Goal: Task Accomplishment & Management: Manage account settings

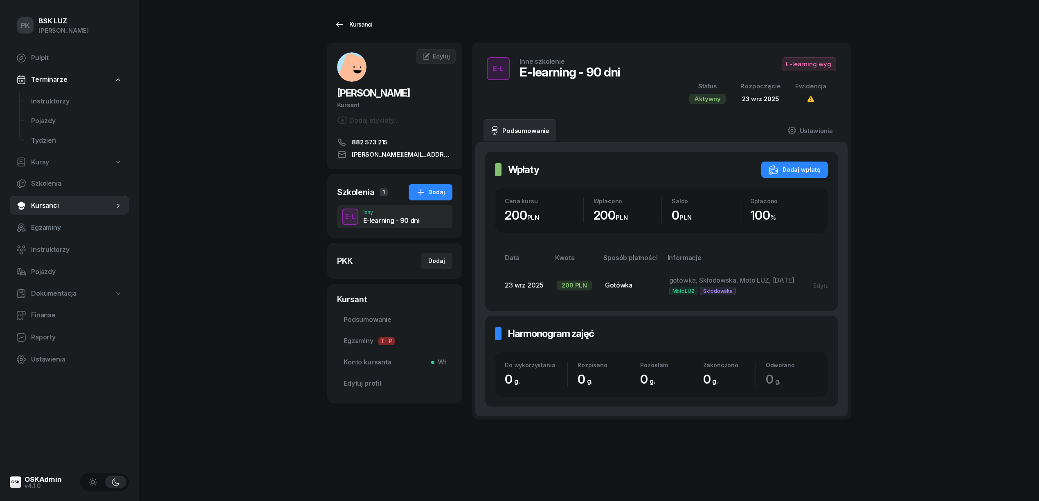
click at [362, 25] on div "Kursanci" at bounding box center [354, 25] width 38 height 10
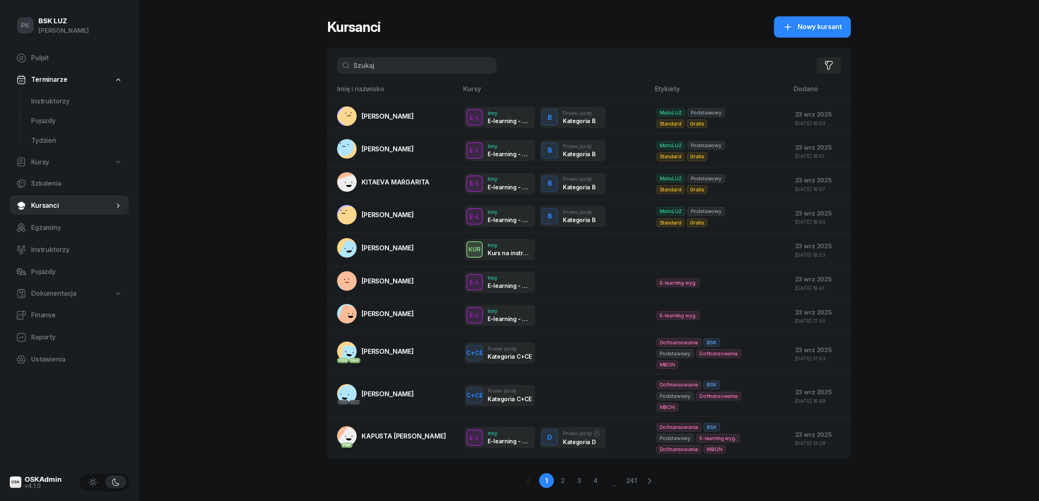
click at [410, 66] on input "text" at bounding box center [417, 65] width 160 height 16
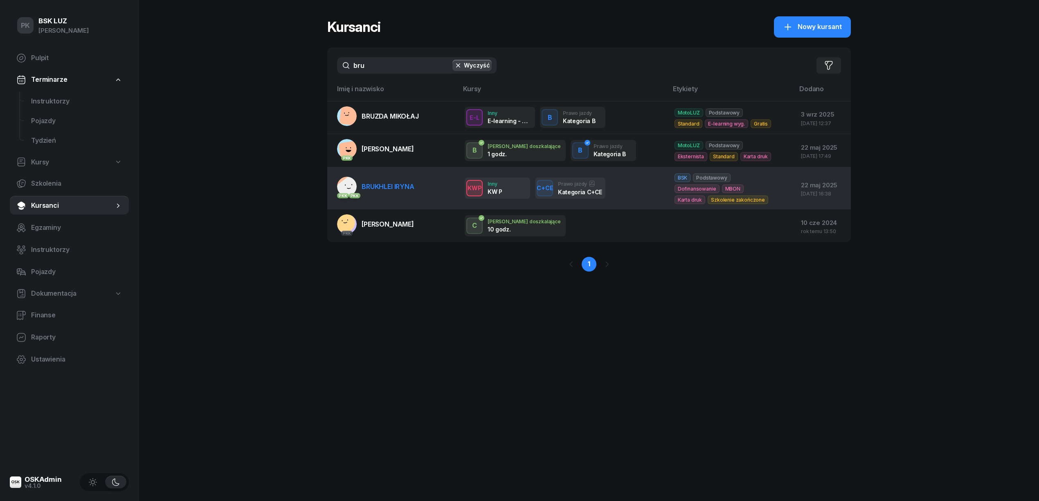
type input "bru"
click at [411, 192] on link "PKK PKK BRUKHLEI IRYNA" at bounding box center [375, 187] width 77 height 20
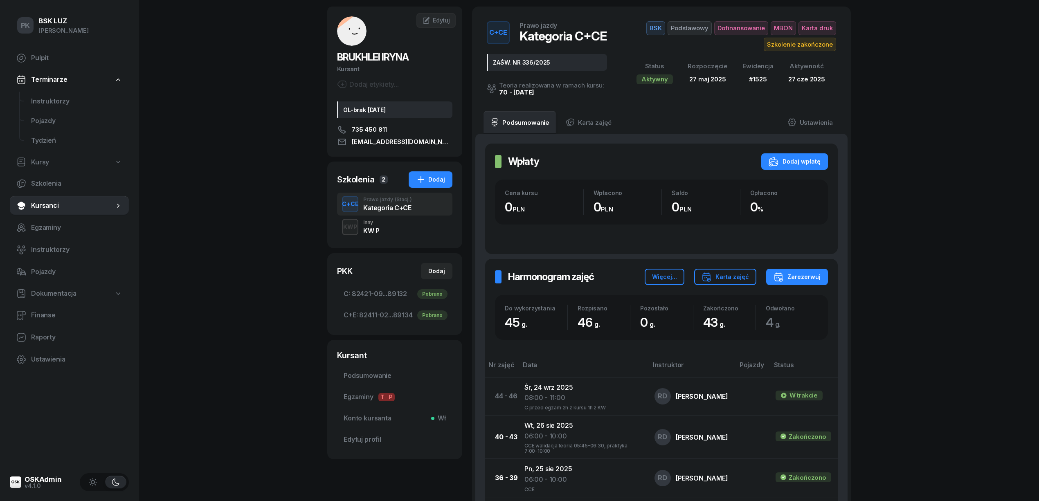
scroll to position [54, 0]
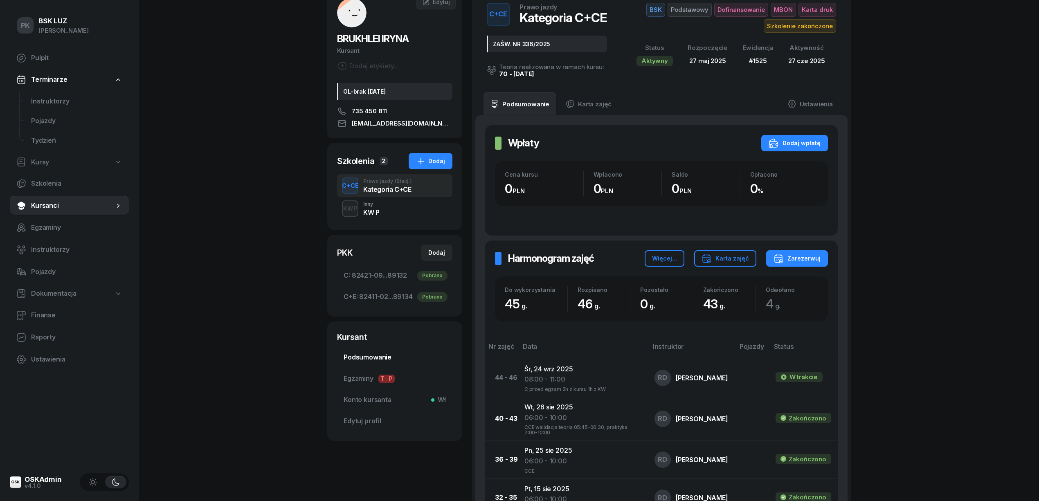
click at [382, 357] on span "Podsumowanie" at bounding box center [395, 357] width 102 height 11
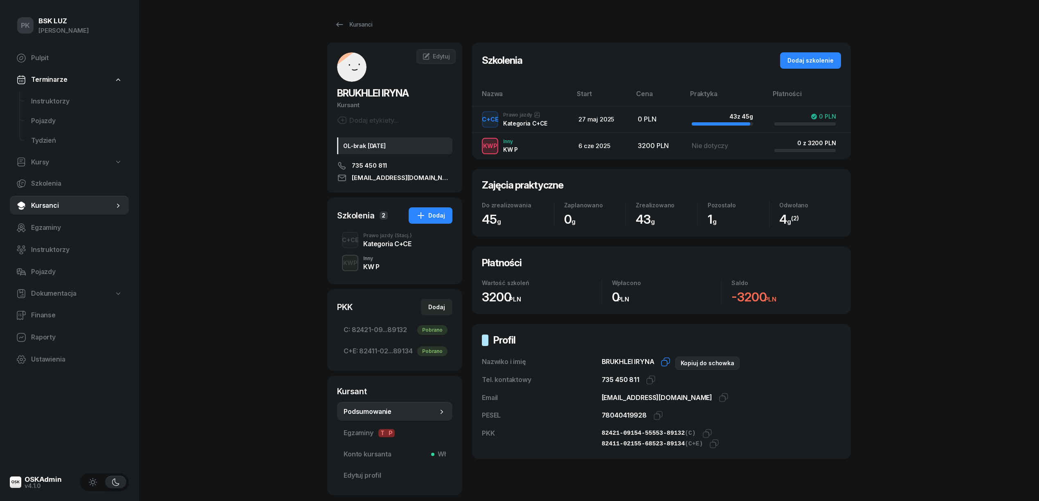
click at [666, 363] on icon "button" at bounding box center [666, 362] width 10 height 10
click at [355, 30] on link "Kursanci" at bounding box center [353, 24] width 52 height 16
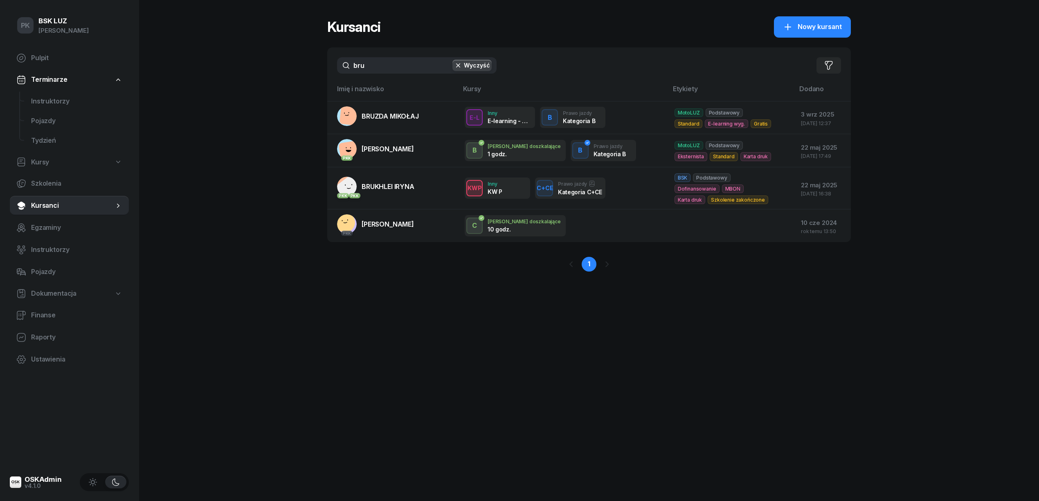
drag, startPoint x: 365, startPoint y: 66, endPoint x: 313, endPoint y: 74, distance: 53.0
click at [313, 74] on div "PK BSK [PERSON_NAME] Pulpit Terminarze Instruktorzy Pojazdy Tydzień Kursy Szkol…" at bounding box center [519, 250] width 1039 height 501
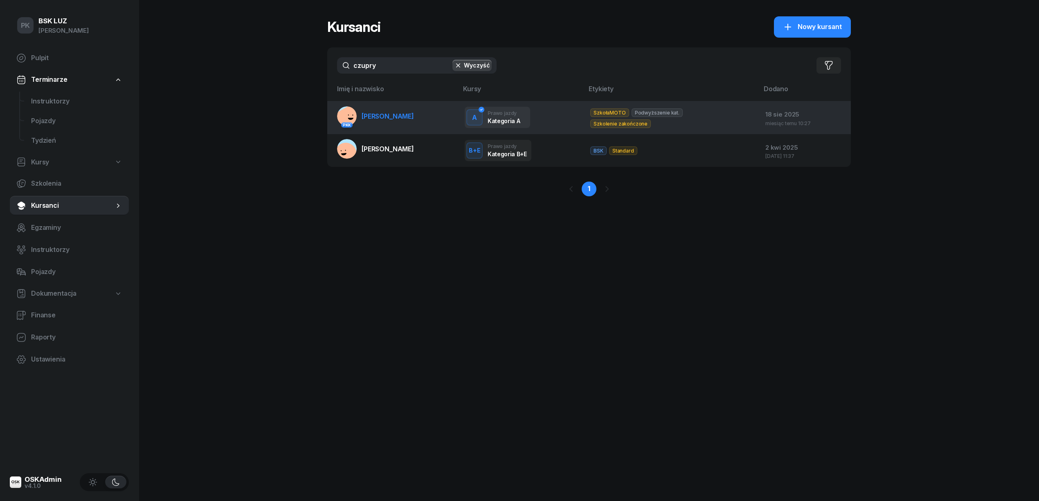
type input "czupry"
click at [390, 119] on span "[PERSON_NAME]" at bounding box center [388, 116] width 52 height 8
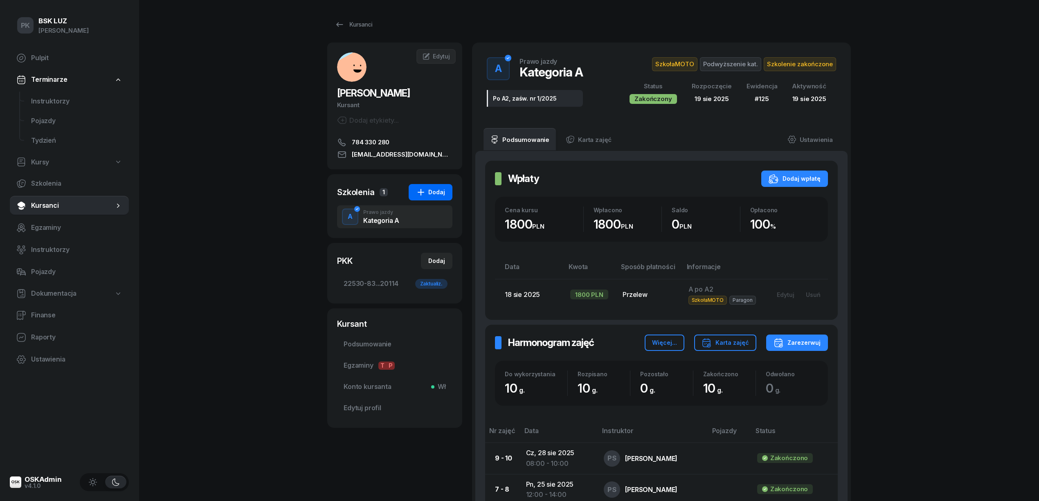
click at [439, 190] on div "Dodaj" at bounding box center [430, 192] width 29 height 10
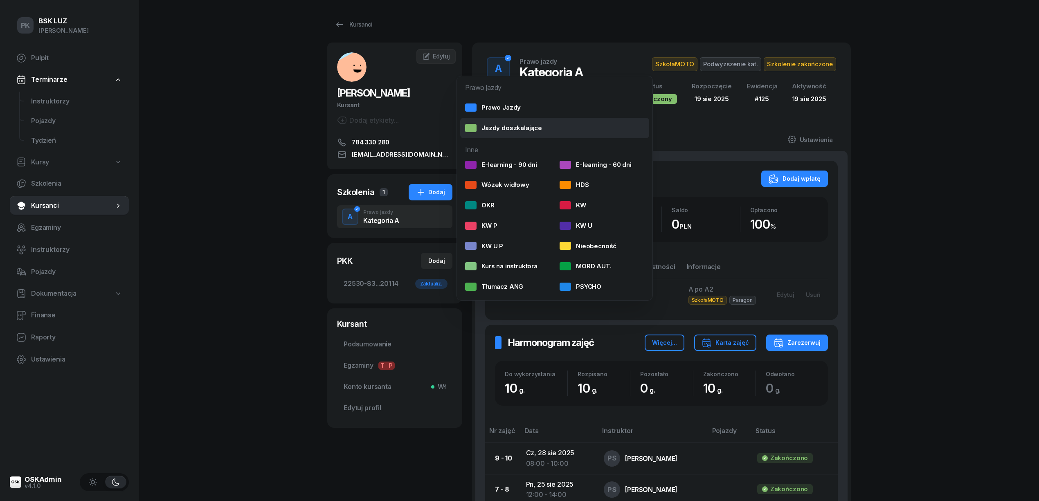
click at [506, 127] on div "Jazdy doszkalające" at bounding box center [503, 128] width 77 height 11
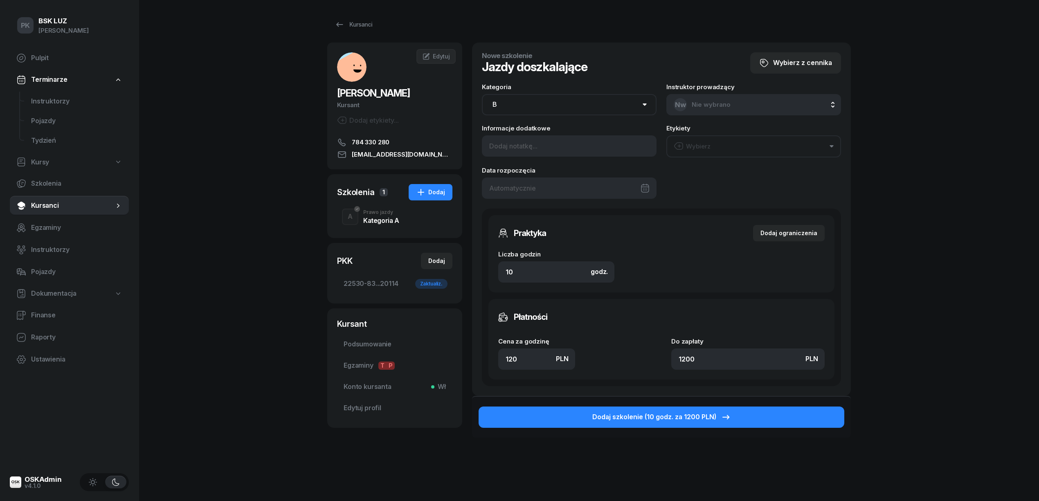
click at [529, 100] on select "AM A1 A2 A B1 B B+E C1 C1+E C C+E D1 D1+E D D+E T Tram C+CE C+D" at bounding box center [569, 104] width 175 height 21
select select "A"
click at [482, 94] on select "AM A1 A2 A B1 B B+E C1 C1+E C C+E D1 D1+E D D+E T Tram C+CE C+D" at bounding box center [569, 104] width 175 height 21
drag, startPoint x: 476, startPoint y: 271, endPoint x: 462, endPoint y: 272, distance: 14.4
click at [462, 272] on div "CZUPRYNA [PERSON_NAME] etykiety... 784 330 280 [EMAIL_ADDRESS][DOMAIN_NAME] BC …" at bounding box center [589, 262] width 524 height 439
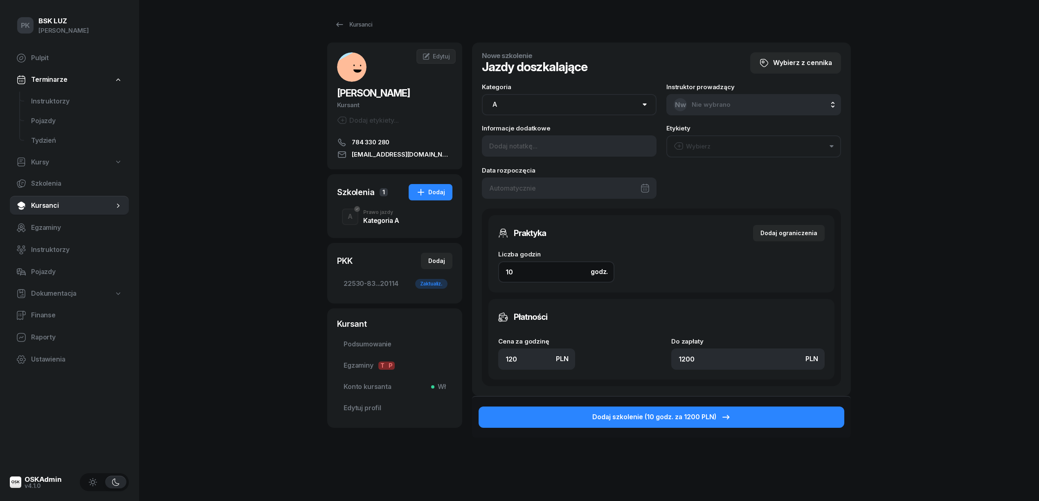
type input "2"
type input "240"
type input "2"
drag, startPoint x: 516, startPoint y: 360, endPoint x: 461, endPoint y: 342, distance: 58.5
click at [466, 344] on div "CZUPRYNA [PERSON_NAME] etykiety... 784 330 280 [EMAIL_ADDRESS][DOMAIN_NAME] BC …" at bounding box center [589, 262] width 524 height 439
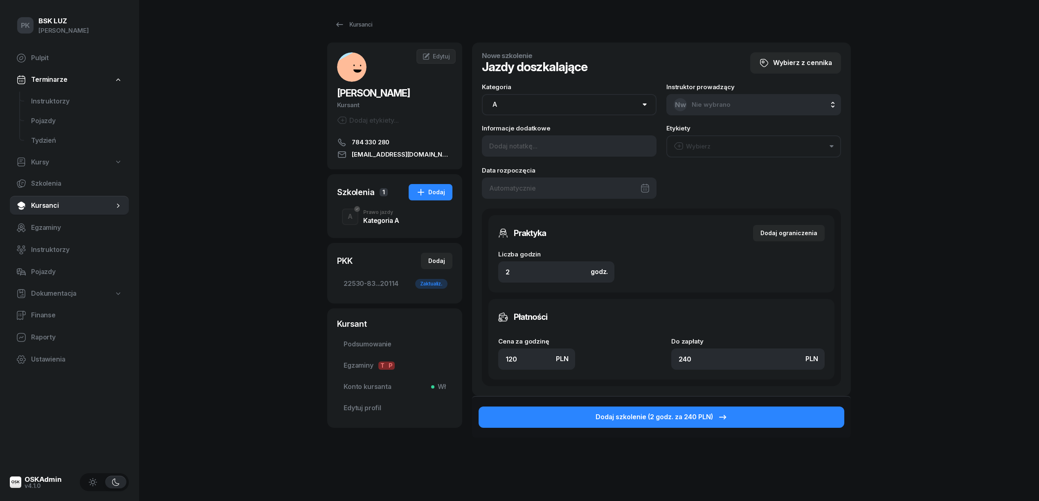
type input "1"
type input "2"
type input "14"
type input "28"
type input "140"
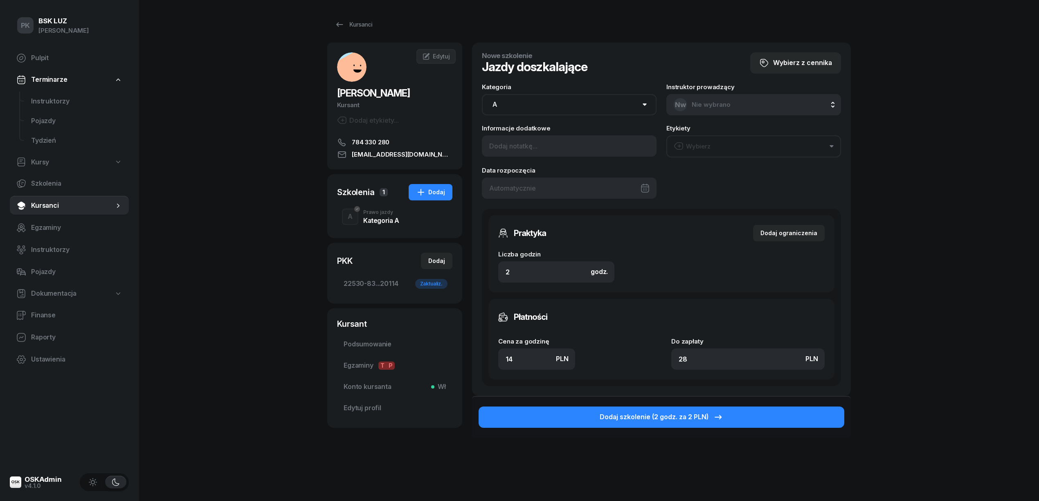
type input "280"
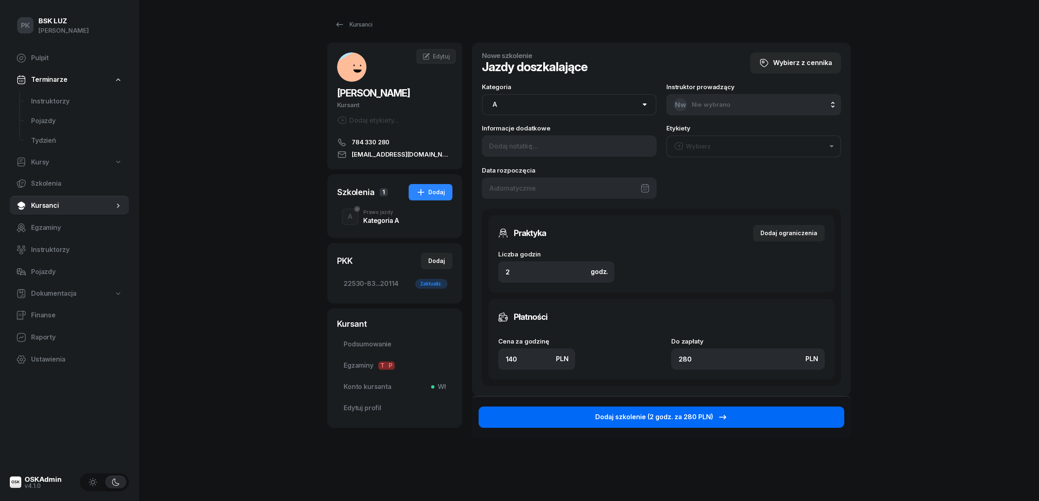
type input "140"
click at [618, 413] on div "Dodaj szkolenie (2 godz. za 280 PLN)" at bounding box center [661, 417] width 133 height 11
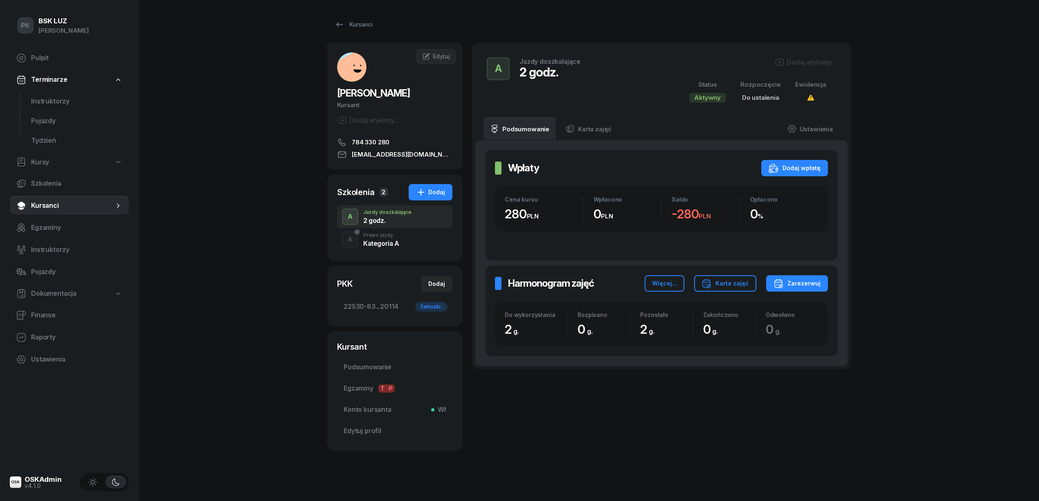
click at [400, 241] on div "A Prawo jazdy Kategoria A" at bounding box center [394, 239] width 115 height 23
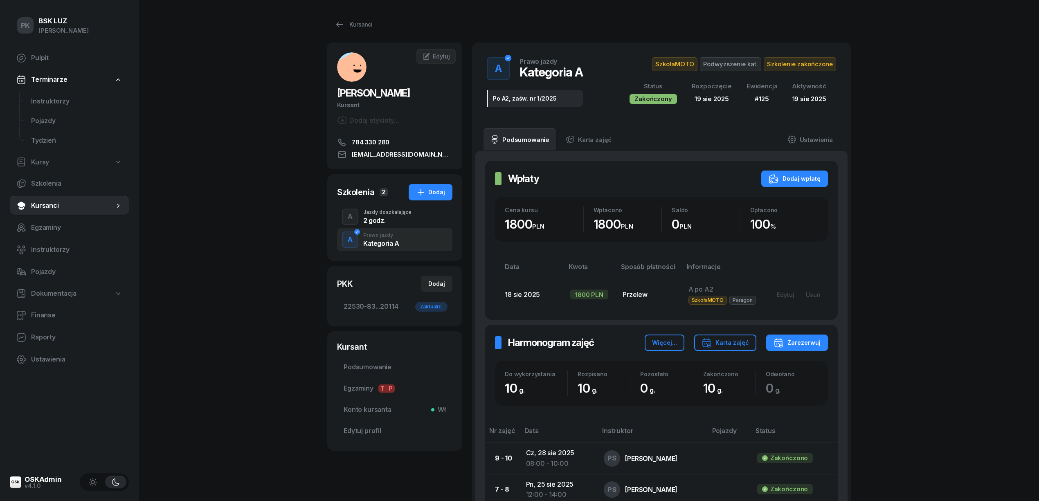
click at [402, 223] on div "2 godz." at bounding box center [387, 220] width 48 height 7
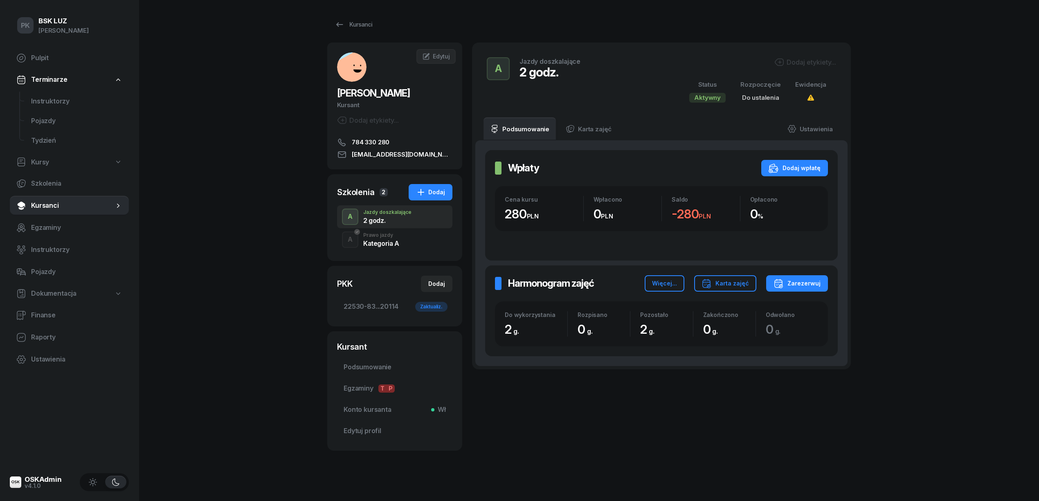
click at [790, 65] on div "Dodaj etykiety..." at bounding box center [805, 62] width 62 height 10
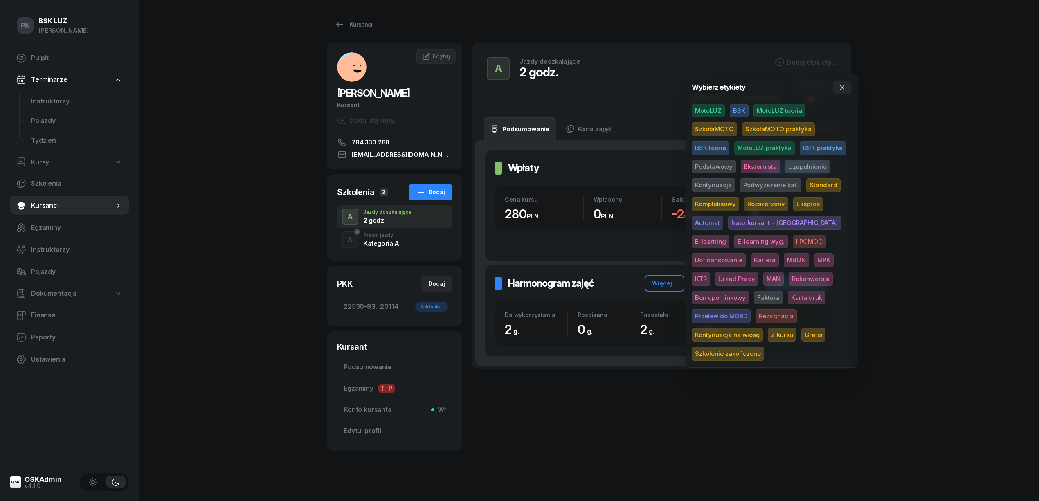
click at [729, 131] on span "SzkołaMOTO" at bounding box center [714, 129] width 45 height 14
click at [808, 168] on span "Uzupełnienie" at bounding box center [807, 168] width 45 height 14
click at [905, 169] on div "PK BSK [PERSON_NAME] Pulpit Terminarze Instruktorzy Pojazdy Tydzień Kursy Szkol…" at bounding box center [519, 253] width 1039 height 507
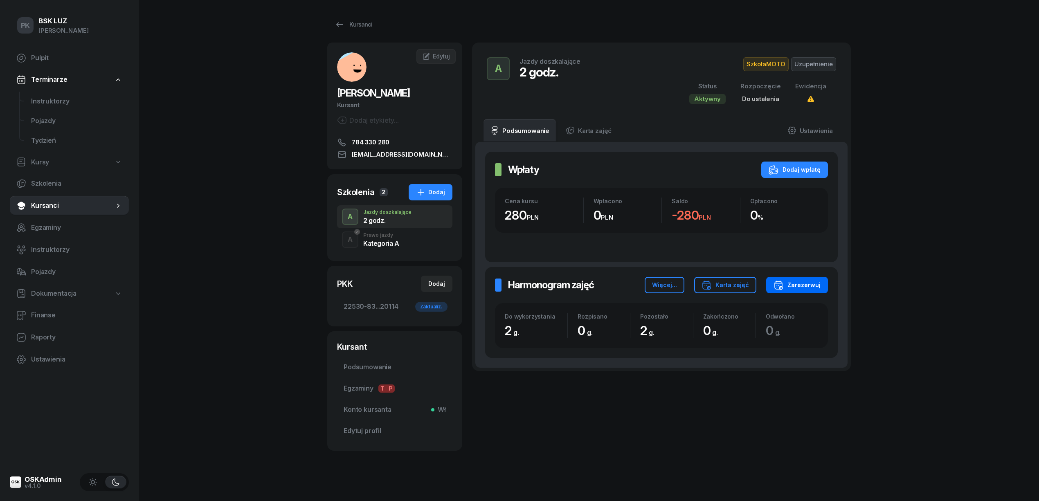
click at [794, 286] on div "Zarezerwuj" at bounding box center [797, 285] width 47 height 10
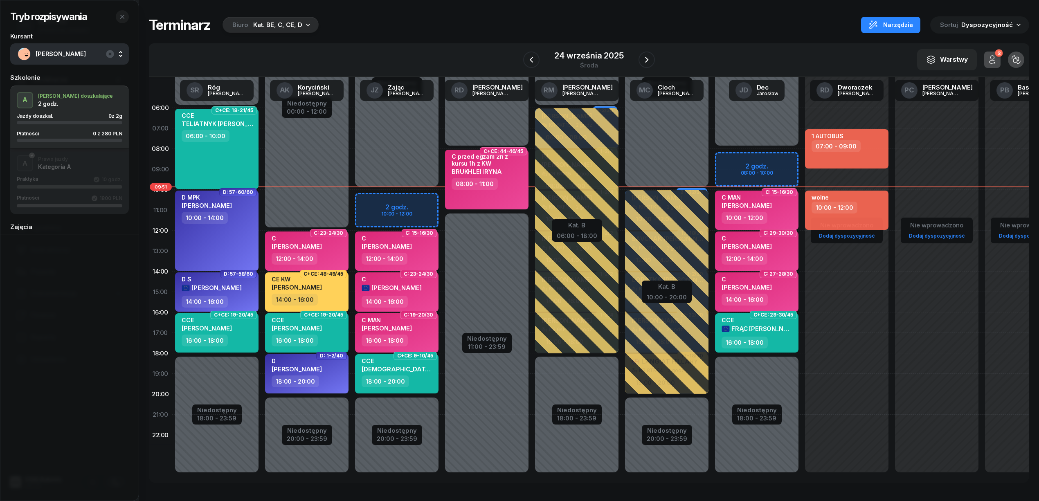
click at [281, 27] on div "Kat. BE, C, CE, D" at bounding box center [277, 25] width 49 height 10
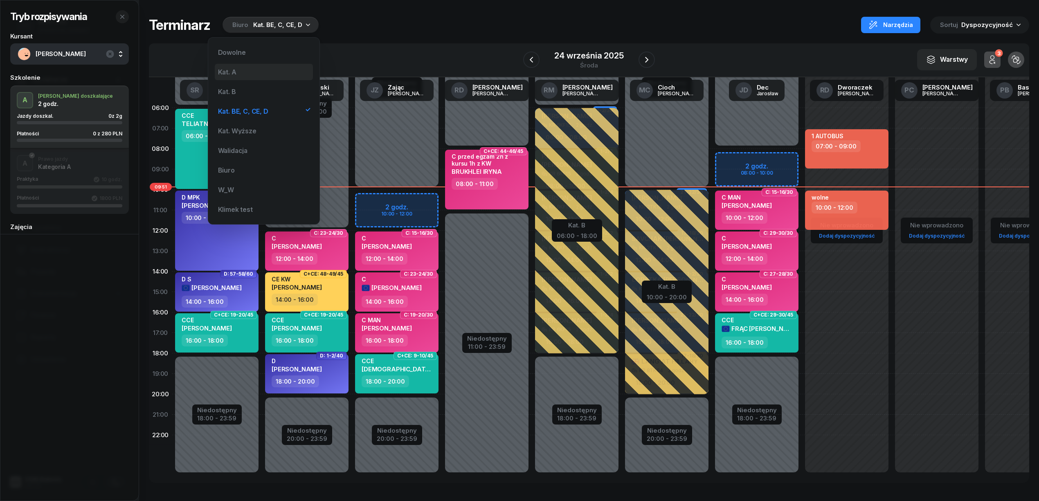
click at [239, 76] on div "Kat. A" at bounding box center [264, 72] width 98 height 16
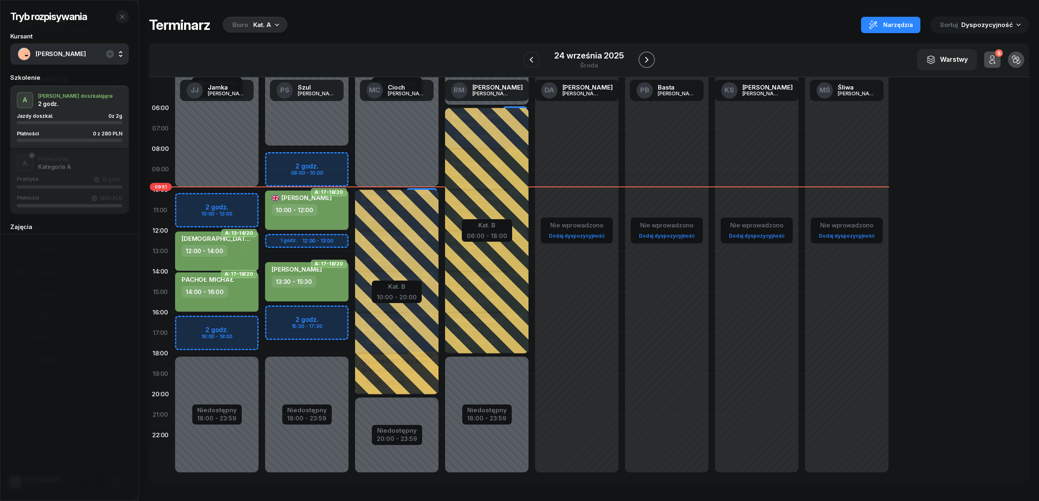
click at [648, 58] on icon "button" at bounding box center [647, 60] width 10 height 10
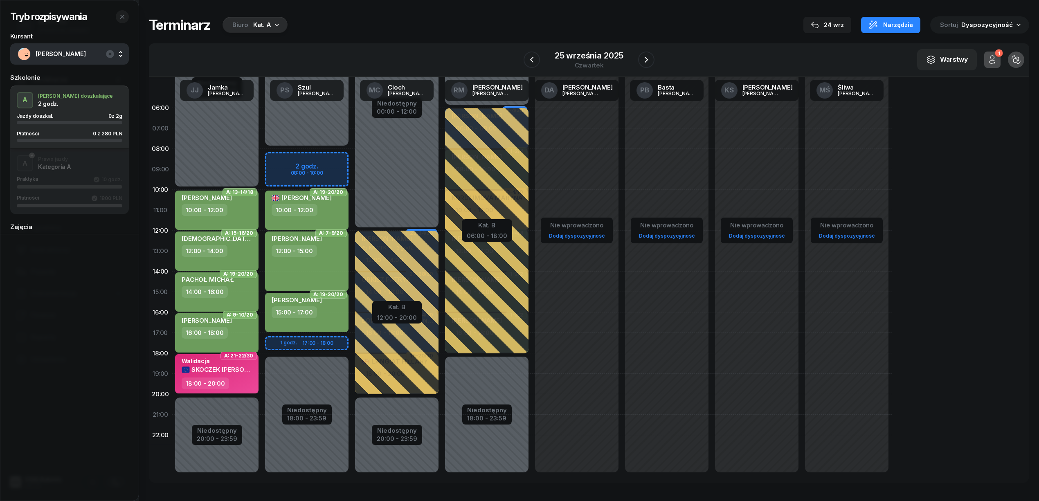
click at [322, 175] on div "Niedostępny 00:00 - 08:00 Niedostępny 18:00 - 23:59 2 godz. 08:00 - 10:00 1 god…" at bounding box center [307, 292] width 90 height 389
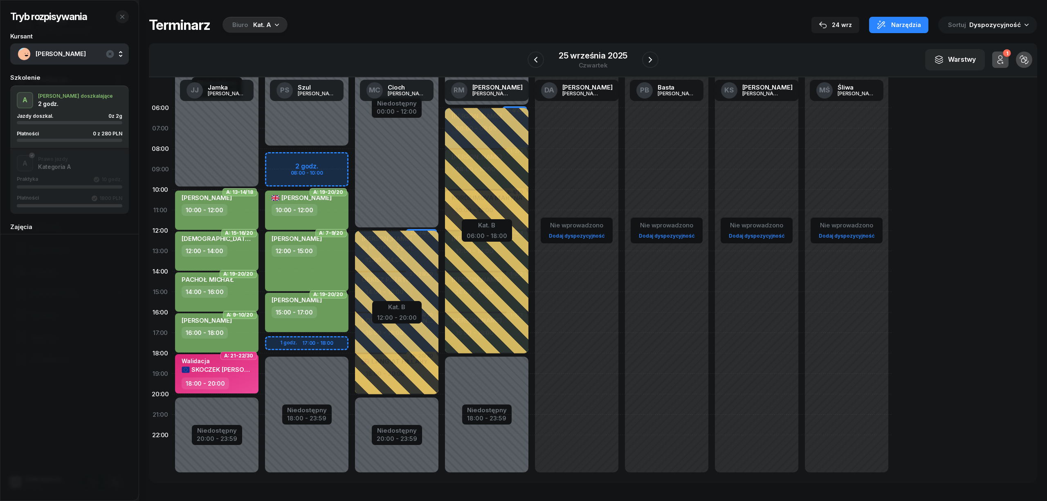
select select "09"
select select "10"
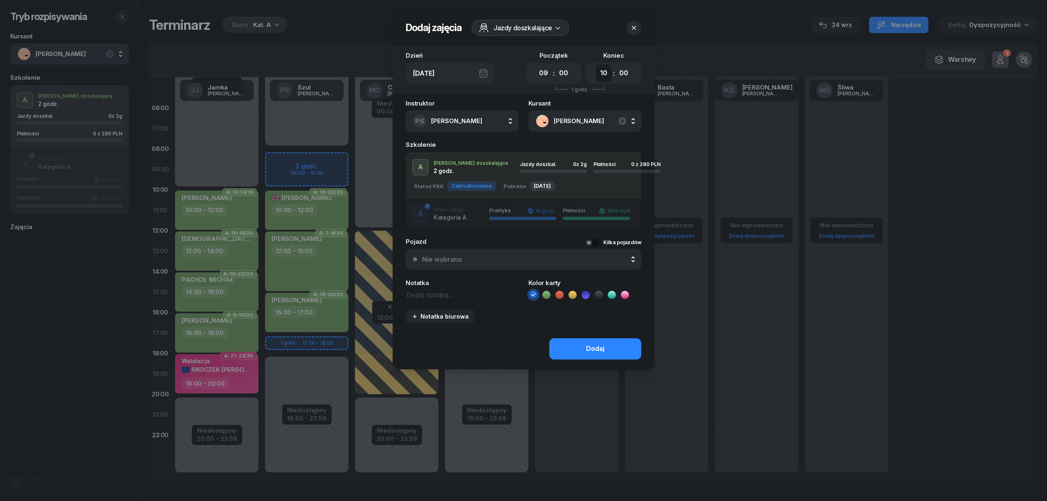
click at [608, 74] on select "00 01 02 03 04 05 06 07 08 09 10 11 12 13 14 15 16 17 18 19 20 21 22 23" at bounding box center [604, 73] width 16 height 17
click at [688, 2] on div at bounding box center [523, 250] width 1047 height 501
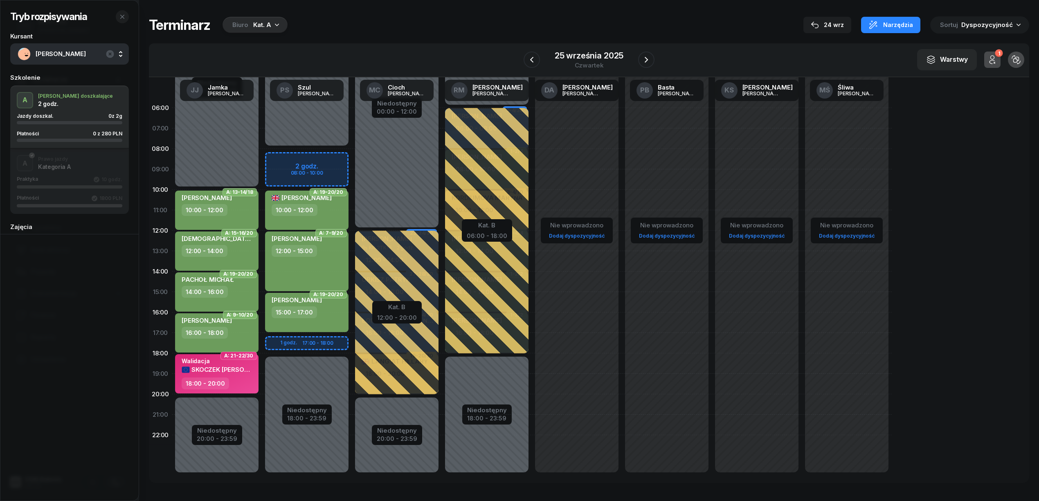
click at [324, 172] on div "Niedostępny 00:00 - 08:00 Niedostępny 18:00 - 23:59 2 godz. 08:00 - 10:00 1 god…" at bounding box center [307, 292] width 90 height 389
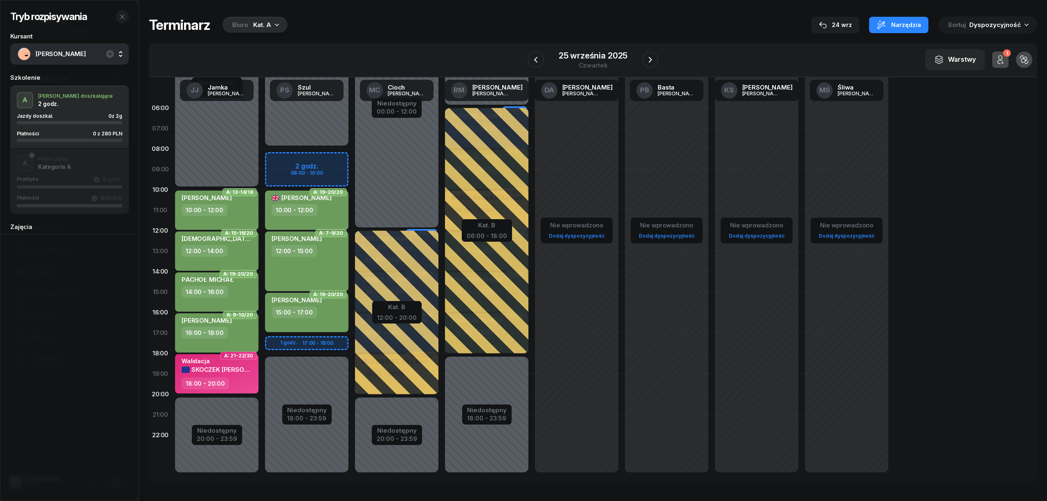
select select "09"
select select "10"
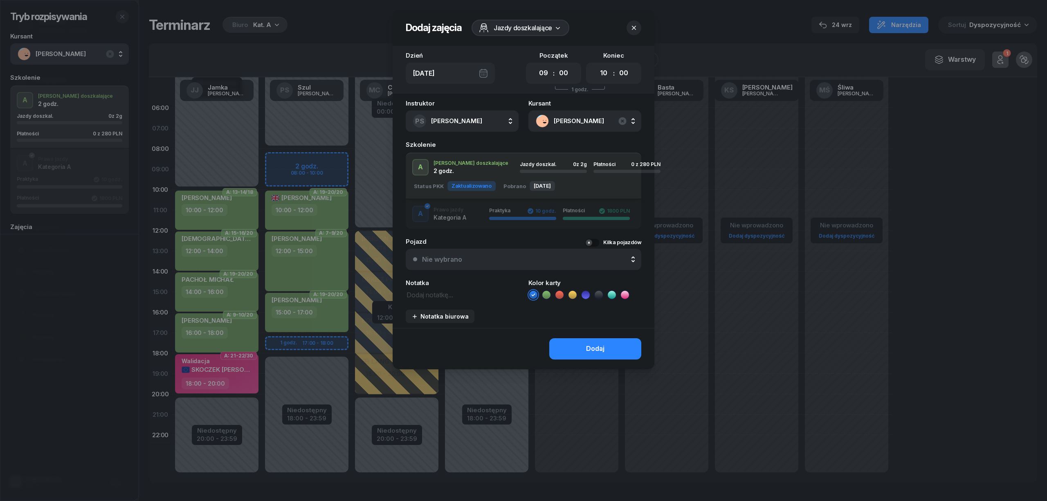
click at [543, 295] on icon at bounding box center [547, 295] width 8 height 8
click at [578, 349] on button "Dodaj" at bounding box center [595, 348] width 92 height 21
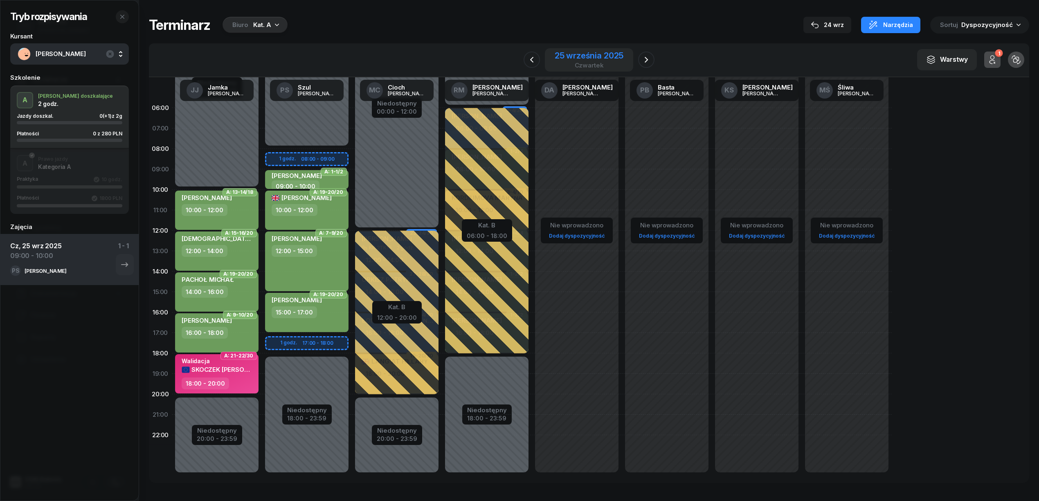
click at [576, 52] on div "25 września 2025" at bounding box center [589, 56] width 69 height 8
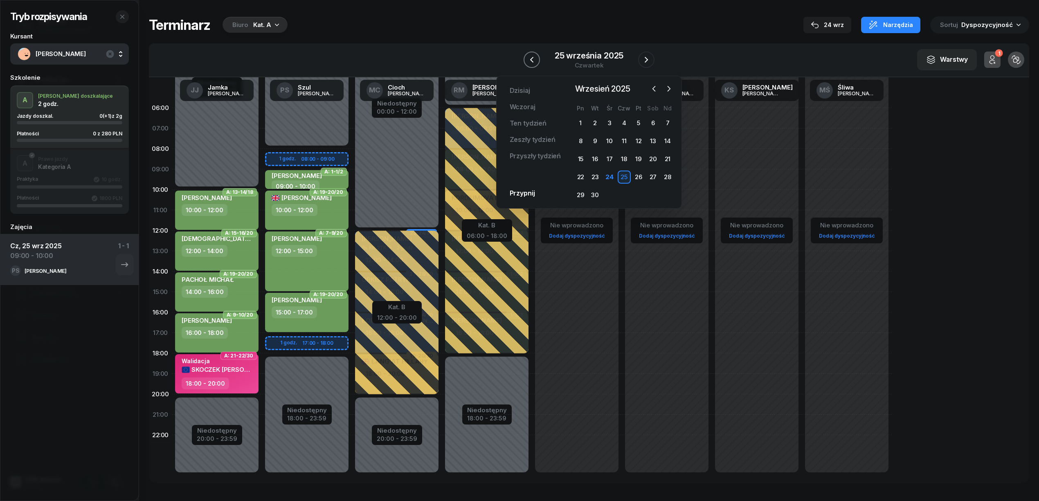
click at [537, 60] on button "button" at bounding box center [532, 60] width 16 height 16
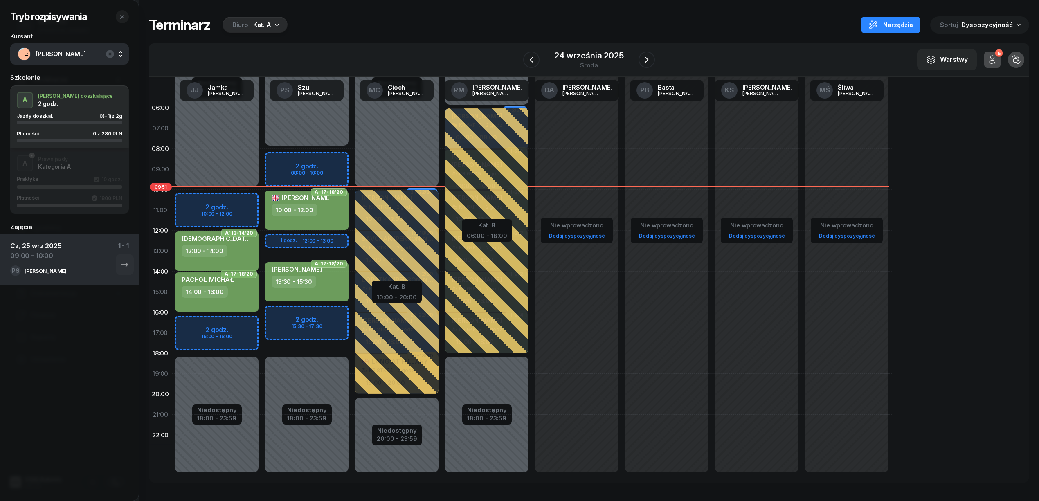
click at [242, 254] on div "12:00 - 14:00" at bounding box center [218, 251] width 72 height 12
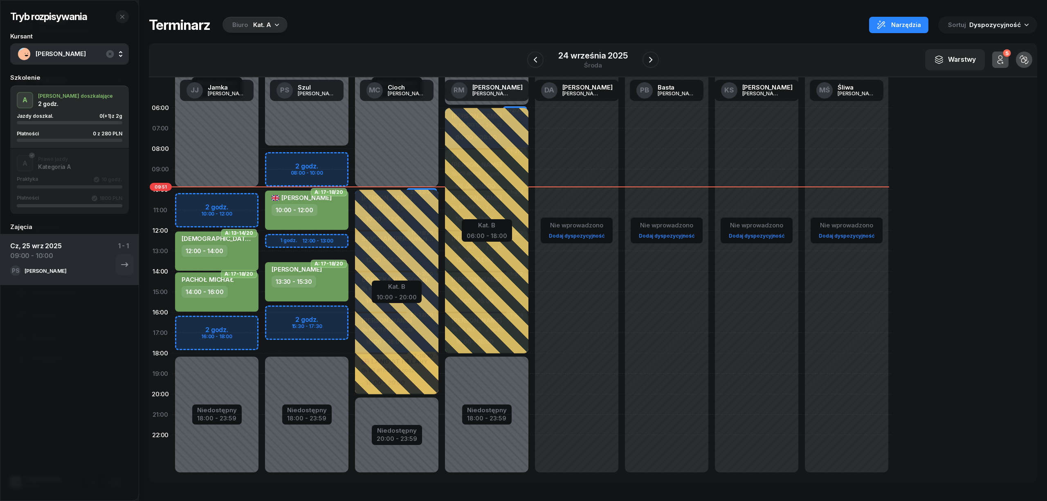
select select "12"
select select "14"
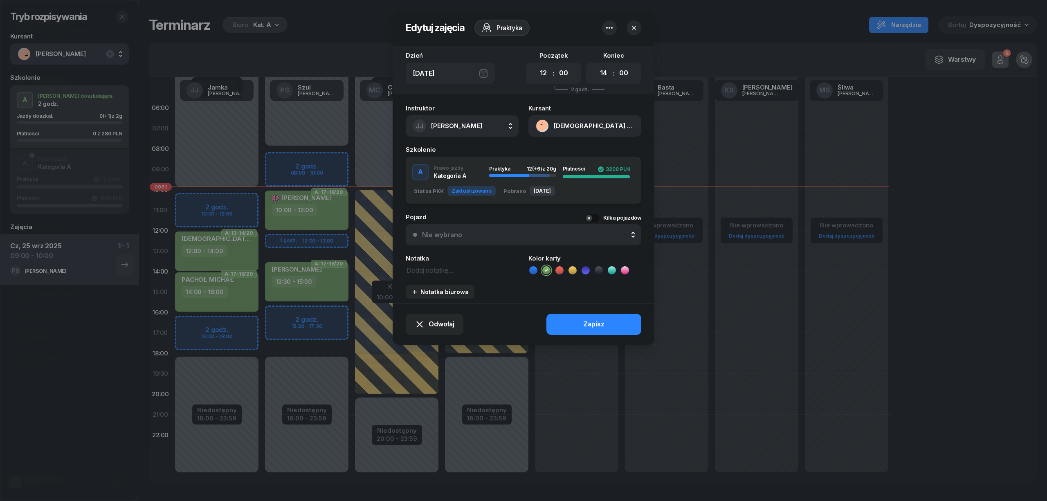
click at [242, 254] on div at bounding box center [523, 250] width 1047 height 501
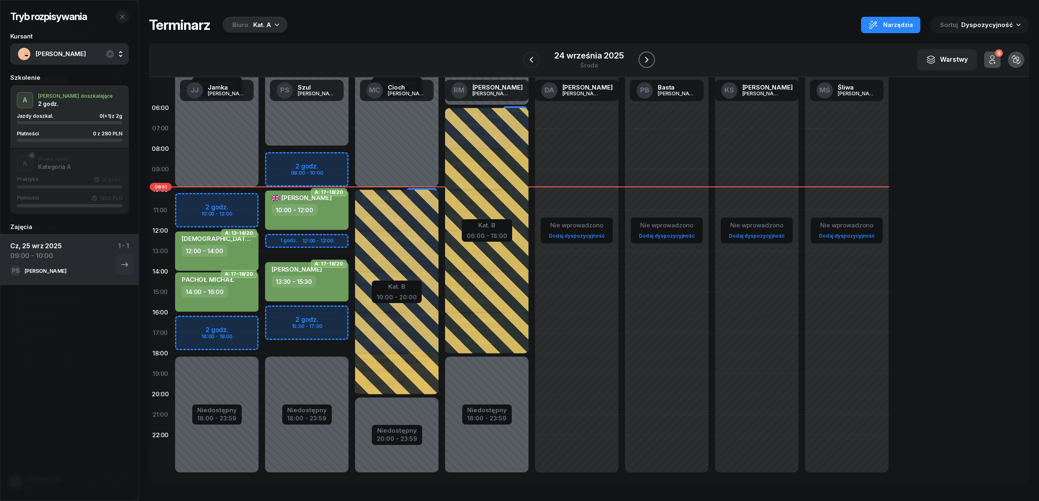
click at [642, 58] on icon "button" at bounding box center [647, 60] width 10 height 10
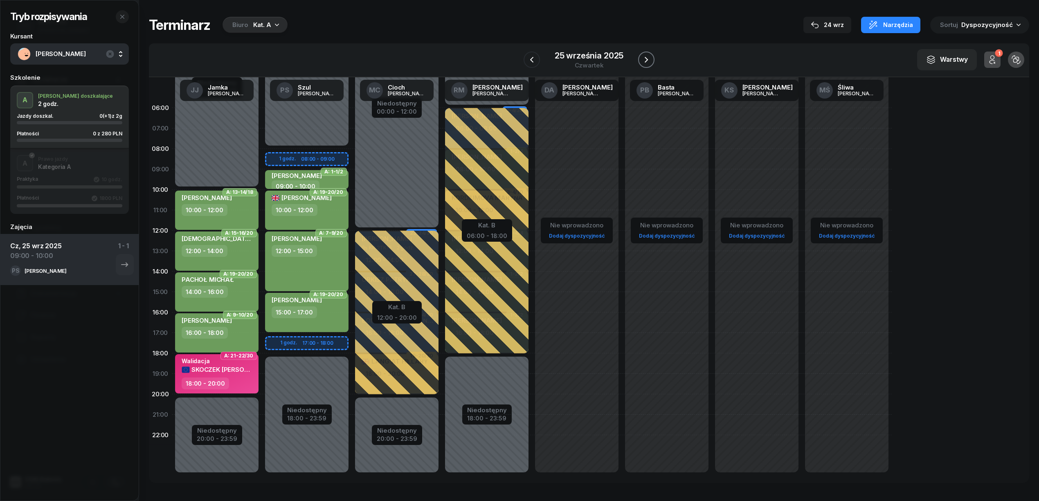
click at [642, 58] on icon "button" at bounding box center [647, 60] width 10 height 10
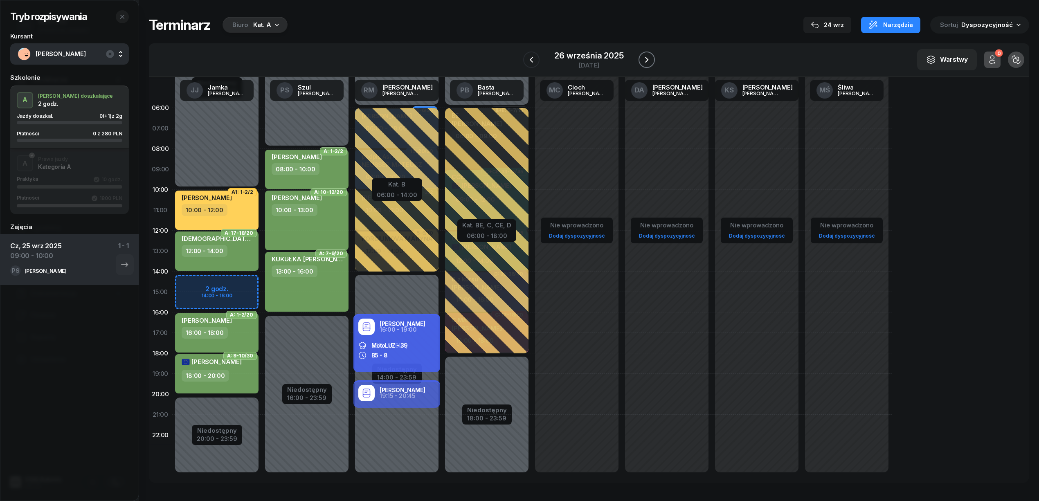
click at [642, 58] on icon "button" at bounding box center [647, 60] width 10 height 10
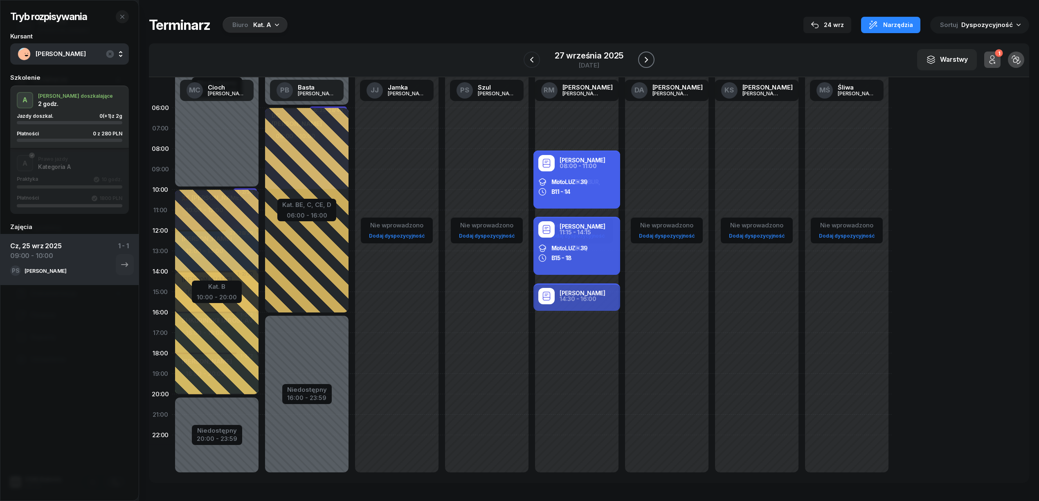
click at [642, 58] on icon "button" at bounding box center [647, 60] width 10 height 10
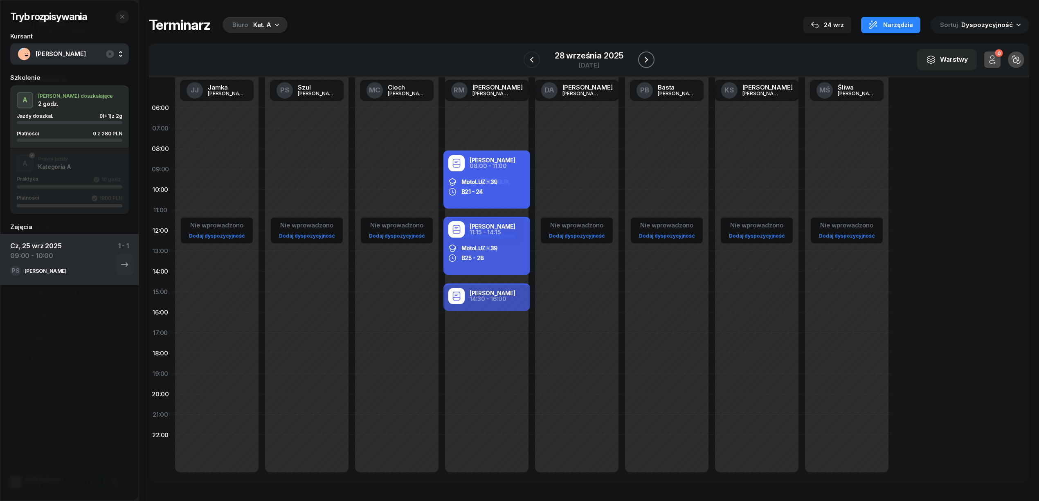
click at [642, 58] on icon "button" at bounding box center [647, 60] width 10 height 10
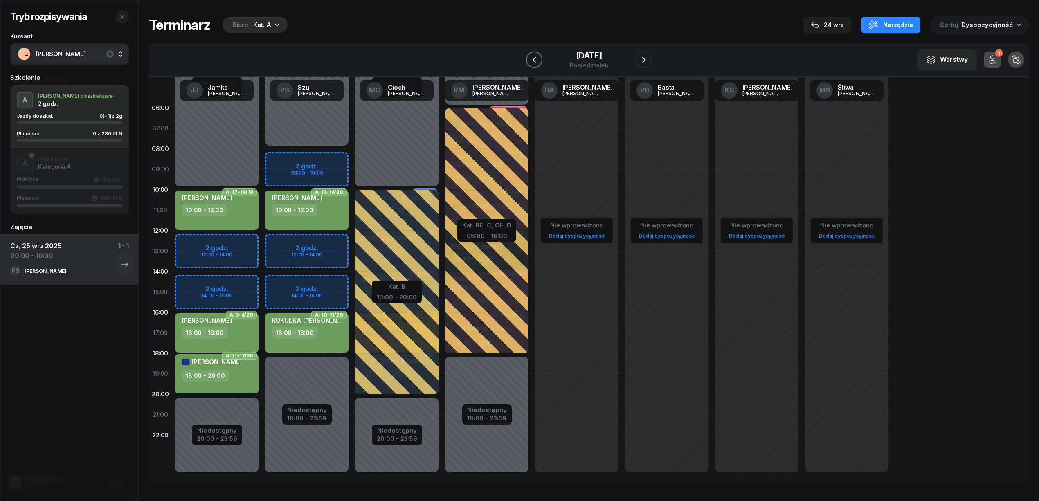
click at [534, 61] on icon "button" at bounding box center [534, 60] width 10 height 10
click at [534, 61] on icon "button" at bounding box center [532, 60] width 10 height 10
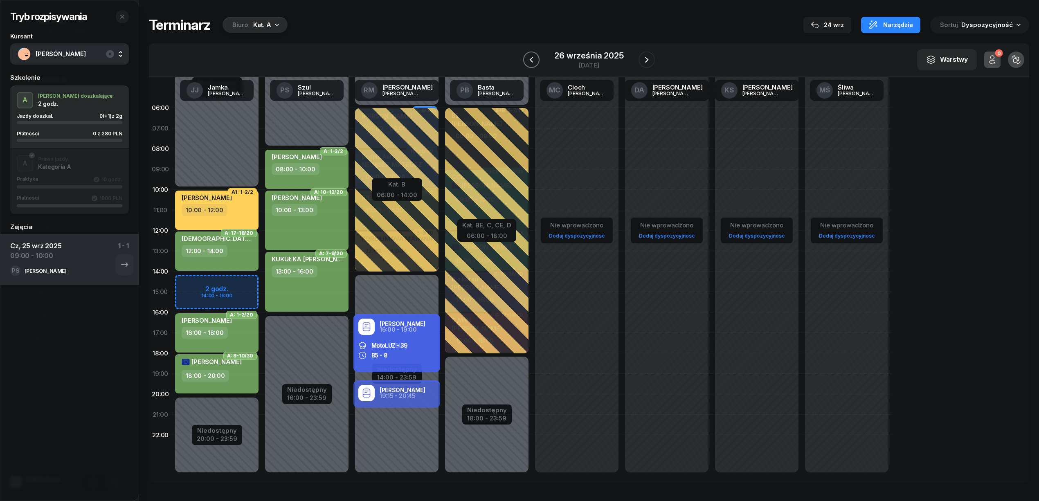
click at [534, 58] on icon "button" at bounding box center [532, 60] width 10 height 10
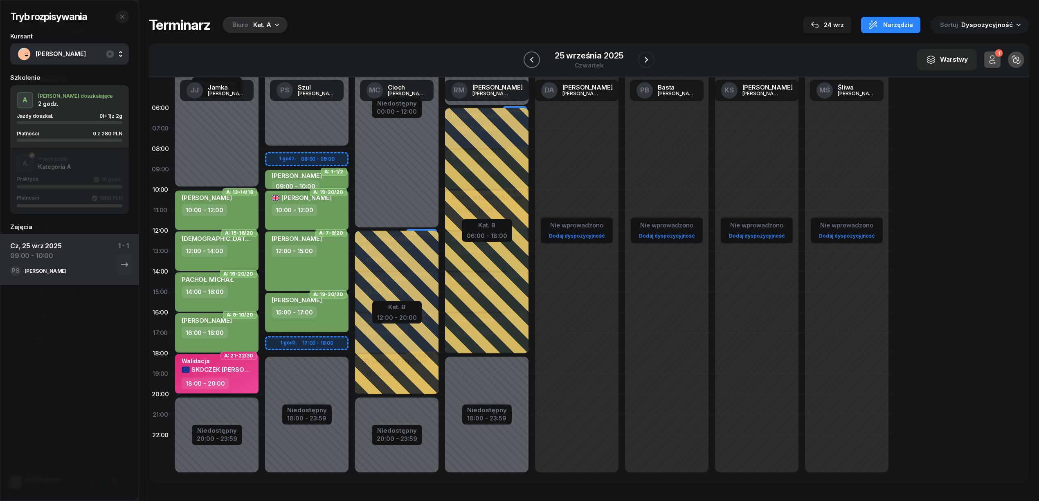
click at [534, 58] on icon "button" at bounding box center [532, 60] width 10 height 10
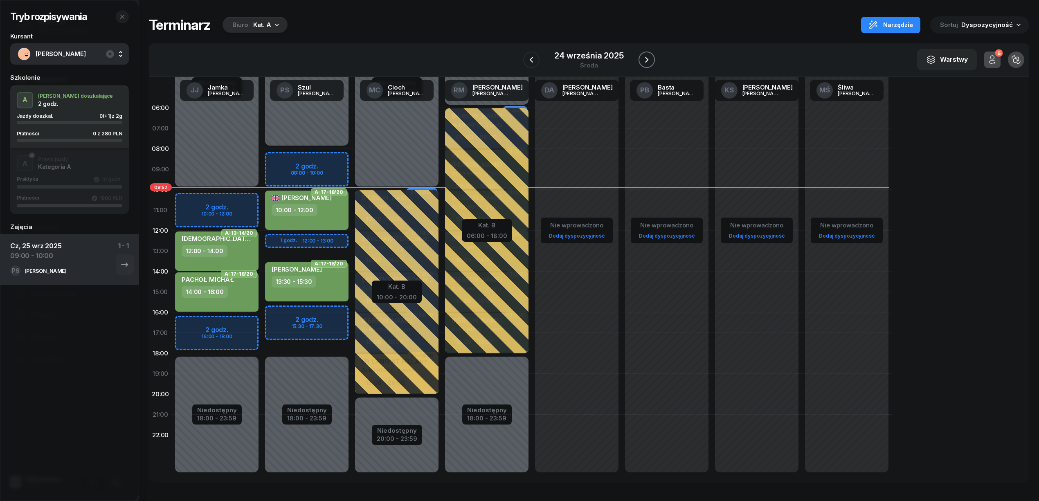
click at [647, 55] on icon "button" at bounding box center [647, 60] width 10 height 10
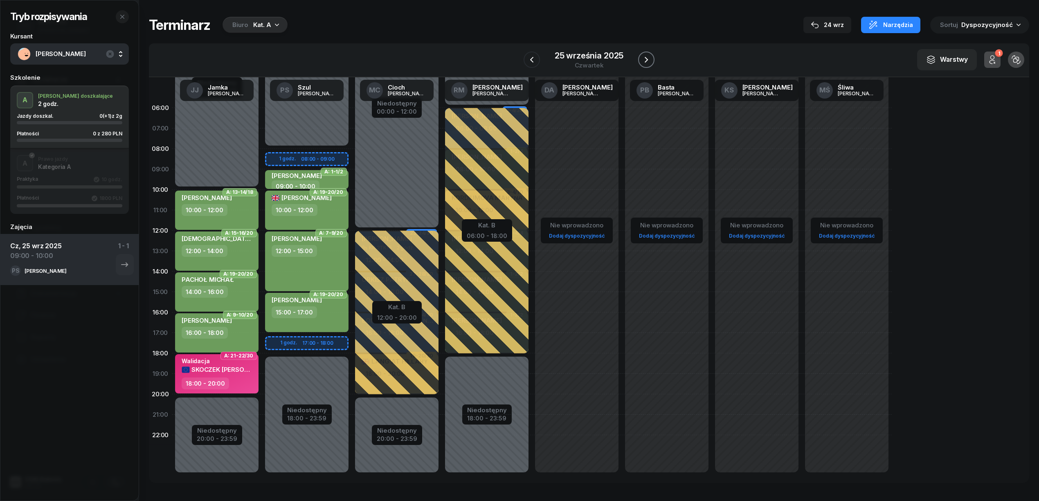
click at [647, 55] on icon "button" at bounding box center [647, 60] width 10 height 10
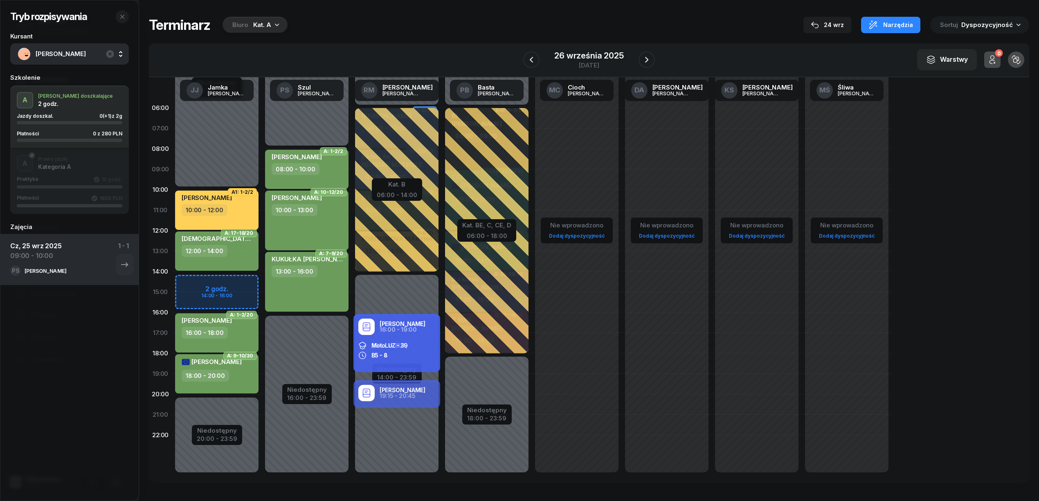
click at [540, 63] on div "[DATE]" at bounding box center [588, 59] width 131 height 23
click at [539, 61] on button "button" at bounding box center [531, 60] width 16 height 16
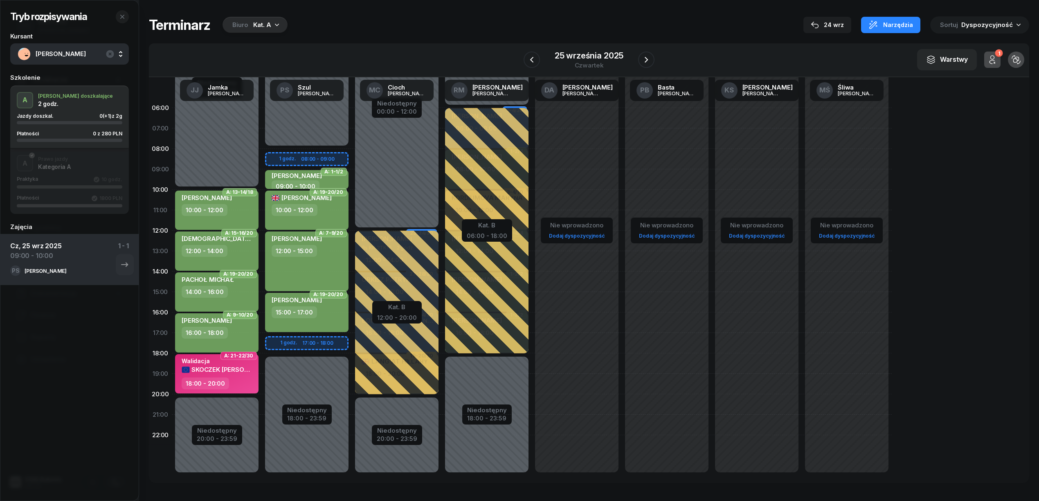
click at [359, 27] on div "Terminarz Biuro Kat. A [DATE] Narzędzia Sortuj Dyspozycyjność" at bounding box center [589, 24] width 880 height 17
click at [531, 61] on icon "button" at bounding box center [532, 60] width 10 height 10
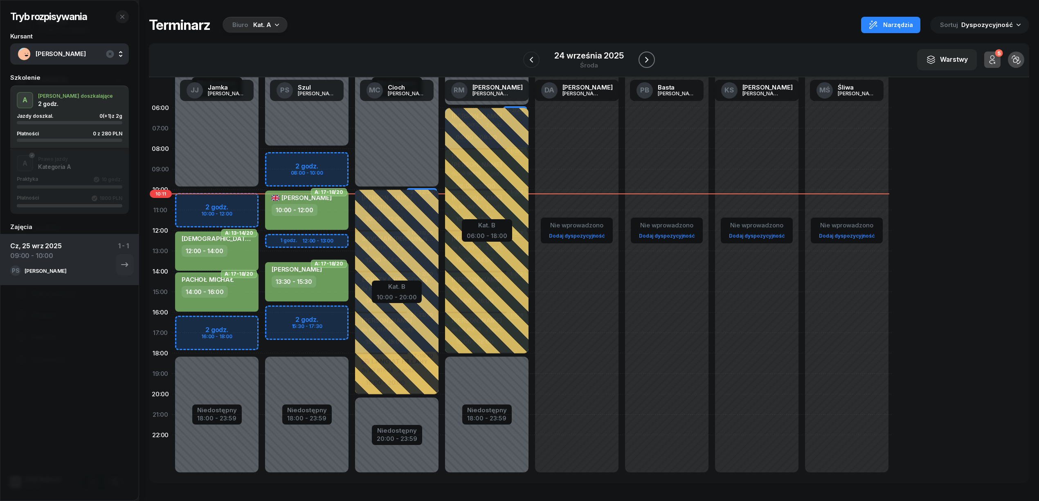
click at [644, 58] on icon "button" at bounding box center [647, 60] width 10 height 10
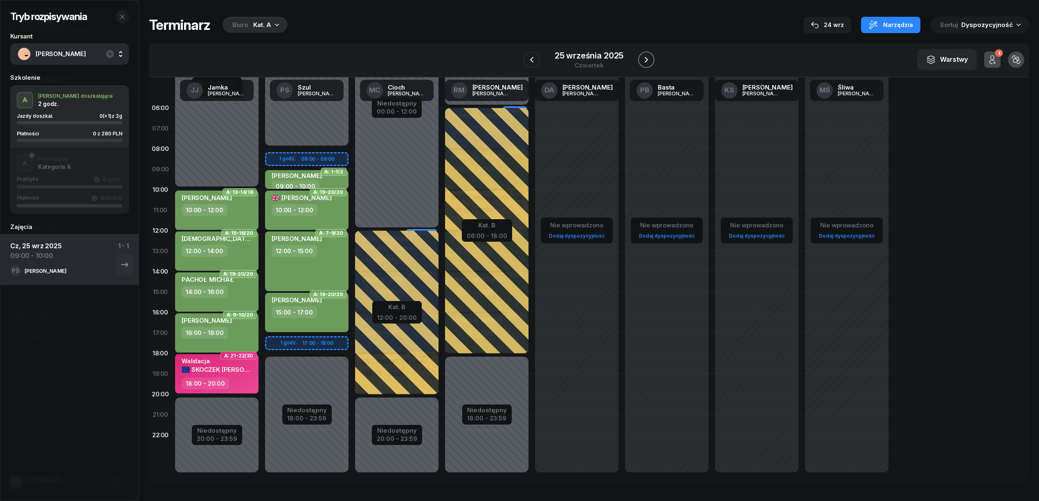
click at [649, 61] on icon "button" at bounding box center [647, 60] width 10 height 10
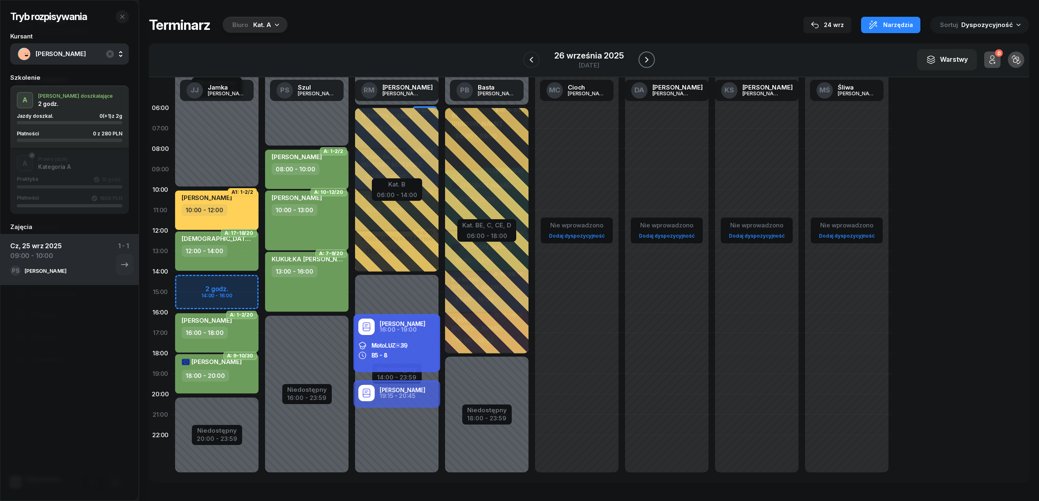
click at [649, 61] on icon "button" at bounding box center [647, 60] width 10 height 10
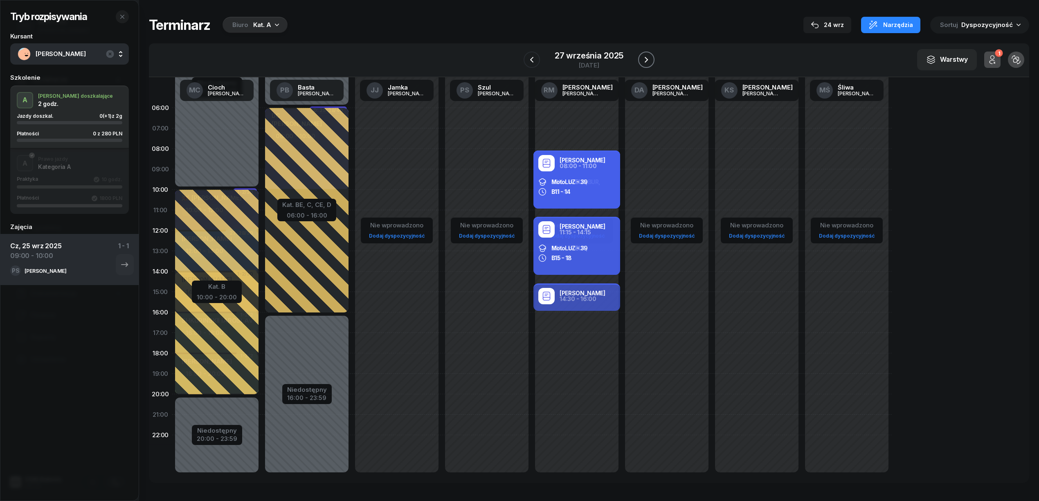
click at [649, 61] on icon "button" at bounding box center [647, 60] width 10 height 10
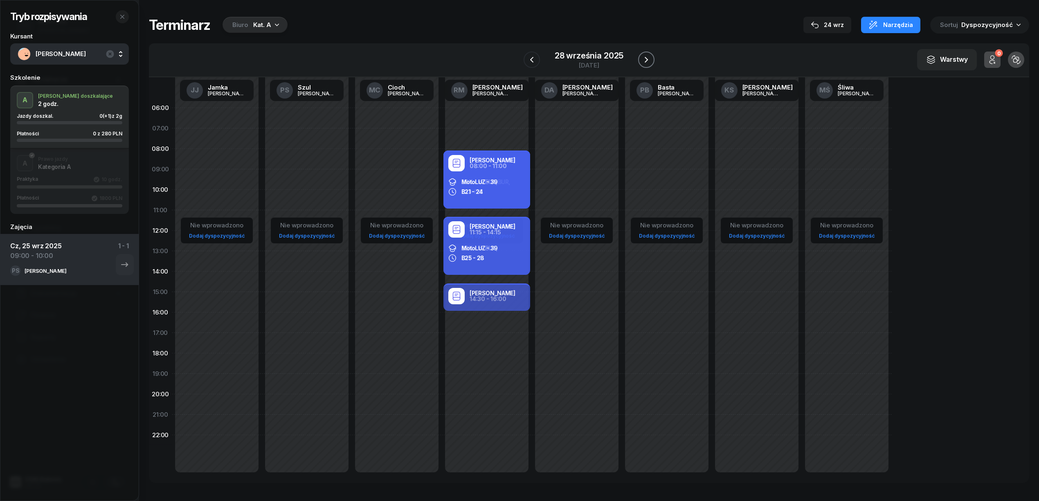
click at [649, 61] on icon "button" at bounding box center [647, 60] width 10 height 10
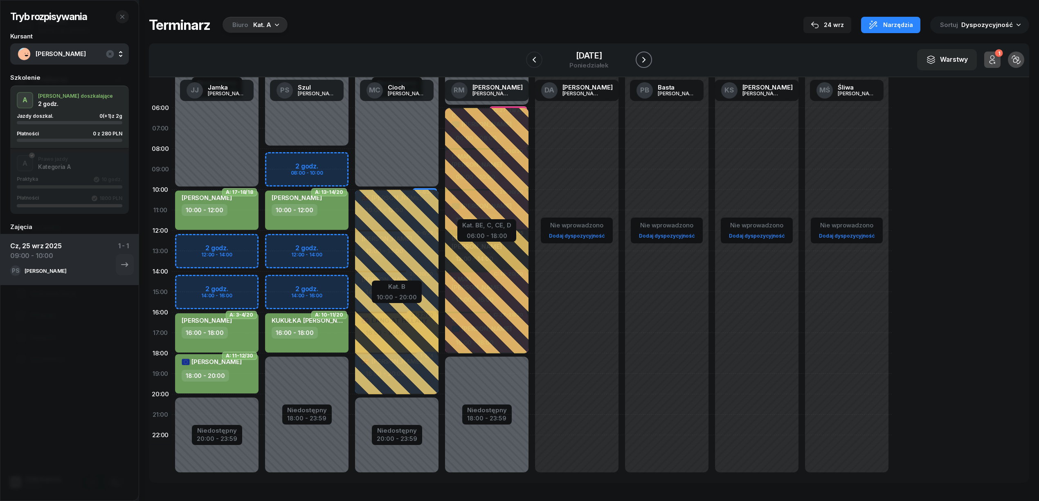
click at [649, 61] on icon "button" at bounding box center [644, 60] width 10 height 10
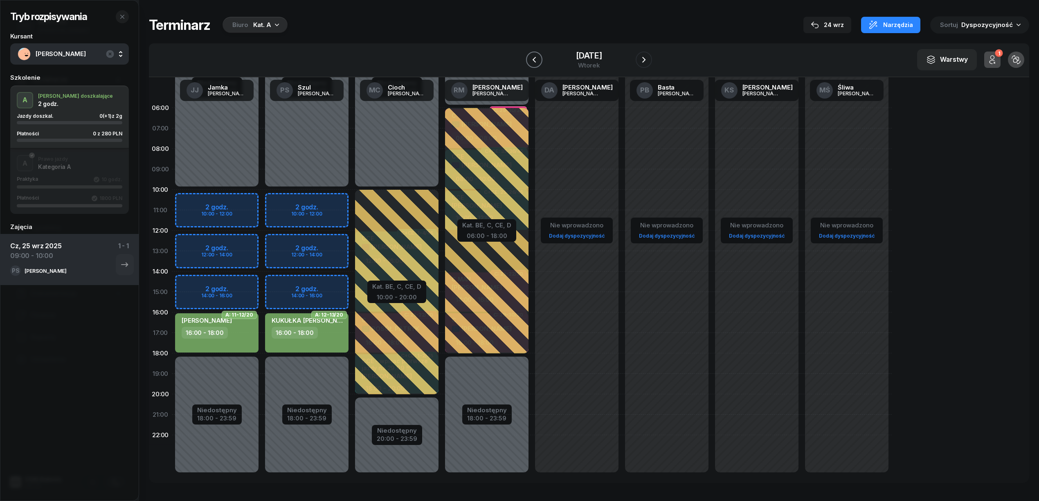
click at [536, 59] on icon "button" at bounding box center [534, 60] width 10 height 10
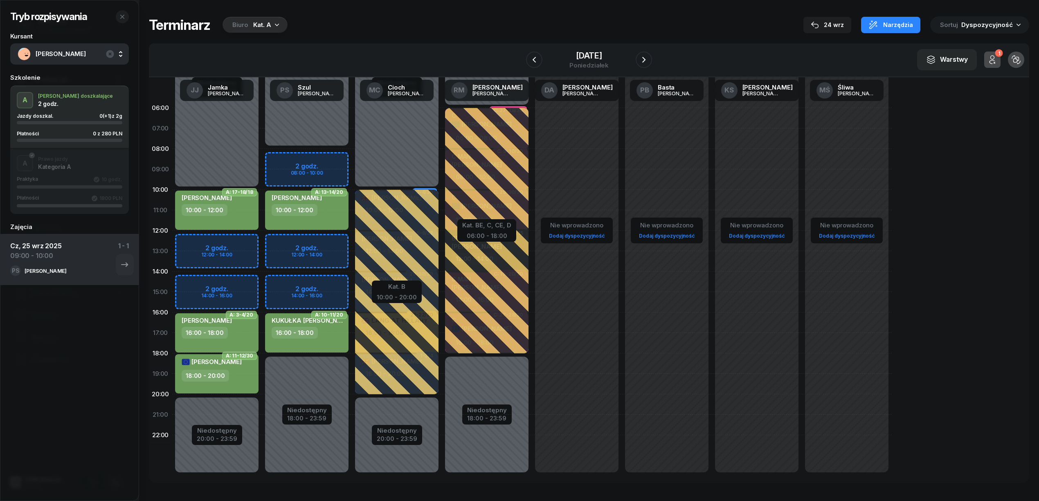
click at [637, 56] on div "[DATE]" at bounding box center [589, 59] width 126 height 23
click at [649, 57] on icon "button" at bounding box center [644, 60] width 10 height 10
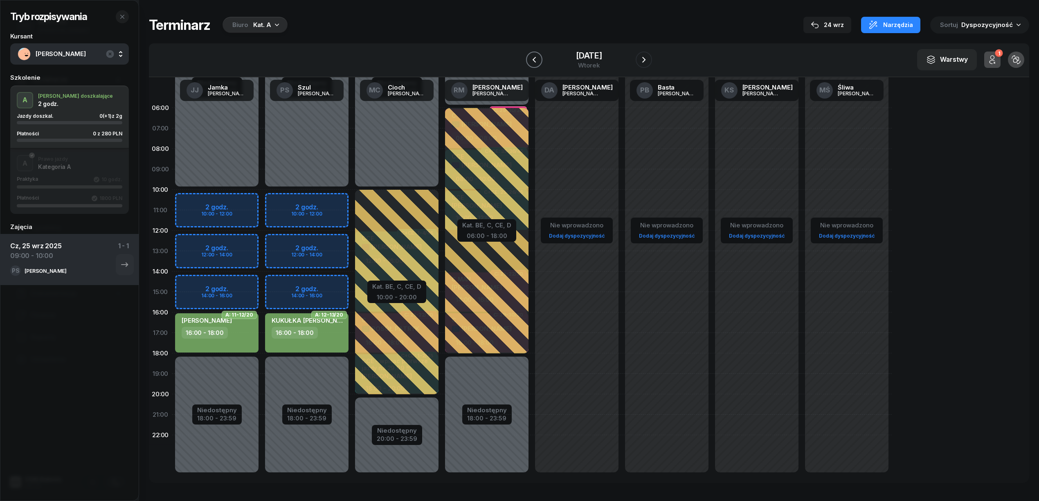
click at [536, 64] on icon "button" at bounding box center [534, 60] width 10 height 10
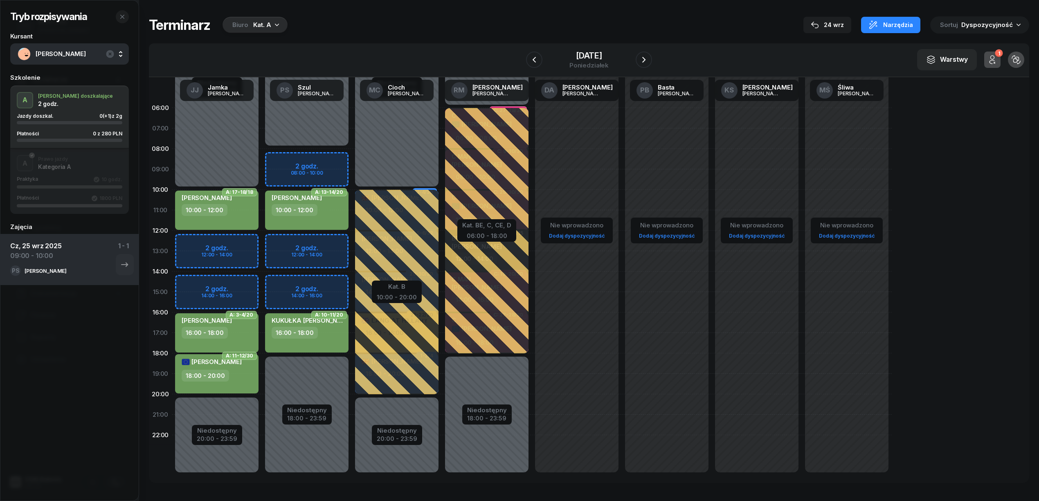
click at [72, 56] on span "[PERSON_NAME]" at bounding box center [79, 54] width 86 height 11
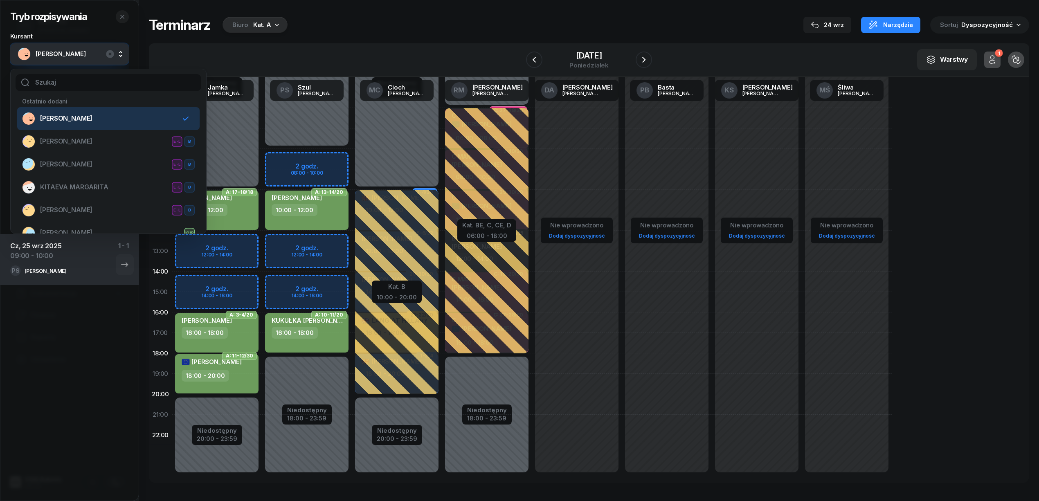
click at [61, 53] on span "[PERSON_NAME]" at bounding box center [79, 54] width 86 height 11
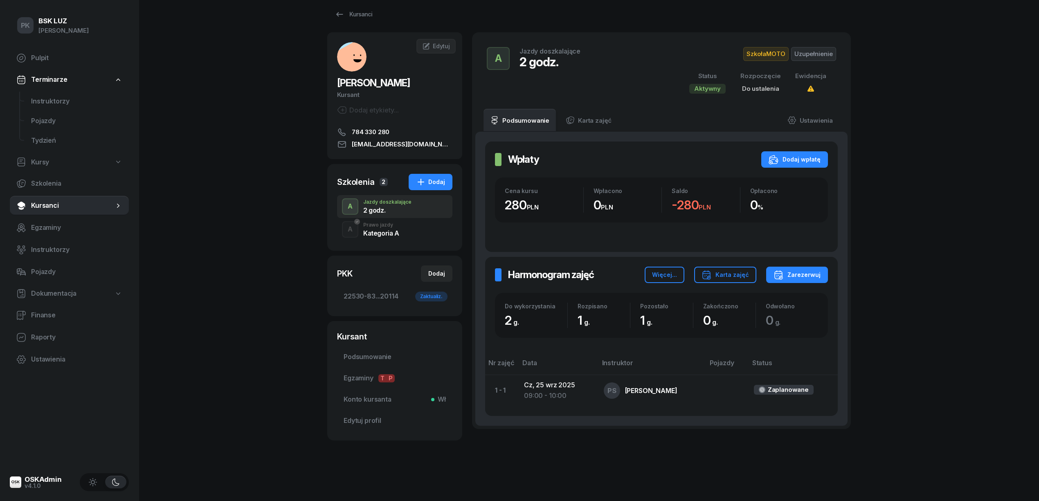
scroll to position [18, 0]
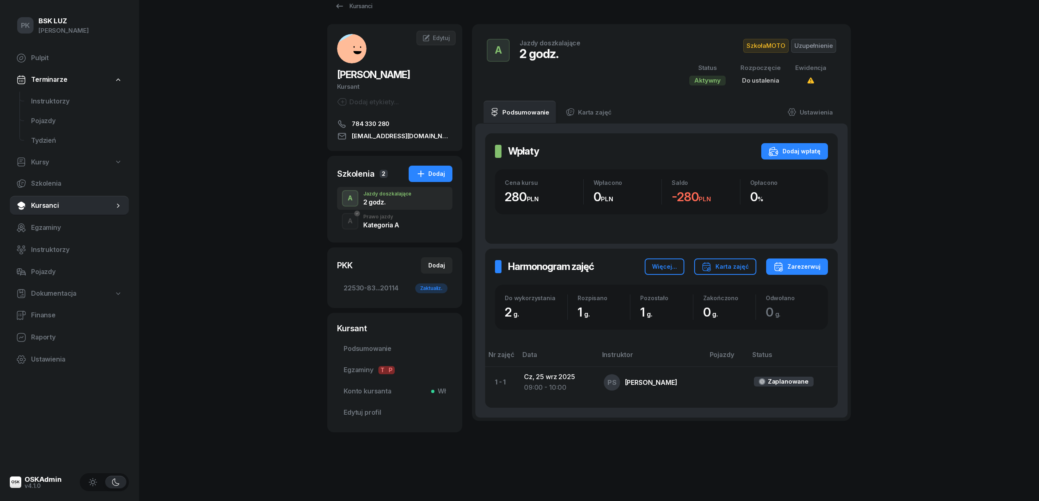
click at [394, 226] on div "Kategoria A" at bounding box center [381, 225] width 36 height 7
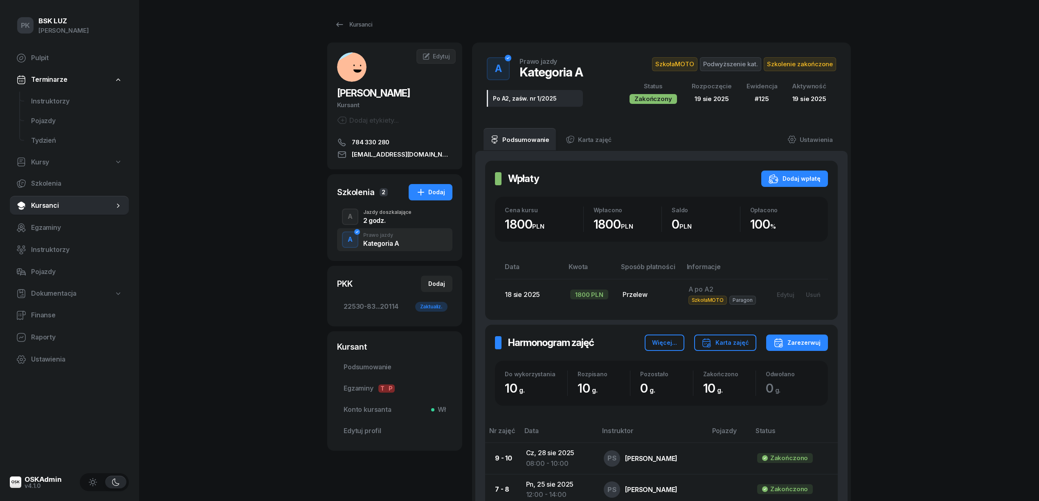
click at [384, 219] on div "2 godz." at bounding box center [387, 220] width 48 height 7
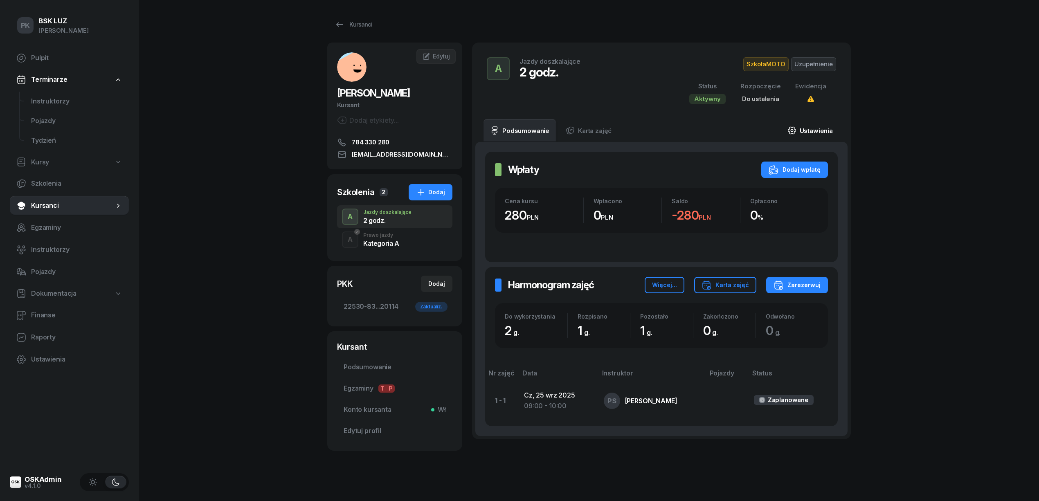
click at [817, 126] on link "Ustawienia" at bounding box center [810, 130] width 59 height 23
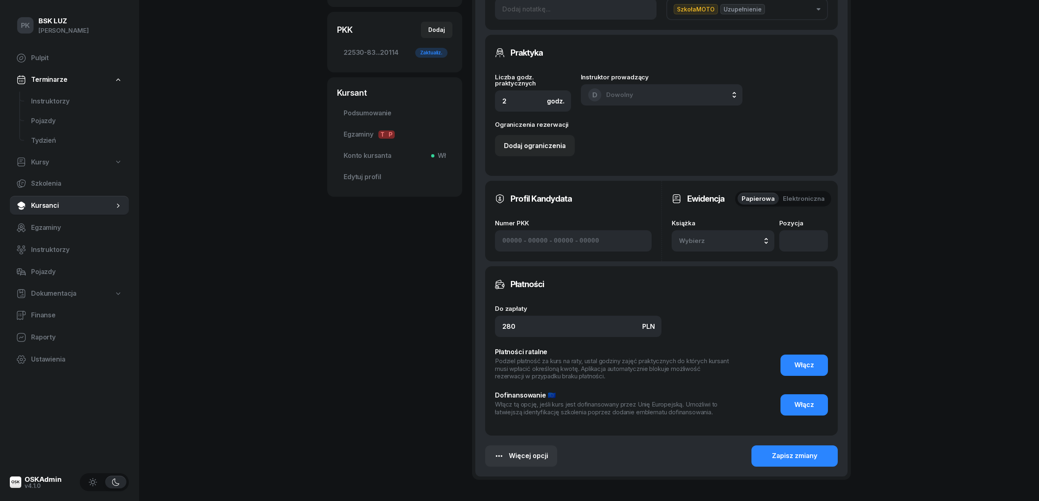
scroll to position [272, 0]
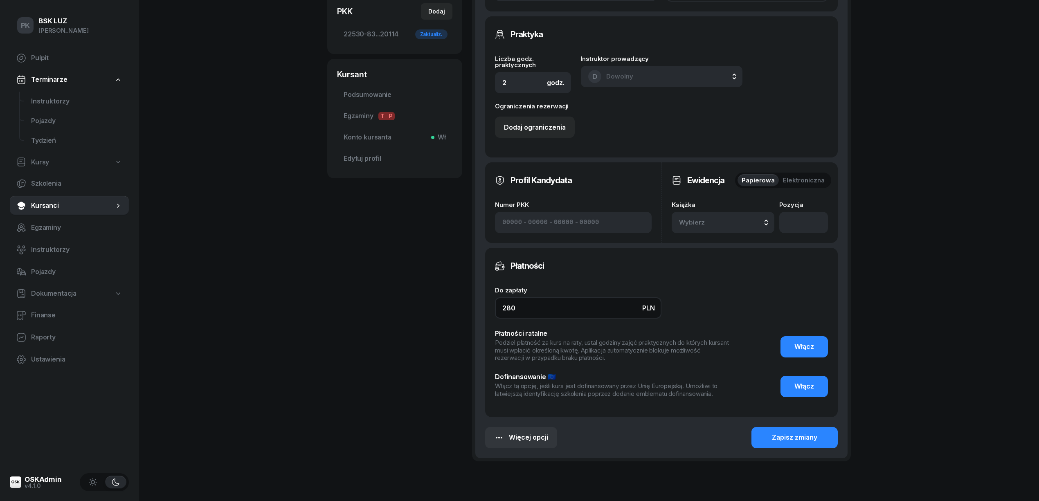
drag, startPoint x: 491, startPoint y: 313, endPoint x: 475, endPoint y: 313, distance: 15.6
click at [475, 313] on div "Szczegóły szkolenia Data rozpoczęcia Informacje dodatkowe Etykiety SzkołaMOTO U…" at bounding box center [661, 163] width 372 height 589
type input "140"
click at [812, 441] on div "Zapisz zmiany" at bounding box center [794, 437] width 45 height 11
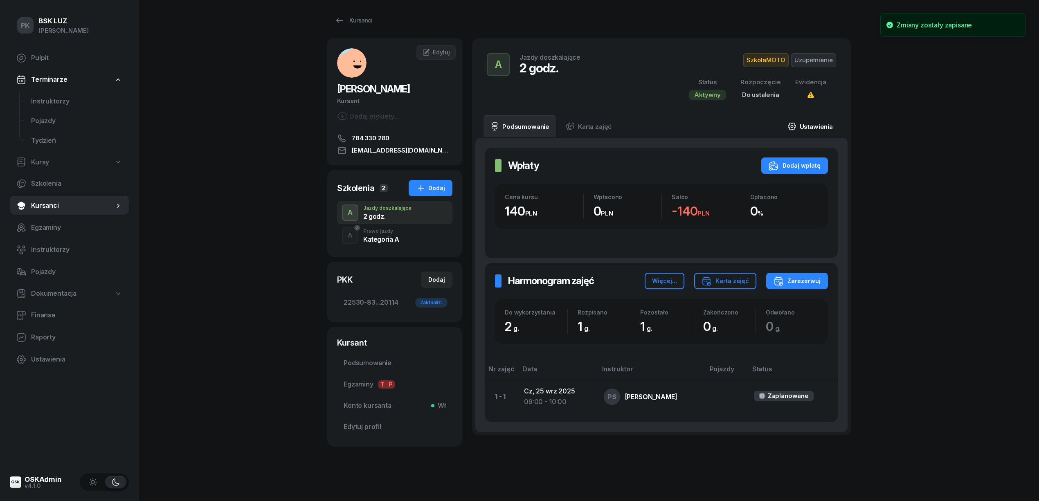
scroll to position [0, 0]
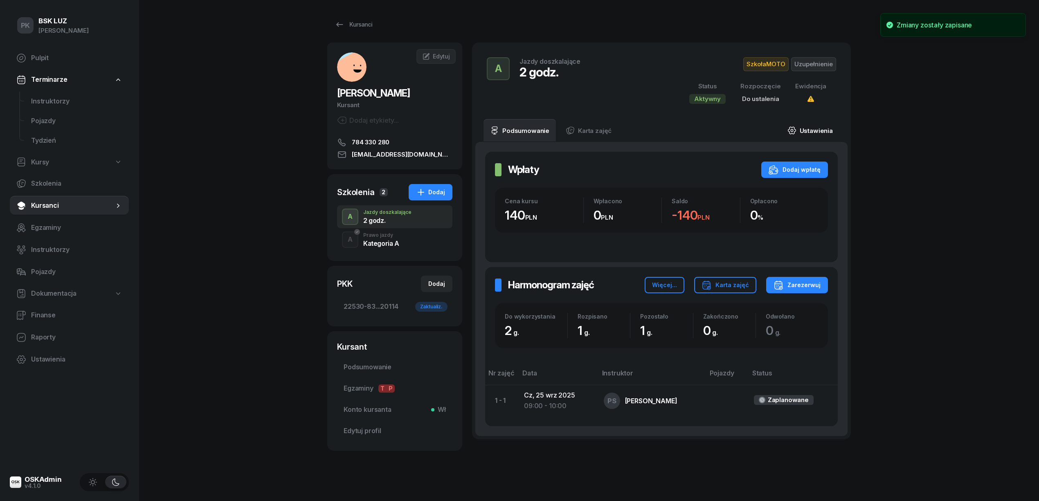
click at [819, 130] on link "Ustawienia" at bounding box center [810, 130] width 59 height 23
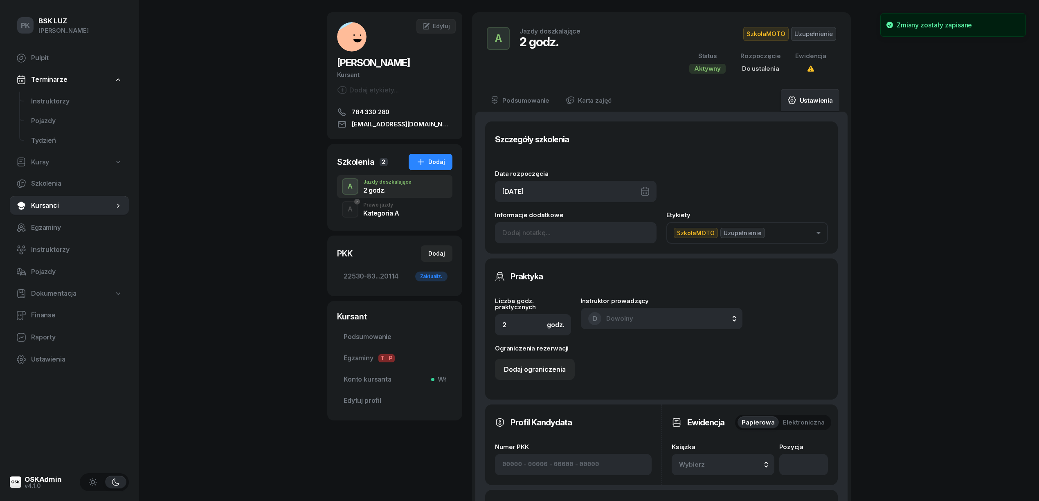
scroll to position [54, 0]
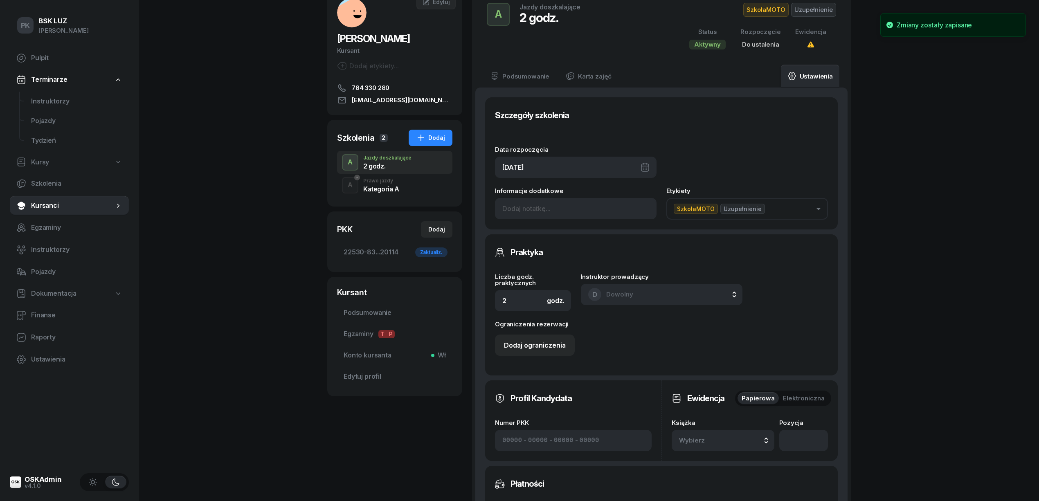
click at [719, 441] on span "Wybierz" at bounding box center [703, 440] width 48 height 11
click at [715, 416] on div "1/2020/SM" at bounding box center [701, 415] width 34 height 11
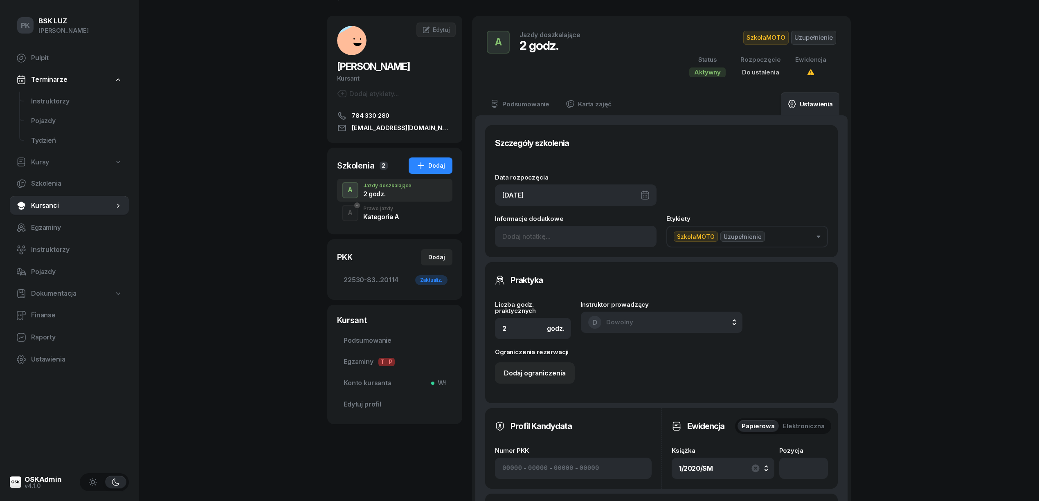
scroll to position [0, 0]
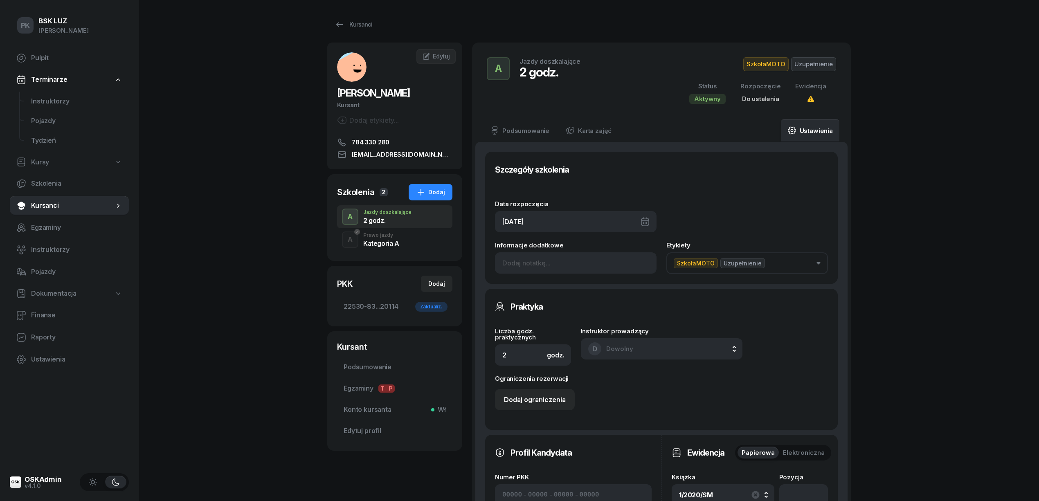
click at [554, 221] on div "[DATE]" at bounding box center [576, 221] width 162 height 21
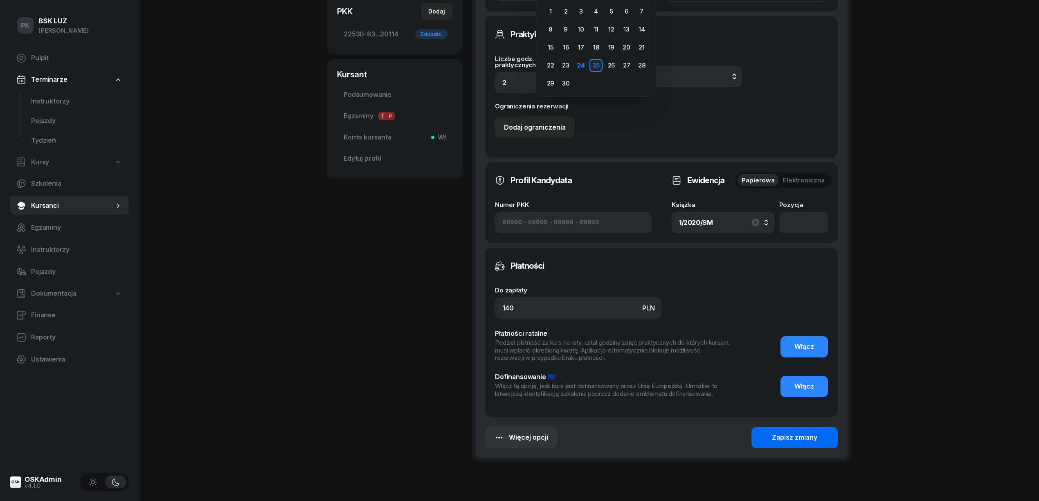
click at [786, 444] on button "Zapisz zmiany" at bounding box center [795, 437] width 86 height 21
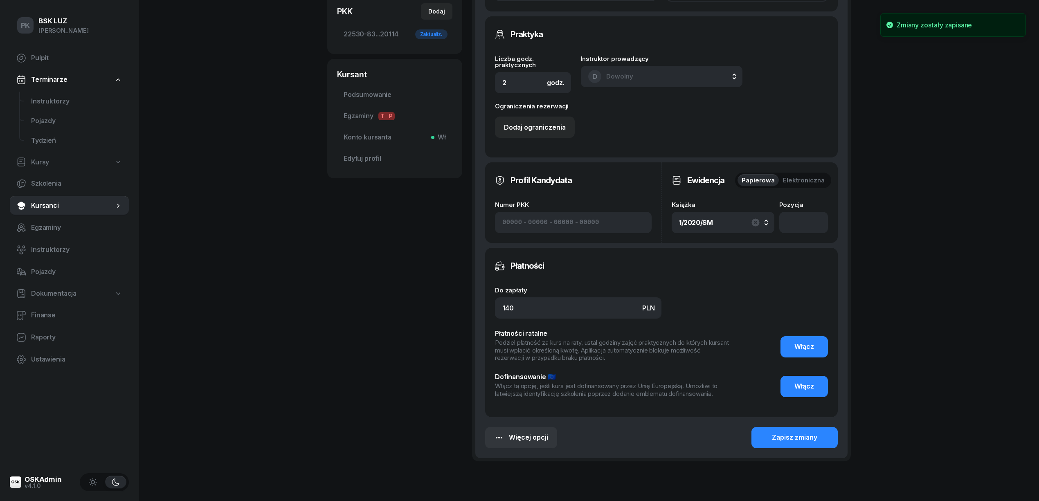
scroll to position [18, 0]
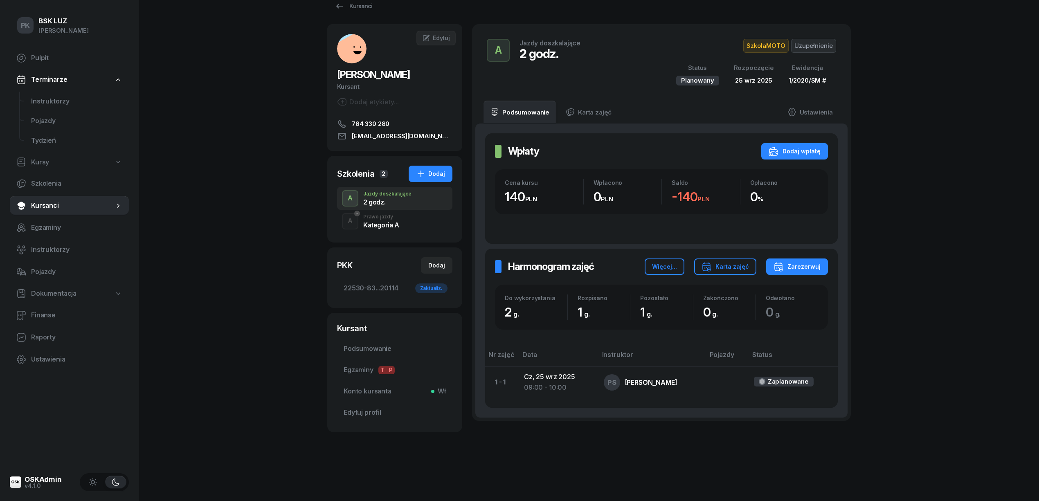
click at [365, 225] on div "Kategoria A" at bounding box center [381, 225] width 36 height 7
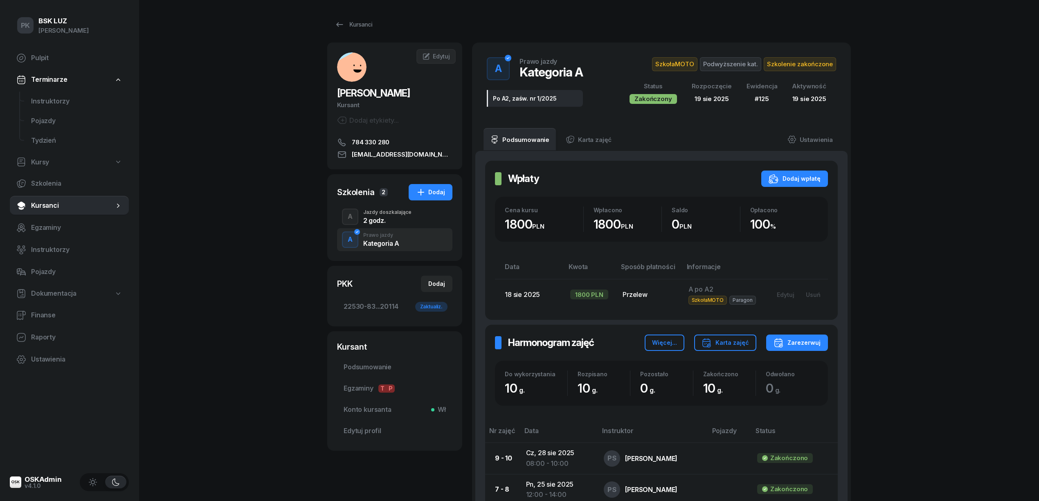
click at [372, 218] on div "2 godz." at bounding box center [387, 220] width 48 height 7
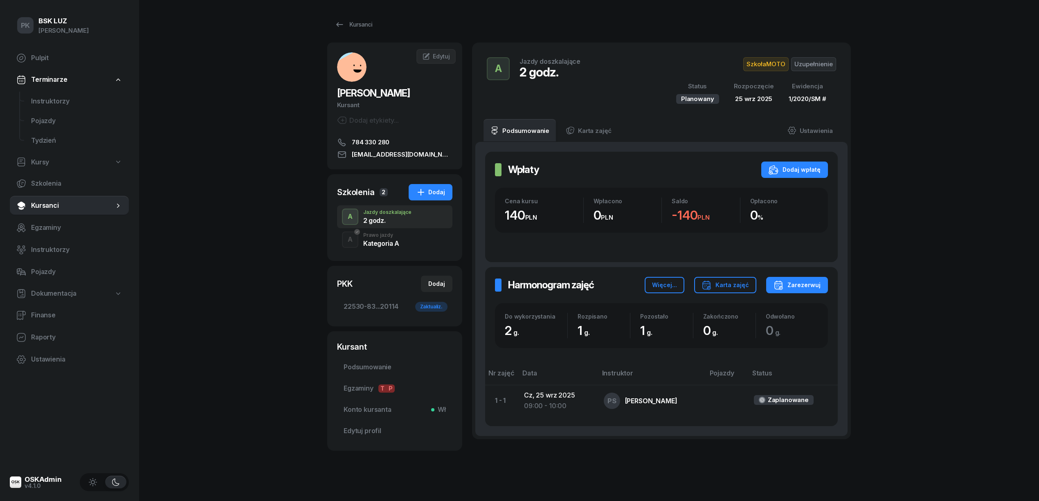
click at [252, 264] on div "PK BSK [PERSON_NAME] Pulpit Terminarze Instruktorzy Pojazdy Tydzień Kursy Szkol…" at bounding box center [519, 260] width 1039 height 520
click at [289, 441] on div "PK BSK [PERSON_NAME] Pulpit Terminarze Instruktorzy Pojazdy Tydzień Kursy Szkol…" at bounding box center [519, 260] width 1039 height 520
click at [351, 17] on link "Kursanci" at bounding box center [353, 24] width 52 height 16
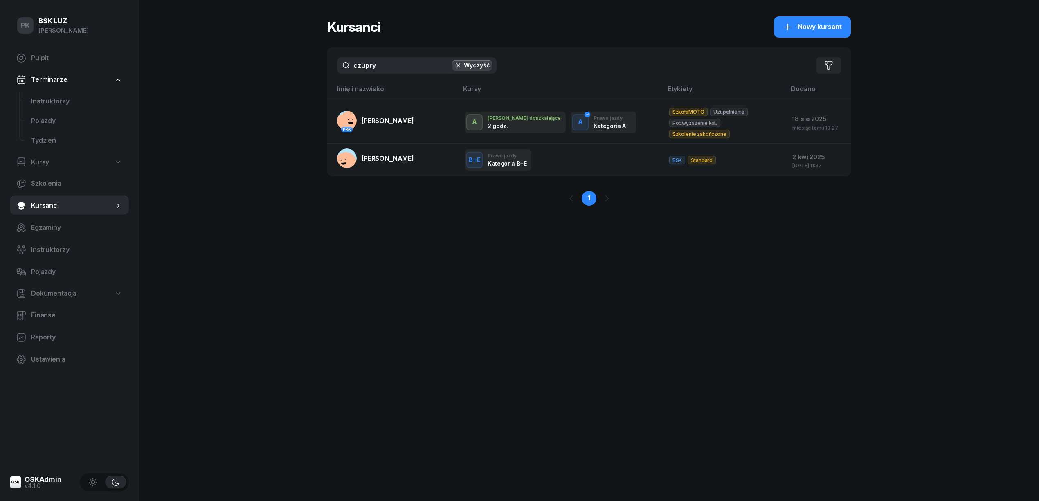
drag, startPoint x: 399, startPoint y: 71, endPoint x: 315, endPoint y: 71, distance: 84.7
click at [315, 71] on div "PK BSK [PERSON_NAME] Pulpit Terminarze Instruktorzy Pojazdy Tydzień Kursy Szkol…" at bounding box center [519, 250] width 1039 height 501
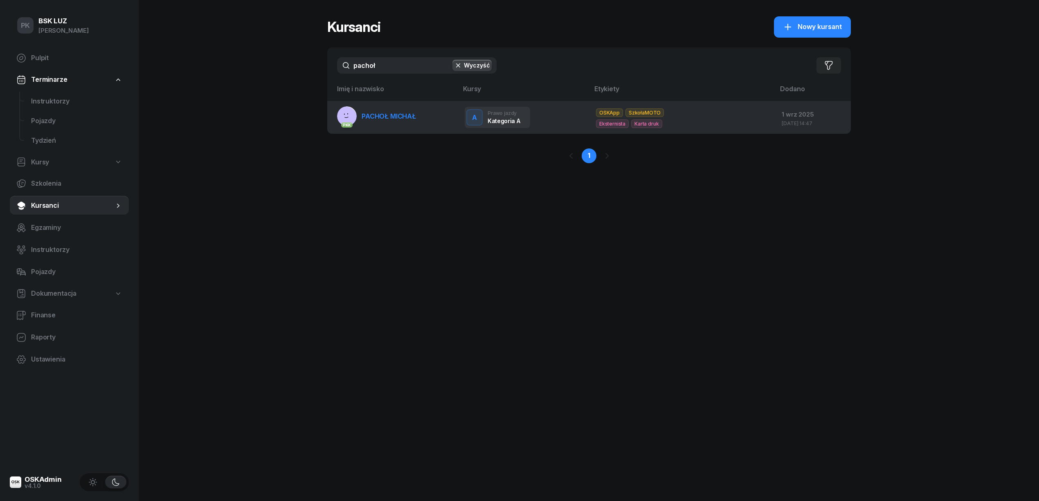
type input "pachoł"
click at [414, 119] on link "PKK PACHOŁ MICHAŁ" at bounding box center [376, 116] width 79 height 20
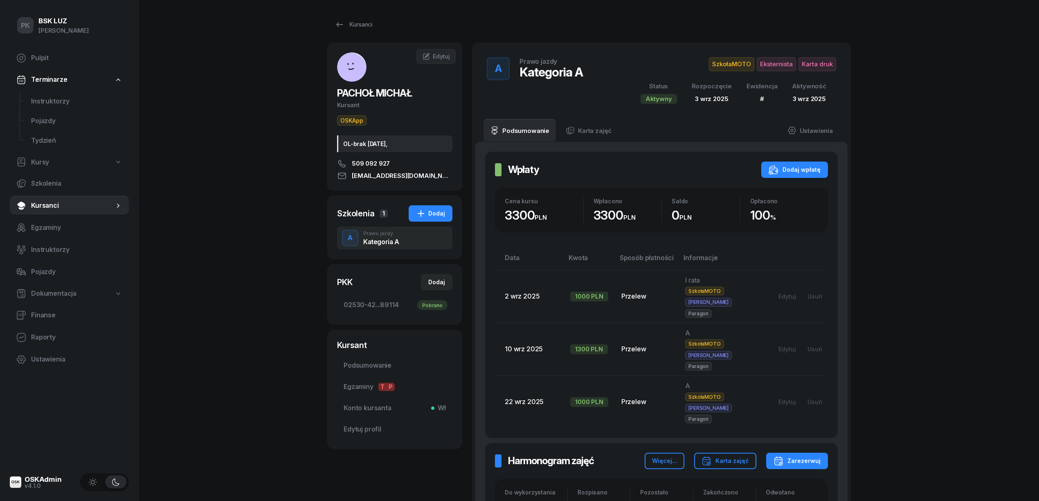
click at [257, 300] on div "PK BSK [PERSON_NAME] Pulpit Terminarze Instruktorzy Pojazdy Tydzień Kursy Szkol…" at bounding box center [519, 503] width 1039 height 1007
click at [351, 25] on div "Kursanci" at bounding box center [354, 25] width 38 height 10
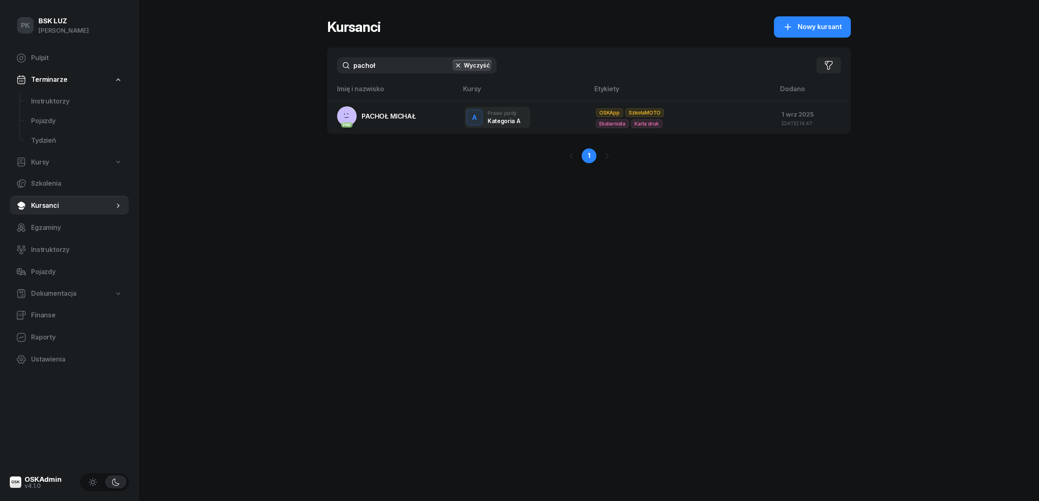
drag, startPoint x: 331, startPoint y: 74, endPoint x: 298, endPoint y: 78, distance: 32.5
click at [298, 78] on div "PK BSK [PERSON_NAME] Pulpit Terminarze Instruktorzy Pojazdy Tydzień Kursy Szkol…" at bounding box center [519, 250] width 1039 height 501
click at [471, 65] on button "Wyczyść" at bounding box center [471, 65] width 39 height 11
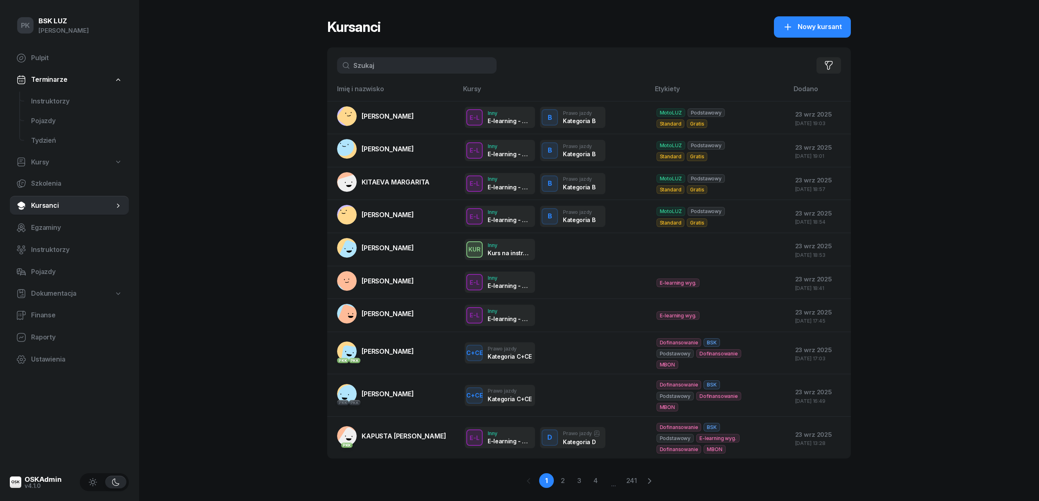
click at [236, 244] on div "PK BSK [PERSON_NAME] Pulpit Terminarze Instruktorzy Pojazdy Tydzień Kursy Szkol…" at bounding box center [519, 260] width 1039 height 520
click at [392, 59] on input "text" at bounding box center [417, 65] width 160 height 16
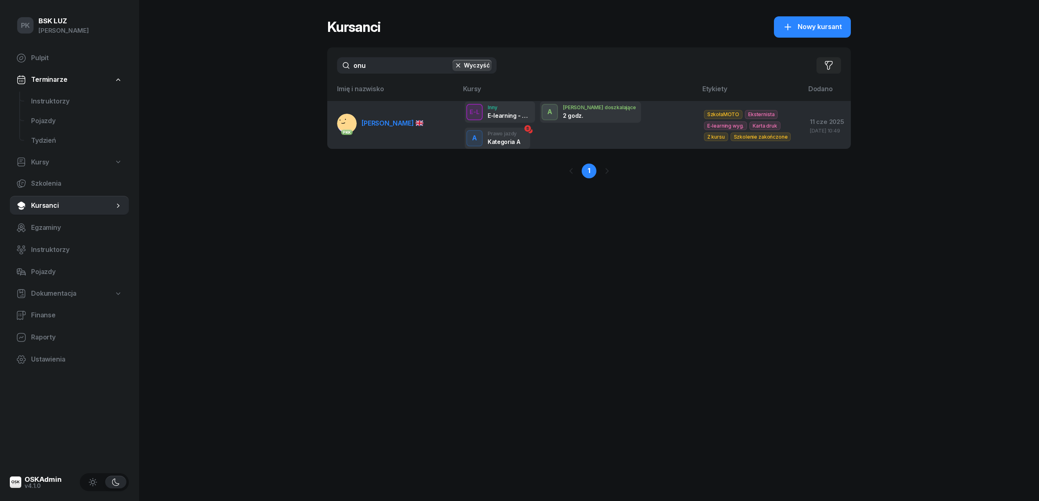
type input "onu"
click at [385, 128] on link "PKK ÖNER ONUR" at bounding box center [380, 124] width 86 height 20
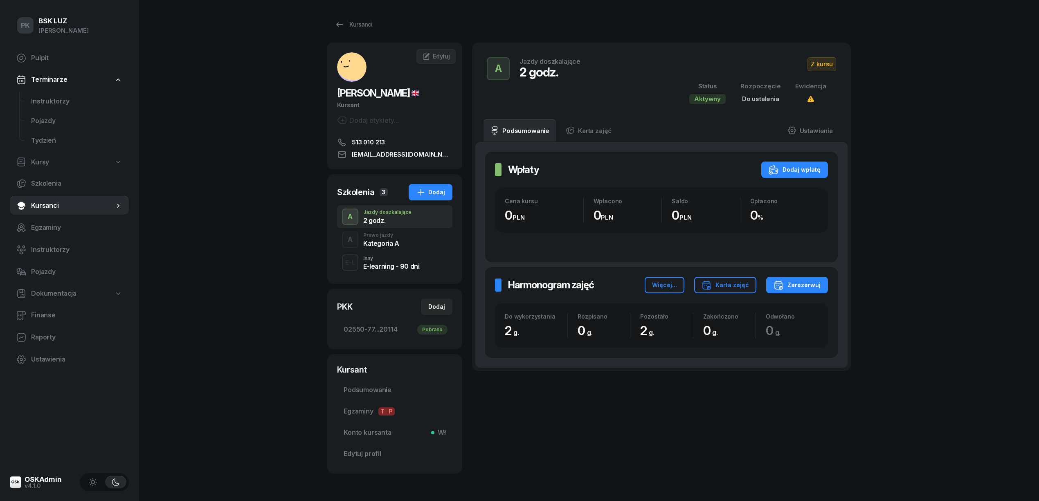
click at [393, 252] on div "E-L Inny E-learning - 90 dni" at bounding box center [394, 262] width 115 height 23
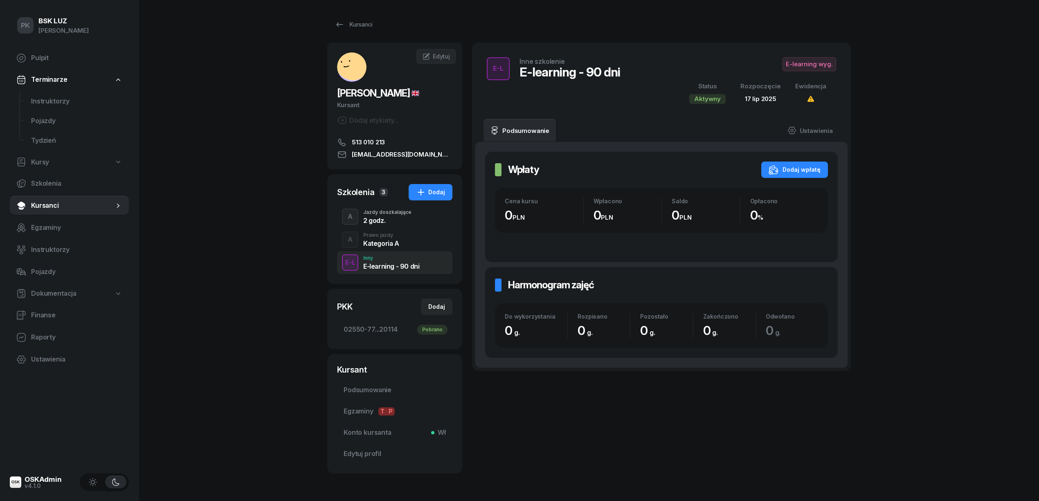
click at [392, 245] on div "Kategoria A" at bounding box center [381, 243] width 36 height 7
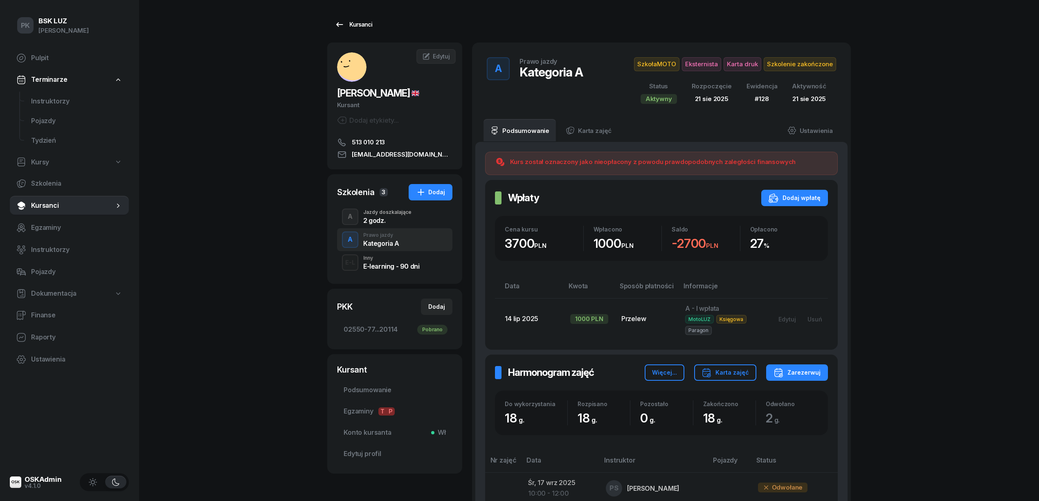
click at [346, 20] on div "Kursanci" at bounding box center [354, 25] width 38 height 10
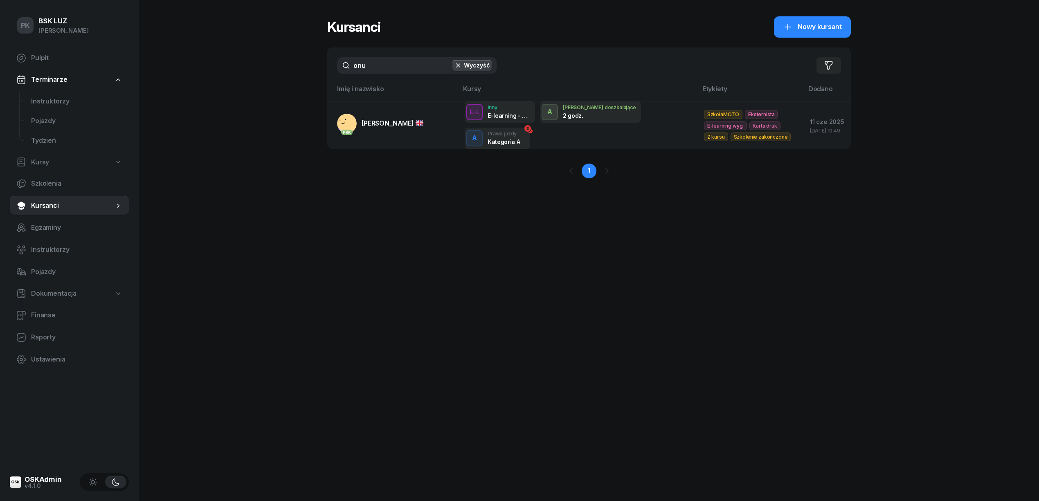
drag, startPoint x: 35, startPoint y: 157, endPoint x: 37, endPoint y: 163, distance: 6.1
click at [35, 159] on span "Kursy" at bounding box center [40, 162] width 18 height 11
select select
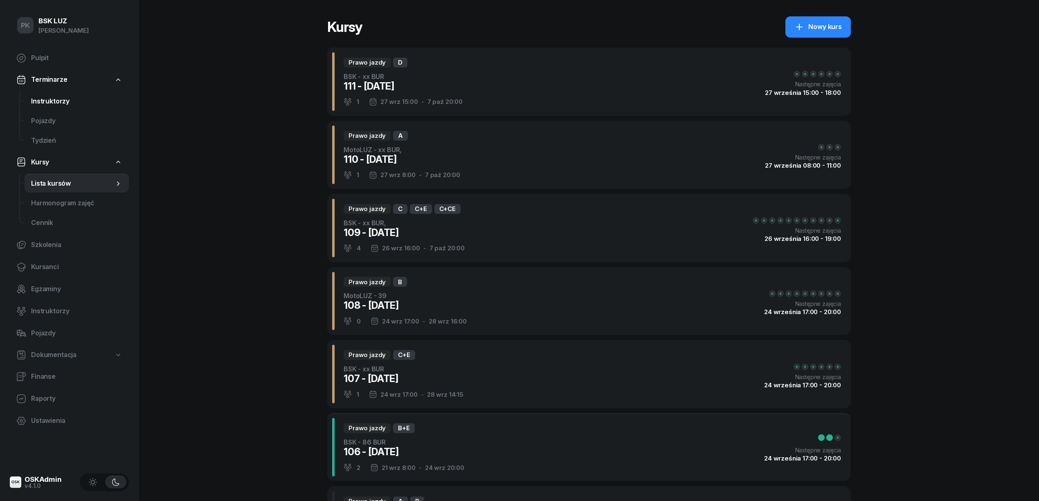
click at [51, 92] on link "Instruktorzy" at bounding box center [77, 102] width 104 height 20
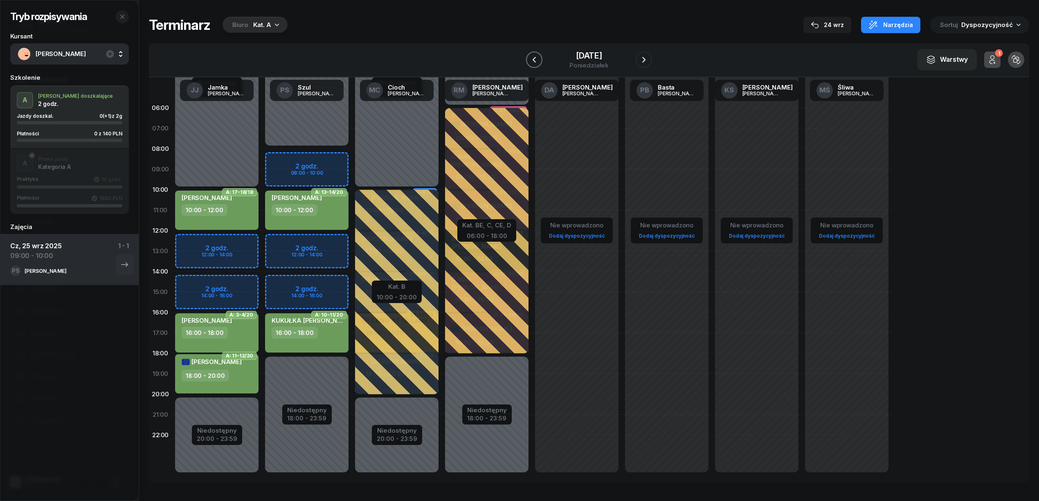
click at [534, 55] on icon "button" at bounding box center [534, 60] width 10 height 10
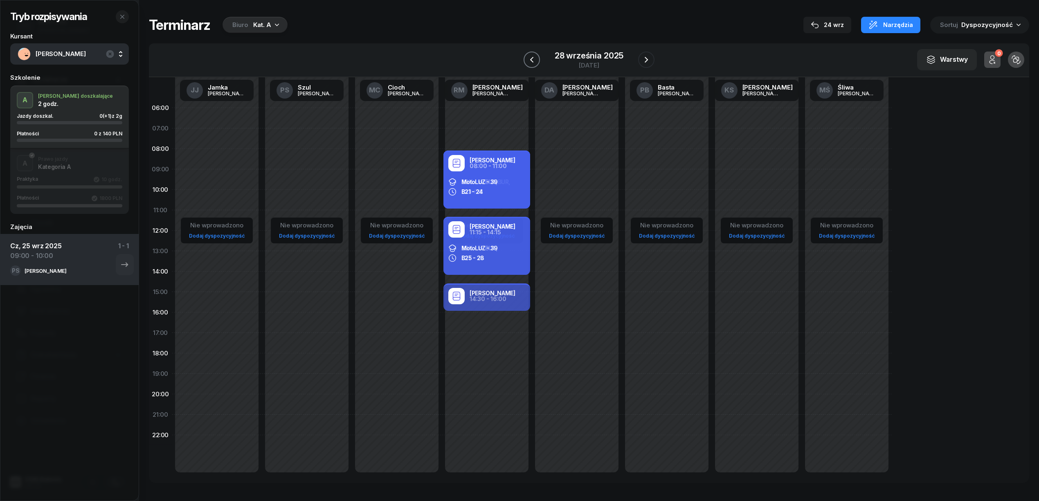
click at [534, 55] on icon "button" at bounding box center [532, 60] width 10 height 10
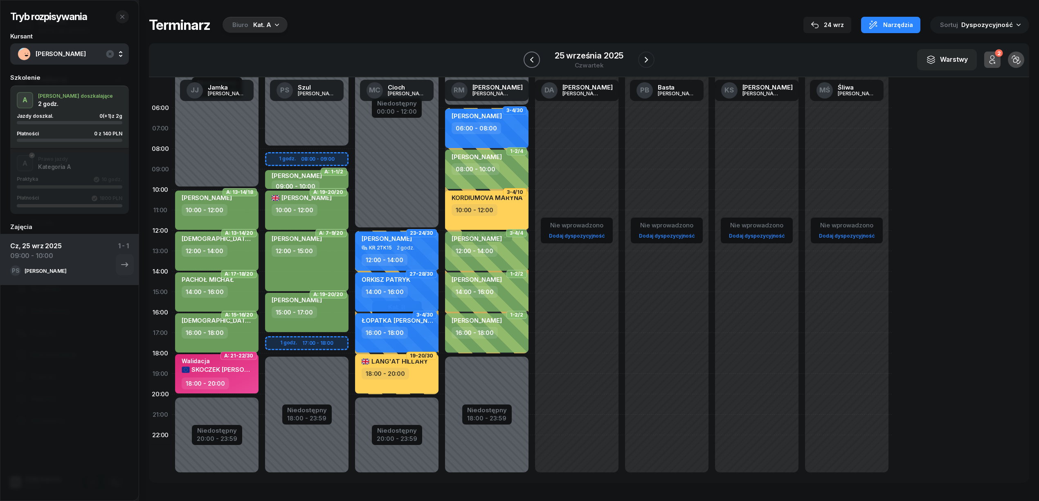
click at [534, 55] on icon "button" at bounding box center [532, 60] width 10 height 10
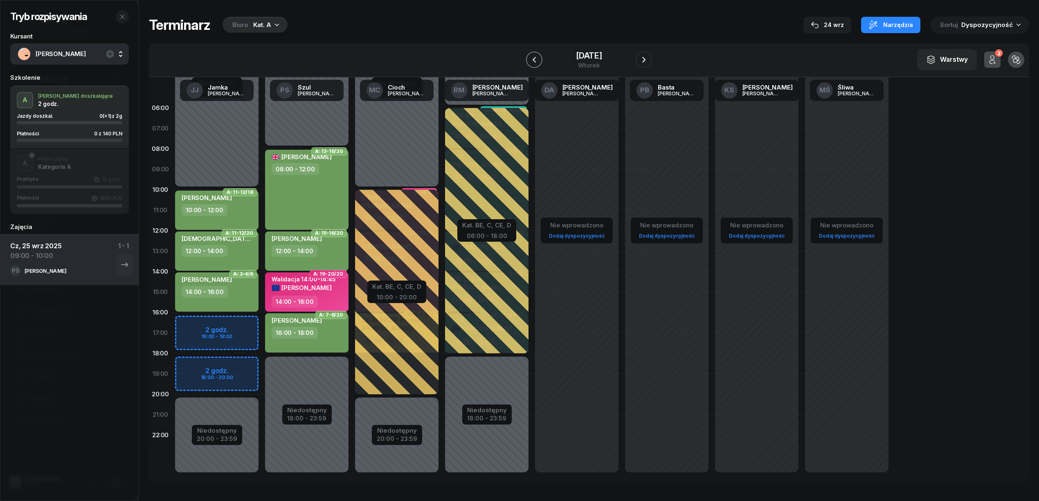
click at [534, 55] on icon "button" at bounding box center [534, 60] width 10 height 10
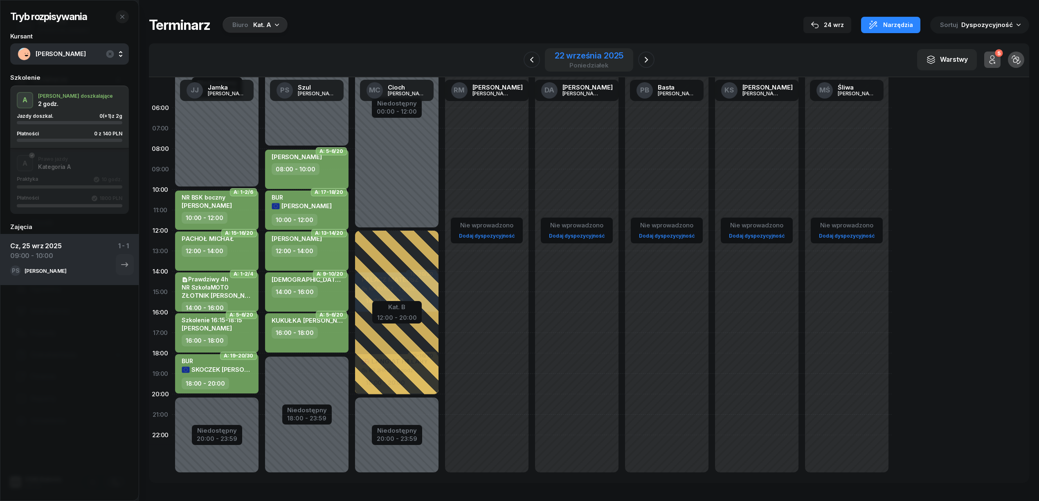
click at [581, 53] on div "22 września 2025" at bounding box center [589, 56] width 69 height 8
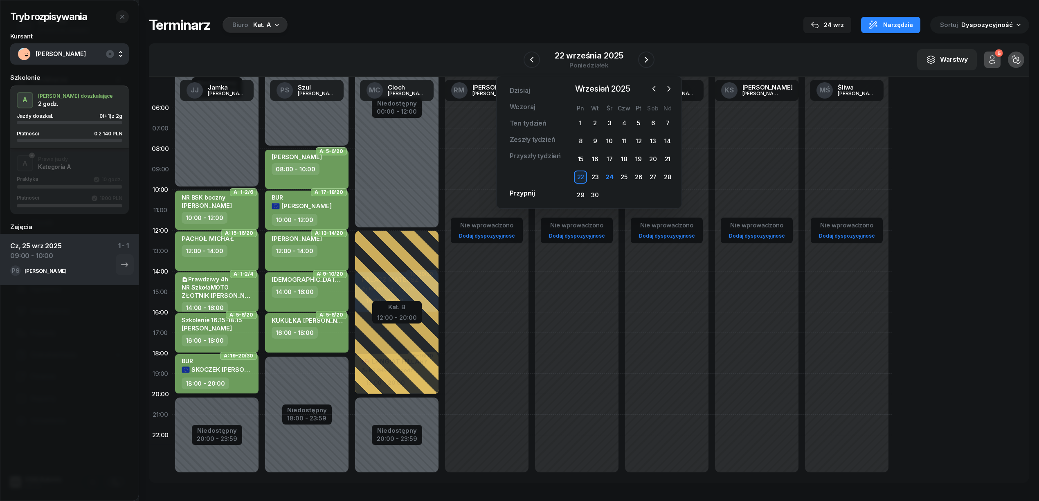
click at [580, 176] on div "22" at bounding box center [580, 177] width 13 height 13
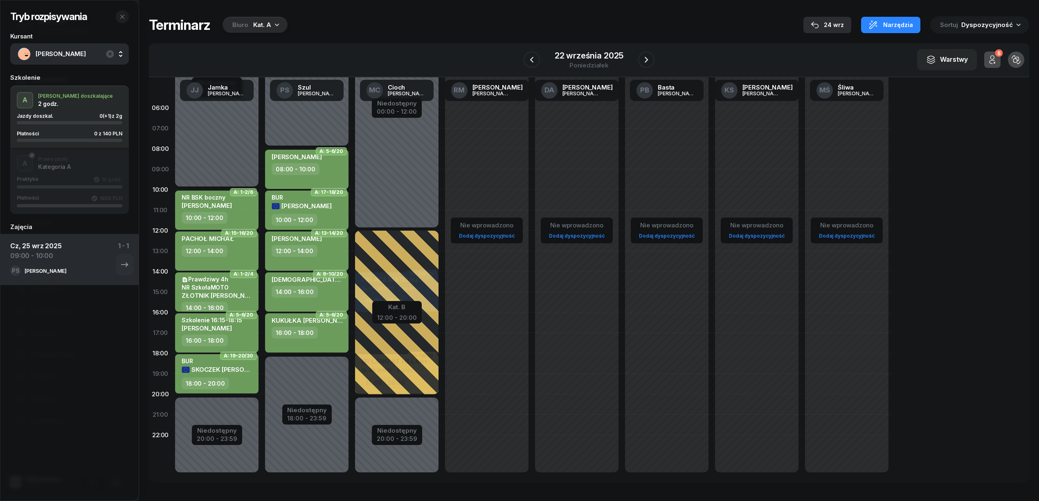
click at [819, 21] on icon "button" at bounding box center [815, 25] width 8 height 8
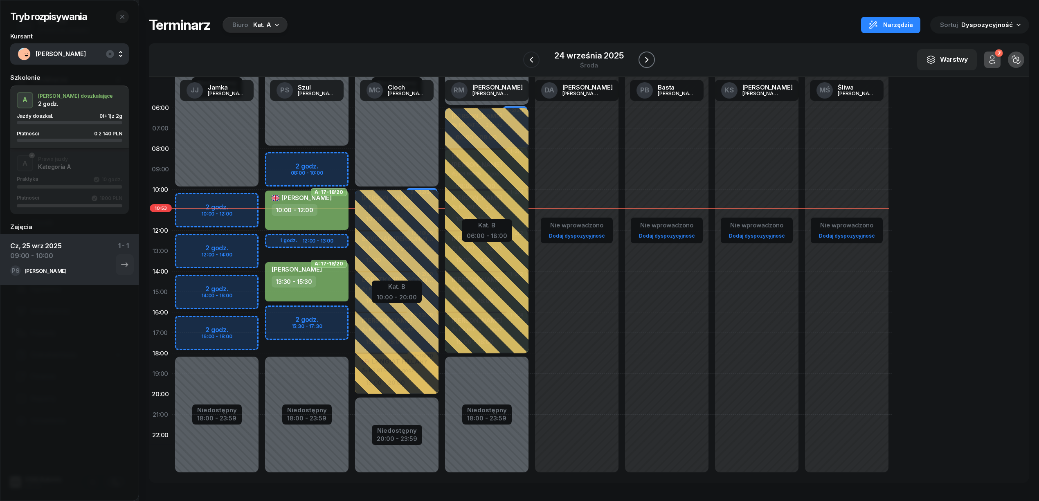
click at [646, 61] on icon "button" at bounding box center [647, 60] width 10 height 10
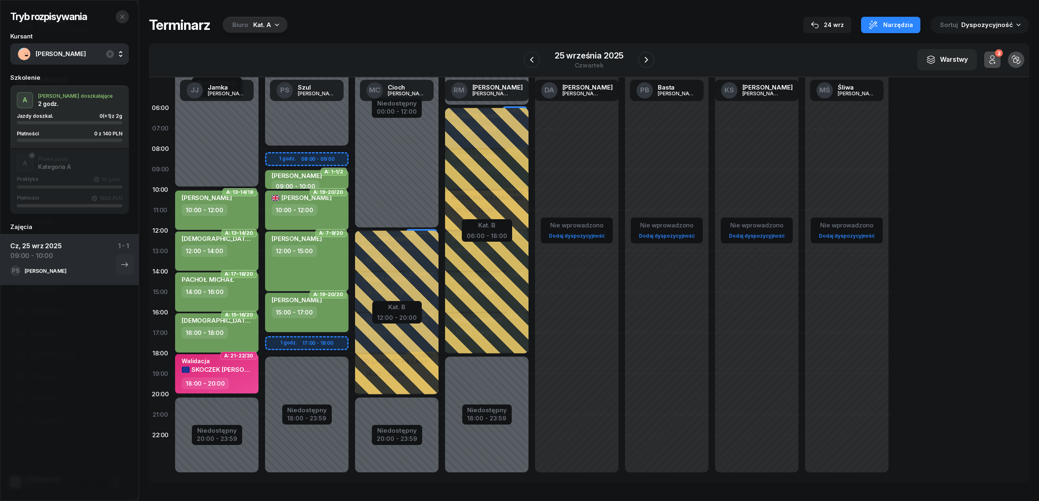
click at [123, 15] on icon "button" at bounding box center [122, 17] width 7 height 7
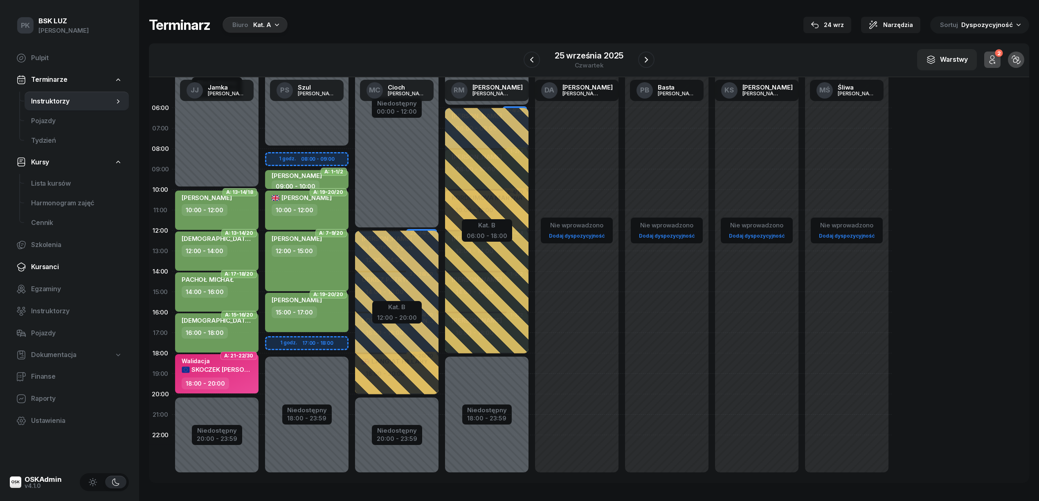
click at [45, 263] on span "Kursanci" at bounding box center [76, 267] width 91 height 11
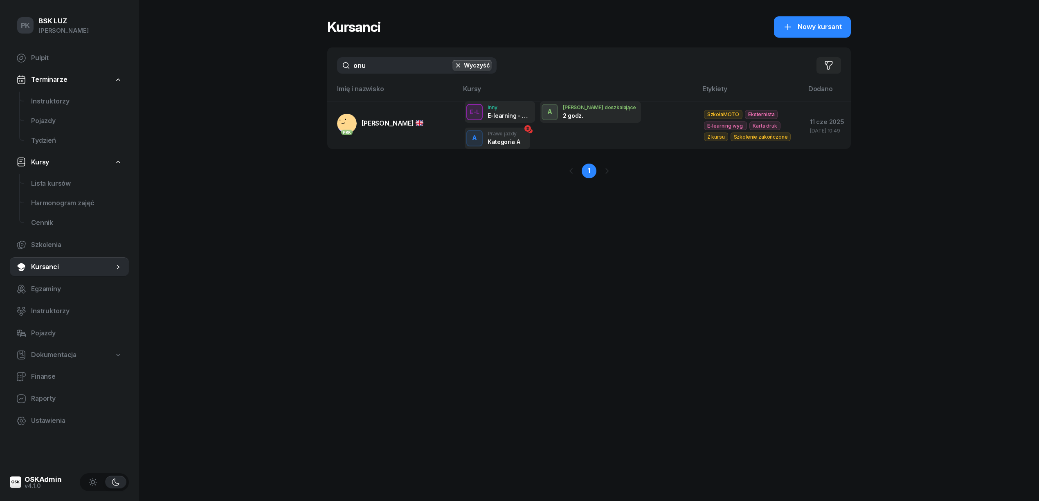
drag, startPoint x: 386, startPoint y: 66, endPoint x: 290, endPoint y: 65, distance: 96.6
click at [290, 65] on div "PK BSK [PERSON_NAME] Pulpit Terminarze Instruktorzy Pojazdy Tydzień Kursy Lista…" at bounding box center [519, 250] width 1039 height 501
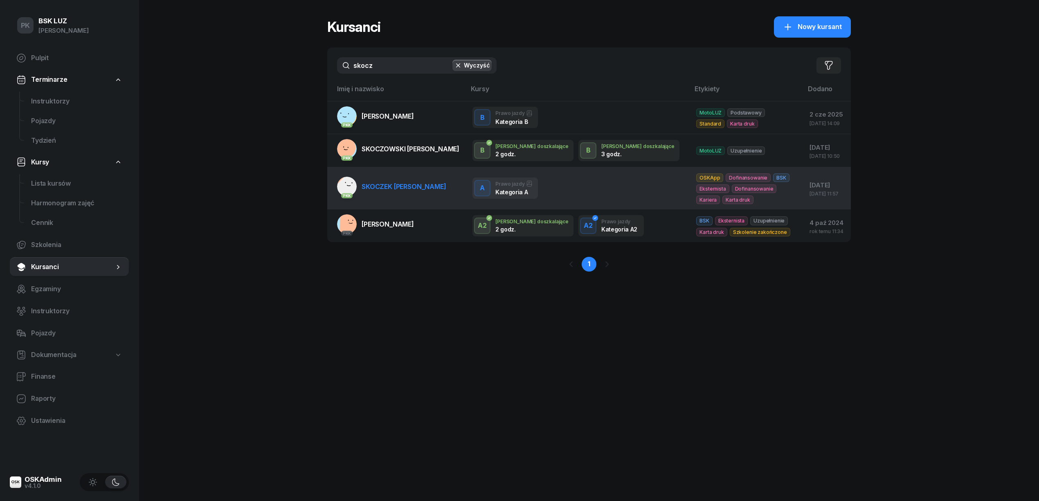
type input "skocz"
click at [400, 195] on link "PKK SKOCZEK [PERSON_NAME]" at bounding box center [391, 187] width 109 height 20
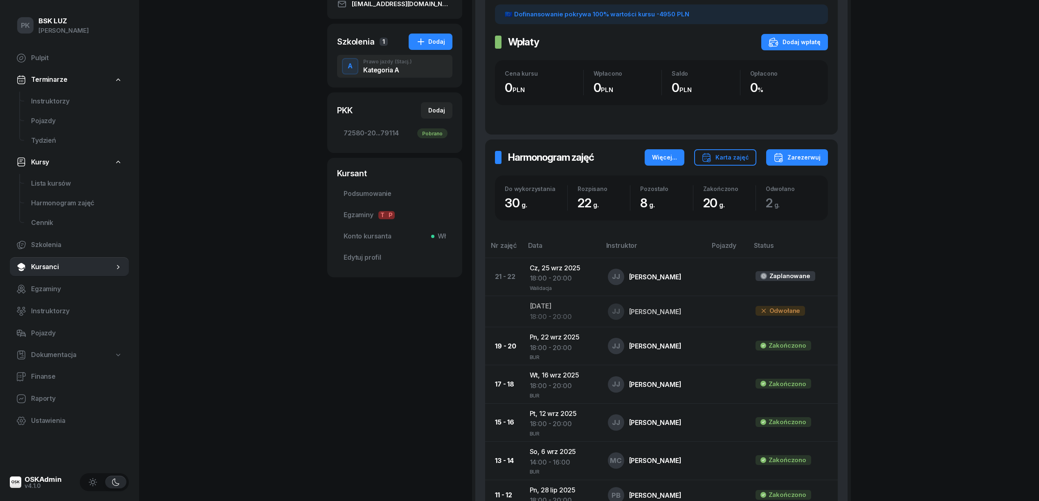
scroll to position [164, 0]
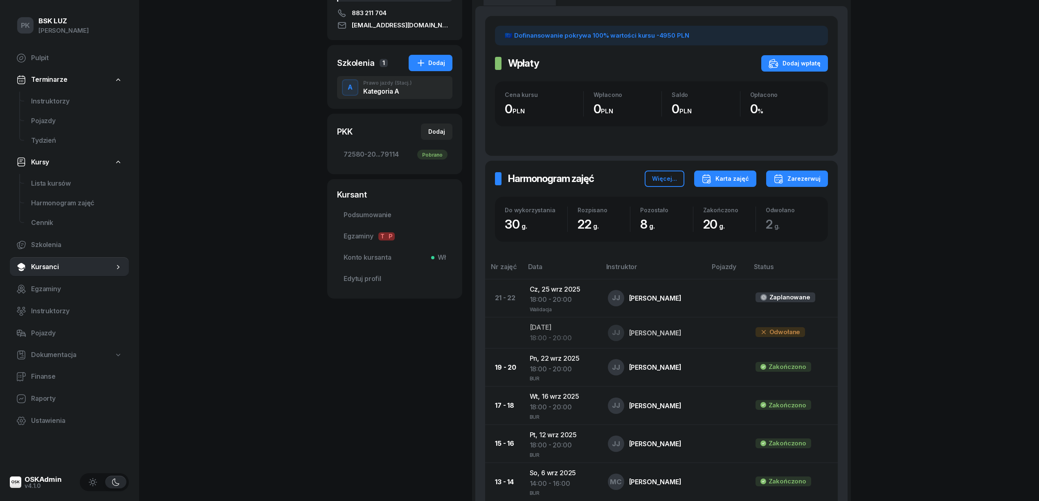
click at [732, 182] on div "Karta zajęć" at bounding box center [725, 179] width 47 height 10
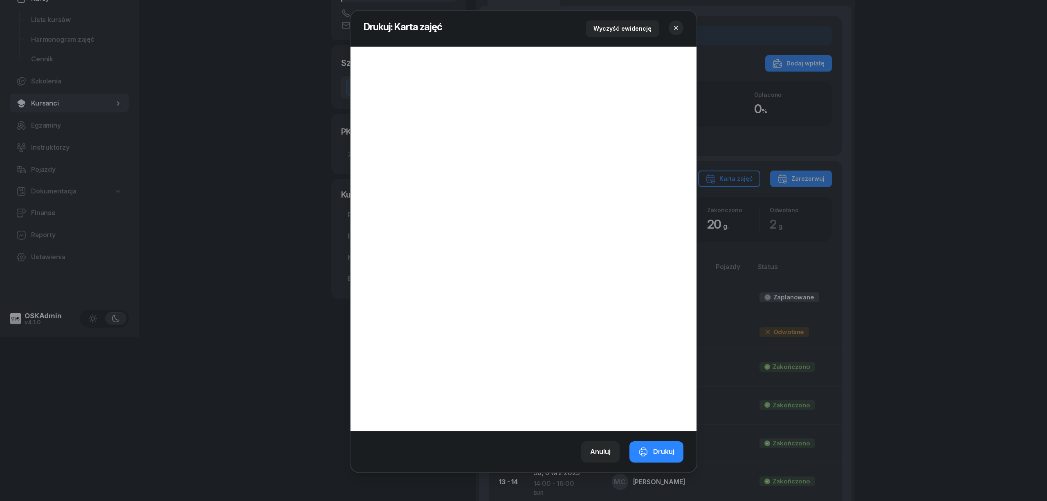
click at [684, 25] on header "Drukuj: Karta zajęć Wyczyść ewidencję" at bounding box center [524, 29] width 346 height 36
click at [673, 25] on icon "button" at bounding box center [676, 28] width 8 height 8
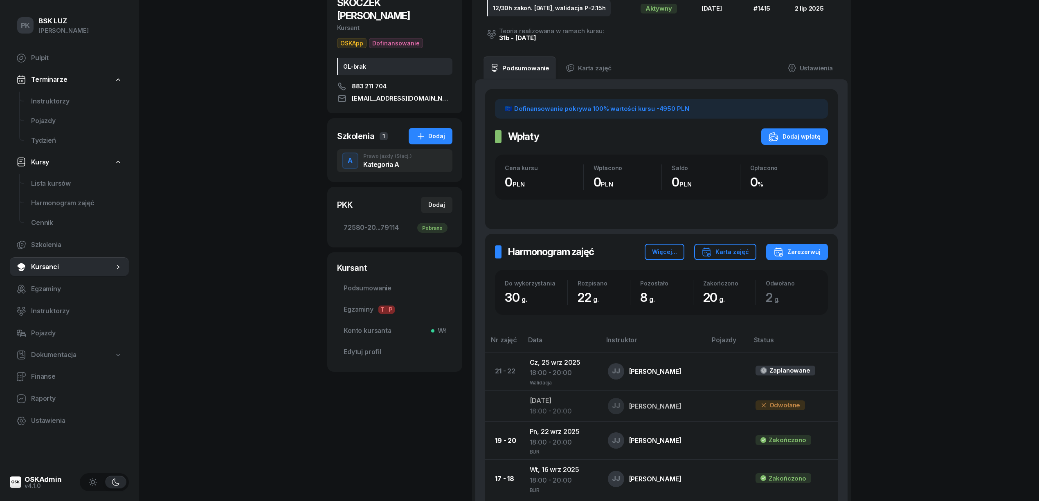
scroll to position [109, 0]
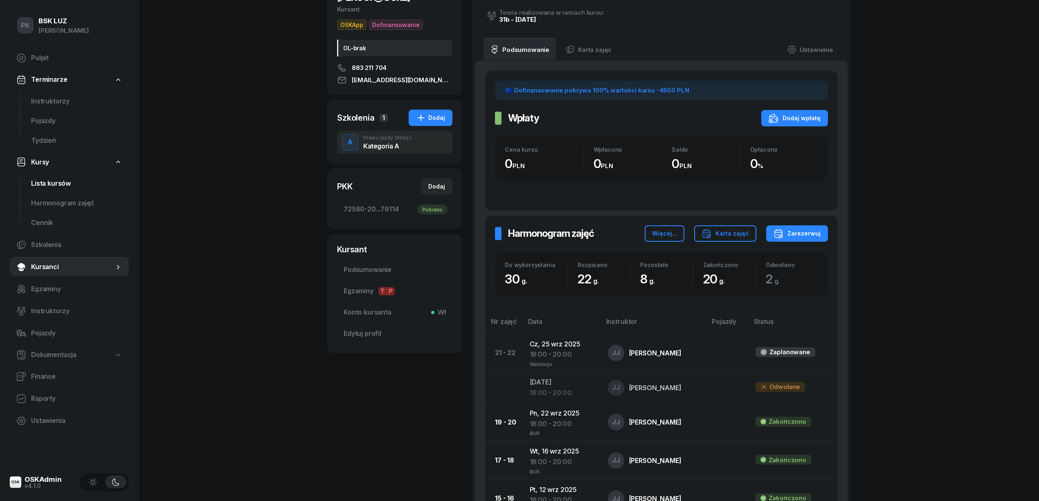
click at [43, 189] on link "Lista kursów" at bounding box center [77, 184] width 104 height 20
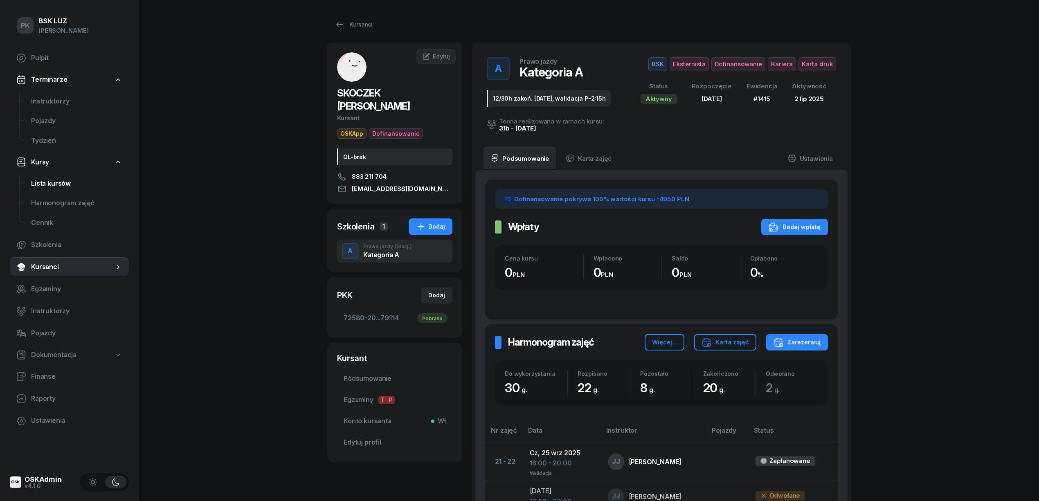
select select
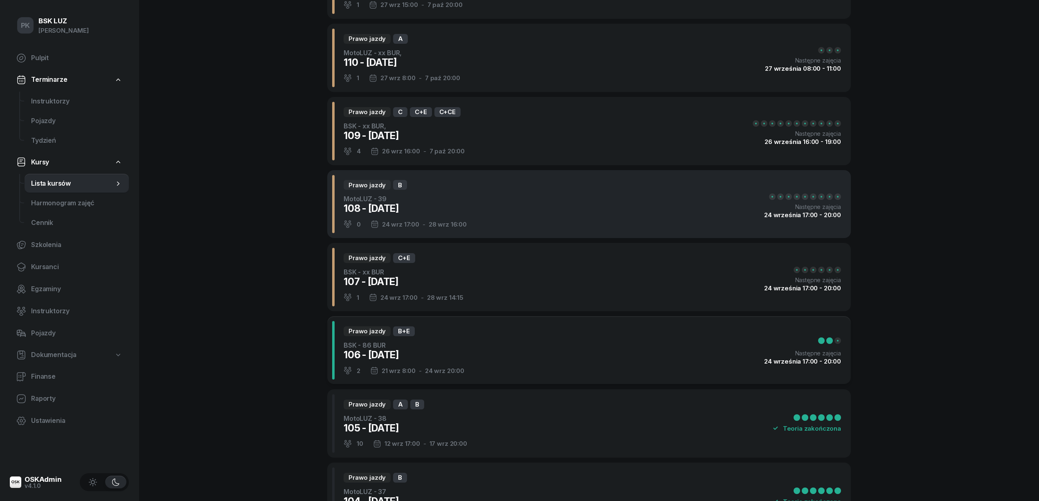
scroll to position [109, 0]
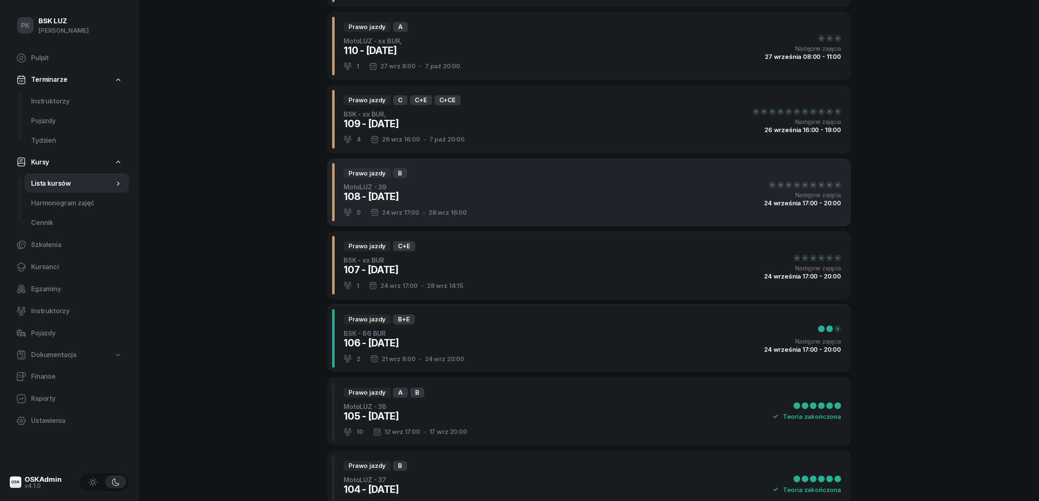
click at [484, 200] on div "Prawo jazdy B MotoLUZ - 39 108 - [DATE] 0 [DATE] 17:00 - [DATE] 16:00 Następne …" at bounding box center [589, 192] width 524 height 68
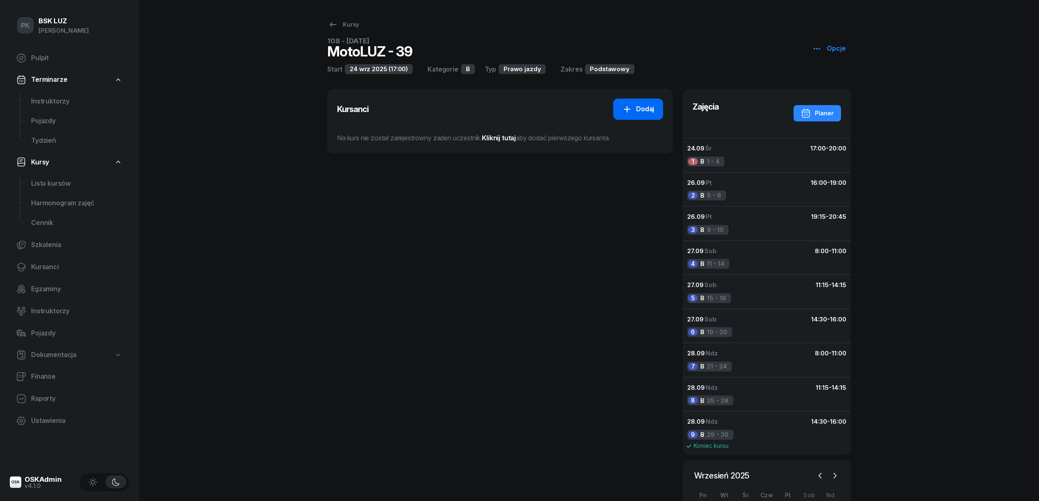
click at [632, 112] on icon at bounding box center [627, 109] width 10 height 10
select select "B"
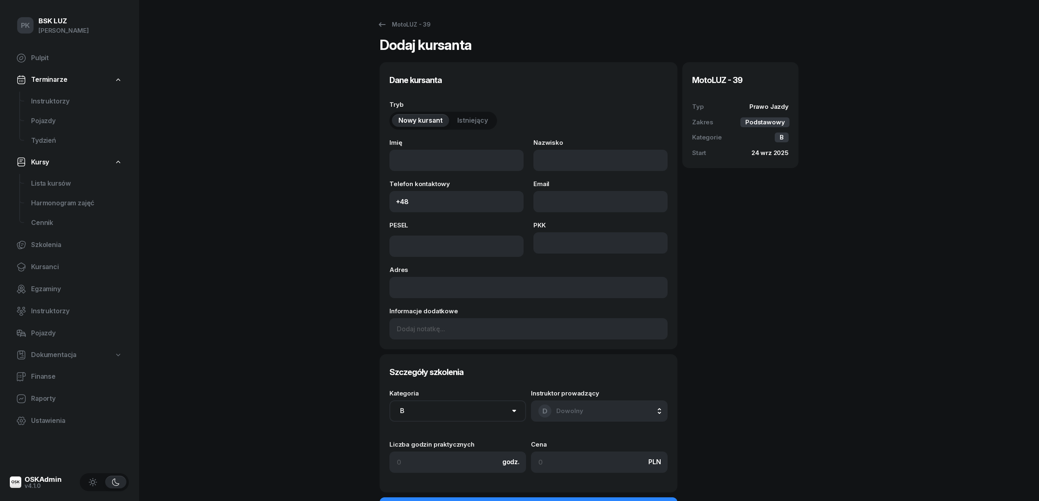
click at [474, 122] on span "Istniejący" at bounding box center [472, 120] width 31 height 11
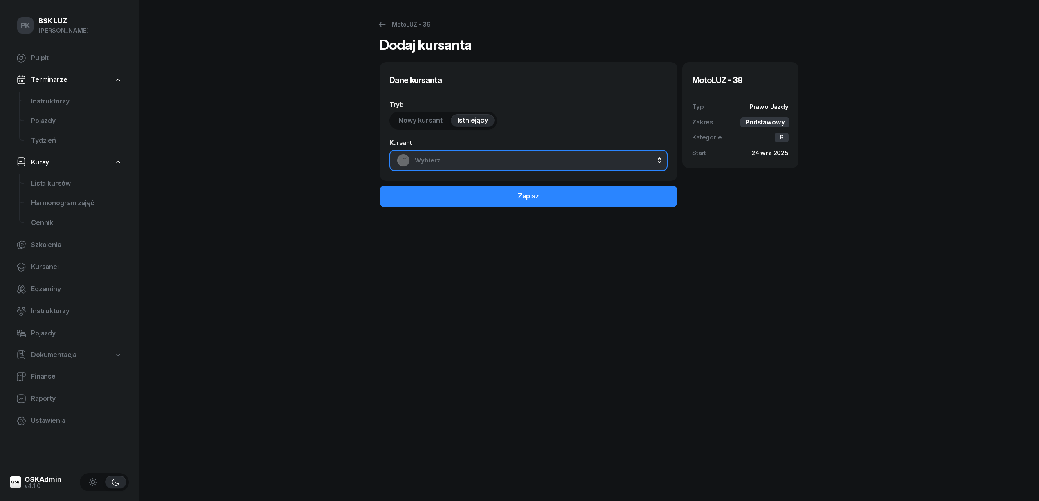
click at [473, 164] on span "Wybierz" at bounding box center [537, 160] width 245 height 11
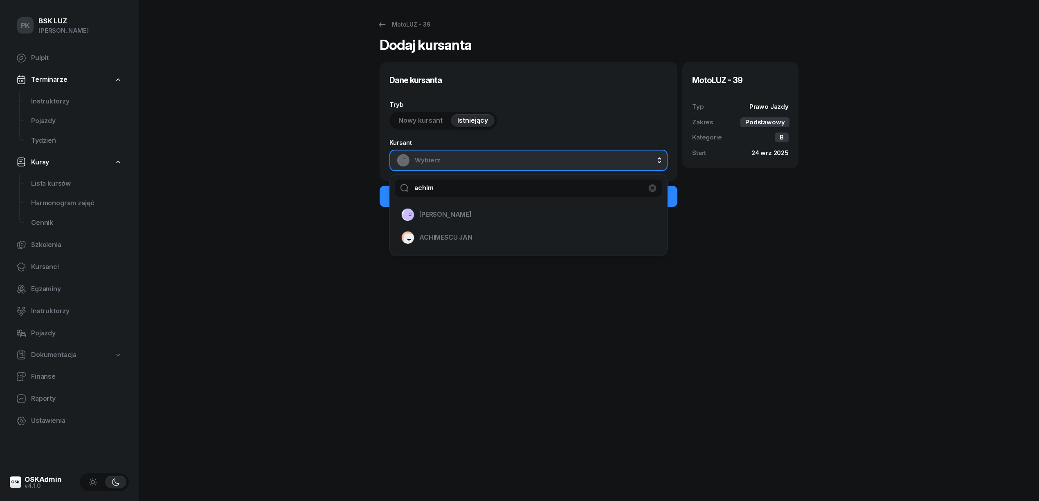
type input "achim"
click at [444, 239] on span "ACHIMESCU JAN" at bounding box center [445, 237] width 53 height 11
select select "B"
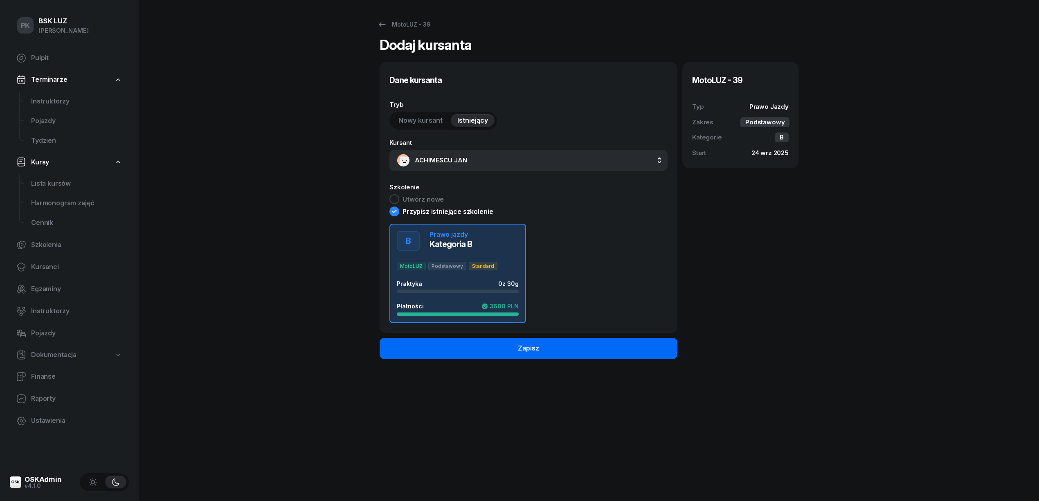
click at [483, 349] on button "Zapisz" at bounding box center [529, 348] width 298 height 21
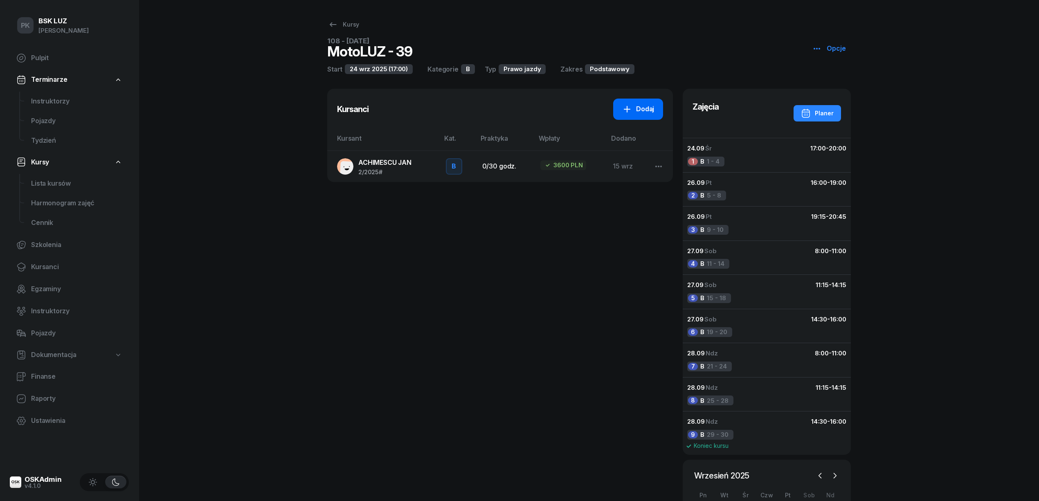
click at [646, 106] on div "Dodaj" at bounding box center [638, 109] width 32 height 11
select select "B"
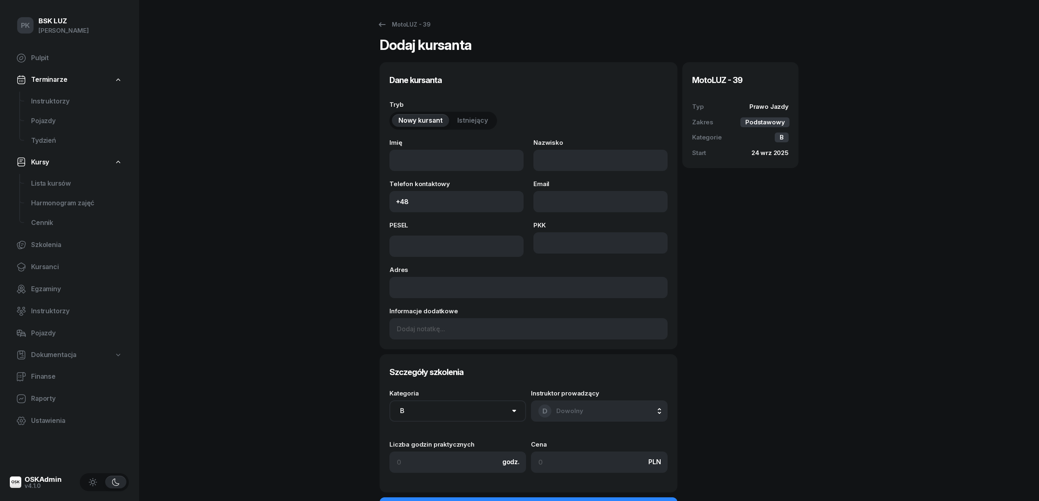
click at [473, 117] on span "Istniejący" at bounding box center [472, 120] width 31 height 11
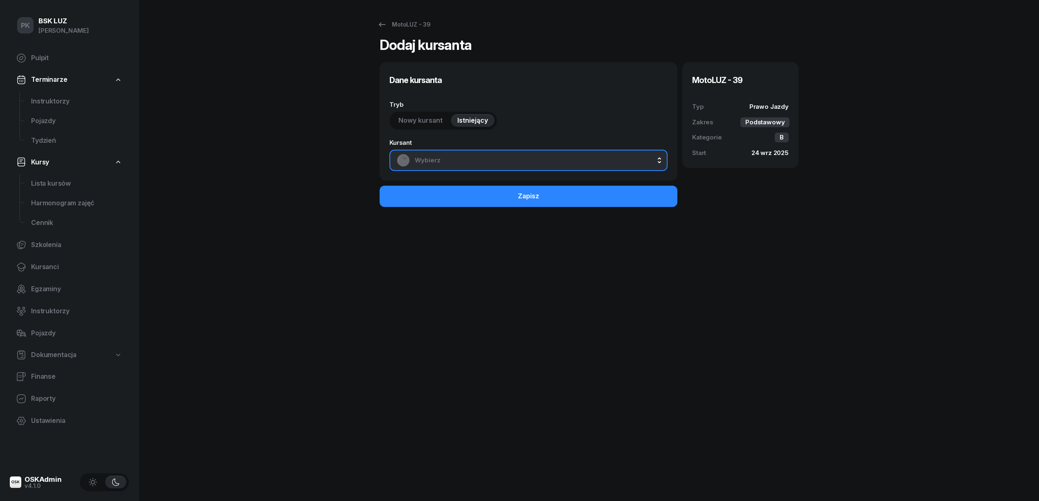
click at [468, 157] on span "Wybierz" at bounding box center [537, 160] width 245 height 11
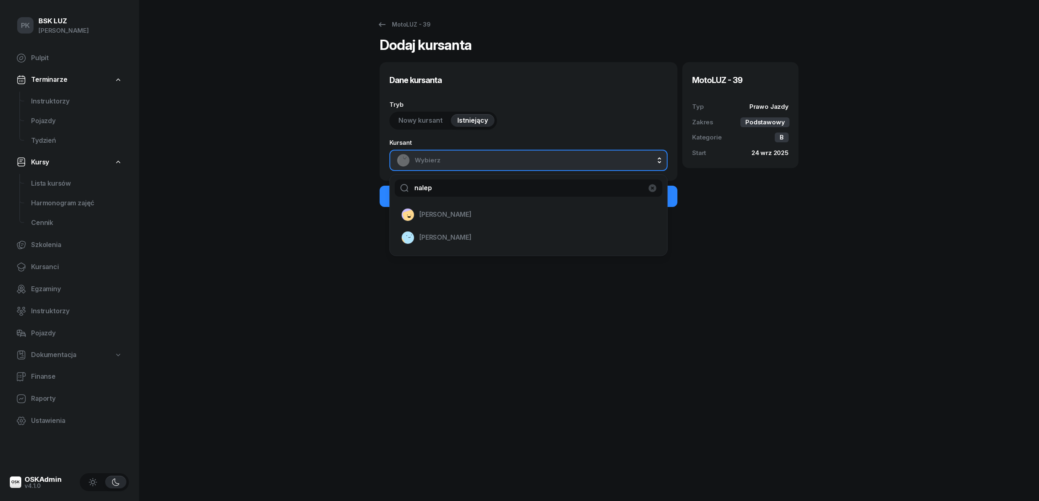
type input "nalep"
click at [432, 237] on span "[PERSON_NAME]" at bounding box center [445, 237] width 52 height 11
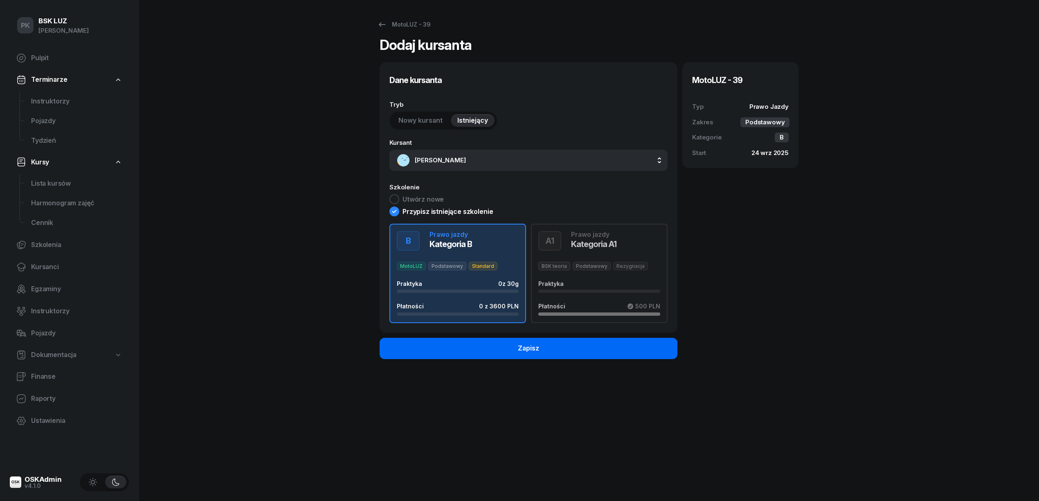
click at [467, 350] on button "Zapisz" at bounding box center [529, 348] width 298 height 21
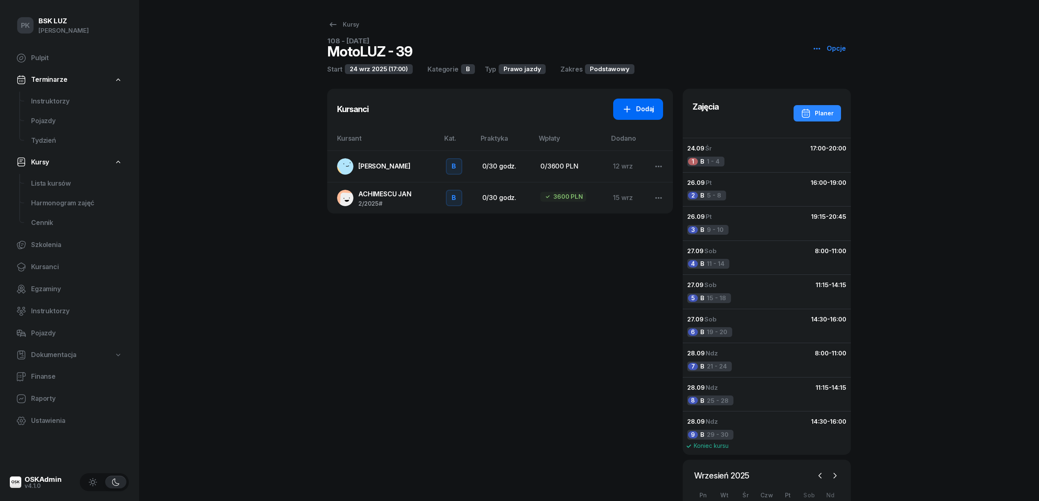
click at [655, 105] on link "Dodaj" at bounding box center [638, 109] width 50 height 21
select select "B"
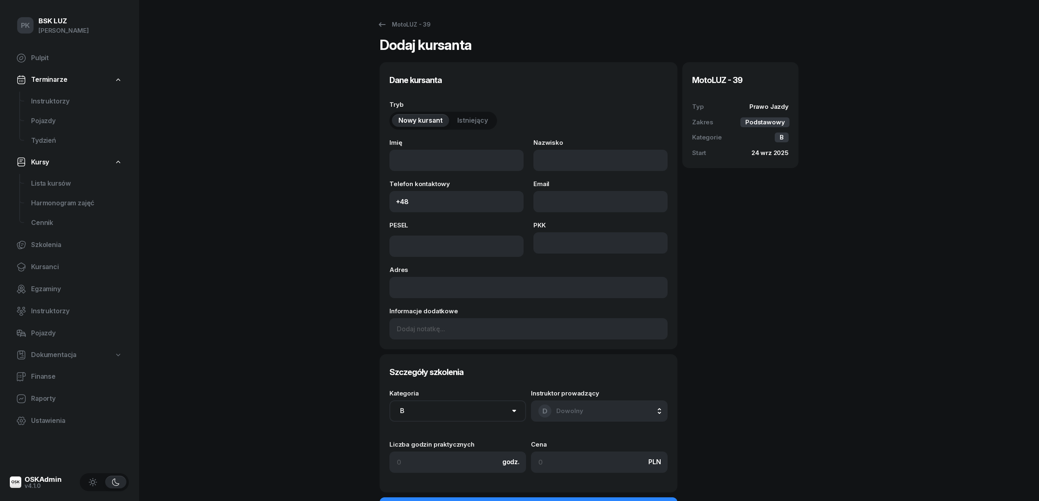
click at [455, 123] on button "Istniejący" at bounding box center [473, 120] width 44 height 13
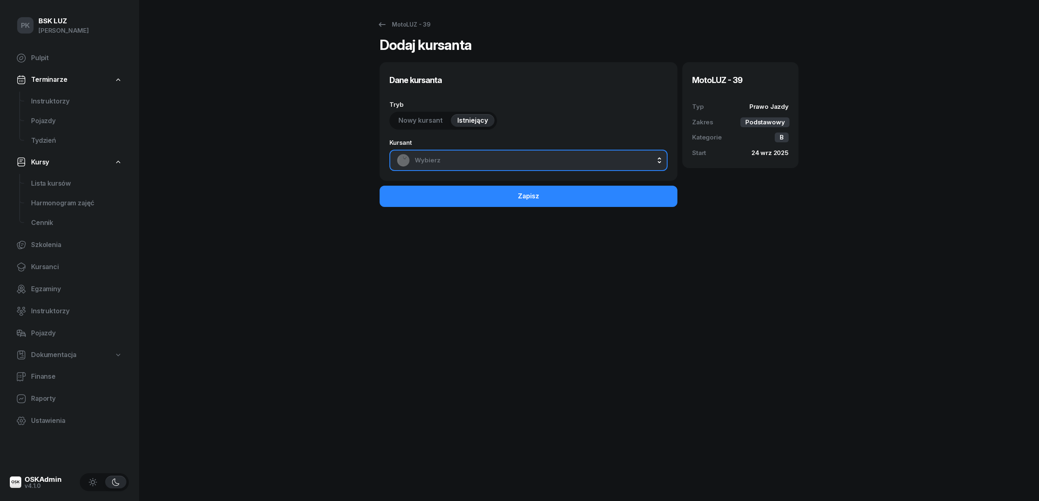
click at [443, 167] on button "Wybierz" at bounding box center [528, 160] width 278 height 21
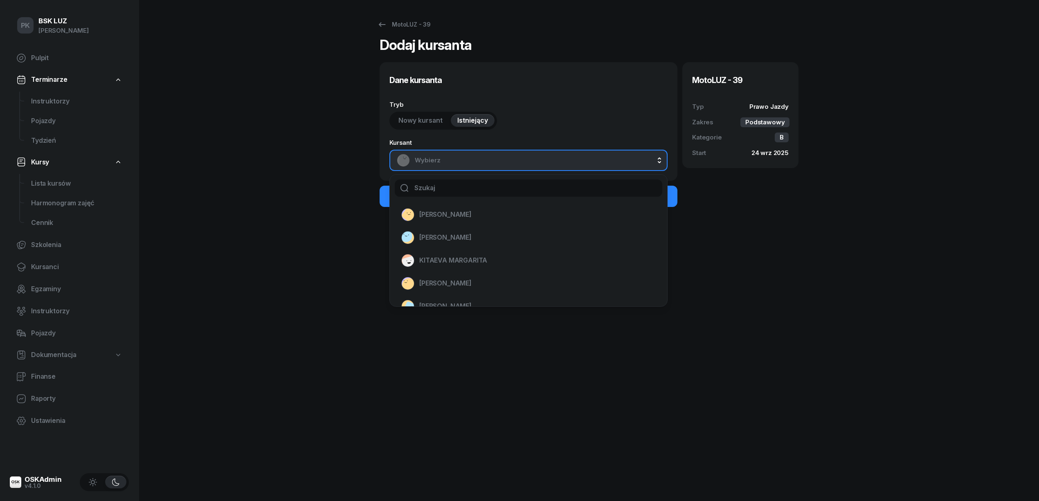
click at [443, 185] on input "text" at bounding box center [529, 188] width 268 height 17
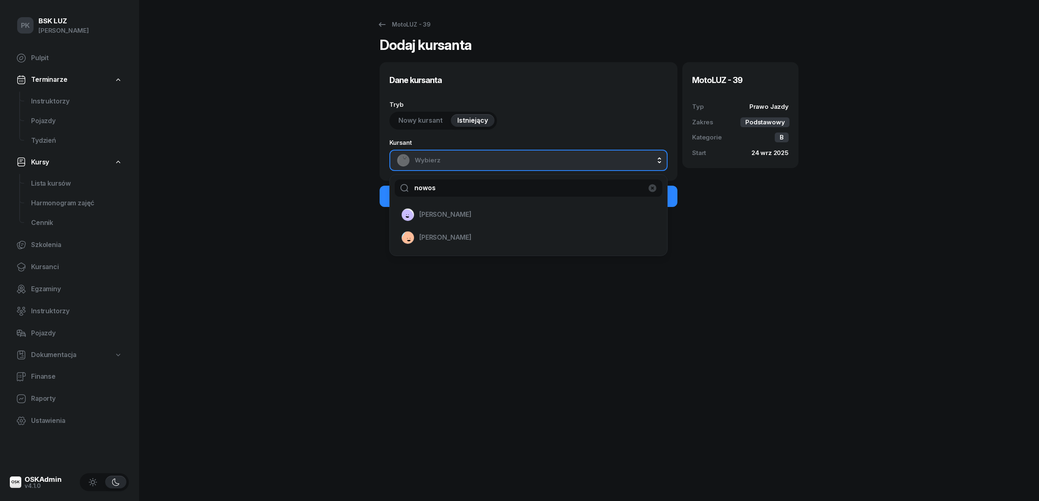
type input "nowos"
click at [442, 218] on span "[PERSON_NAME]" at bounding box center [445, 214] width 52 height 11
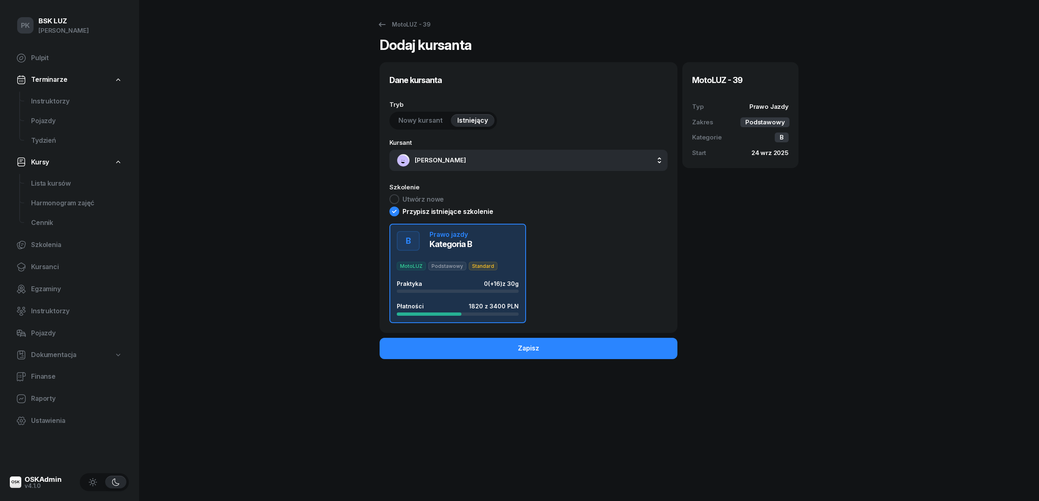
click at [478, 354] on button "Zapisz" at bounding box center [529, 348] width 298 height 21
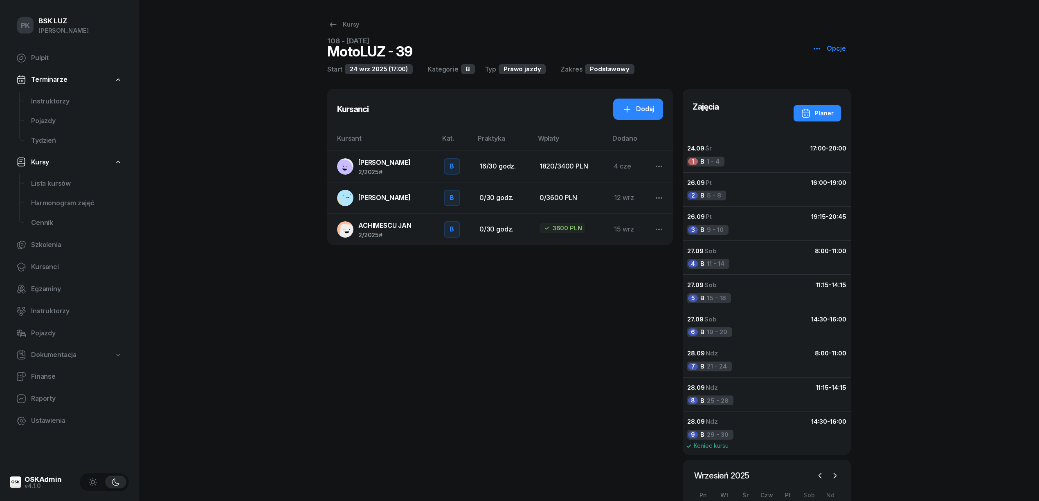
click at [478, 355] on div "Kursanci Dodaj Kursant Kat. Praktyka Wpłaty Dodano [PERSON_NAME] 2/2025 # B Pra…" at bounding box center [500, 346] width 346 height 515
click at [652, 105] on div "Dodaj" at bounding box center [638, 109] width 32 height 11
select select "B"
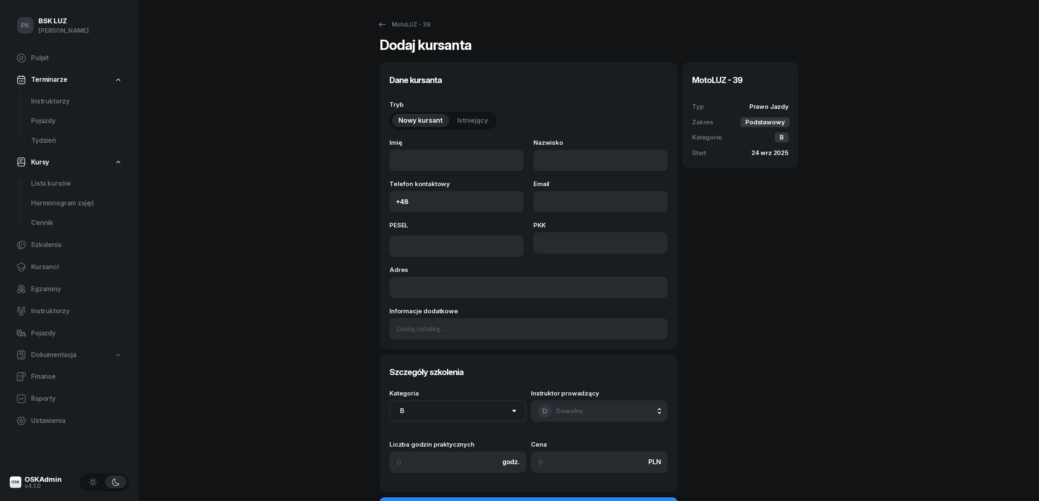
click at [473, 117] on span "Istniejący" at bounding box center [472, 120] width 31 height 11
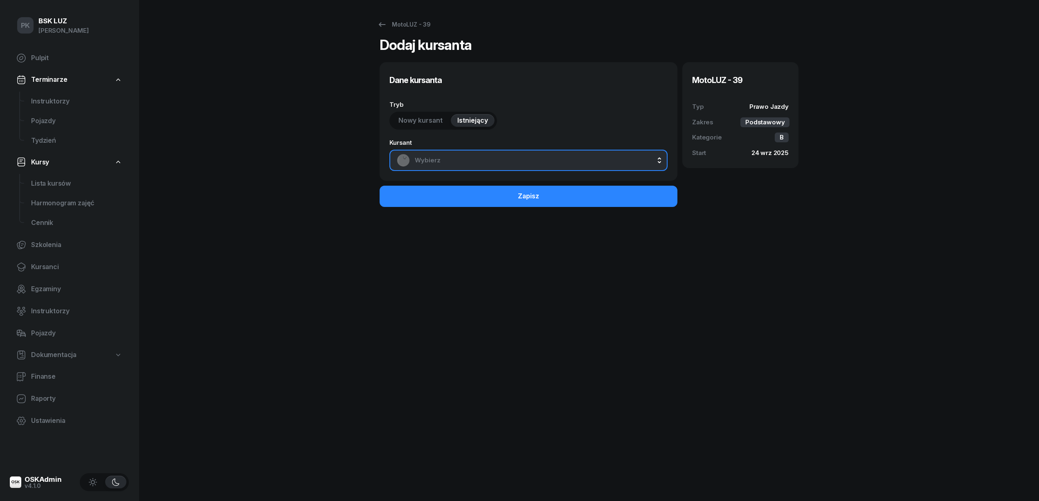
click at [470, 159] on span "Wybierz" at bounding box center [537, 160] width 245 height 11
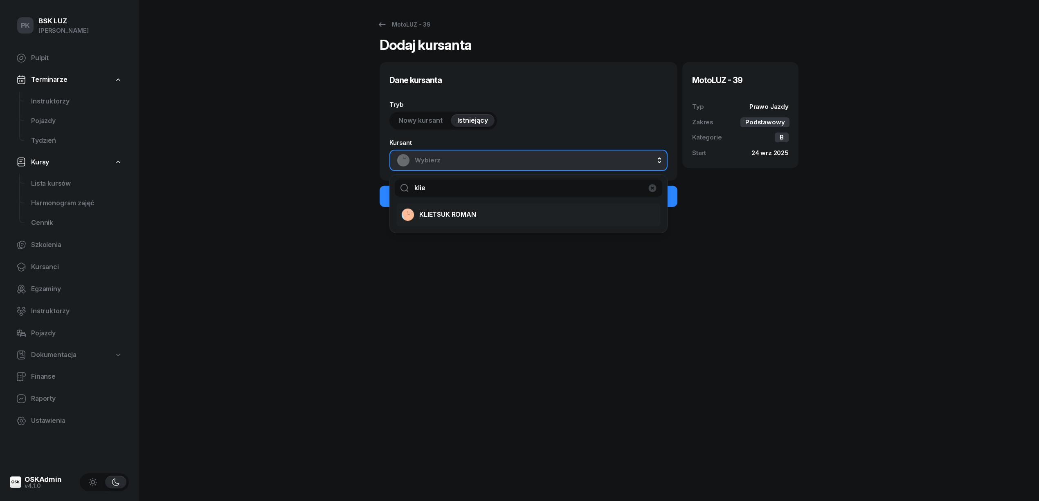
type input "klie"
click at [467, 213] on span "KLIETSUK ROMAN" at bounding box center [447, 214] width 57 height 11
select select "B"
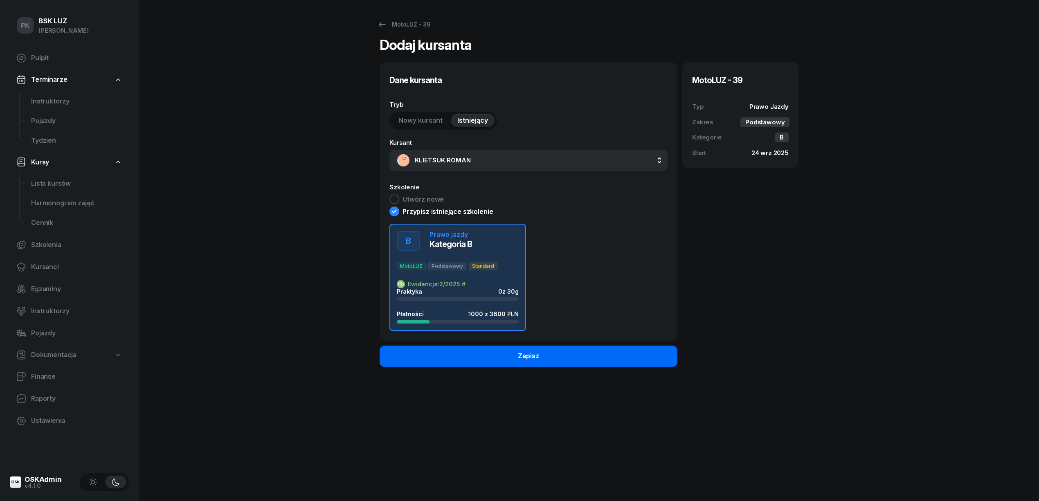
click at [484, 349] on button "Zapisz" at bounding box center [529, 356] width 298 height 21
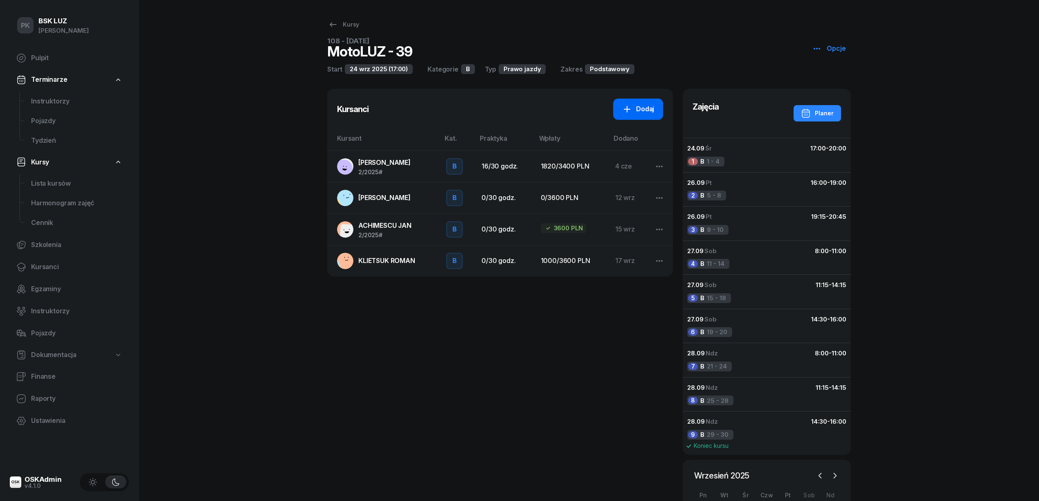
click at [618, 104] on link "Dodaj" at bounding box center [638, 109] width 50 height 21
select select "B"
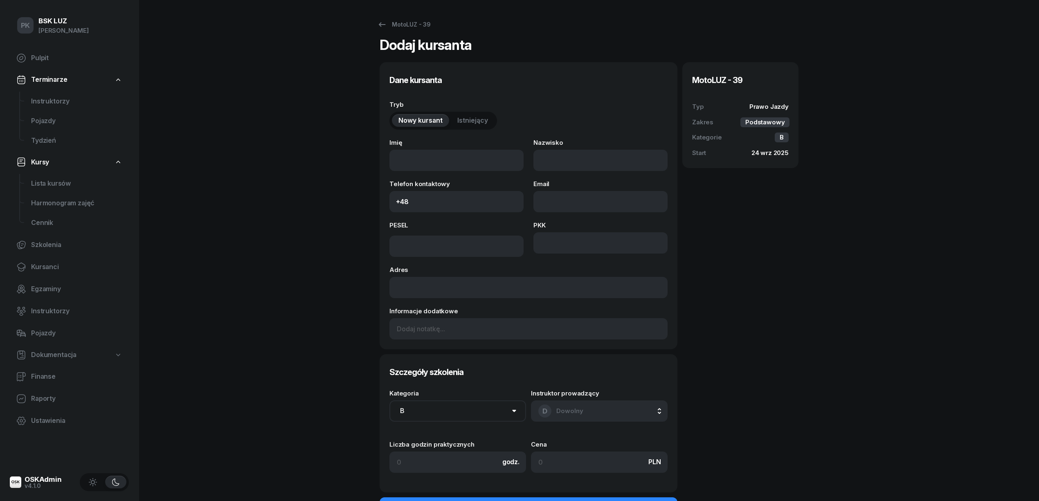
drag, startPoint x: 464, startPoint y: 120, endPoint x: 462, endPoint y: 127, distance: 7.2
click at [464, 119] on span "Istniejący" at bounding box center [472, 120] width 31 height 11
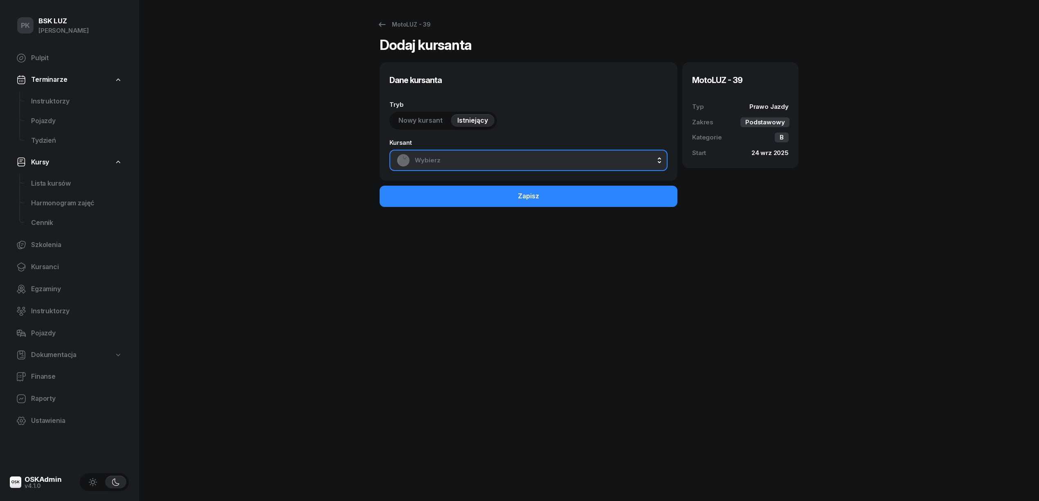
click at [461, 156] on span "Wybierz" at bounding box center [537, 160] width 245 height 11
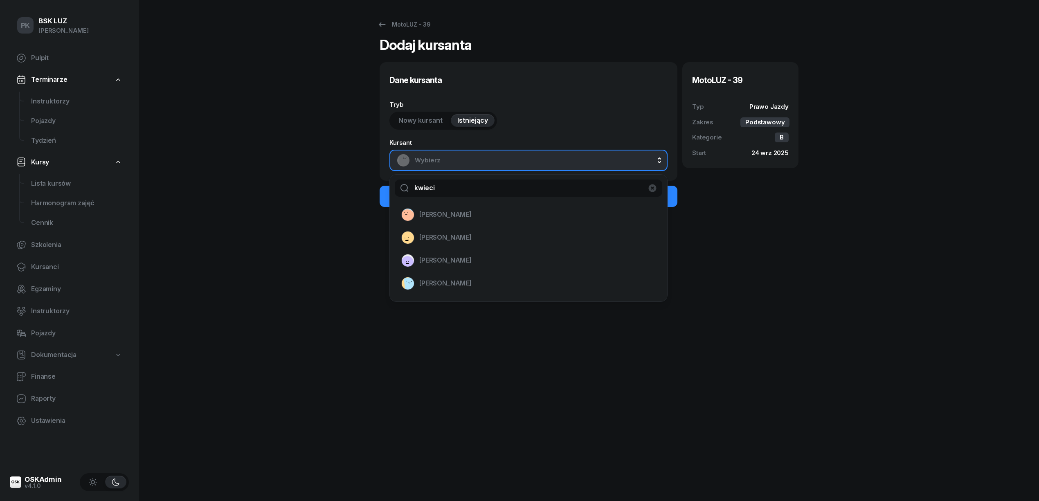
type input "kwieci"
click at [432, 218] on span "[PERSON_NAME]" at bounding box center [445, 214] width 52 height 11
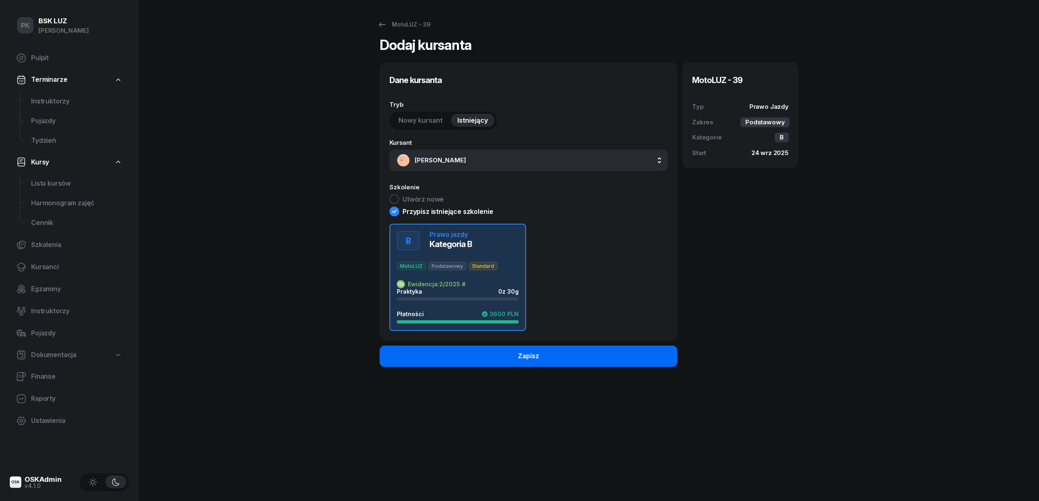
click at [461, 352] on button "Zapisz" at bounding box center [529, 356] width 298 height 21
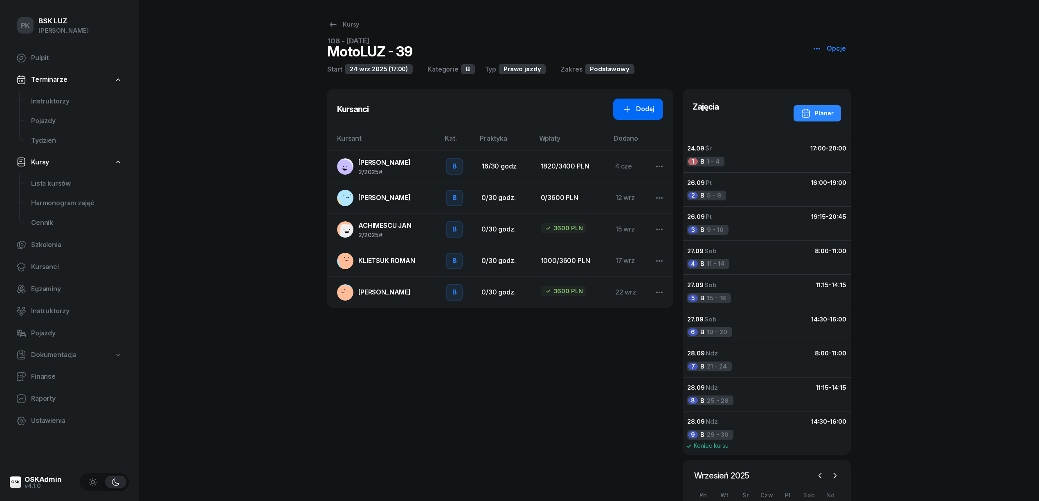
click at [633, 107] on div "Dodaj" at bounding box center [638, 109] width 32 height 11
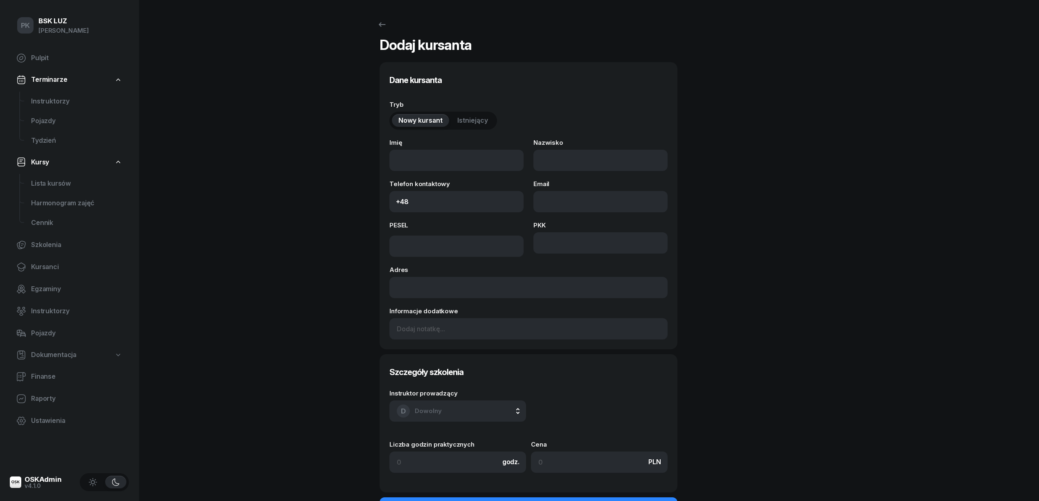
select select "B"
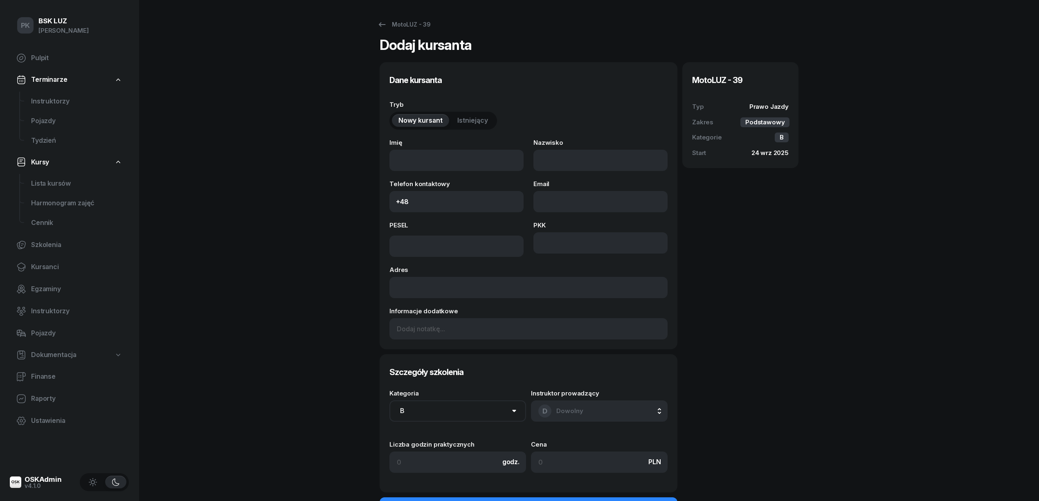
click at [465, 125] on span "Istniejący" at bounding box center [472, 120] width 31 height 11
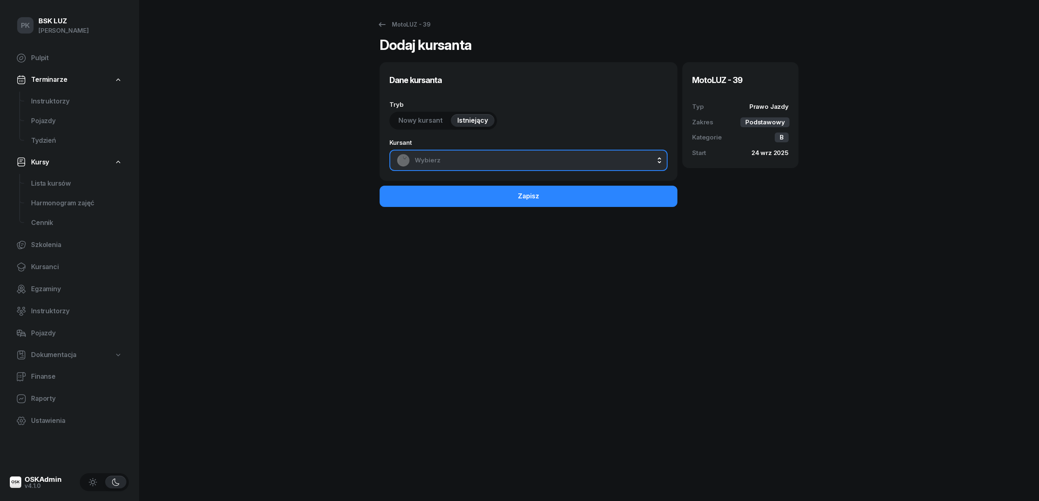
click at [462, 155] on span "Wybierz" at bounding box center [537, 160] width 245 height 11
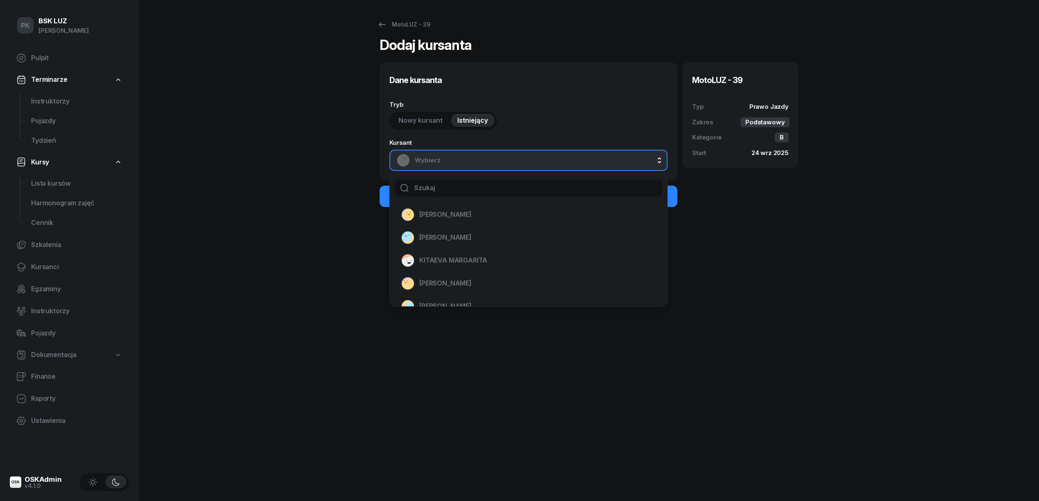
click at [453, 187] on input "text" at bounding box center [529, 188] width 268 height 17
type input "bis"
click at [448, 235] on span "BIS AGNIESZKA" at bounding box center [443, 237] width 49 height 11
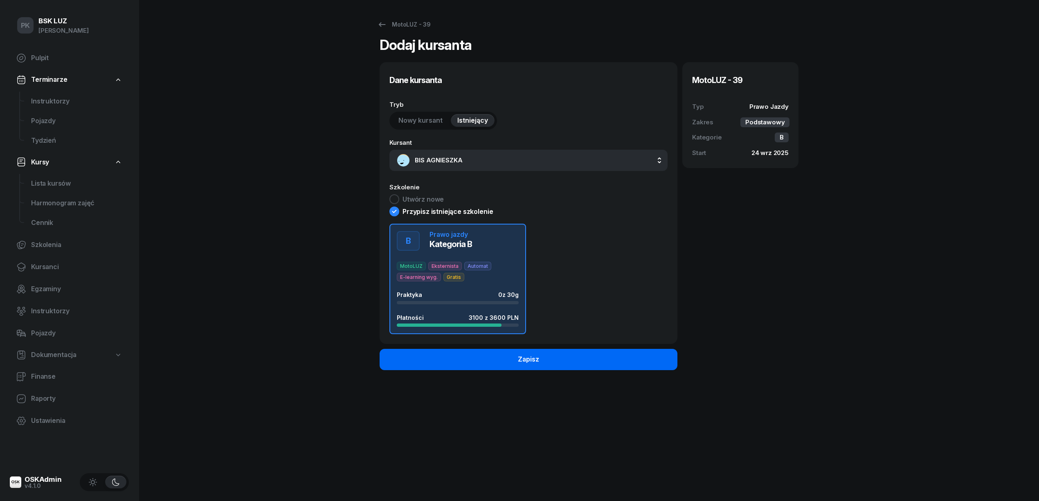
click at [493, 360] on button "Zapisz" at bounding box center [529, 359] width 298 height 21
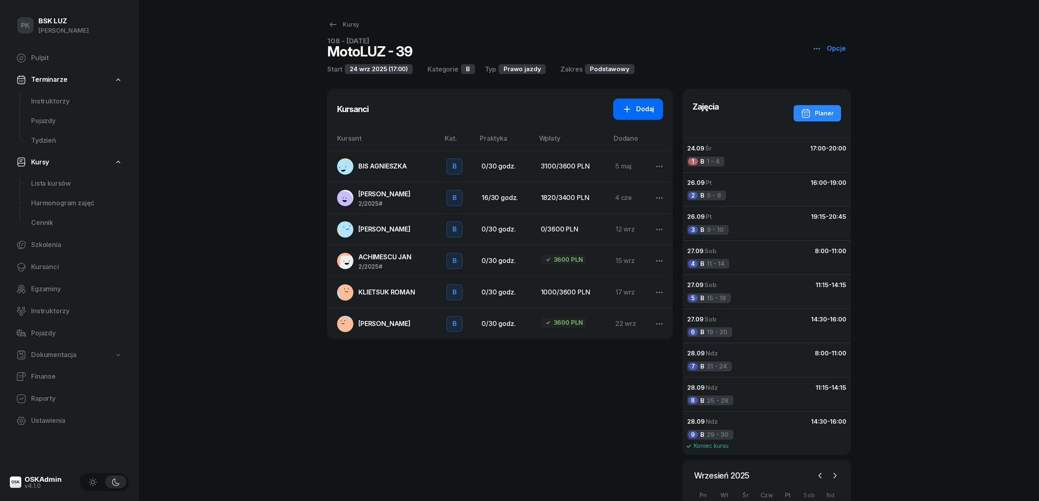
click at [635, 109] on div "Dodaj" at bounding box center [638, 109] width 32 height 11
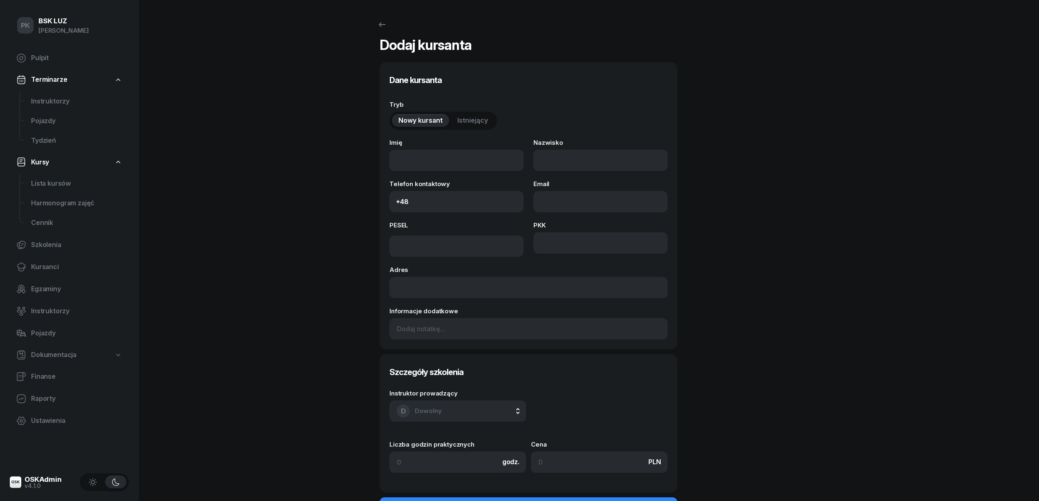
select select "B"
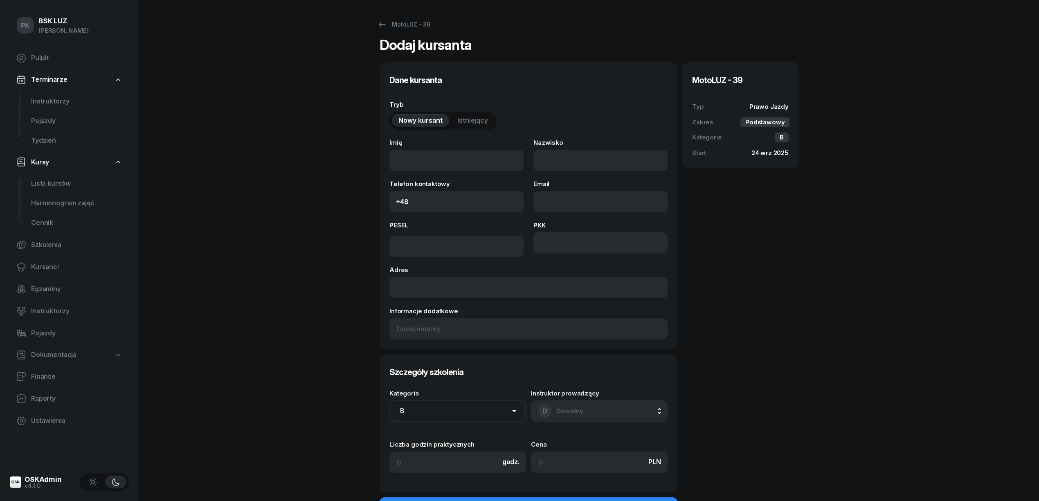
click at [474, 121] on span "Istniejący" at bounding box center [472, 120] width 31 height 11
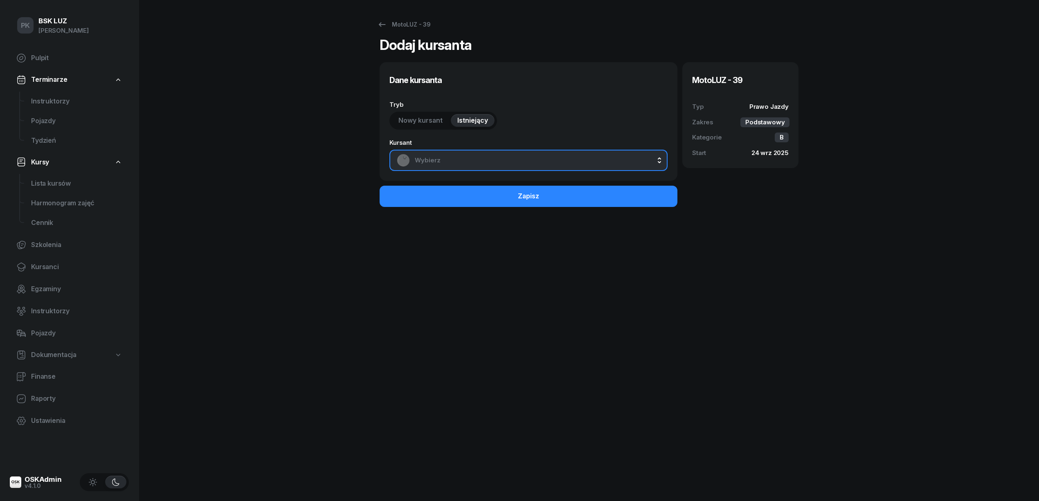
click at [478, 162] on span "Wybierz" at bounding box center [537, 160] width 245 height 11
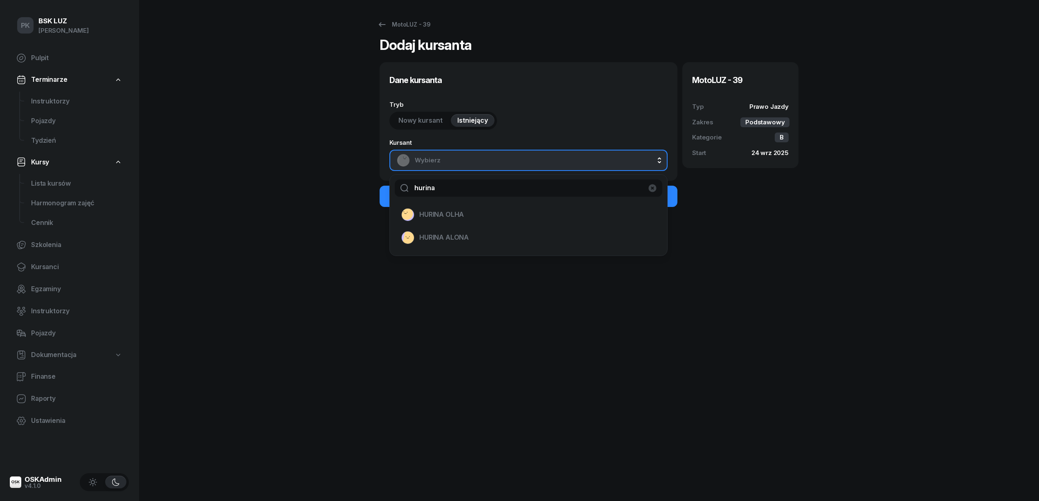
type input "hurina"
click at [439, 217] on span "HURINA OLHA" at bounding box center [441, 214] width 45 height 11
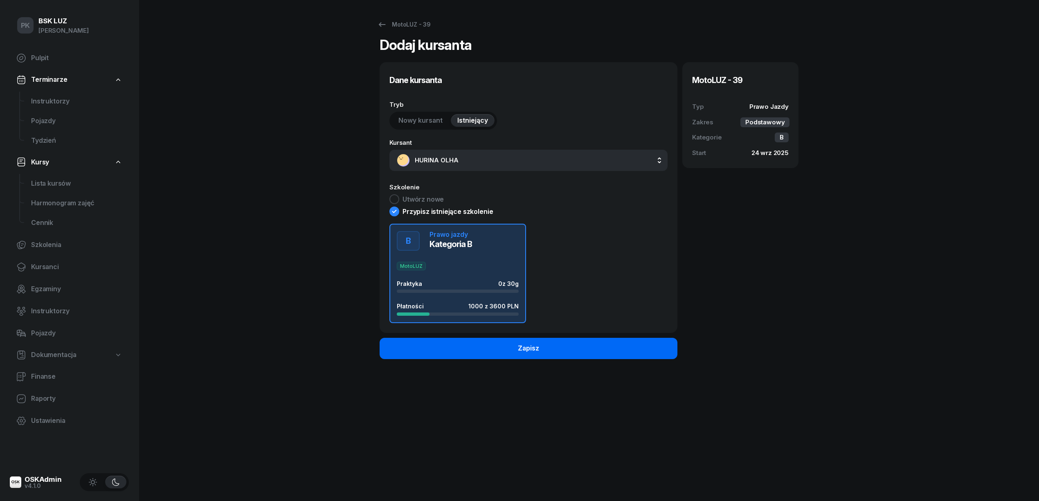
drag, startPoint x: 561, startPoint y: 343, endPoint x: 561, endPoint y: 347, distance: 4.5
click at [561, 344] on button "Zapisz" at bounding box center [529, 348] width 298 height 21
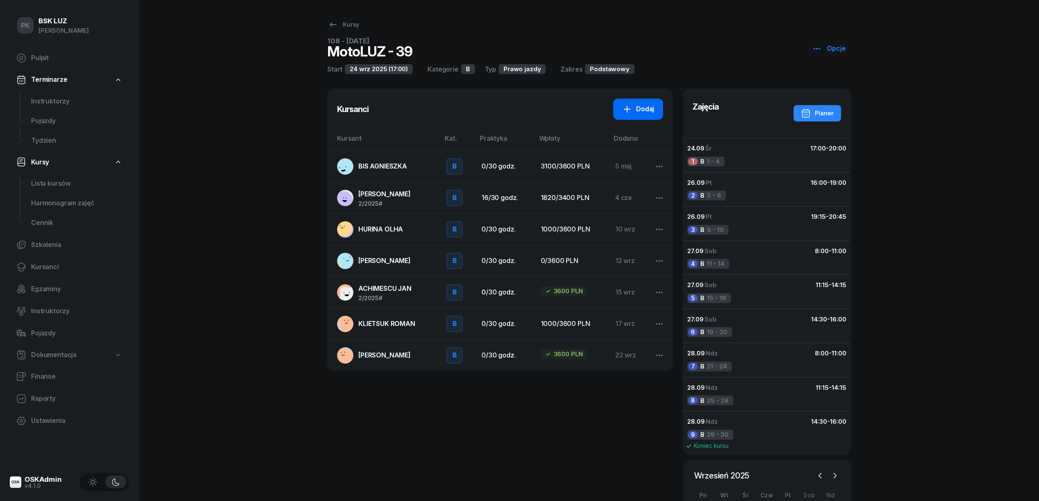
click at [636, 111] on div "Dodaj" at bounding box center [638, 109] width 32 height 11
select select "B"
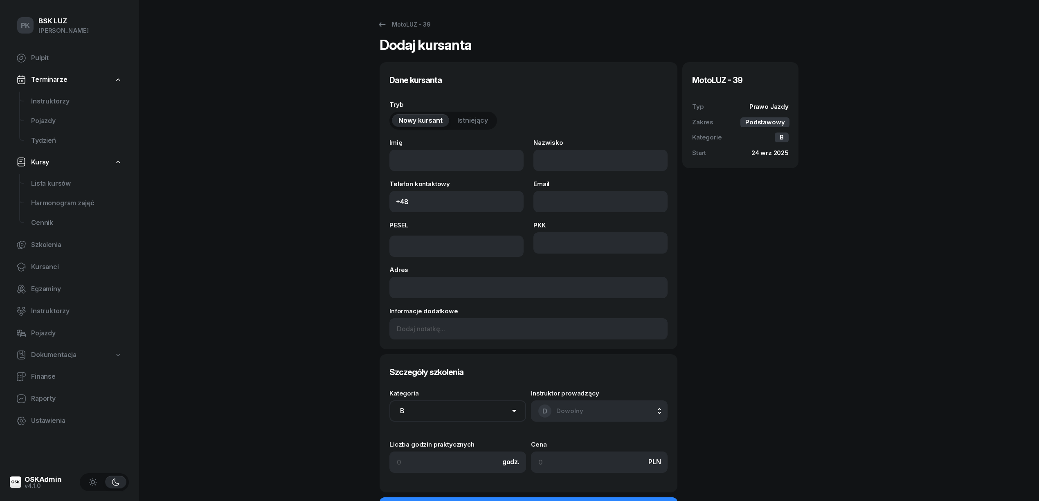
click at [464, 120] on span "Istniejący" at bounding box center [472, 120] width 31 height 11
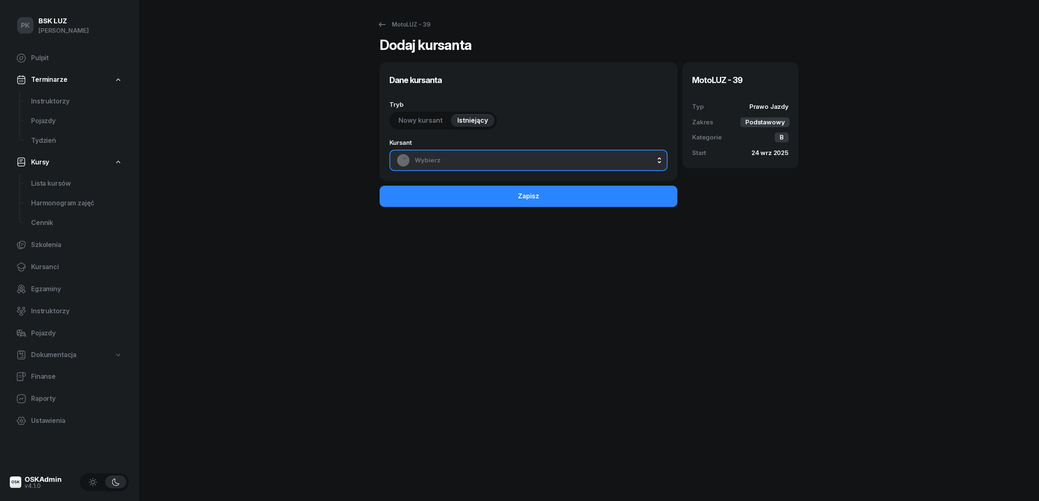
click at [473, 152] on button "Wybierz" at bounding box center [528, 160] width 278 height 21
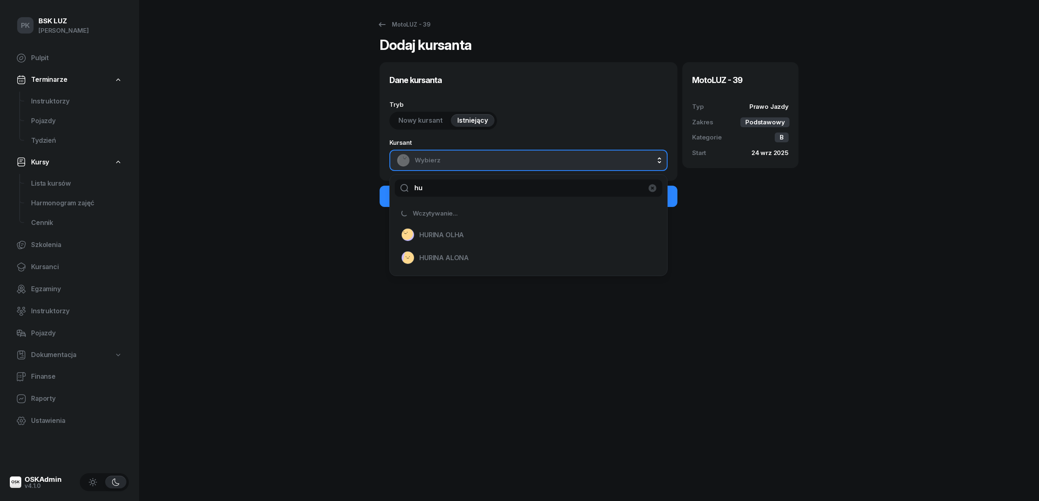
type input "h"
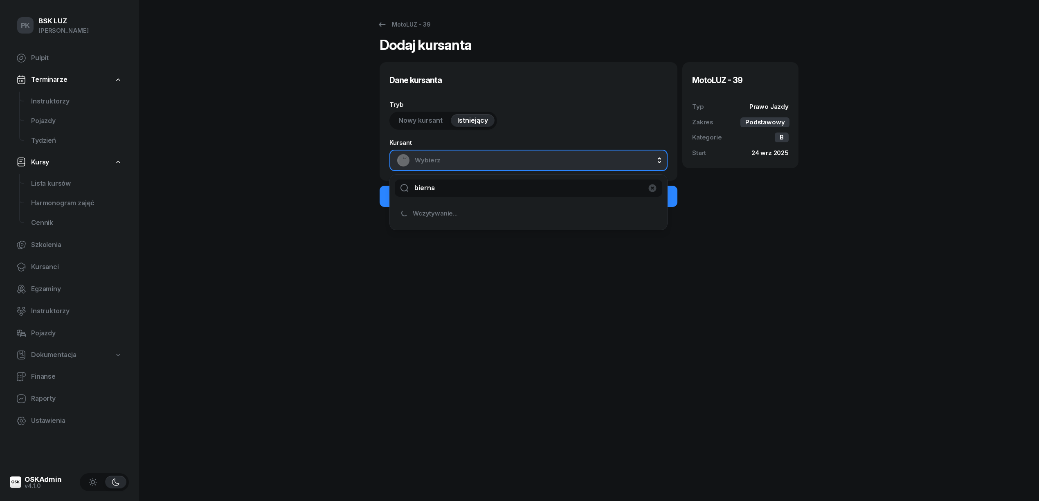
type input "bierna"
click at [457, 216] on span "Wczytywanie..." at bounding box center [435, 213] width 45 height 11
click at [443, 190] on input "bierna" at bounding box center [529, 188] width 268 height 17
drag, startPoint x: 450, startPoint y: 186, endPoint x: 341, endPoint y: 196, distance: 109.3
click at [341, 196] on div "MotoLUZ - 39 Dodaj kursanta Dane kursanta Tryb Nowy kursant Istniejący Kursant …" at bounding box center [589, 250] width 524 height 501
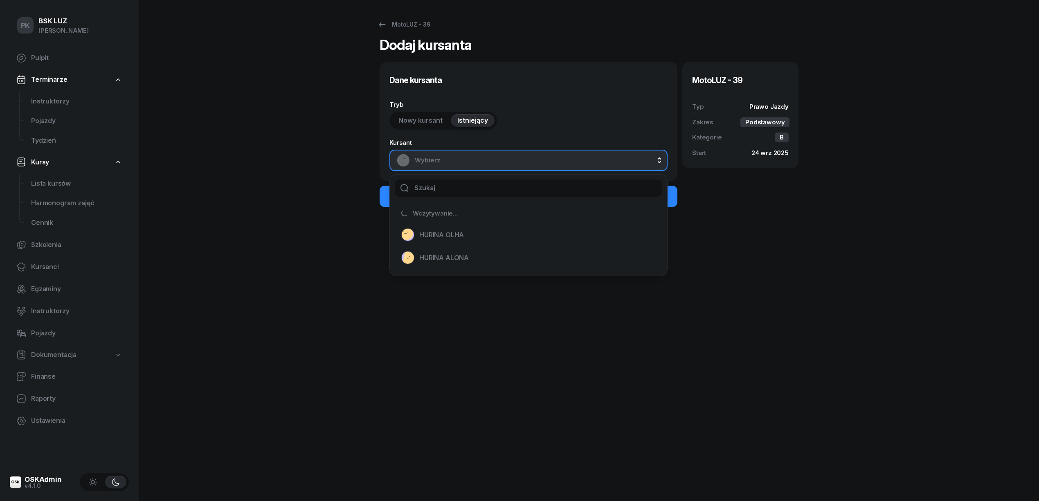
click at [214, 166] on div "PK BSK [PERSON_NAME] Pulpit Terminarze Instruktorzy Pojazdy Tydzień Kursy Lista…" at bounding box center [519, 250] width 1039 height 501
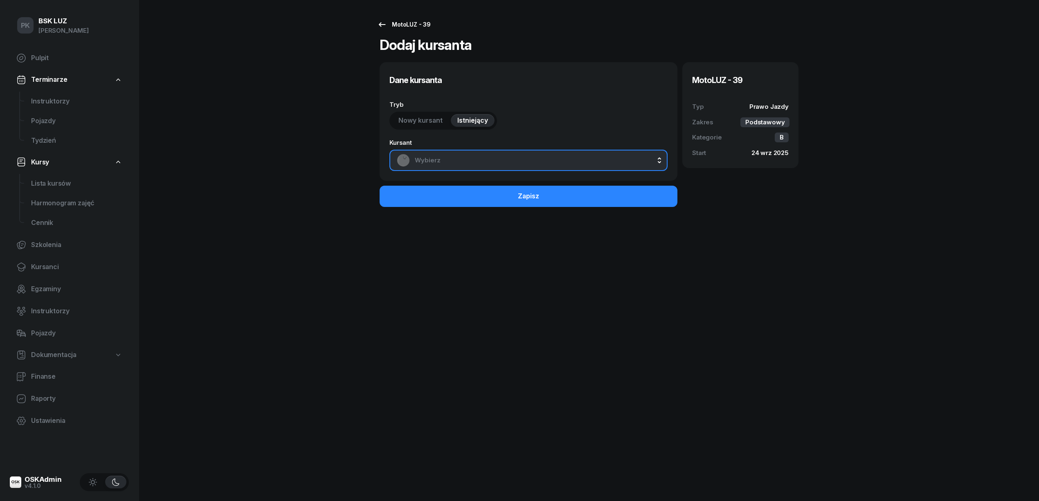
click at [388, 23] on div "MotoLUZ - 39" at bounding box center [404, 25] width 54 height 10
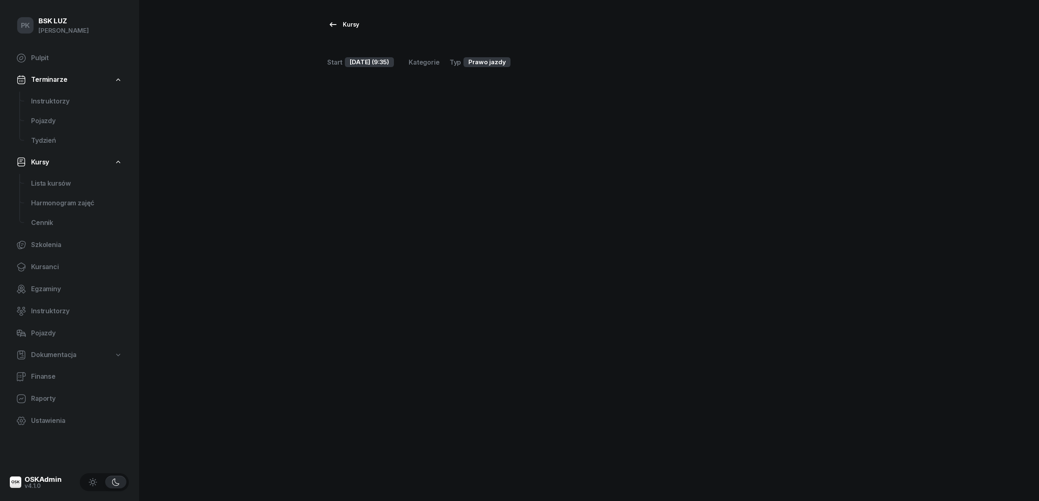
click at [331, 25] on icon at bounding box center [333, 24] width 7 height 5
select select
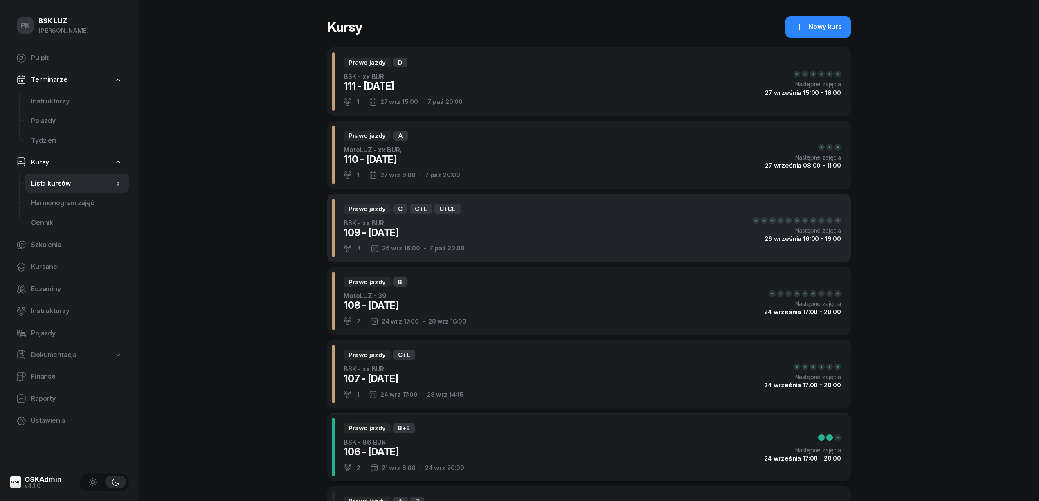
scroll to position [54, 0]
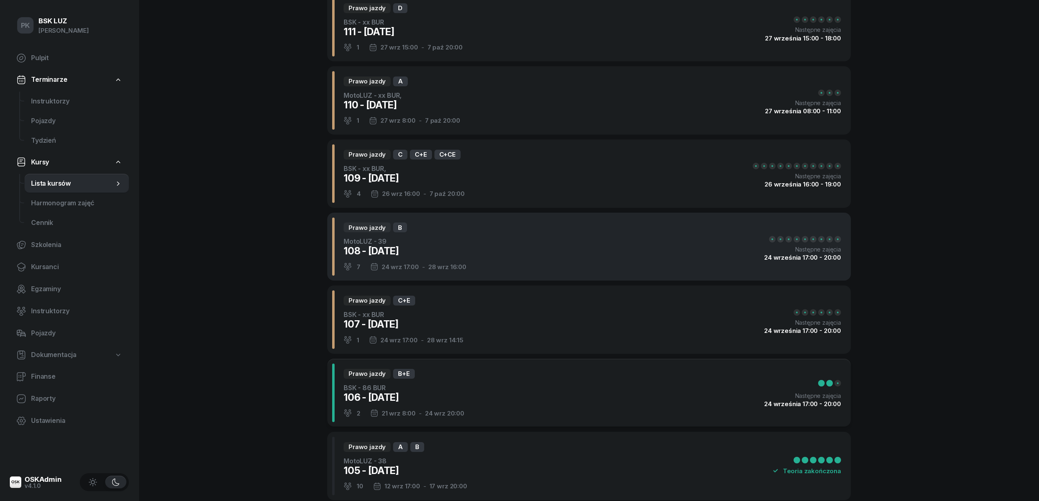
click at [504, 246] on div "Prawo jazdy B MotoLUZ - 39 108 - [DATE] 7 [DATE] 17:00 - [DATE] 16:00 Następne …" at bounding box center [589, 247] width 524 height 68
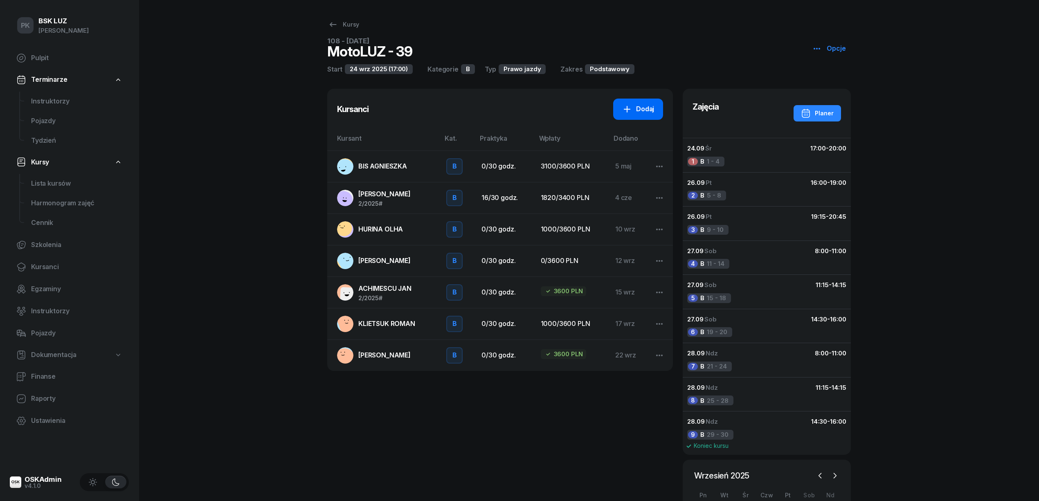
click at [632, 104] on icon at bounding box center [627, 109] width 10 height 10
select select "B"
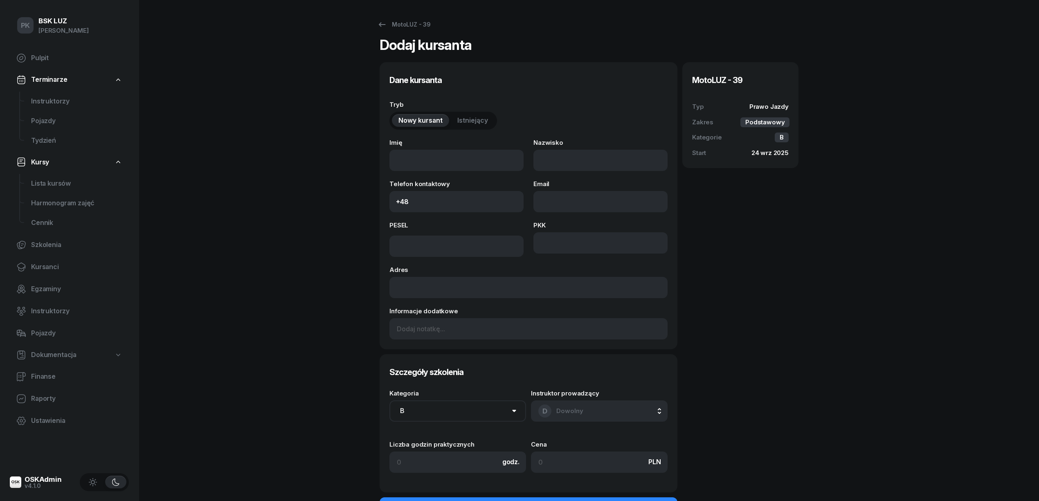
click at [461, 123] on span "Istniejący" at bounding box center [472, 120] width 31 height 11
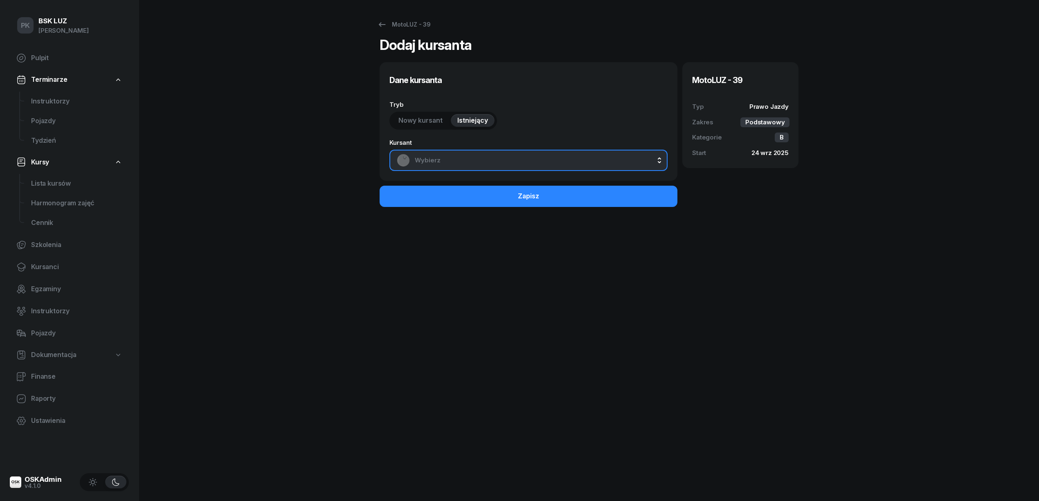
click at [459, 156] on span "Wybierz" at bounding box center [537, 160] width 245 height 11
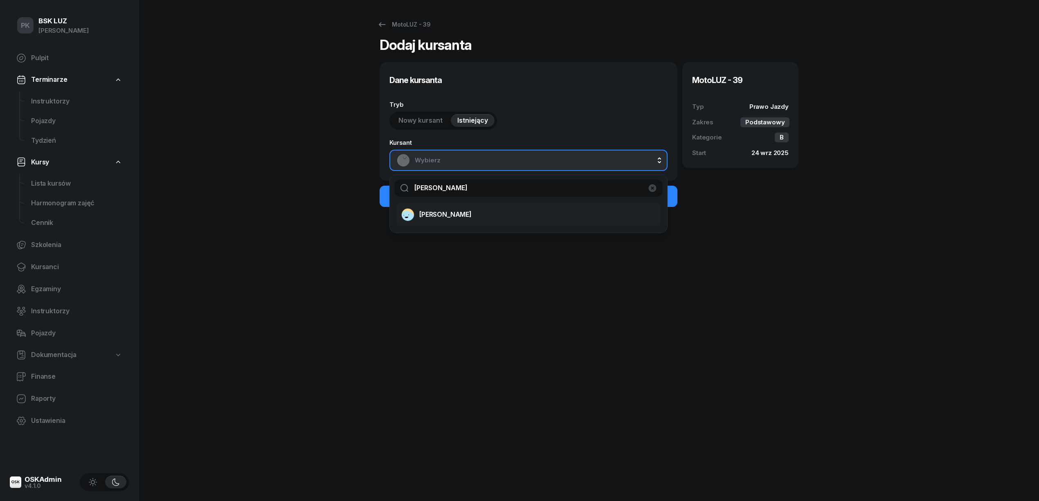
type input "[PERSON_NAME]"
click at [470, 218] on span "[PERSON_NAME]" at bounding box center [445, 214] width 52 height 11
select select "B"
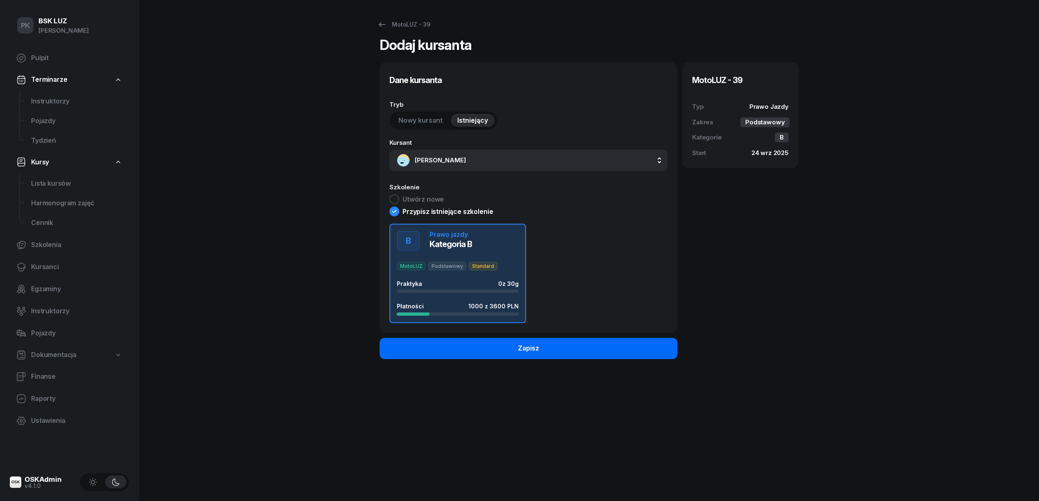
click at [614, 348] on button "Zapisz" at bounding box center [529, 348] width 298 height 21
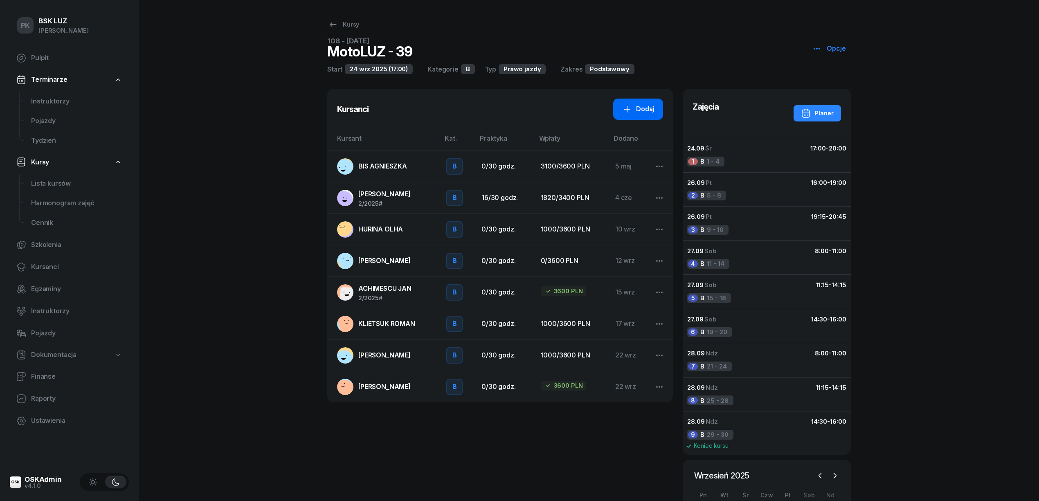
click at [644, 107] on div "Dodaj" at bounding box center [638, 109] width 32 height 11
select select "B"
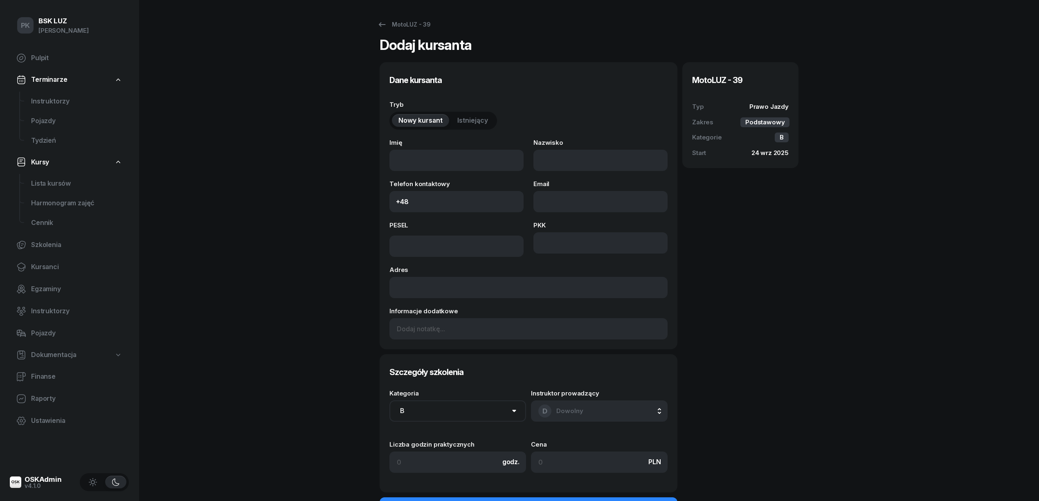
click at [470, 114] on button "Istniejący" at bounding box center [473, 120] width 44 height 13
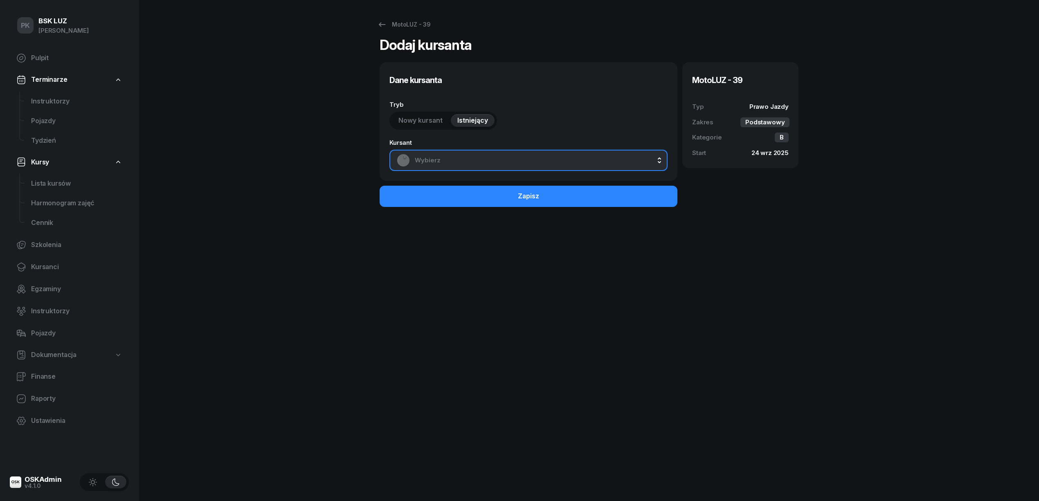
click at [457, 160] on span "Wybierz" at bounding box center [537, 160] width 245 height 11
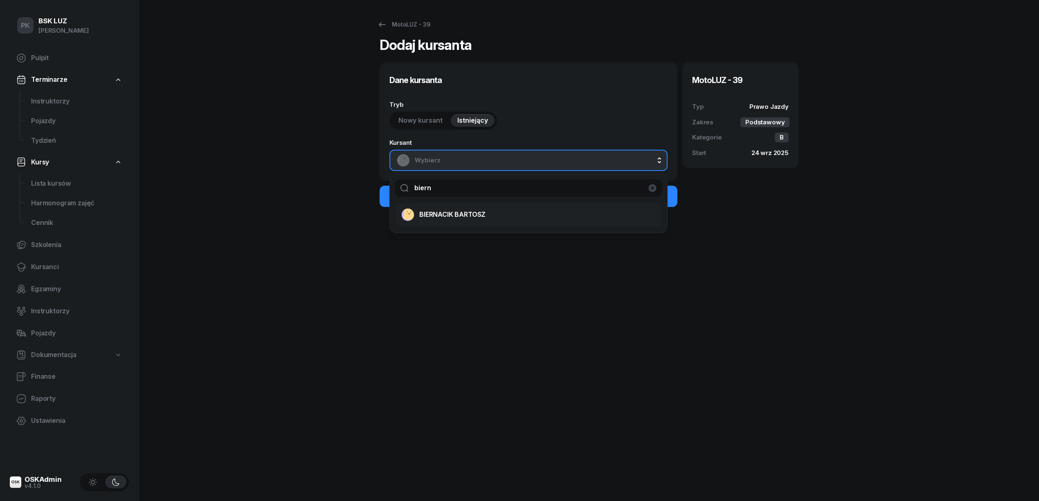
type input "biern"
click at [475, 215] on span "BIERNACIK BARTOSZ" at bounding box center [452, 214] width 66 height 11
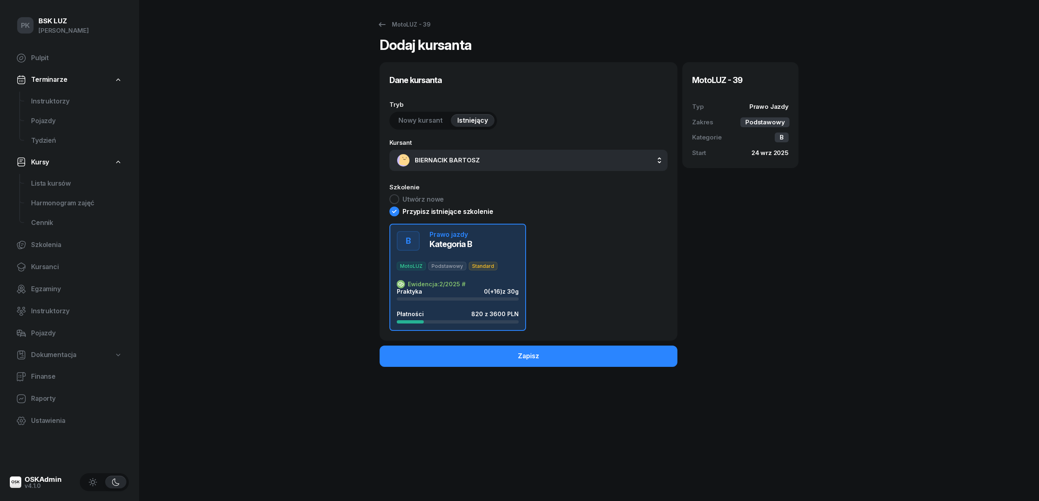
click at [558, 353] on button "Zapisz" at bounding box center [529, 356] width 298 height 21
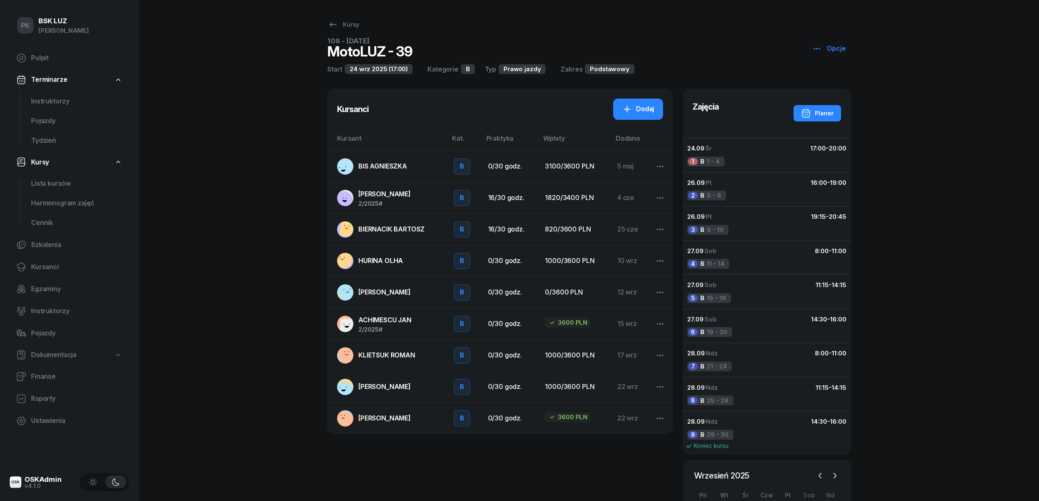
click at [394, 324] on span "ACHIMESCU JAN" at bounding box center [384, 320] width 53 height 8
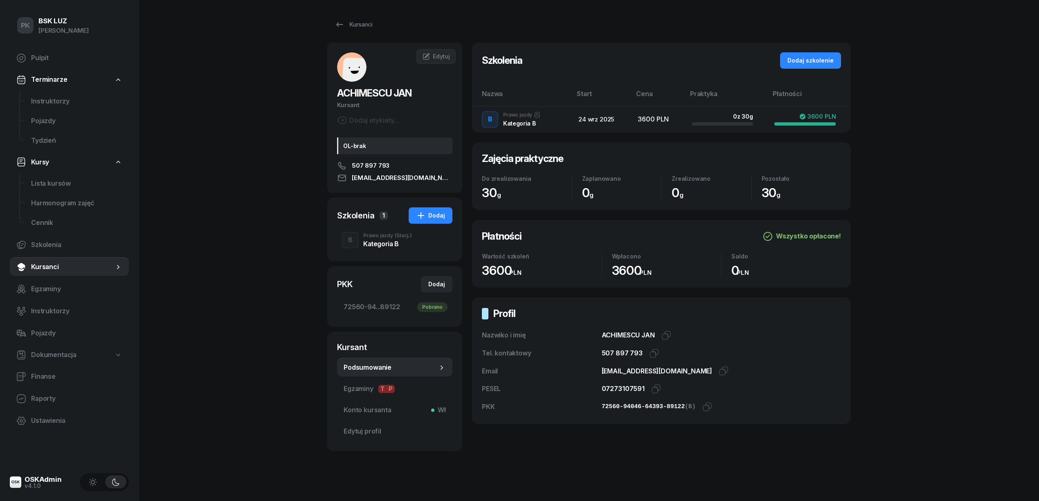
click at [389, 241] on div "Kategoria B" at bounding box center [387, 244] width 49 height 7
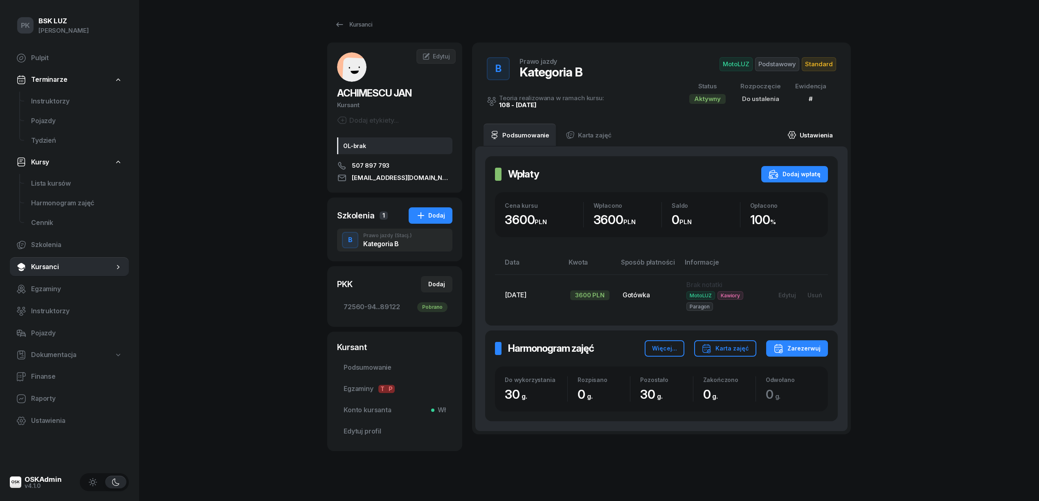
click at [822, 137] on link "Ustawienia" at bounding box center [810, 135] width 59 height 23
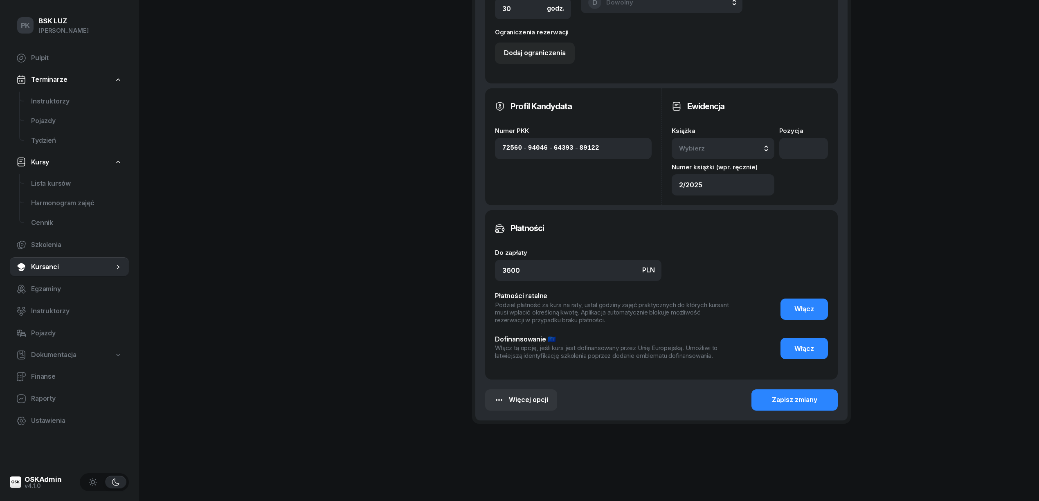
scroll to position [529, 0]
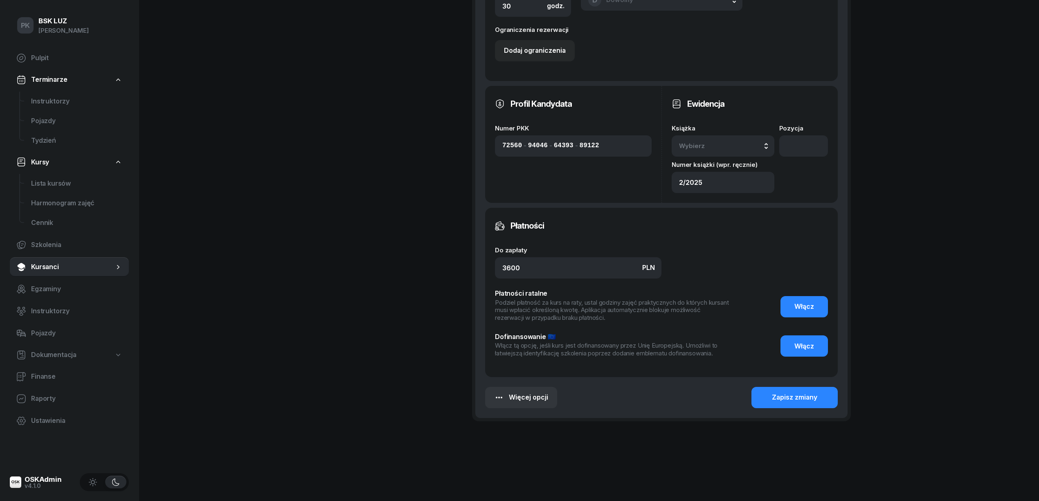
click at [734, 142] on div "Wybierz" at bounding box center [723, 146] width 88 height 11
click at [723, 218] on div "2/2025" at bounding box center [732, 222] width 97 height 11
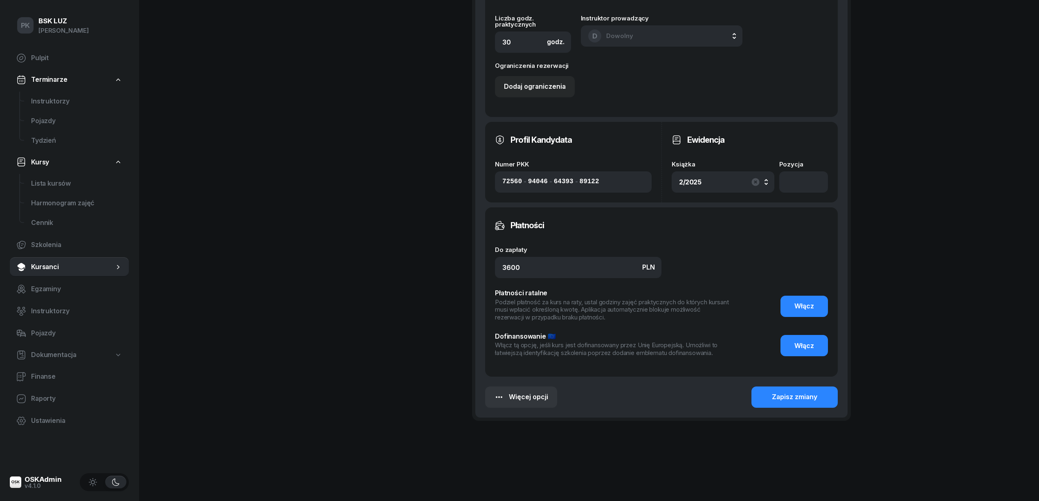
scroll to position [492, 0]
click at [790, 182] on input "number" at bounding box center [803, 182] width 49 height 21
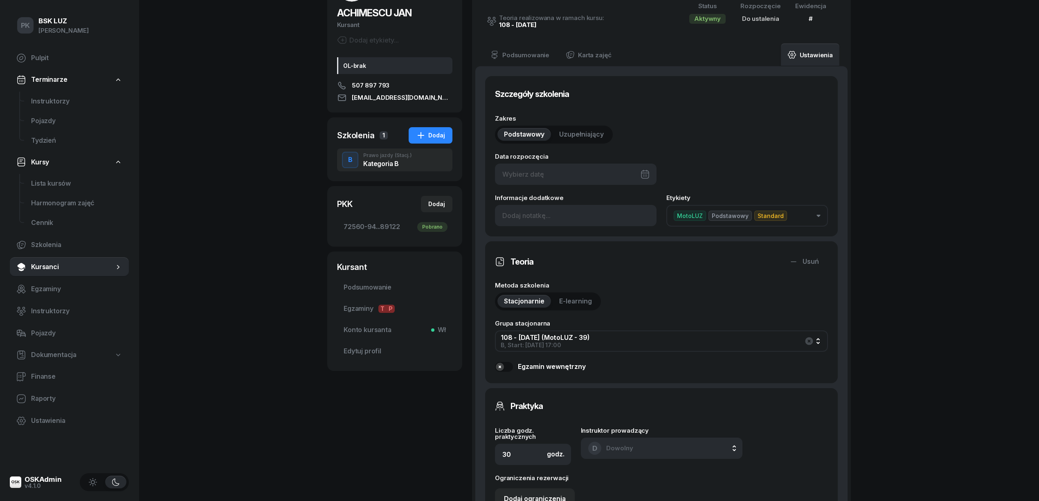
scroll to position [110, 0]
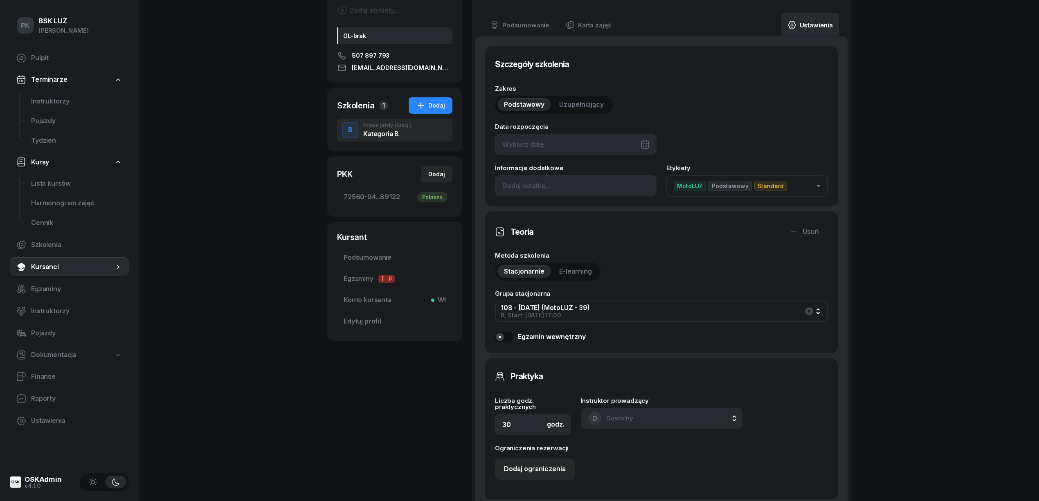
type input "279"
click at [601, 143] on div at bounding box center [576, 144] width 162 height 21
click at [581, 263] on div "24" at bounding box center [580, 260] width 13 height 13
type input "[DATE]"
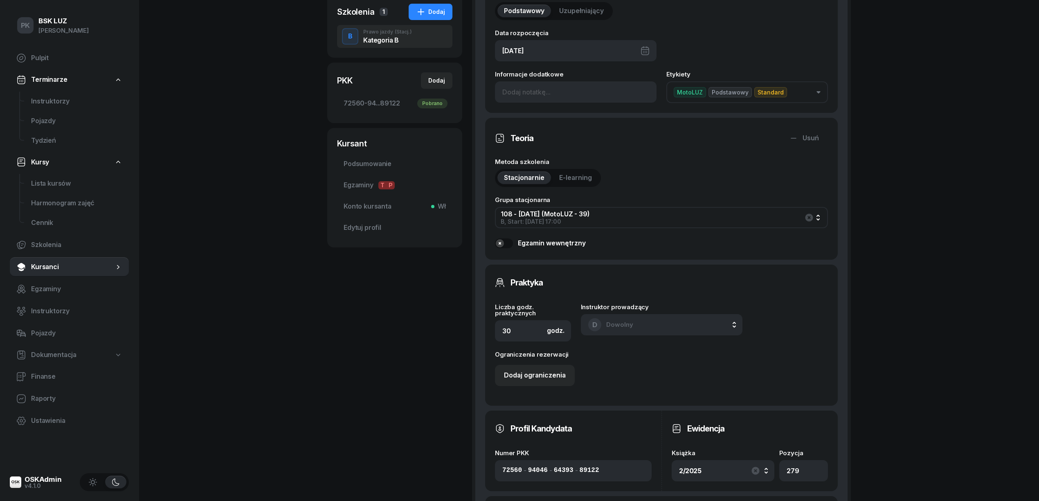
scroll to position [437, 0]
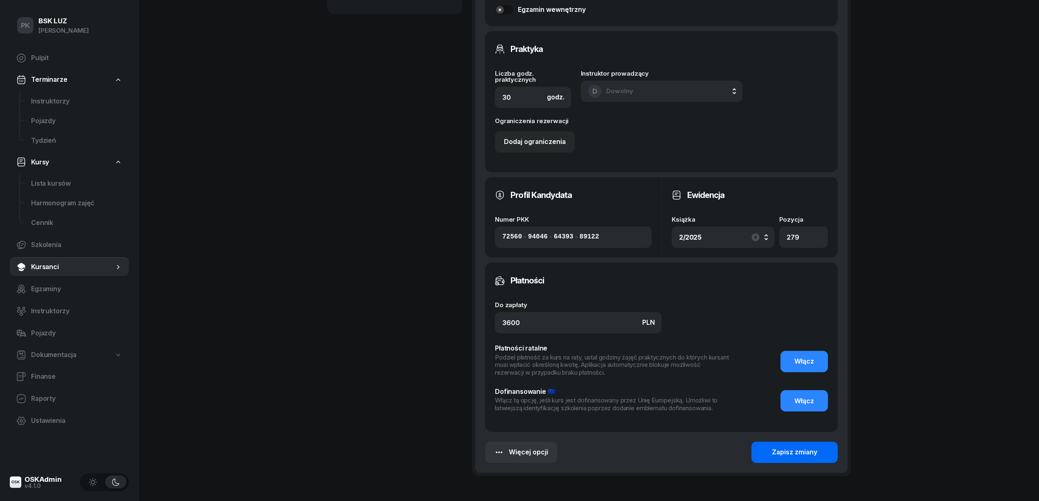
click at [771, 449] on button "Zapisz zmiany" at bounding box center [795, 452] width 86 height 21
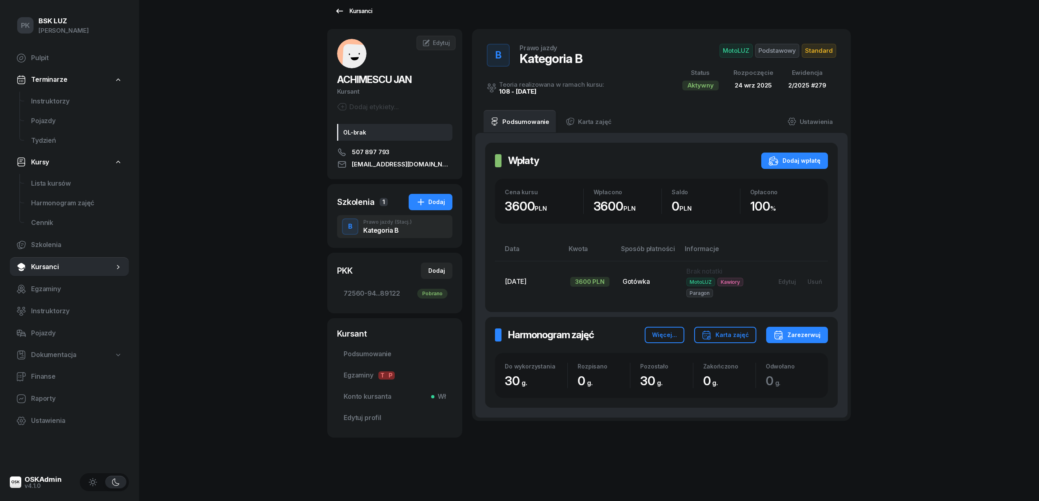
click at [362, 7] on div "Kursanci" at bounding box center [354, 11] width 38 height 10
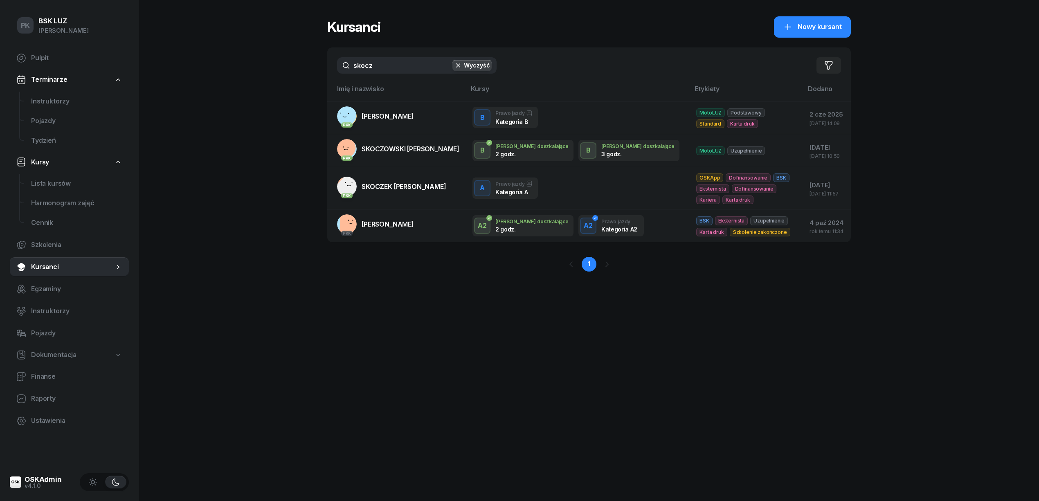
click at [303, 68] on div "PK BSK [PERSON_NAME] Pulpit Terminarze Instruktorzy Pojazdy Tydzień Kursy Lista…" at bounding box center [519, 250] width 1039 height 501
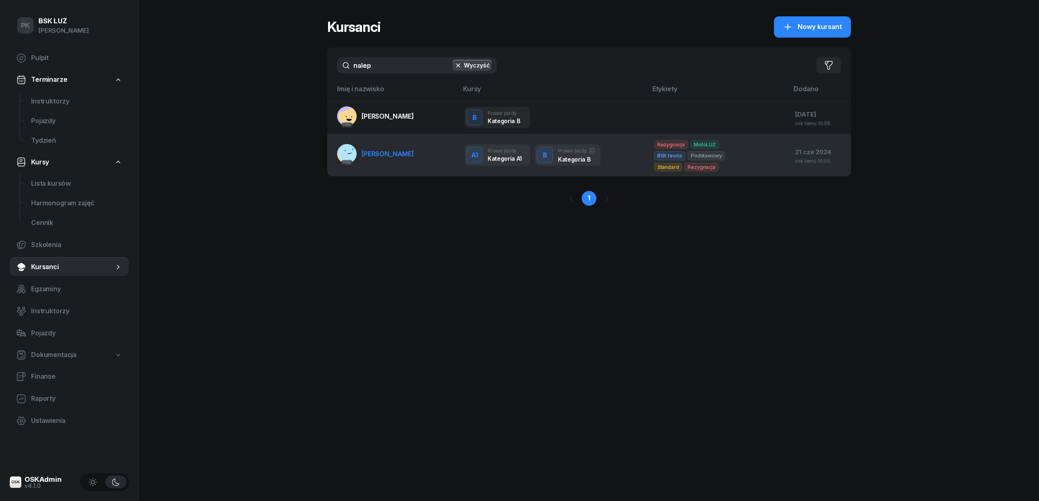
type input "nalep"
click at [398, 156] on span "[PERSON_NAME]" at bounding box center [388, 154] width 52 height 8
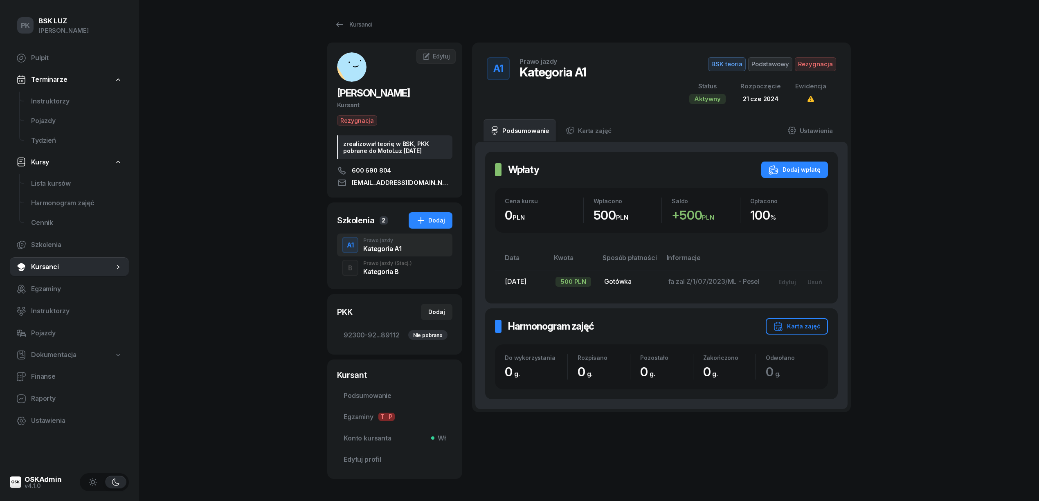
click at [404, 264] on span "(Stacj.)" at bounding box center [403, 263] width 17 height 5
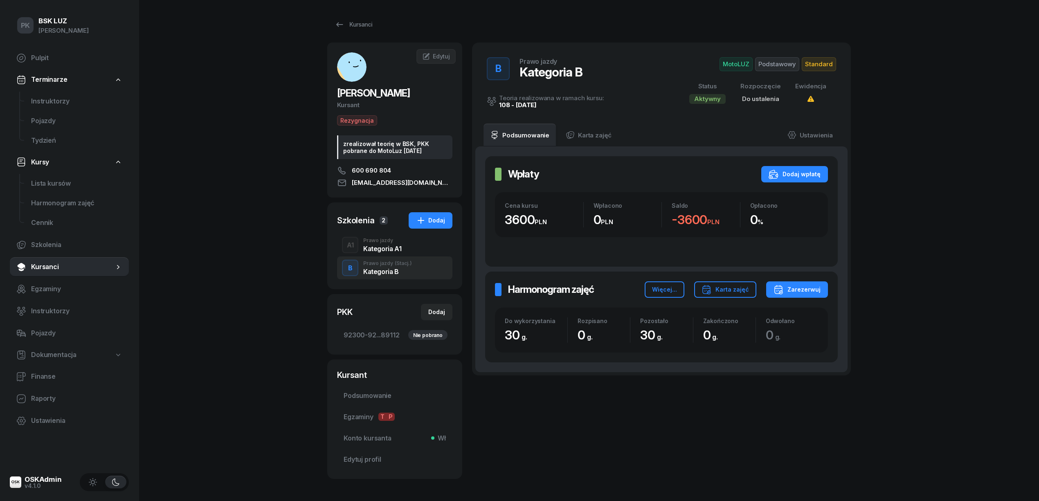
click at [380, 246] on div "Kategoria A1" at bounding box center [382, 248] width 38 height 7
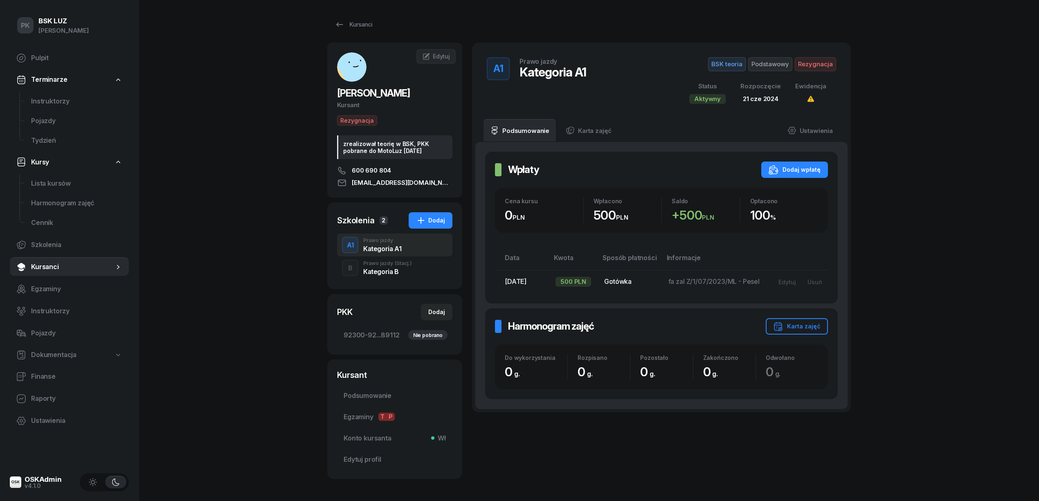
click at [385, 262] on div "B Prawo jazdy (Stacj.) Kategoria B" at bounding box center [394, 268] width 115 height 23
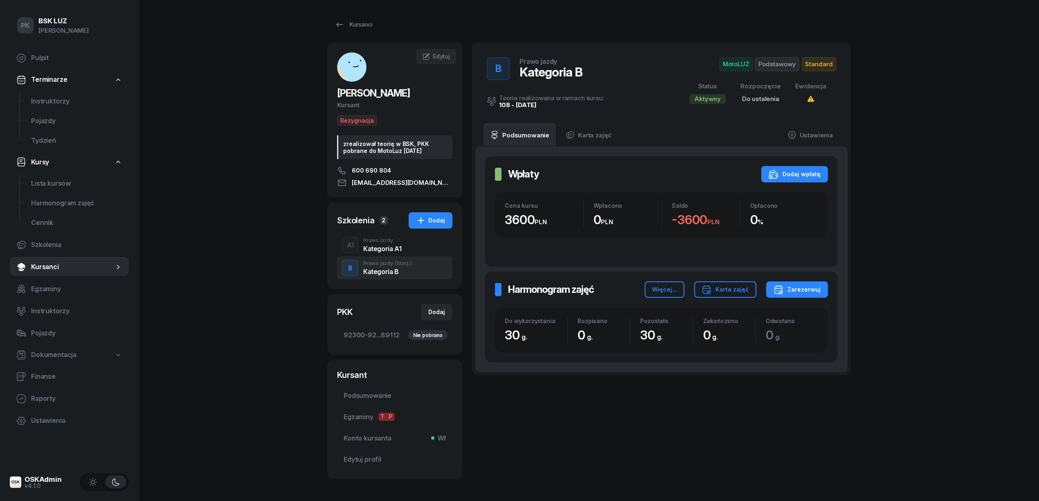
drag, startPoint x: 360, startPoint y: 125, endPoint x: 360, endPoint y: 120, distance: 5.3
click at [360, 124] on span "Rezygnacja" at bounding box center [357, 120] width 40 height 10
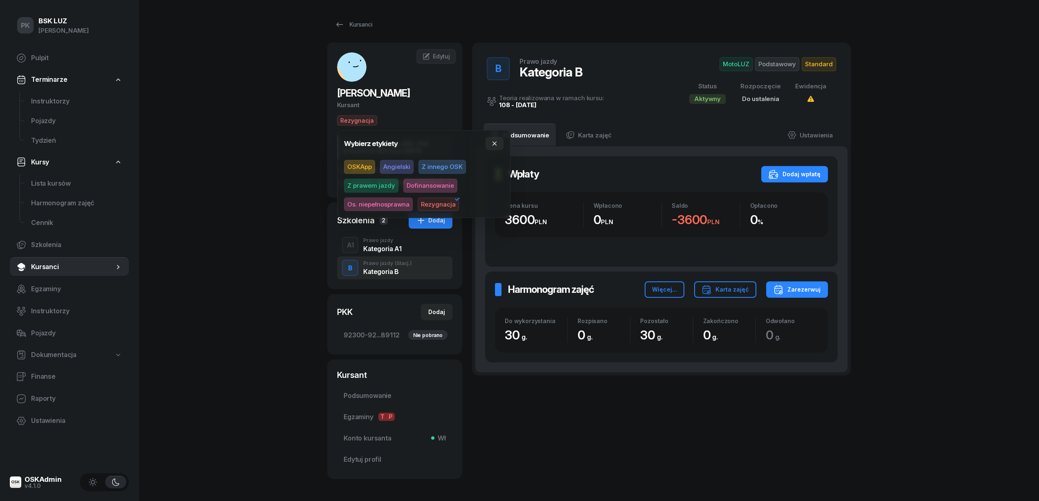
click at [424, 198] on span "Rezygnacja" at bounding box center [438, 205] width 41 height 14
click at [265, 158] on div "PK BSK [PERSON_NAME] Pulpit Terminarze Instruktorzy Pojazdy Tydzień Kursy Lista…" at bounding box center [519, 268] width 1039 height 537
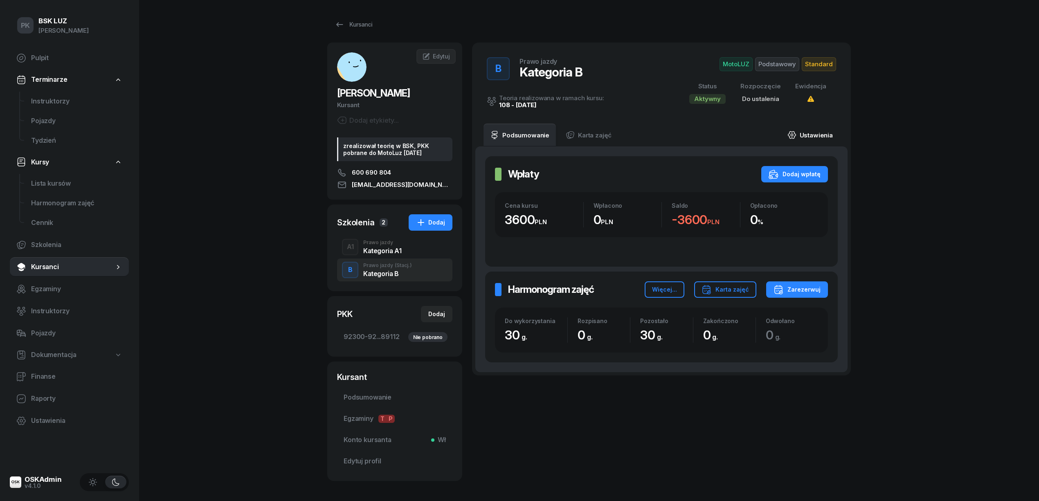
click at [819, 140] on link "Ustawienia" at bounding box center [810, 135] width 59 height 23
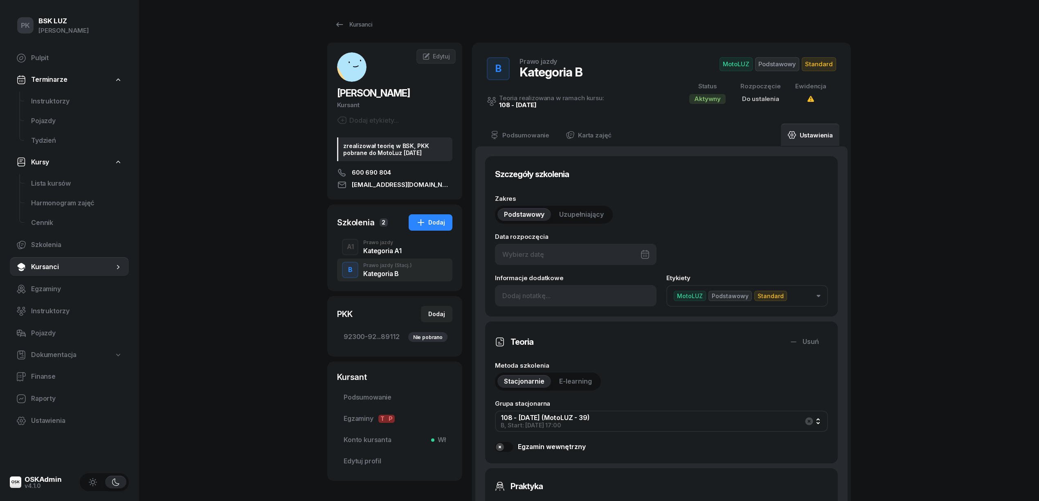
click at [572, 254] on div at bounding box center [576, 254] width 162 height 21
click at [583, 370] on div "24" at bounding box center [580, 371] width 13 height 13
type input "[DATE]"
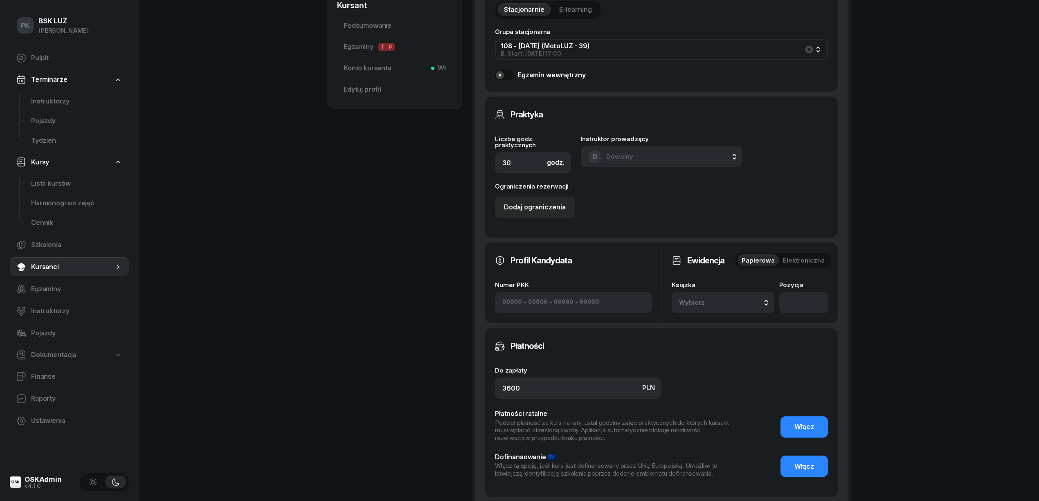
scroll to position [382, 0]
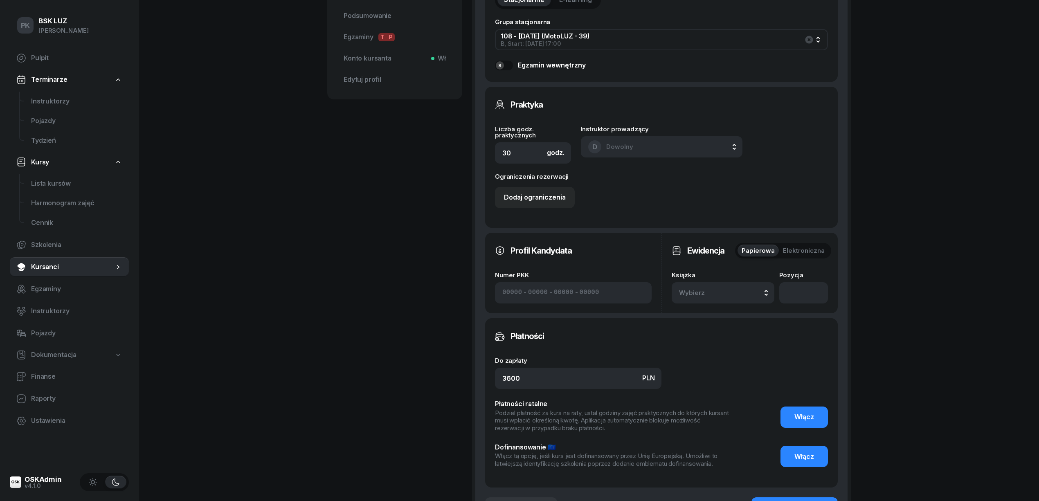
click at [711, 298] on button "Wybierz" at bounding box center [723, 292] width 103 height 21
click at [722, 201] on div "2/2025" at bounding box center [732, 204] width 97 height 11
click at [793, 290] on input "number" at bounding box center [803, 292] width 49 height 21
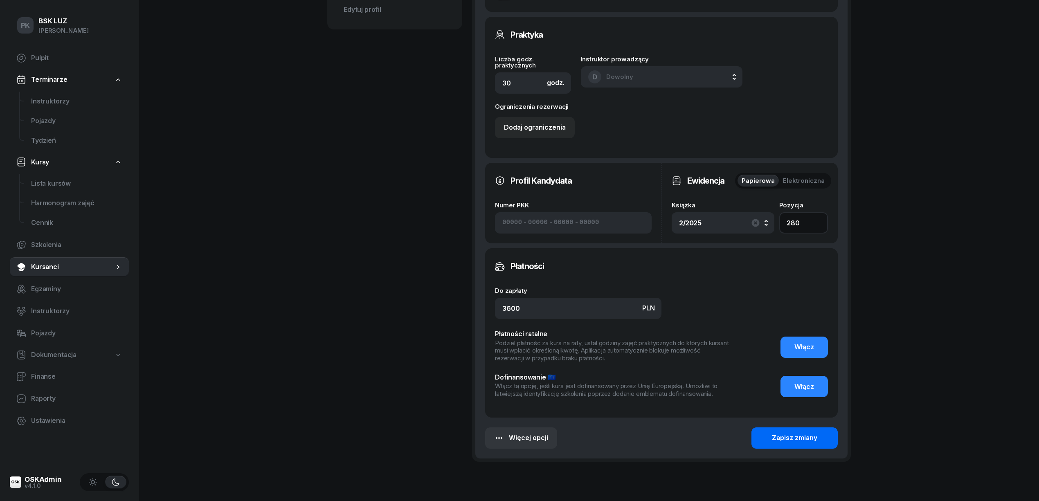
scroll to position [492, 0]
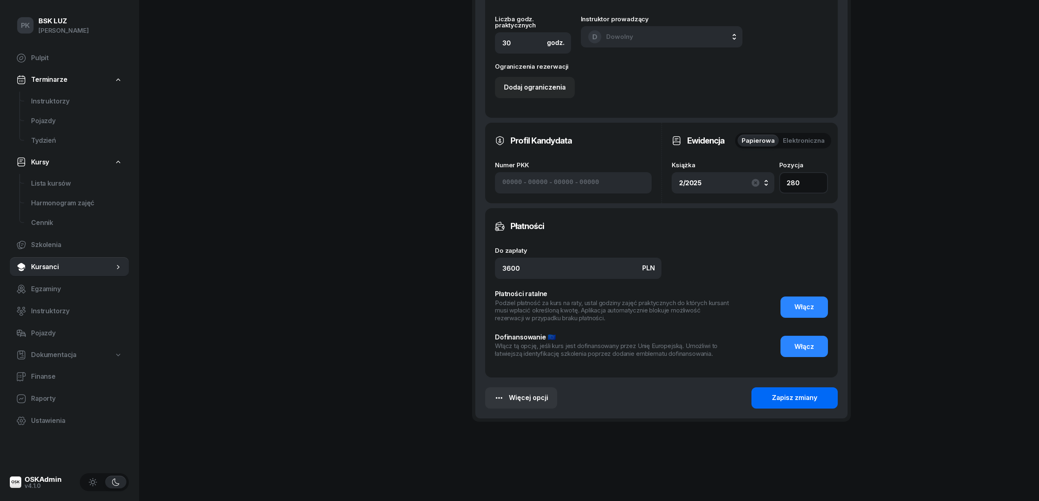
type input "280"
click at [768, 402] on button "Zapisz zmiany" at bounding box center [795, 397] width 86 height 21
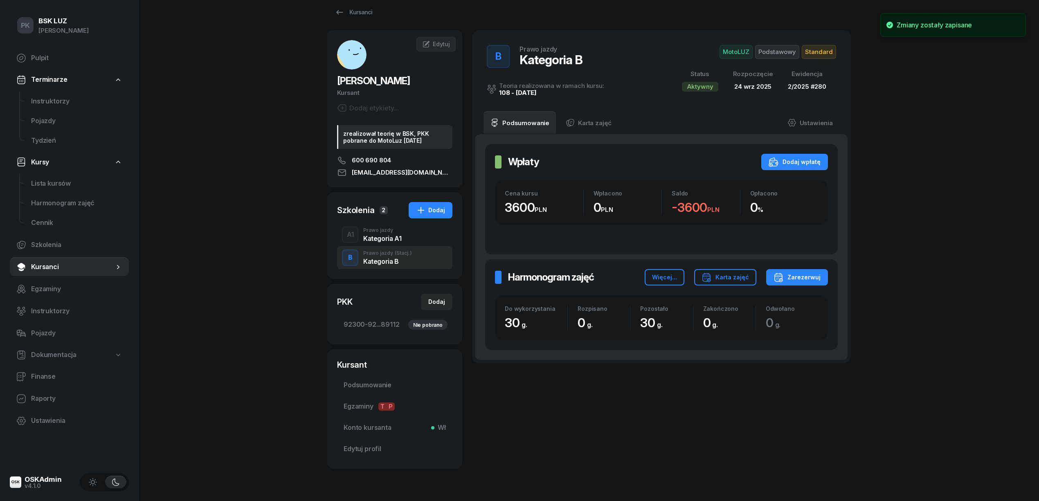
scroll to position [0, 0]
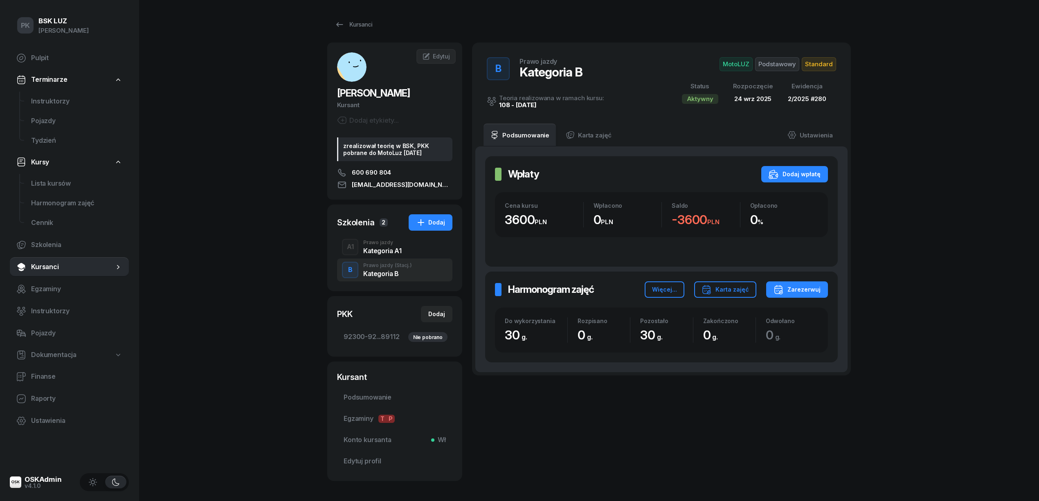
click at [394, 251] on div "Kategoria A1" at bounding box center [382, 251] width 38 height 7
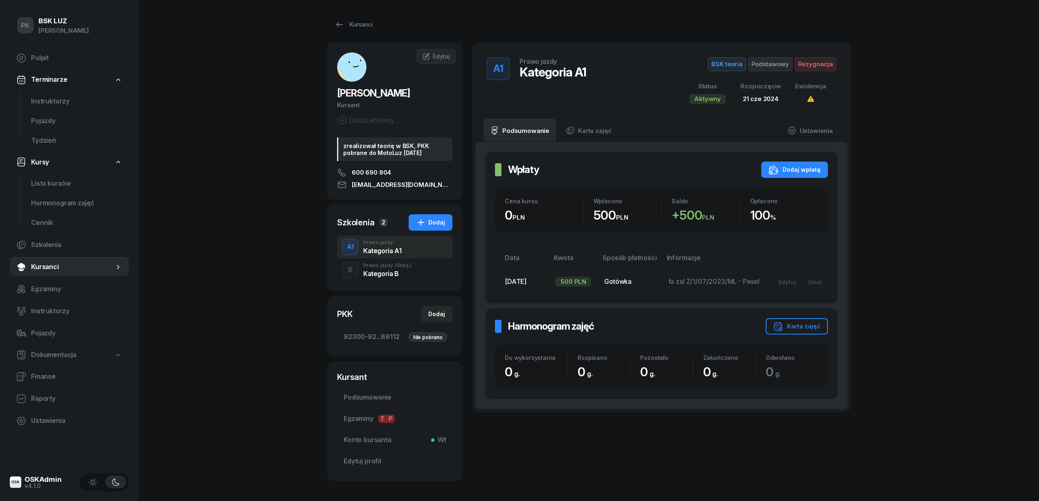
click at [390, 271] on div "Kategoria B" at bounding box center [387, 273] width 49 height 7
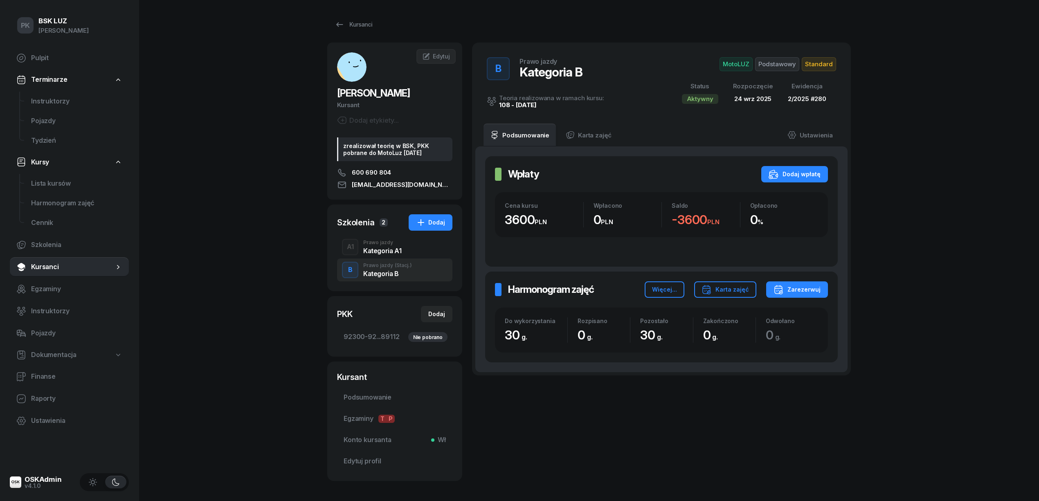
click at [434, 153] on div "zrealizował teorię w BSK, PKK pobrane do MotoLuz [DATE]" at bounding box center [394, 149] width 115 height 24
click at [812, 134] on link "Ustawienia" at bounding box center [810, 135] width 59 height 23
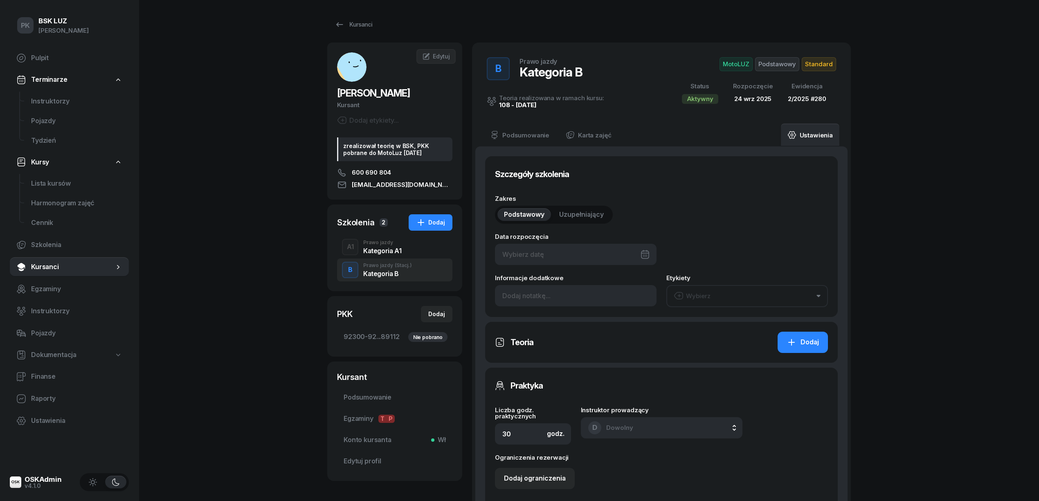
type input "[DATE]"
type input "280"
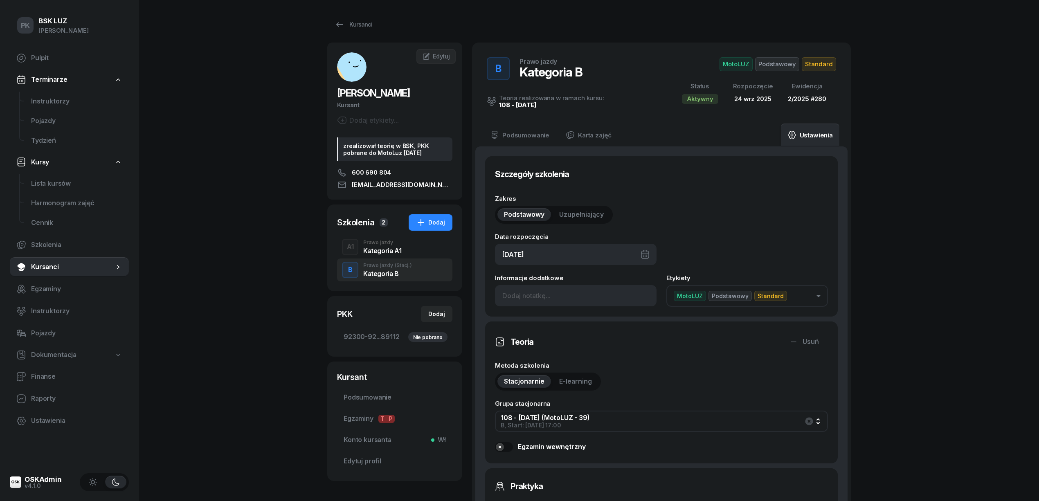
click at [414, 156] on div "zrealizował teorię w BSK, PKK pobrane do MotoLuz [DATE]" at bounding box center [394, 149] width 115 height 24
click at [442, 55] on span "Edytuj" at bounding box center [441, 56] width 17 height 7
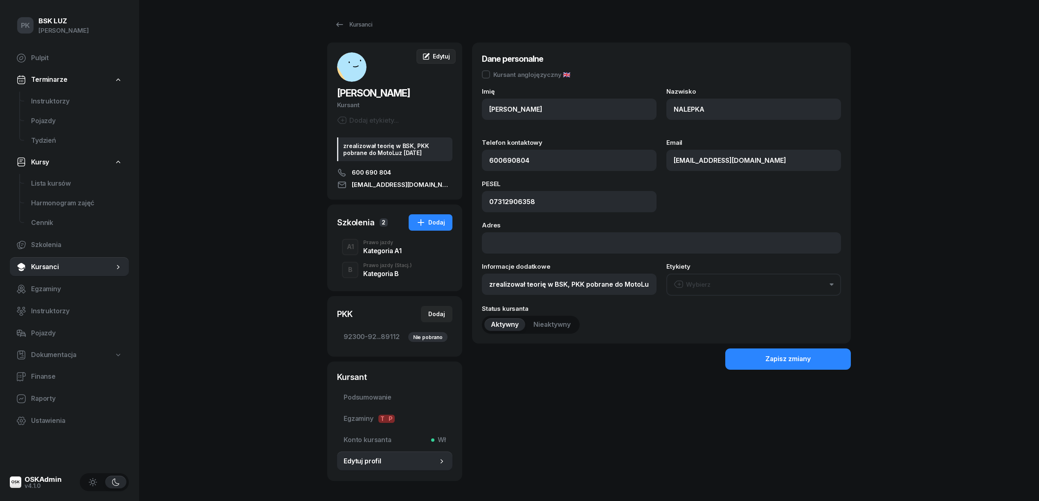
type input "600 690 804"
drag, startPoint x: 483, startPoint y: 284, endPoint x: 687, endPoint y: 281, distance: 204.2
click at [687, 281] on div "Informacje dodatkowe zrealizował teorię w BSK, [DEMOGRAPHIC_DATA] pobrane do Mo…" at bounding box center [661, 279] width 359 height 32
click at [385, 254] on div "A1 Prawo jazdy Kategoria A1" at bounding box center [394, 247] width 115 height 23
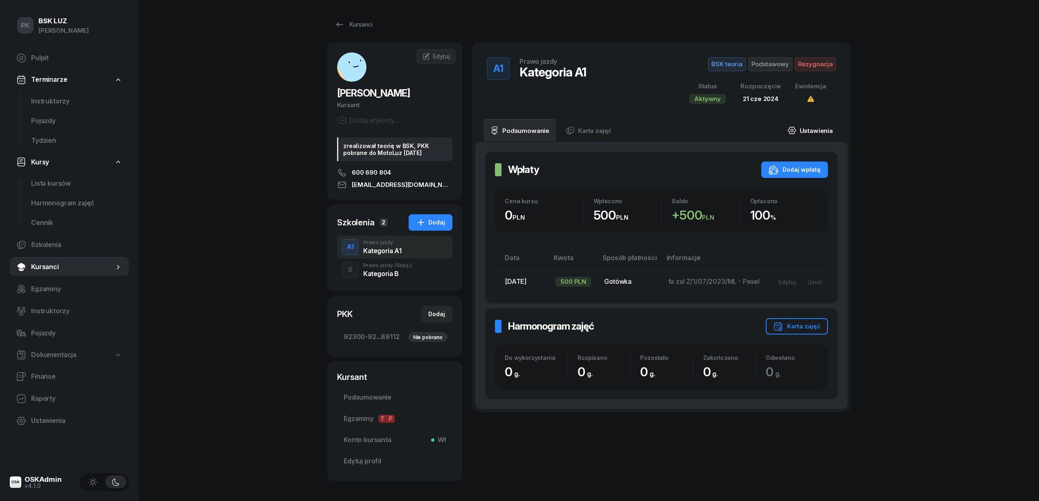
click at [810, 131] on link "Ustawienia" at bounding box center [810, 130] width 59 height 23
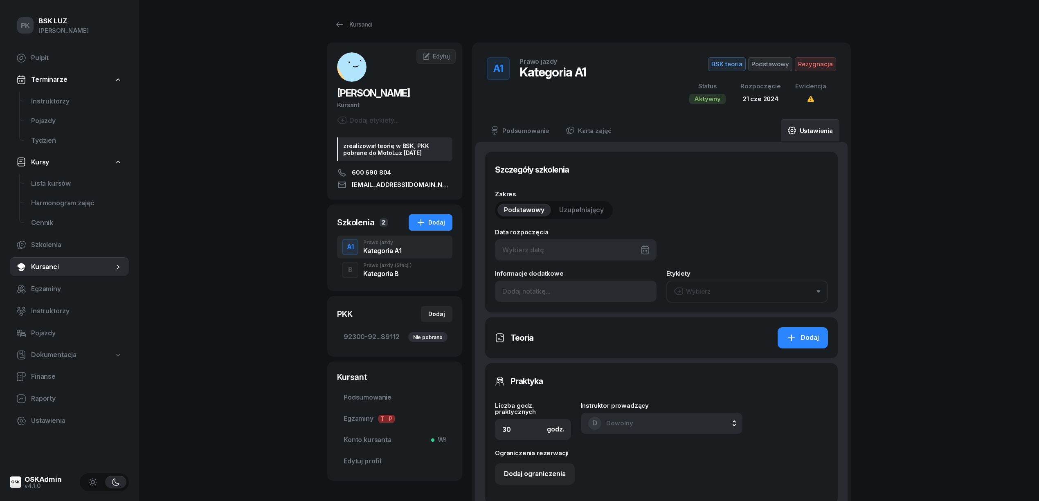
type input "[DATE]"
type input "92300"
type input "92094"
type input "37703"
type input "89112"
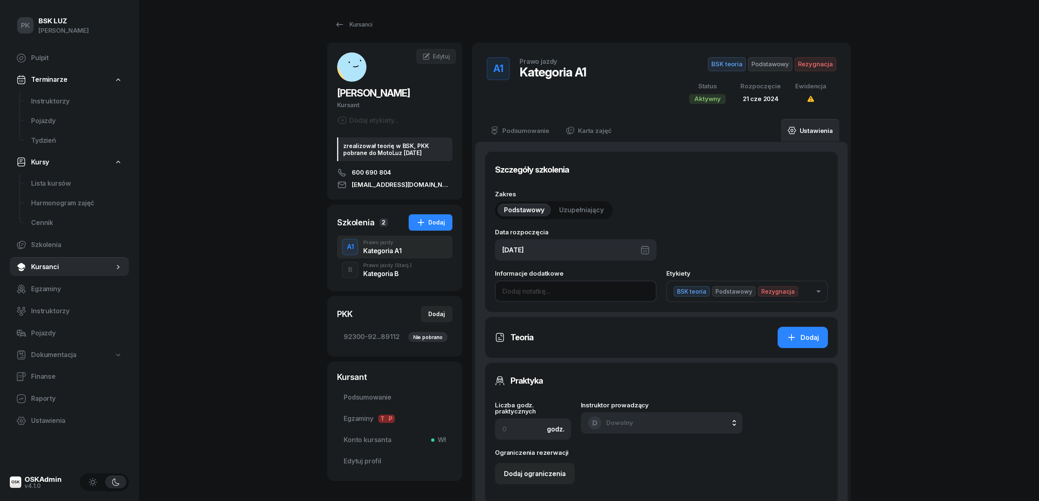
paste input "zrealizował teorię w BSK, PKK pobrane do MotoLuz [DATE]"
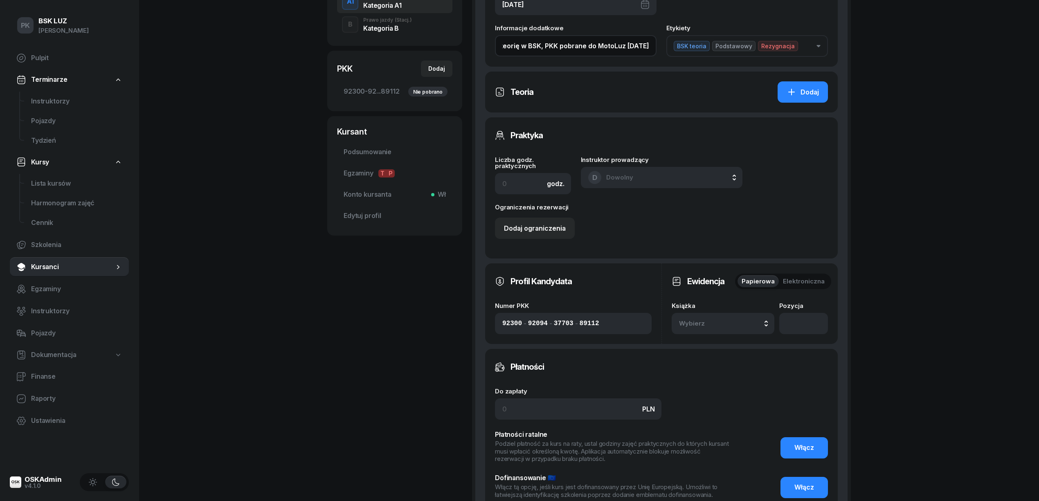
scroll to position [327, 0]
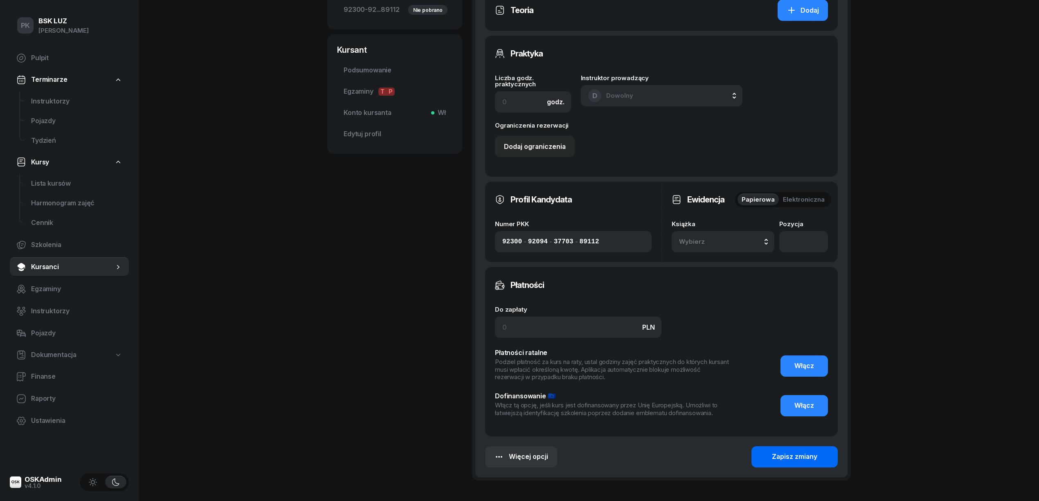
type input "zrealizował teorię w BSK, PKK pobrane do MotoLuz [DATE]"
click at [797, 455] on div "Zapisz zmiany" at bounding box center [794, 457] width 45 height 11
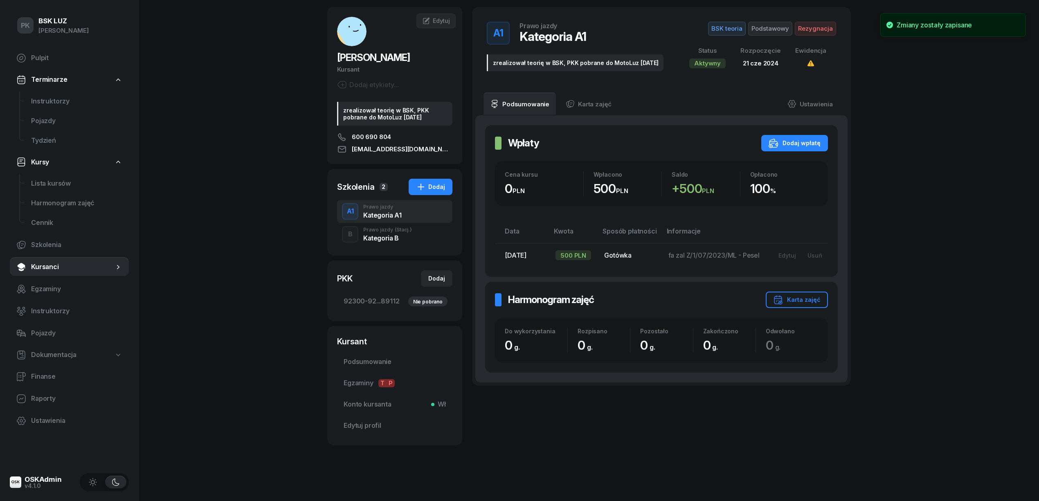
scroll to position [36, 0]
click at [441, 25] on link "Edytuj" at bounding box center [435, 21] width 39 height 15
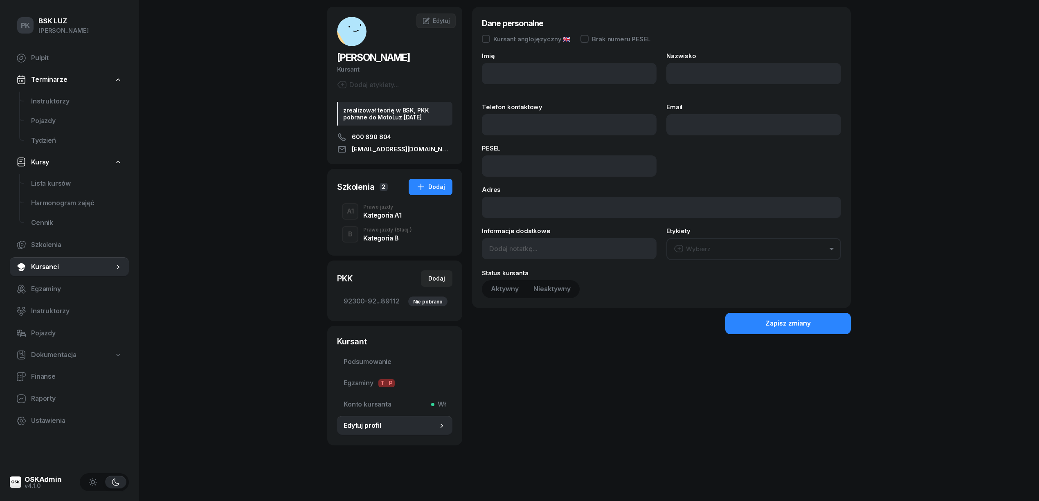
type input "[PERSON_NAME]"
type input "NALEPKA"
type input "600690804"
type input "[EMAIL_ADDRESS][DOMAIN_NAME]"
type input "07312906358"
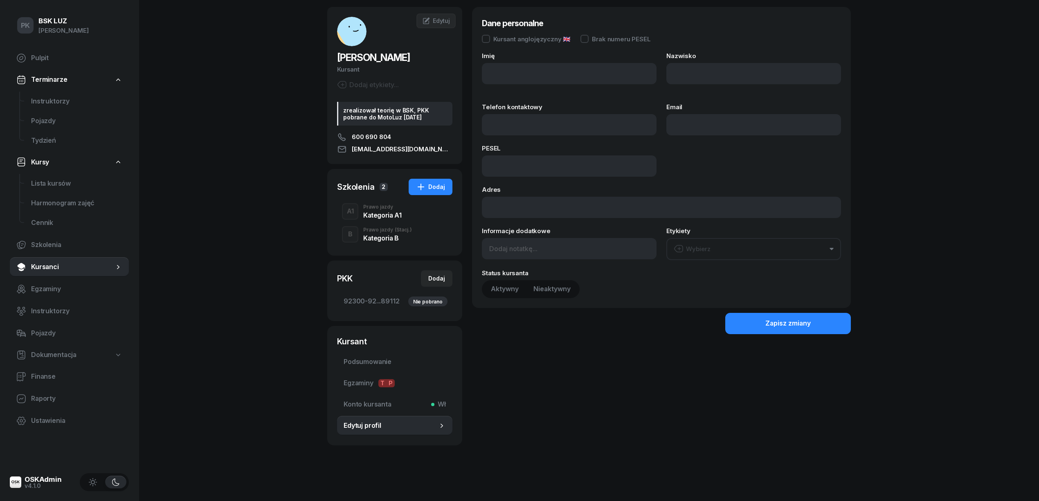
type input "zrealizował teorię w BSK, PKK pobrane do MotoLuz [DATE]"
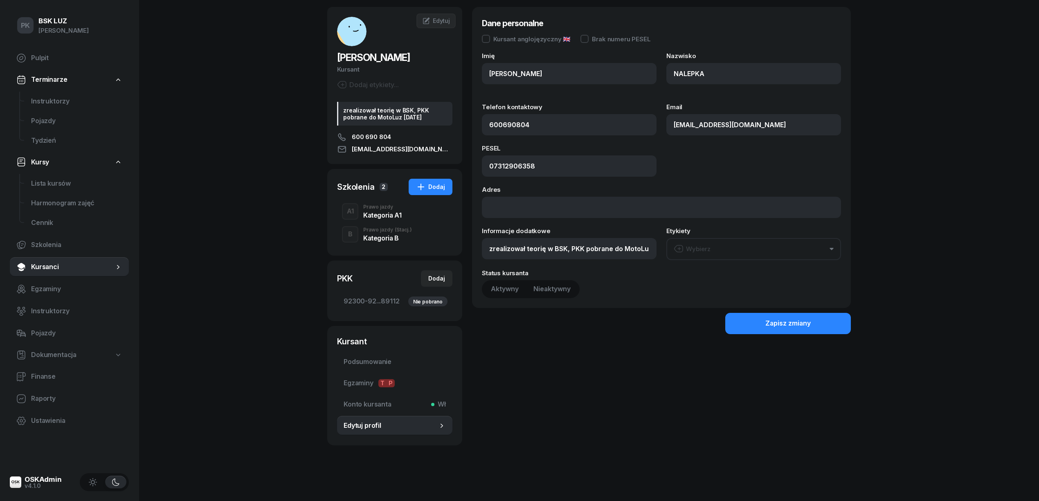
type input "600 690 804"
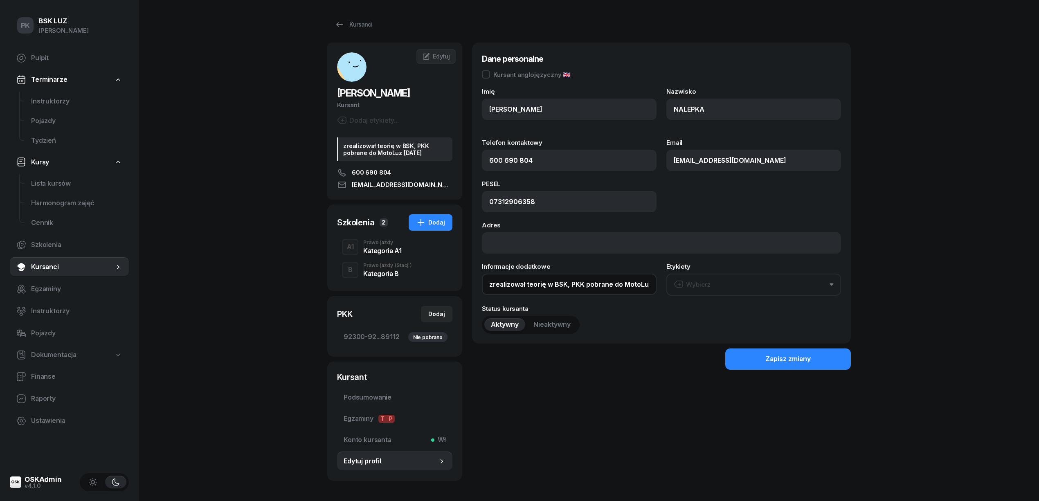
scroll to position [0, 38]
drag, startPoint x: 490, startPoint y: 285, endPoint x: 696, endPoint y: 285, distance: 206.2
click at [696, 285] on div "Informacje dodatkowe zrealizował teorię w BSK, [DEMOGRAPHIC_DATA] pobrane do Mo…" at bounding box center [661, 279] width 359 height 32
type input "OL-"
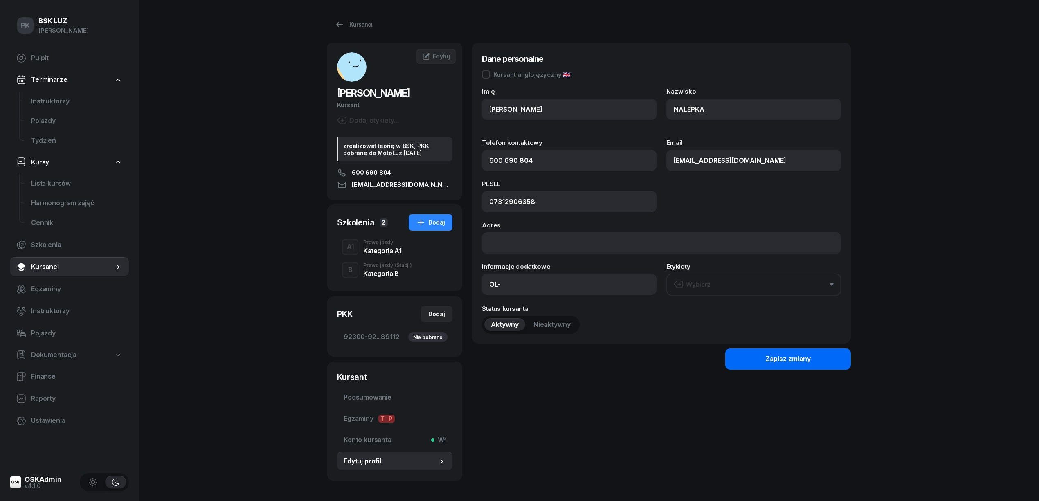
click at [807, 363] on div "Zapisz zmiany" at bounding box center [787, 359] width 45 height 11
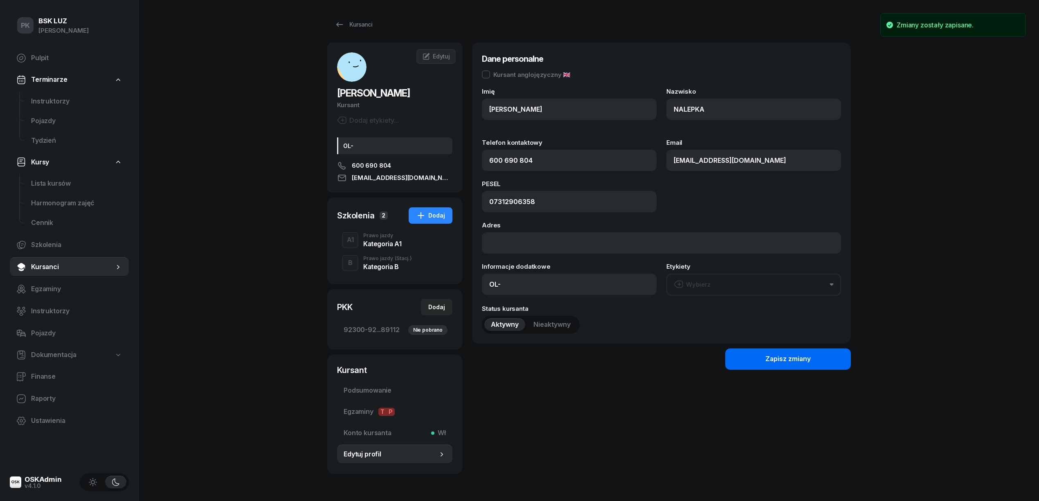
click at [794, 358] on div "Zapisz zmiany" at bounding box center [787, 359] width 45 height 11
click at [375, 245] on div "Kategoria A1" at bounding box center [382, 244] width 38 height 7
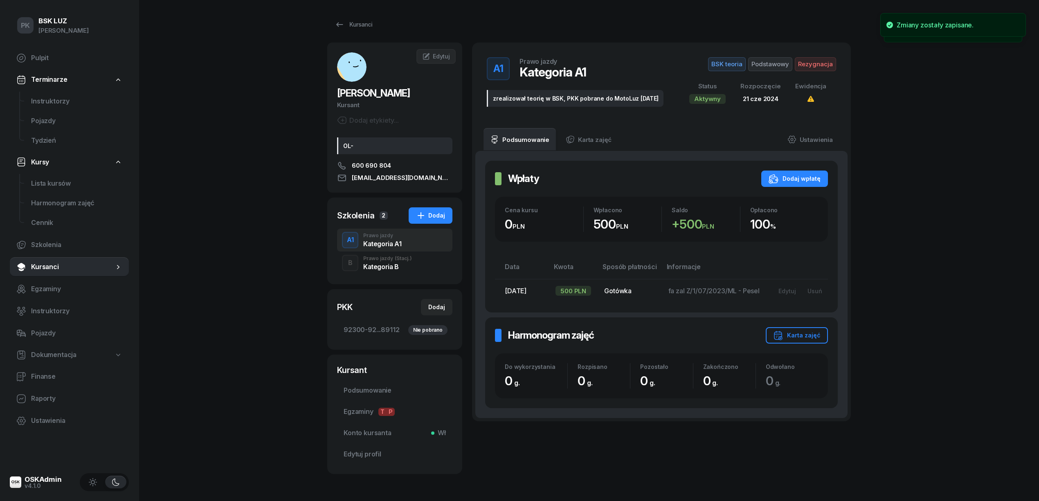
click at [378, 268] on div "Kategoria B" at bounding box center [387, 266] width 49 height 7
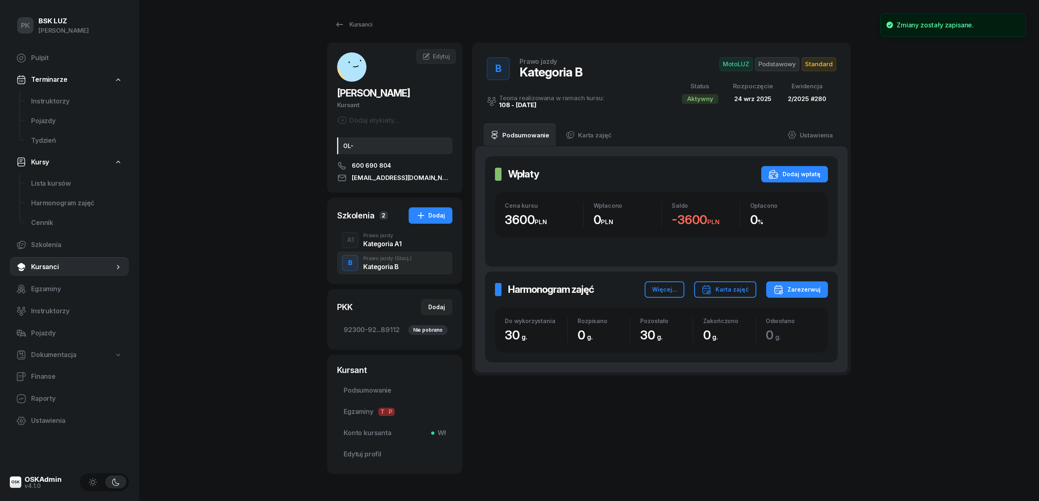
click at [385, 243] on div "Kategoria A1" at bounding box center [382, 244] width 38 height 7
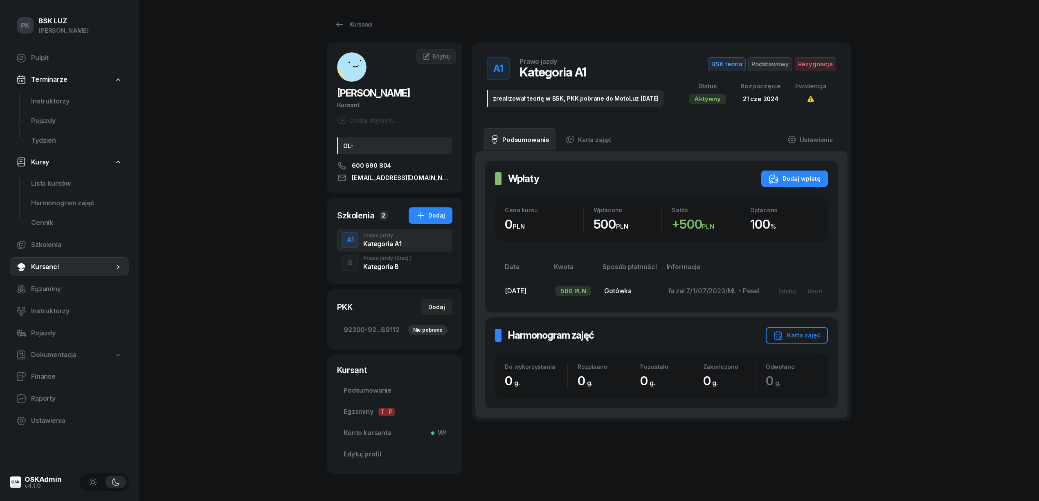
click at [383, 267] on div "Kategoria B" at bounding box center [387, 266] width 49 height 7
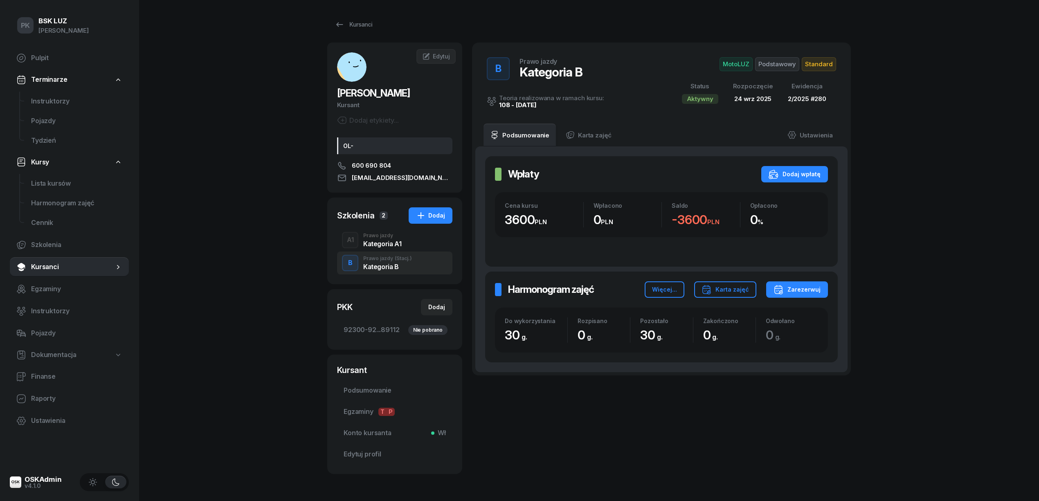
click at [386, 242] on div "Kategoria A1" at bounding box center [382, 244] width 38 height 7
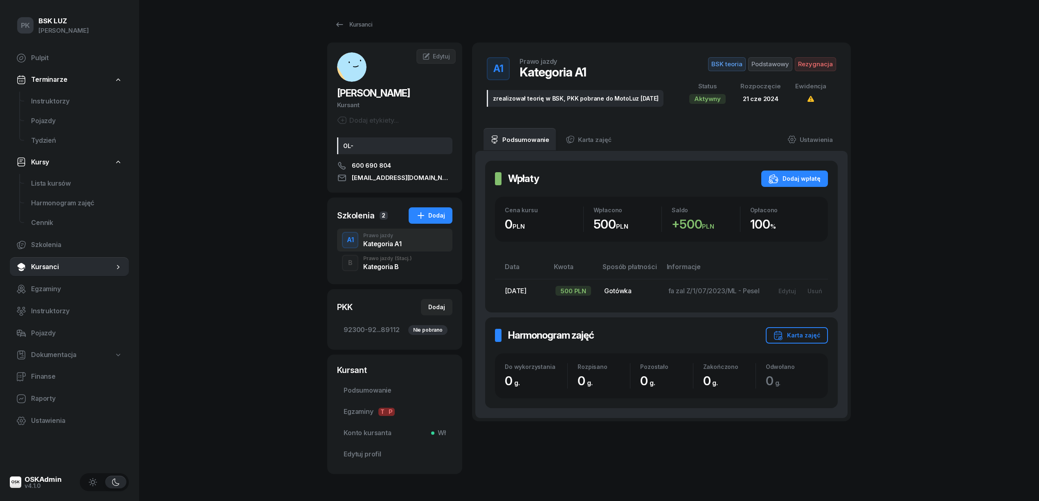
click at [383, 263] on div "Kategoria B" at bounding box center [387, 266] width 49 height 7
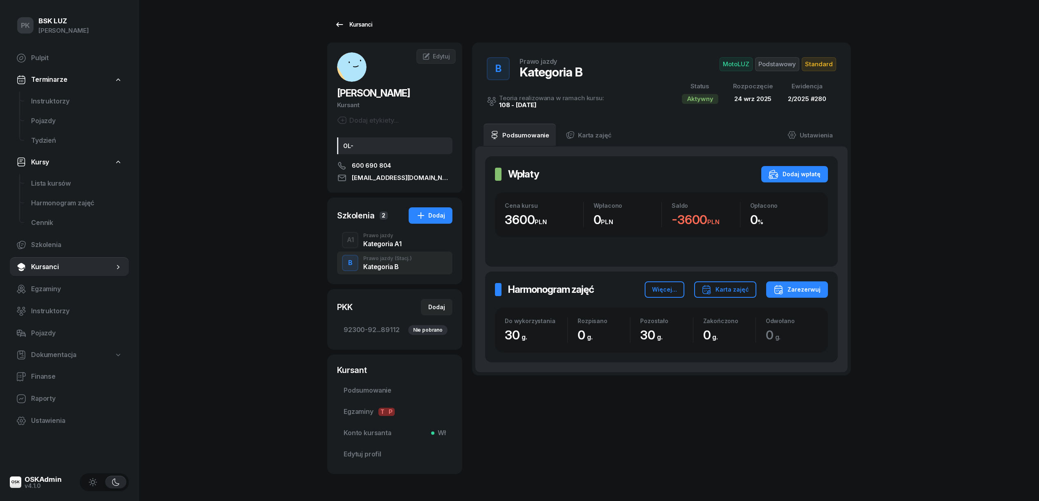
click at [359, 32] on link "Kursanci" at bounding box center [353, 24] width 52 height 16
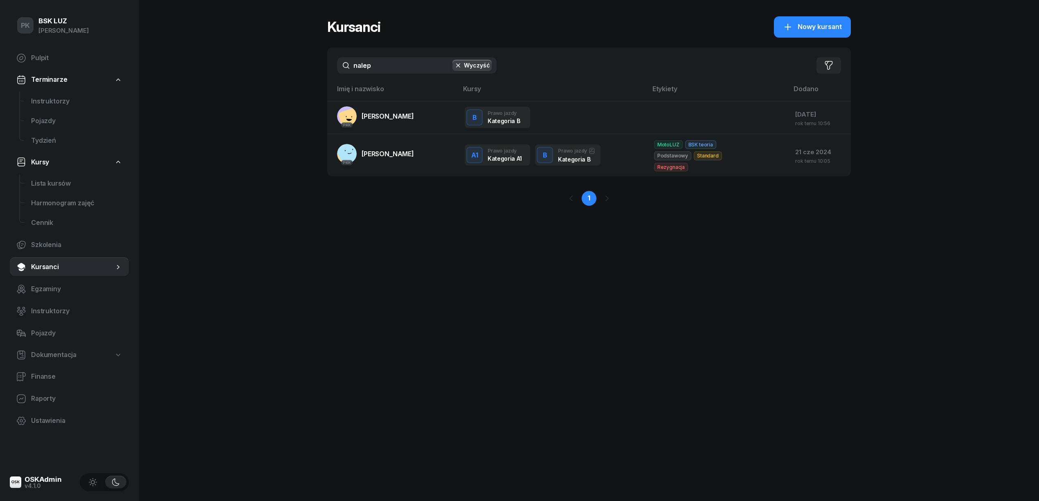
drag, startPoint x: 372, startPoint y: 66, endPoint x: 243, endPoint y: 82, distance: 130.3
click at [243, 82] on div "PK BSK [PERSON_NAME] Pulpit Terminarze Instruktorzy Pojazdy Tydzień Kursy Lista…" at bounding box center [519, 250] width 1039 height 501
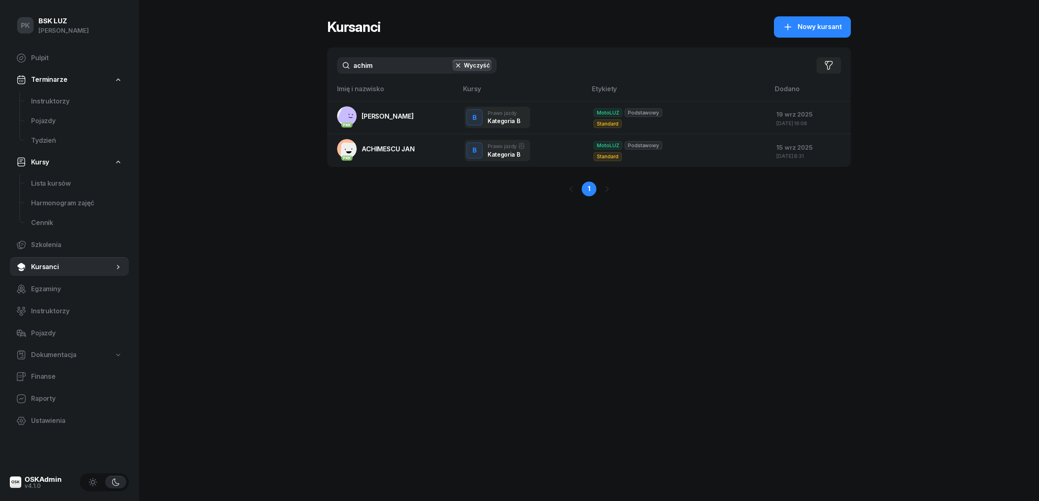
type input "achim"
click at [59, 200] on span "Harmonogram zajęć" at bounding box center [76, 203] width 91 height 11
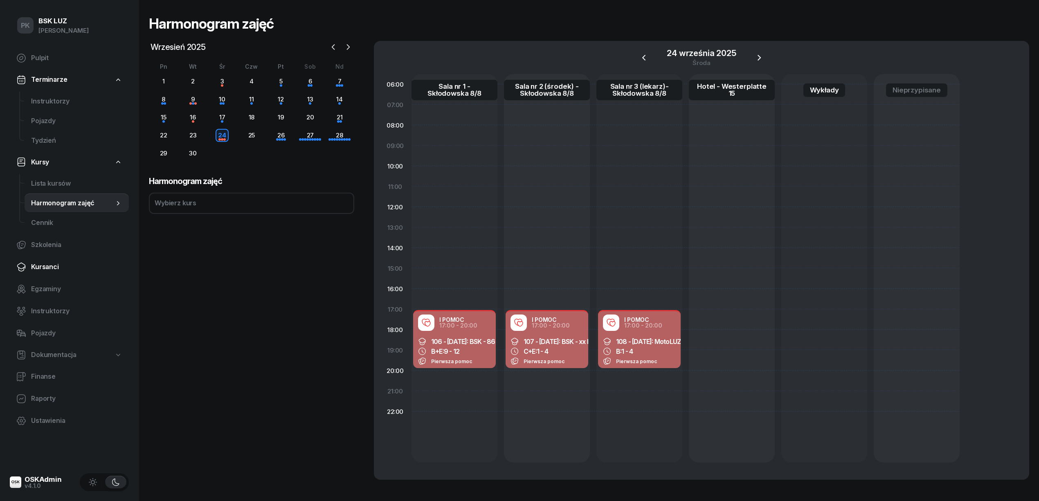
click at [53, 264] on span "Kursanci" at bounding box center [76, 267] width 91 height 11
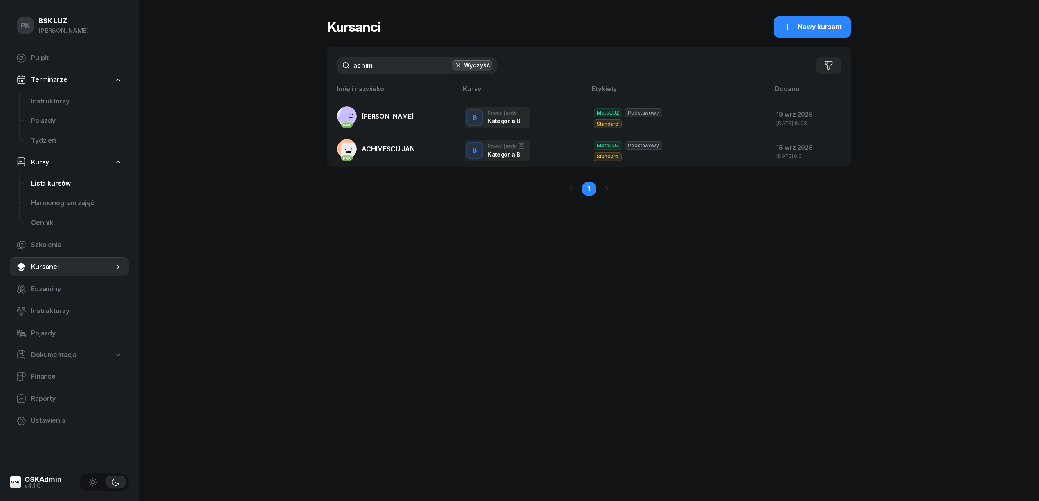
click at [59, 176] on link "Lista kursów" at bounding box center [77, 184] width 104 height 20
select select
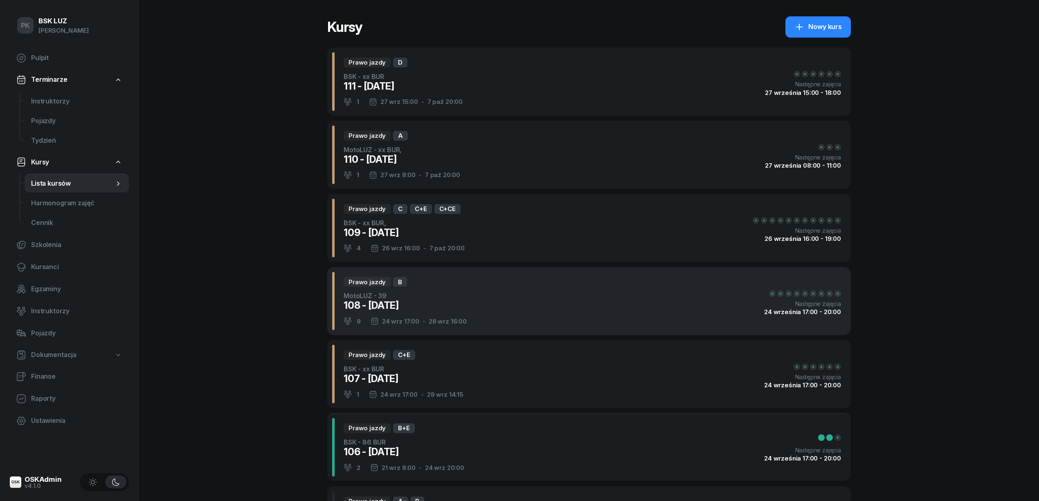
click at [465, 302] on div "108 - [DATE]" at bounding box center [405, 305] width 123 height 13
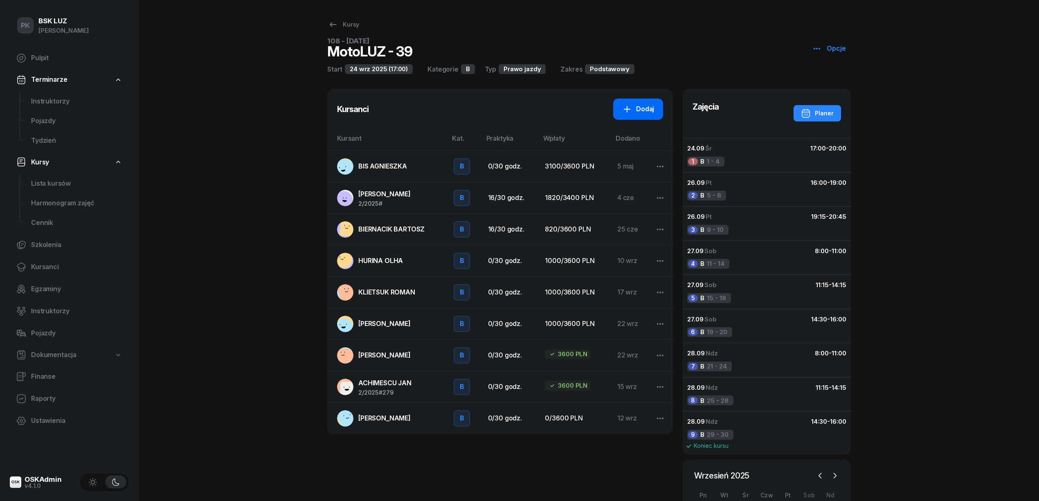
click at [647, 106] on div "Dodaj" at bounding box center [638, 109] width 32 height 11
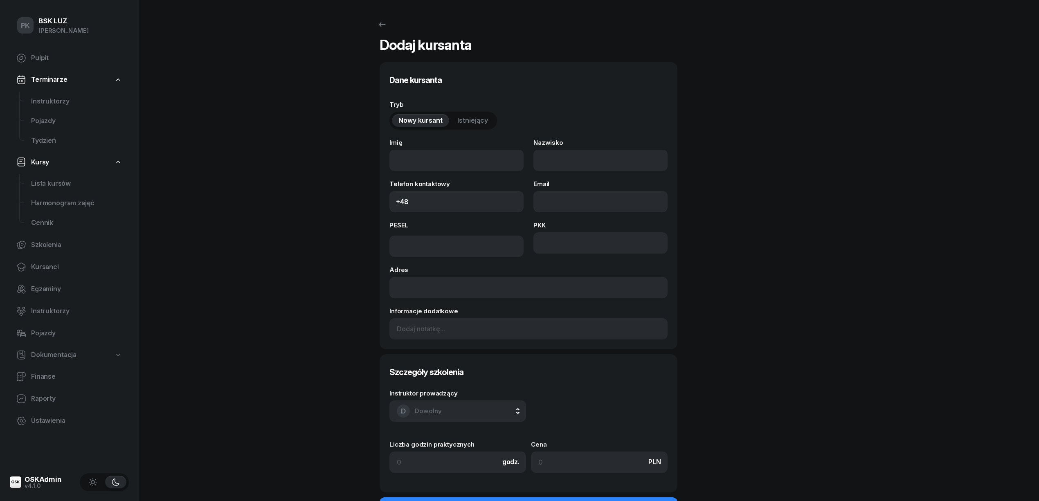
select select "B"
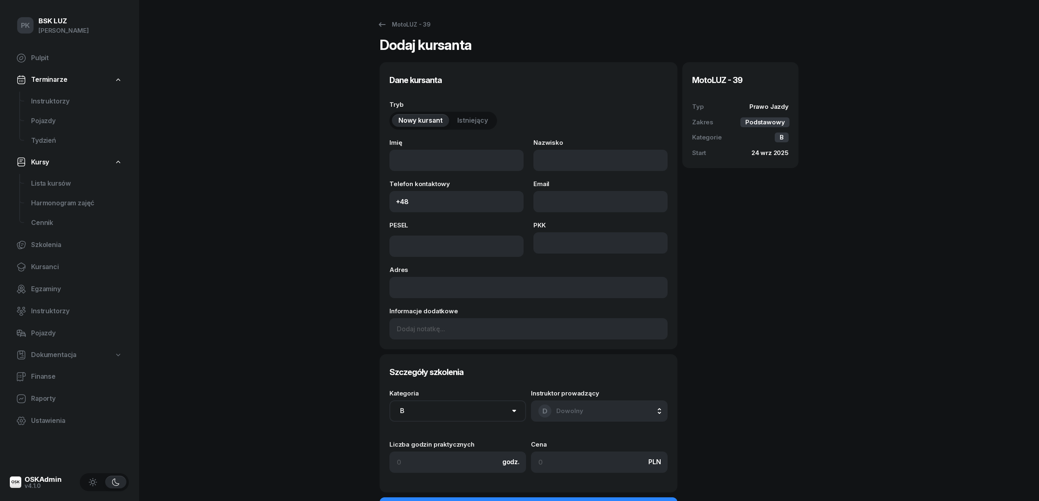
click at [482, 123] on span "Istniejący" at bounding box center [472, 120] width 31 height 11
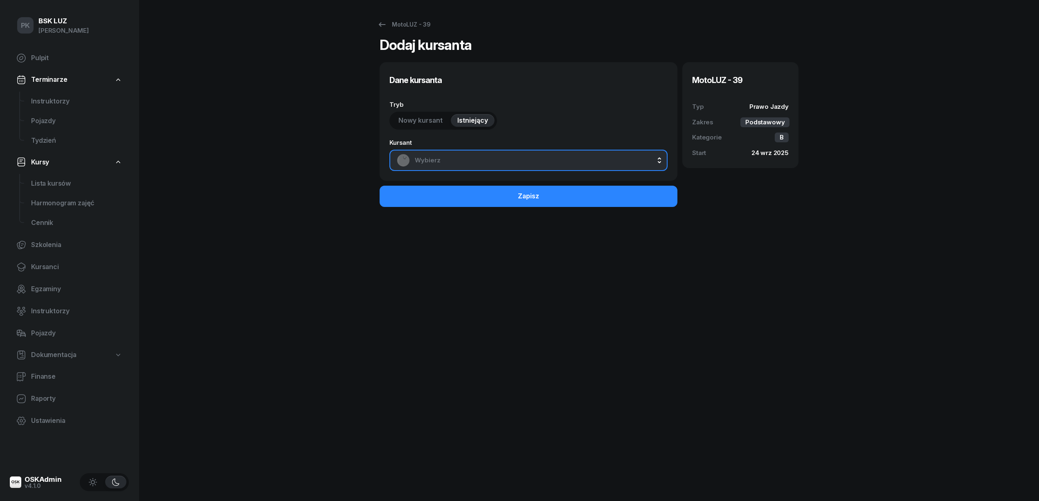
click at [473, 159] on span "Wybierz" at bounding box center [537, 160] width 245 height 11
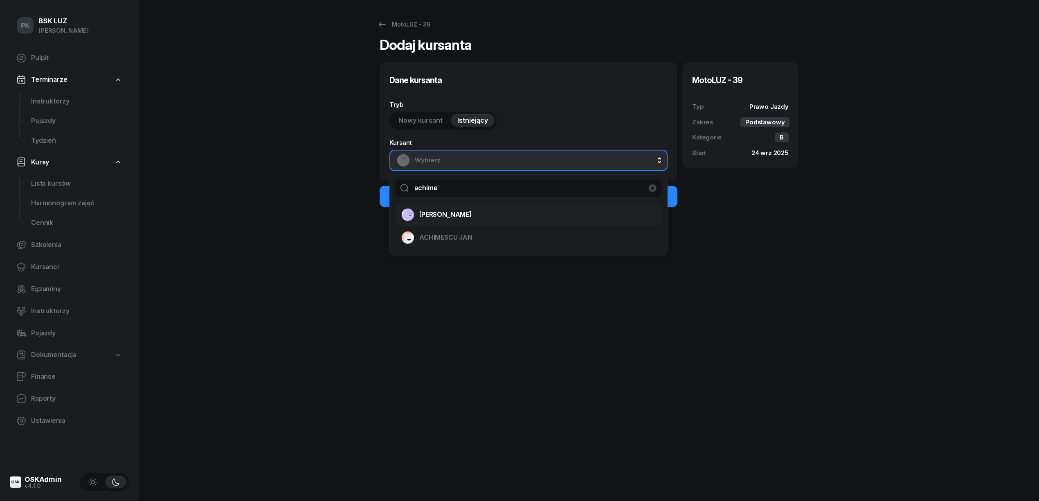
type input "achime"
click at [464, 220] on div "[PERSON_NAME]" at bounding box center [523, 214] width 245 height 13
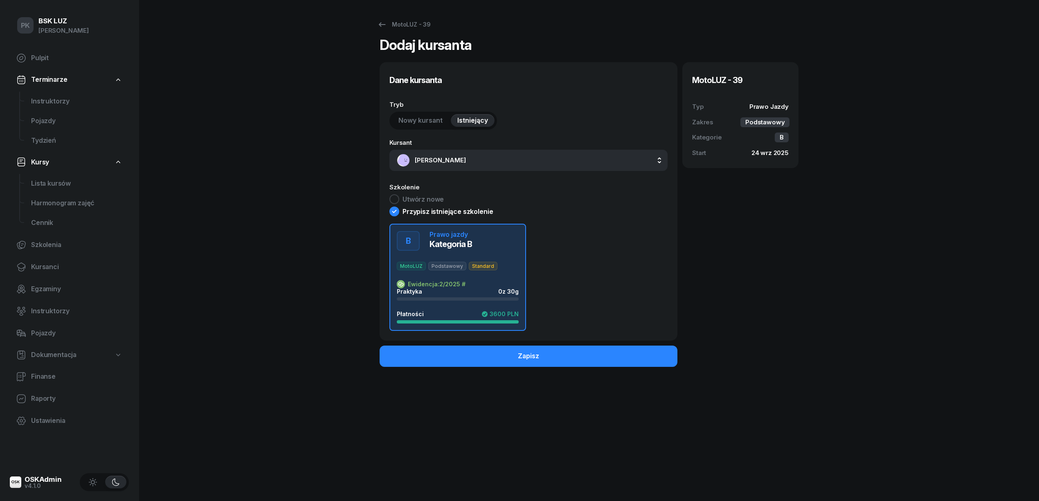
click at [470, 295] on div "Praktyka 0 z 30g" at bounding box center [458, 291] width 122 height 7
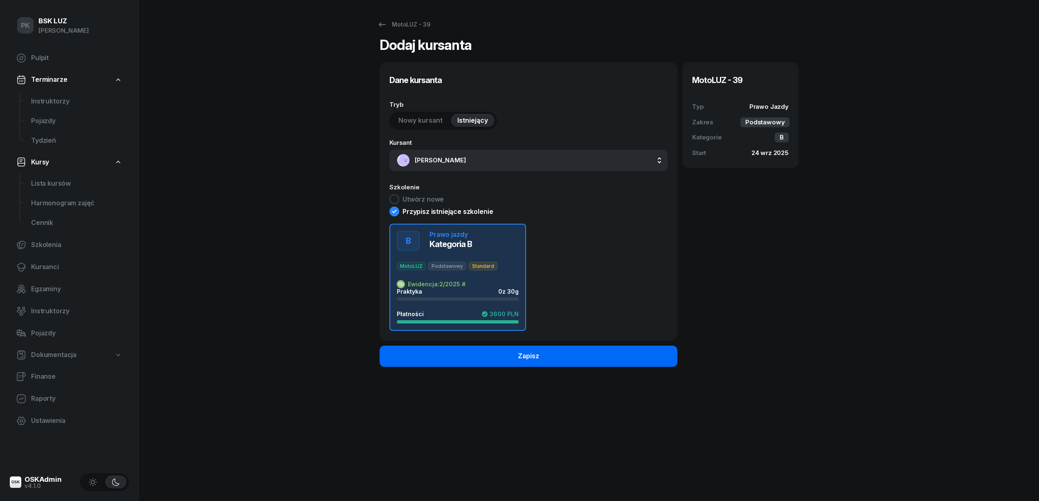
click at [531, 364] on button "Zapisz" at bounding box center [529, 356] width 298 height 21
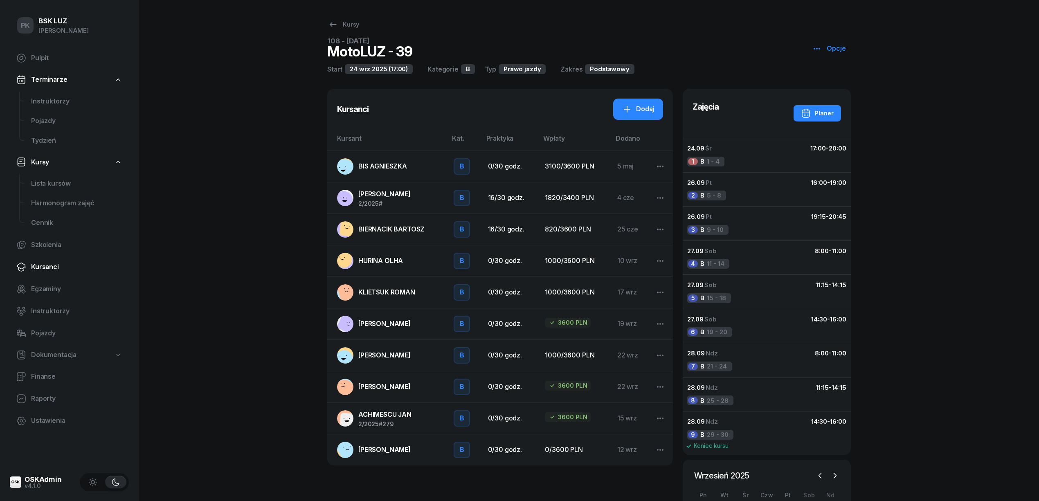
click at [50, 268] on span "Kursanci" at bounding box center [76, 267] width 91 height 11
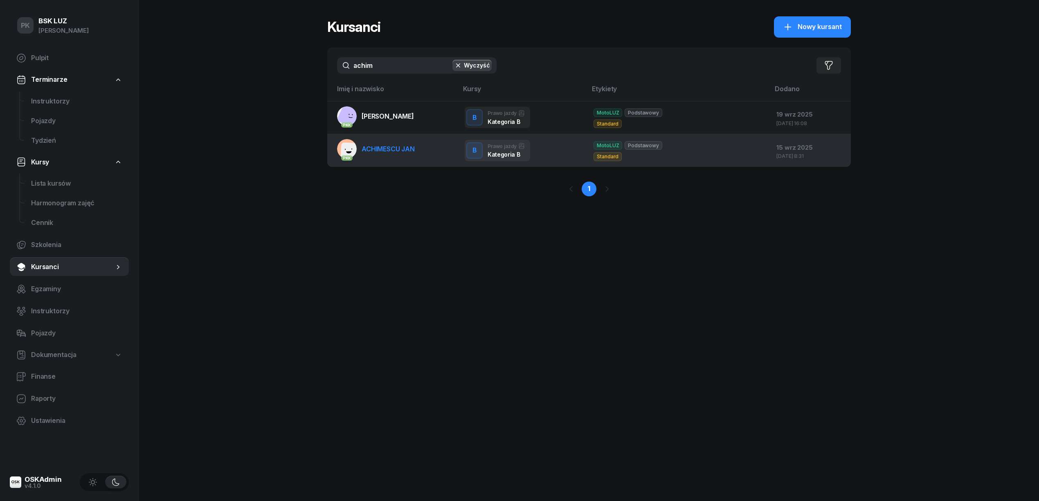
click at [386, 146] on span "ACHIMESCU JAN" at bounding box center [388, 149] width 53 height 8
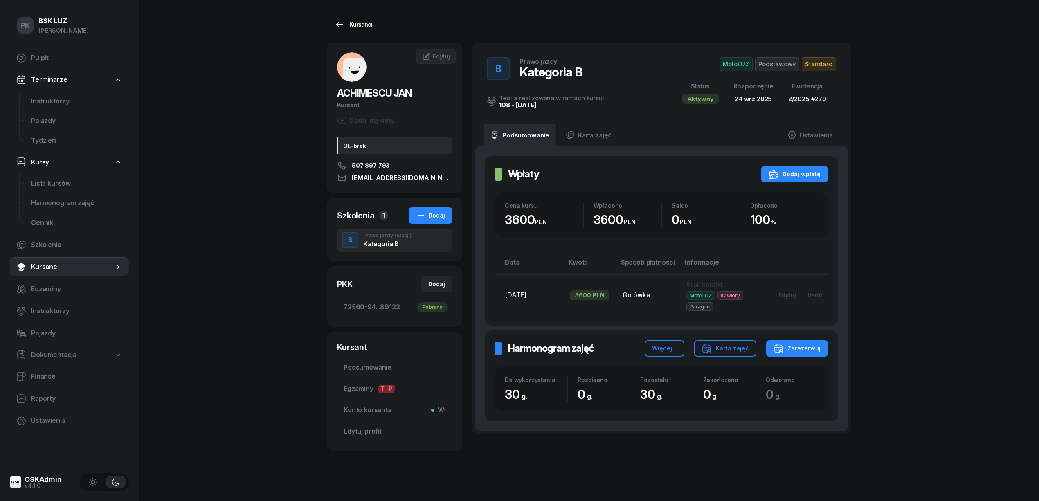
click at [357, 25] on div "Kursanci" at bounding box center [354, 25] width 38 height 10
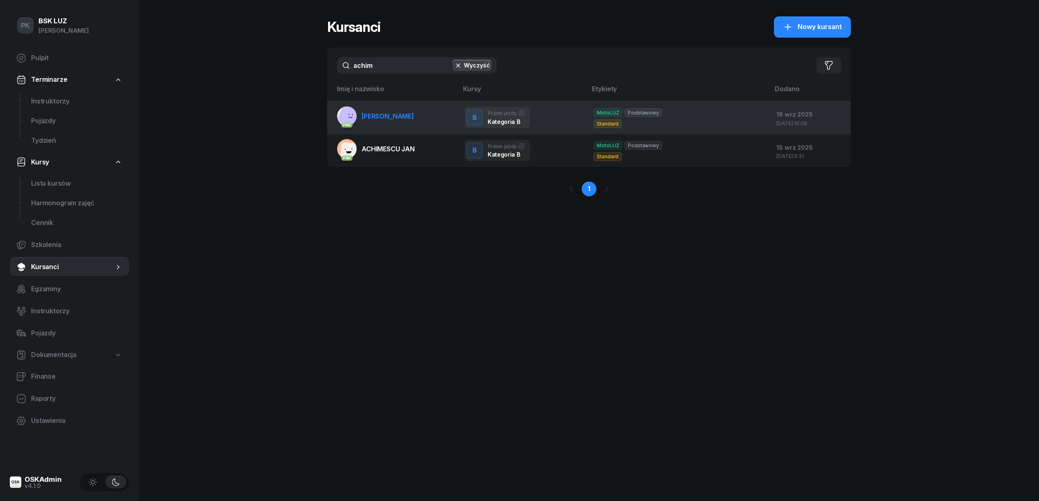
click at [396, 120] on link "PKK [PERSON_NAME]" at bounding box center [375, 116] width 77 height 20
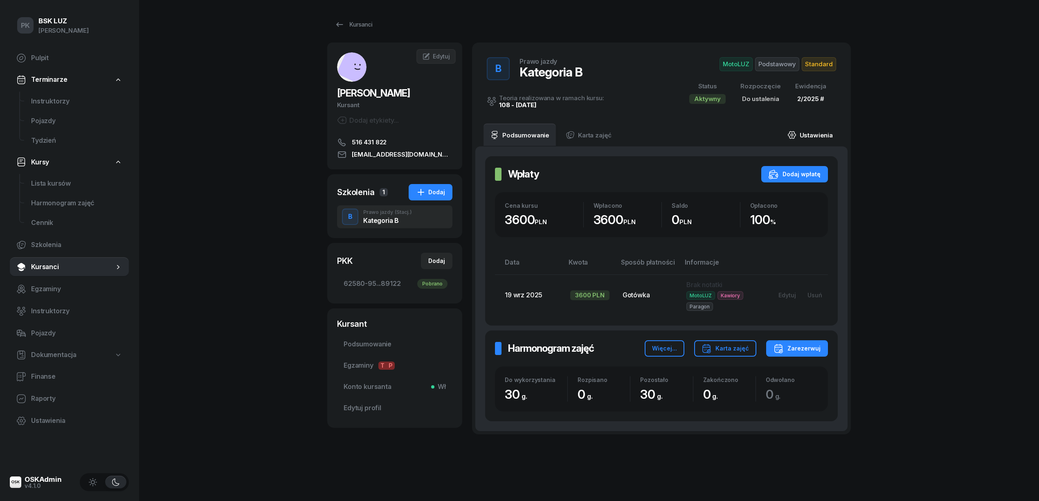
click at [818, 132] on link "Ustawienia" at bounding box center [810, 135] width 59 height 23
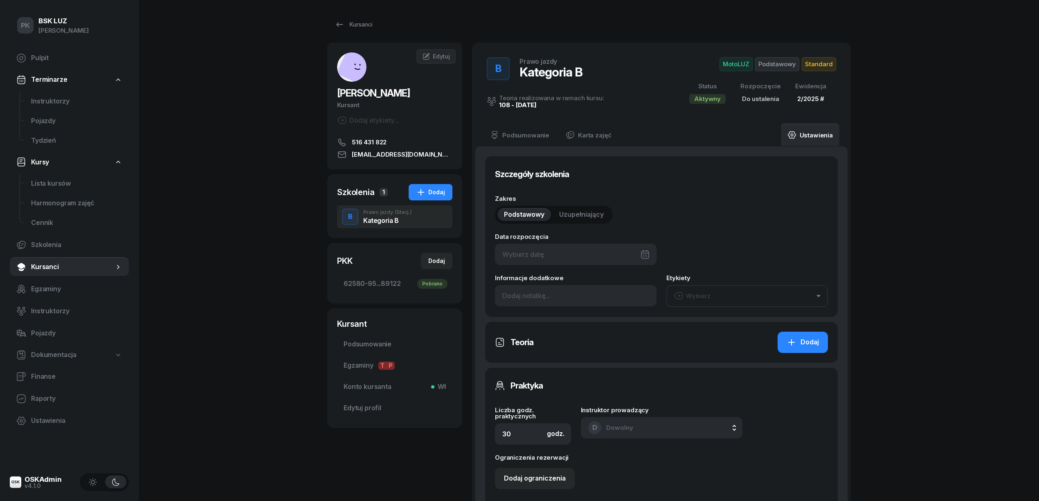
type input "62580"
type input "95174"
type input "78433"
type input "89122"
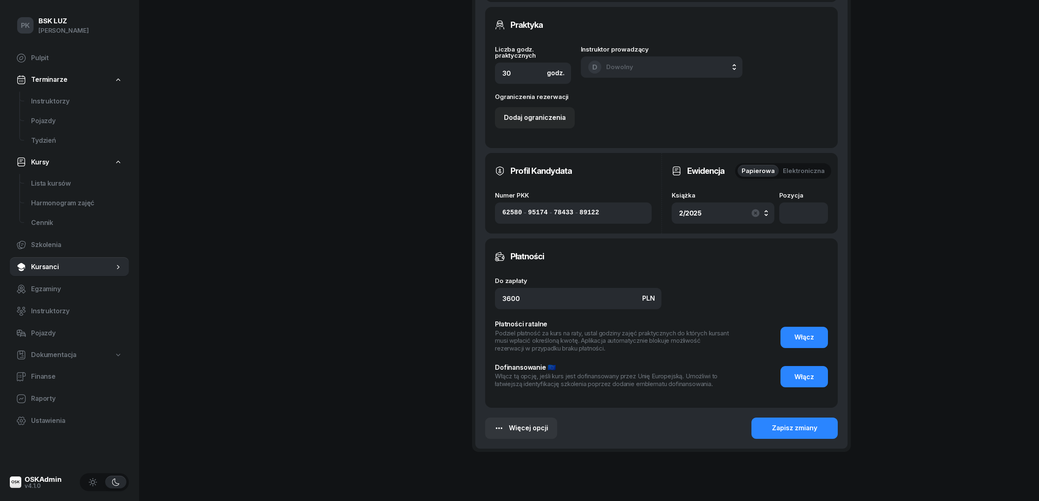
scroll to position [491, 0]
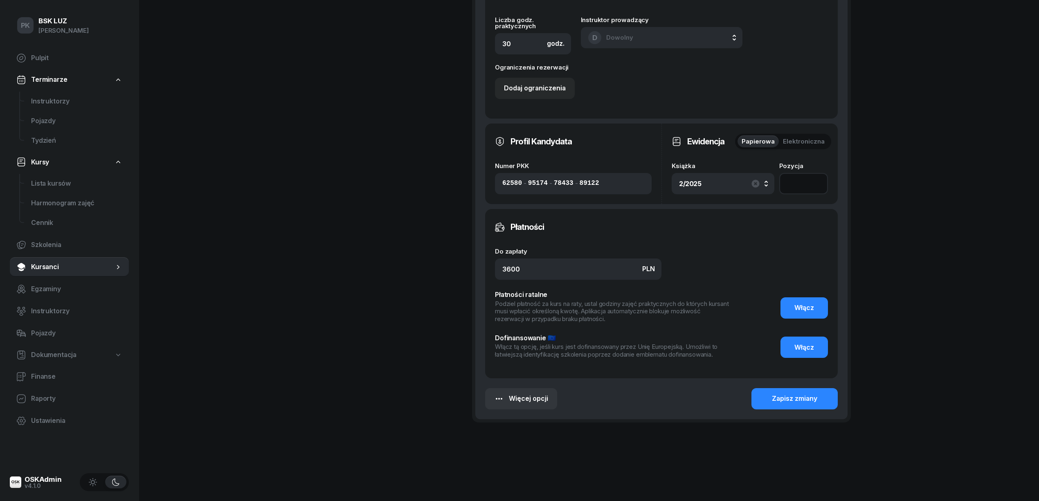
drag, startPoint x: 804, startPoint y: 179, endPoint x: 806, endPoint y: 184, distance: 5.1
click at [804, 181] on input "number" at bounding box center [803, 183] width 49 height 21
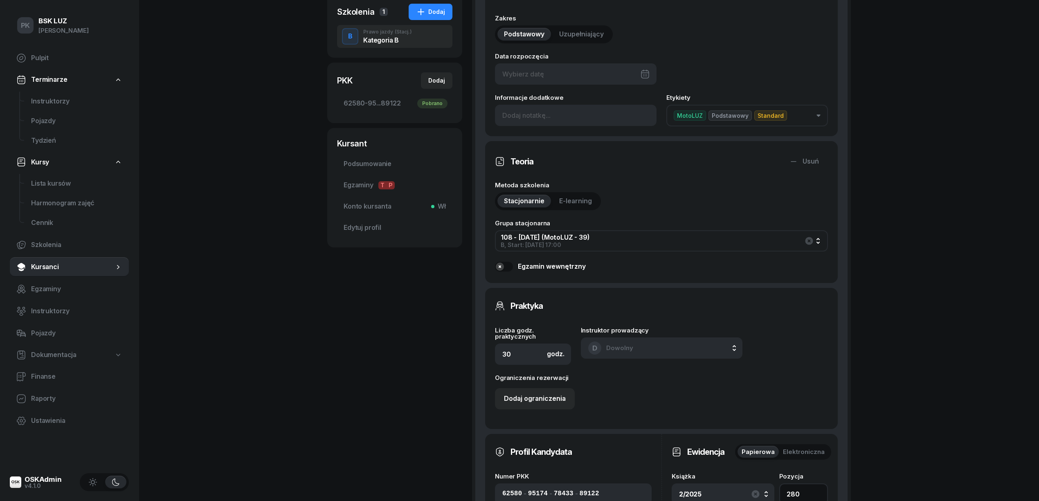
scroll to position [109, 0]
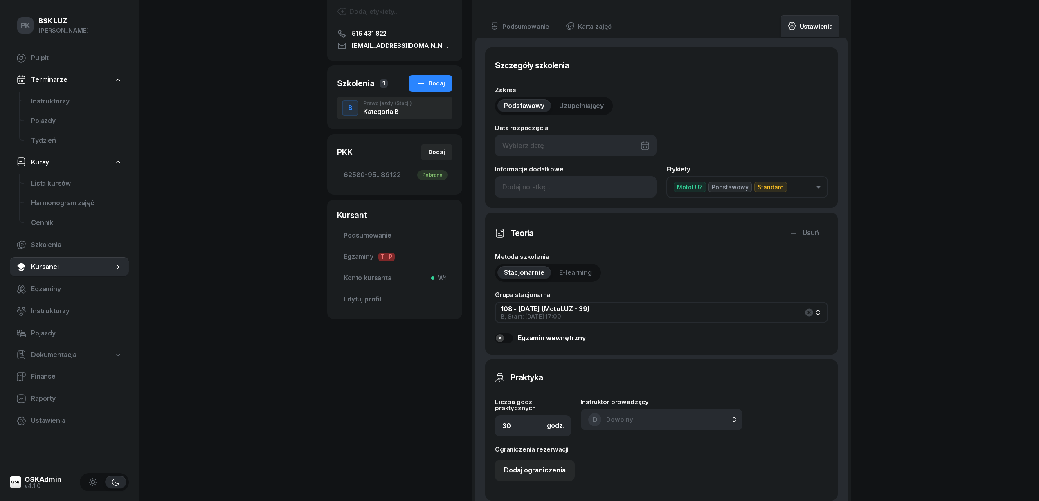
type input "280"
drag, startPoint x: 577, startPoint y: 152, endPoint x: 574, endPoint y: 158, distance: 5.9
click at [577, 151] on div at bounding box center [576, 145] width 162 height 21
click at [579, 259] on div "24" at bounding box center [580, 261] width 13 height 13
type input "[DATE]"
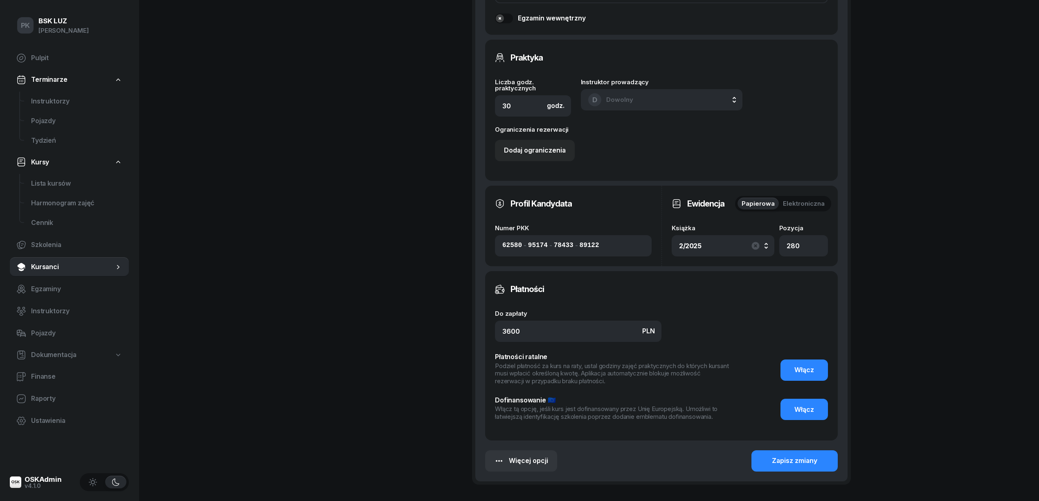
scroll to position [492, 0]
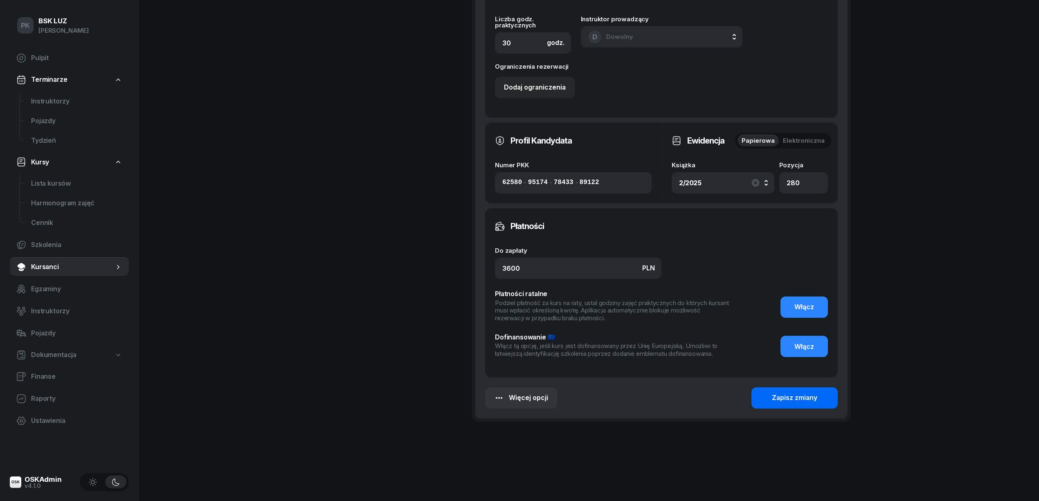
click at [800, 396] on div "Zapisz zmiany" at bounding box center [794, 398] width 45 height 11
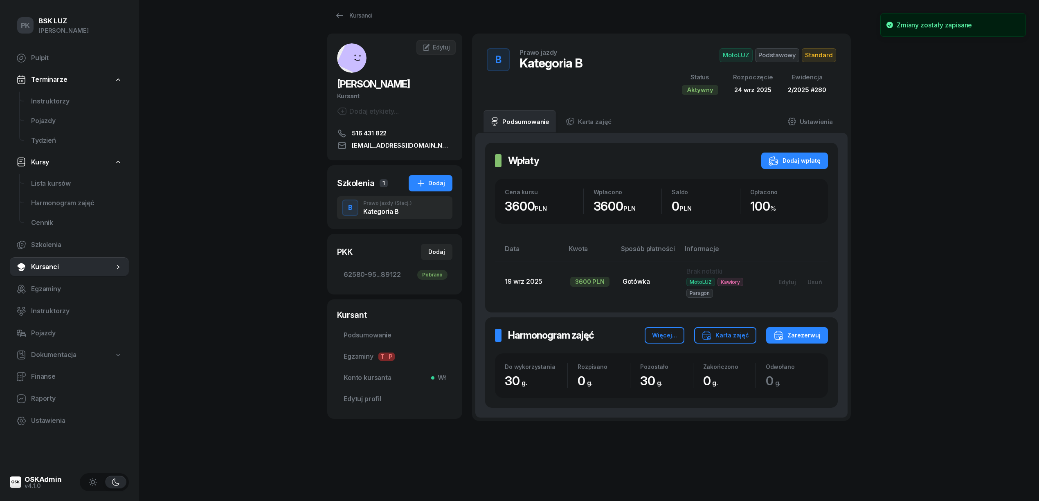
scroll to position [15, 0]
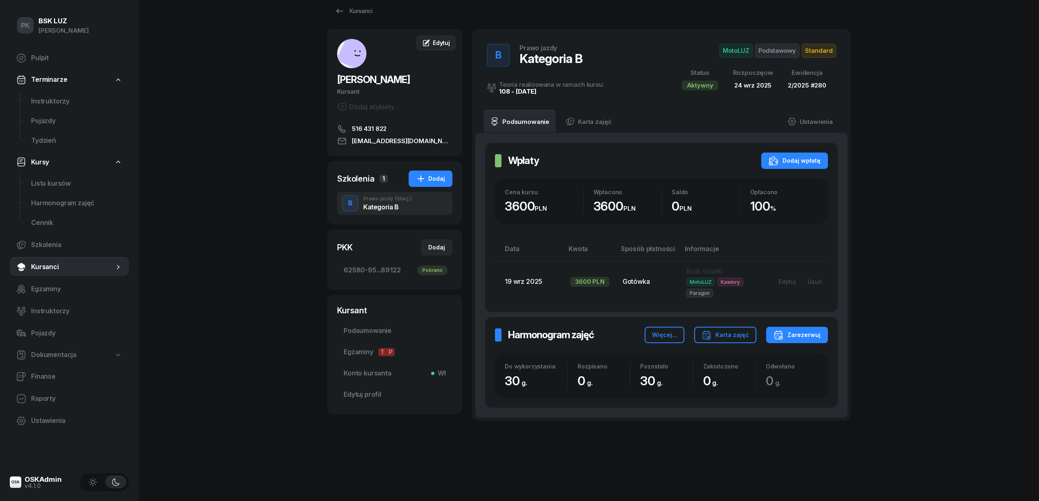
click at [446, 36] on link "Edytuj" at bounding box center [435, 43] width 39 height 15
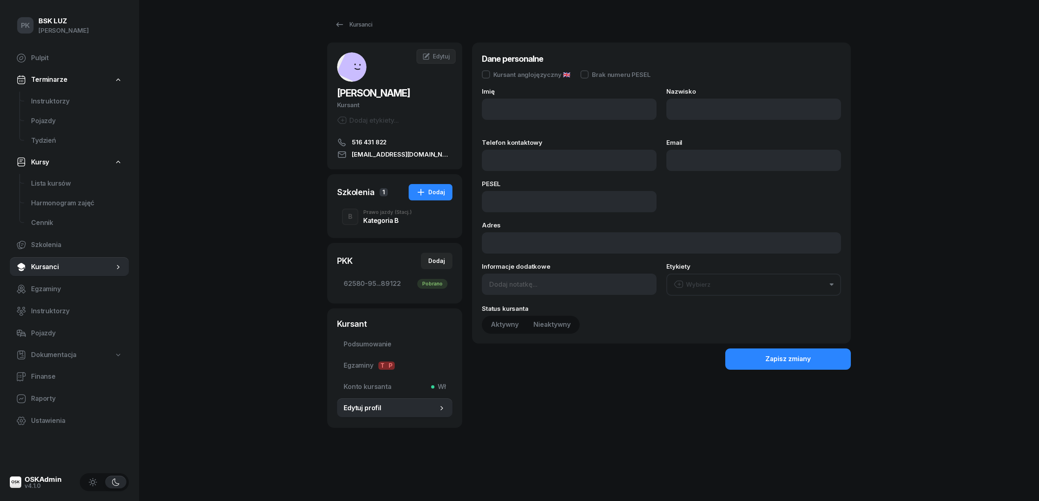
type input "[PERSON_NAME]"
type input "516431822"
type input "[EMAIL_ADDRESS][DOMAIN_NAME]"
type input "06221608790"
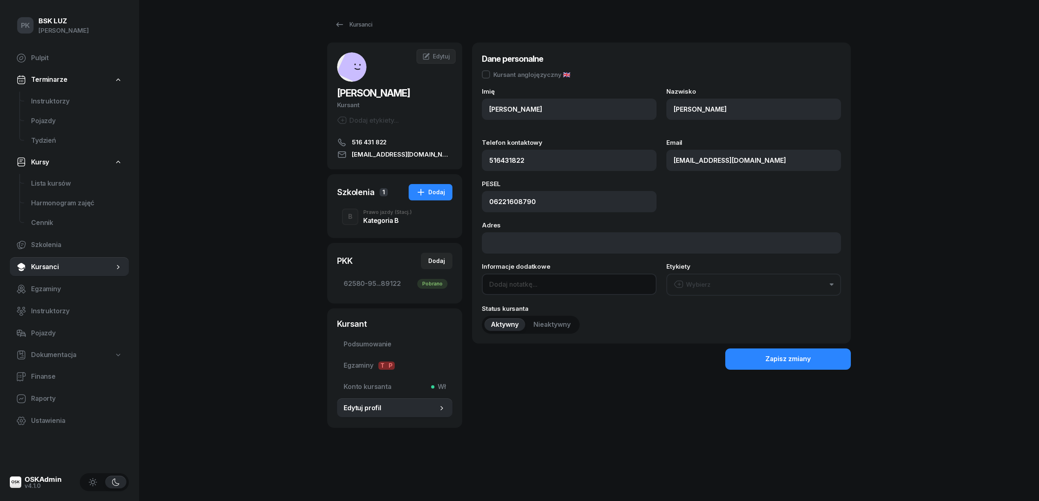
click at [520, 287] on input at bounding box center [569, 284] width 175 height 21
type input "OL-brak"
click at [790, 355] on div "Zapisz zmiany" at bounding box center [787, 359] width 45 height 11
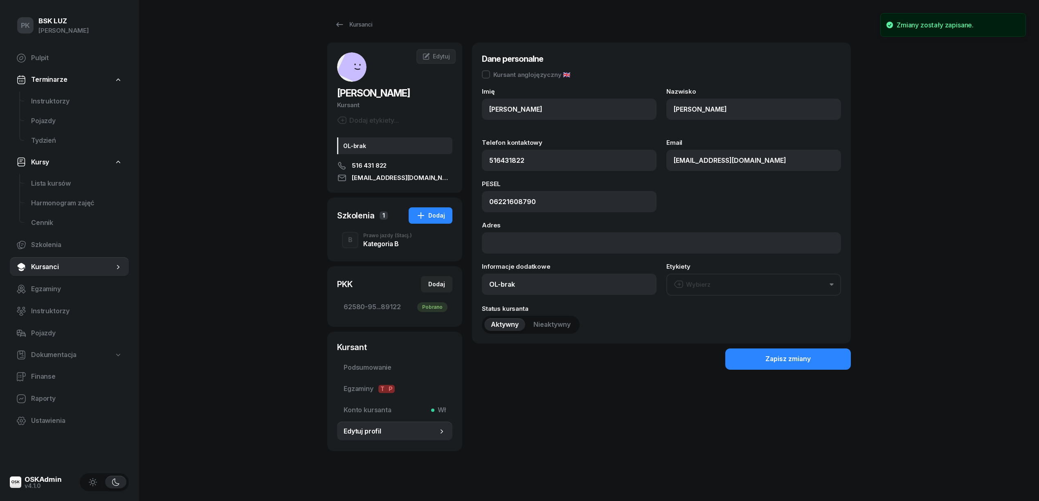
drag, startPoint x: 374, startPoint y: 232, endPoint x: 374, endPoint y: 242, distance: 9.8
click at [380, 240] on div "B Prawo jazdy (Stacj.) Kategoria B" at bounding box center [394, 240] width 115 height 23
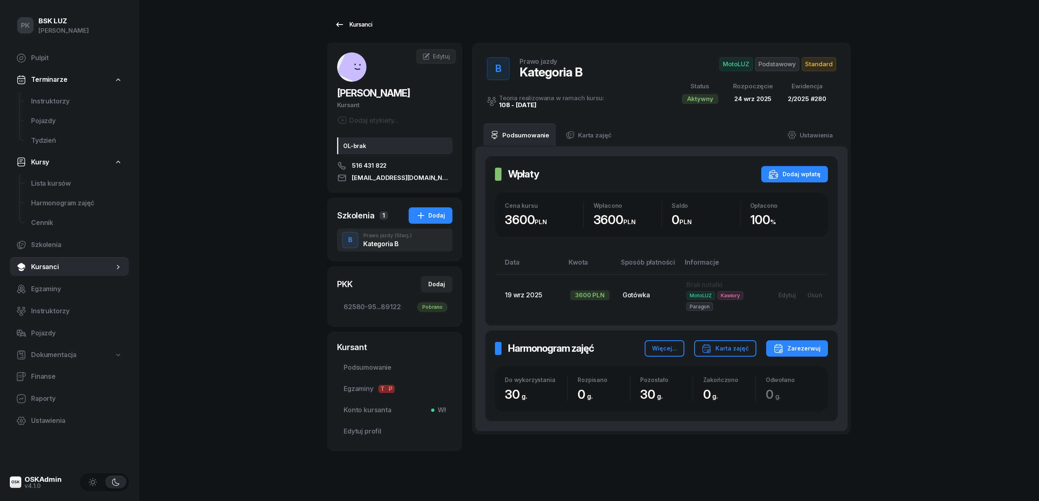
click at [363, 28] on div "Kursanci" at bounding box center [354, 25] width 38 height 10
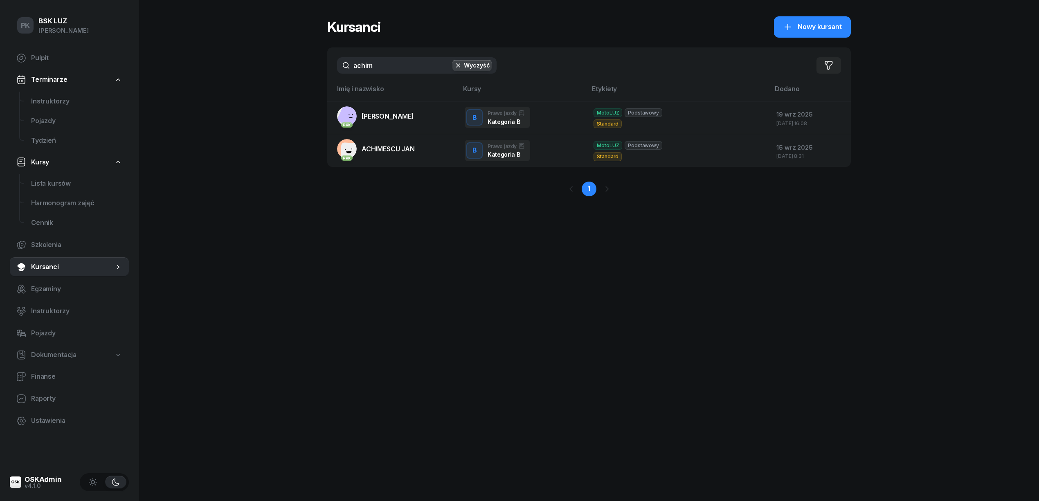
drag, startPoint x: 388, startPoint y: 57, endPoint x: 305, endPoint y: 69, distance: 83.8
click at [305, 69] on div "PK BSK [PERSON_NAME] Pulpit Terminarze Instruktorzy Pojazdy Tydzień Kursy Lista…" at bounding box center [519, 250] width 1039 height 501
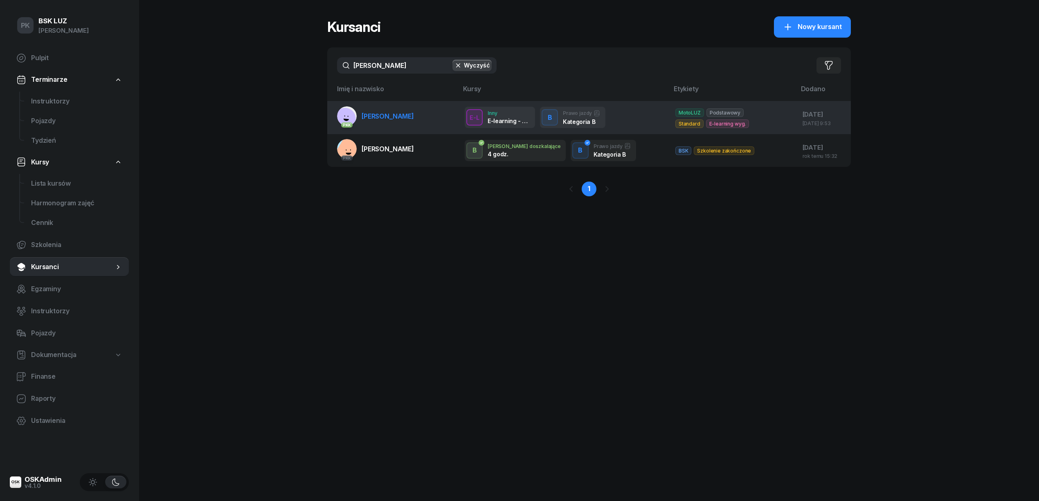
type input "[PERSON_NAME]"
click at [406, 112] on span "[PERSON_NAME]" at bounding box center [388, 116] width 52 height 8
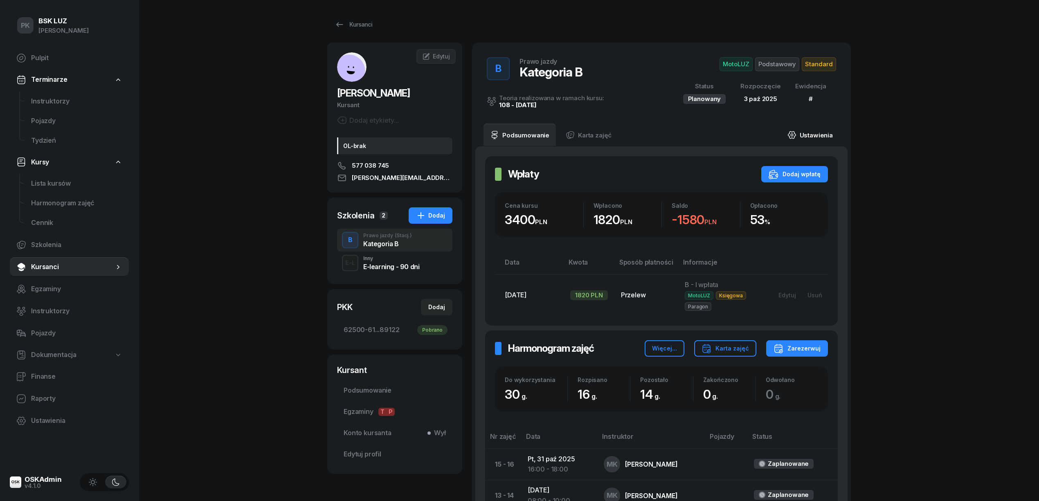
click at [804, 135] on link "Ustawienia" at bounding box center [810, 135] width 59 height 23
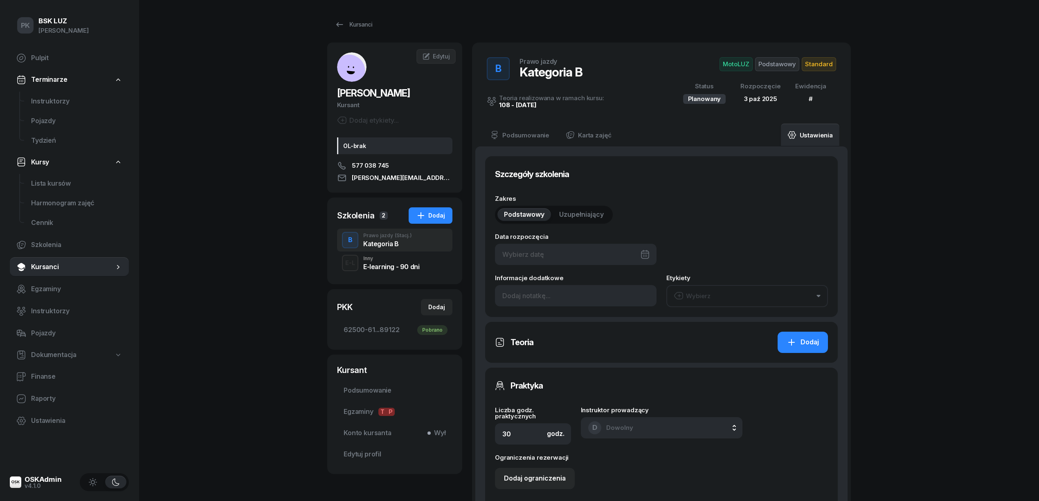
type input "[DATE]"
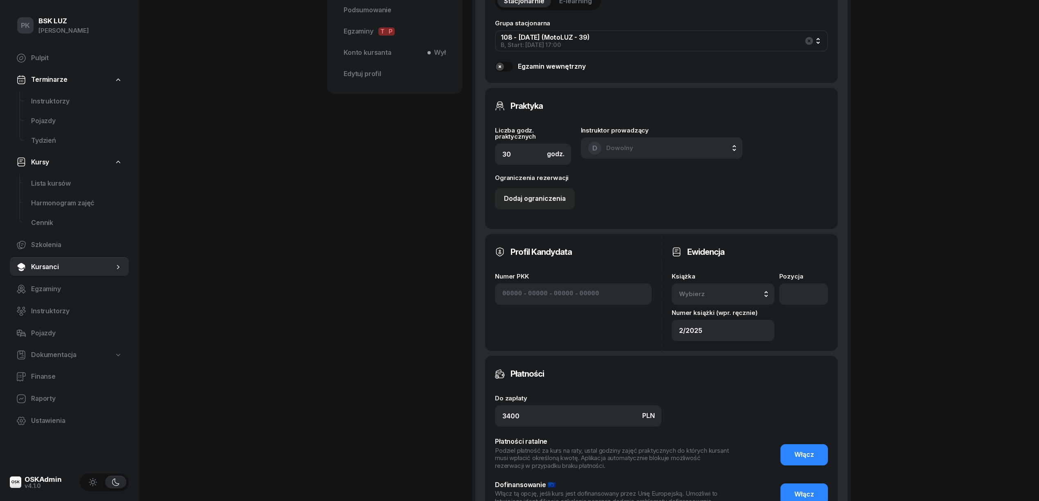
scroll to position [382, 0]
click at [718, 288] on span "Wybierz" at bounding box center [703, 293] width 48 height 11
click at [723, 205] on div "2/2025" at bounding box center [732, 204] width 97 height 11
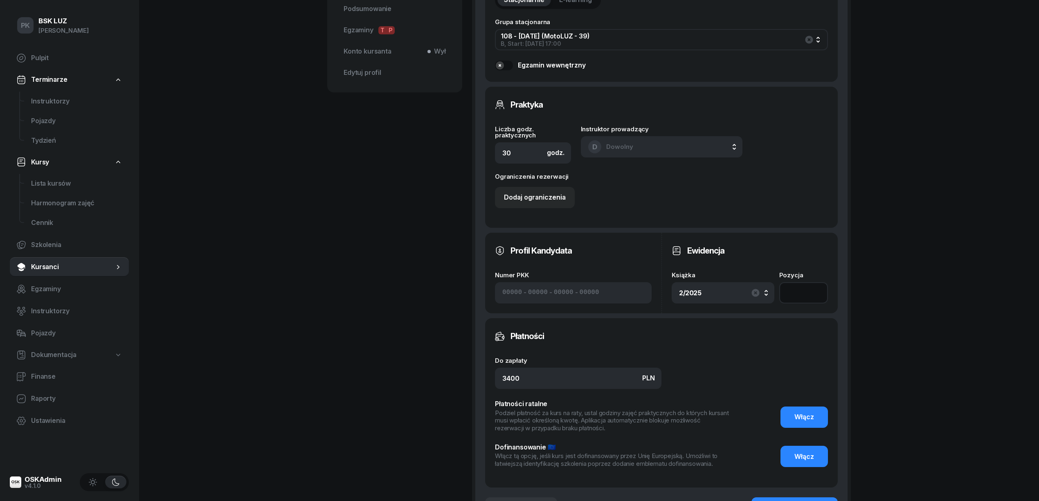
click at [798, 288] on input "number" at bounding box center [803, 292] width 49 height 21
type input "0"
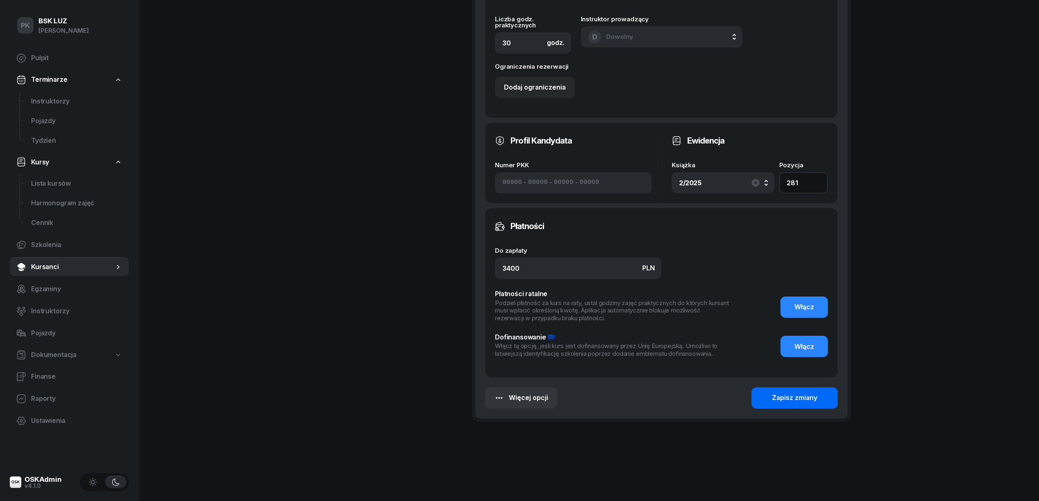
type input "281"
click at [778, 398] on div "Zapisz zmiany" at bounding box center [794, 398] width 45 height 11
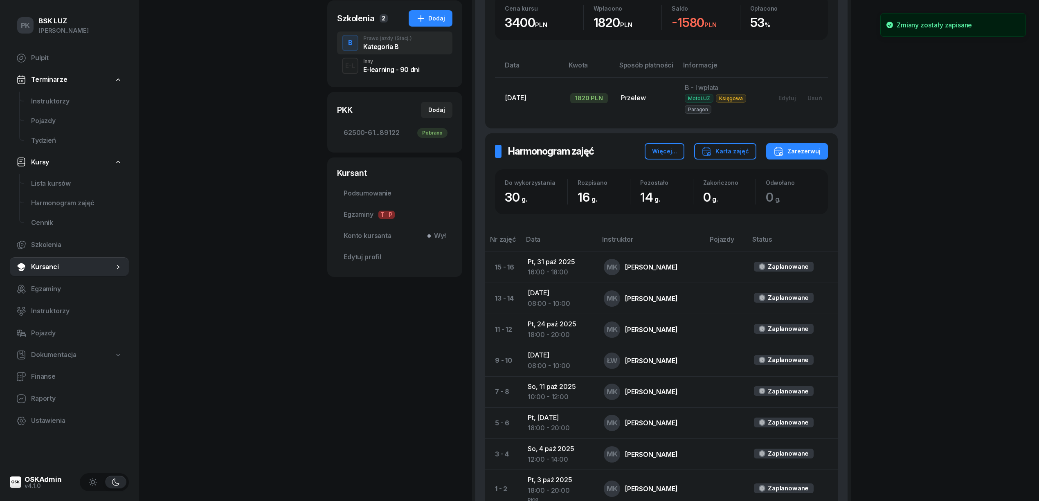
scroll to position [36, 0]
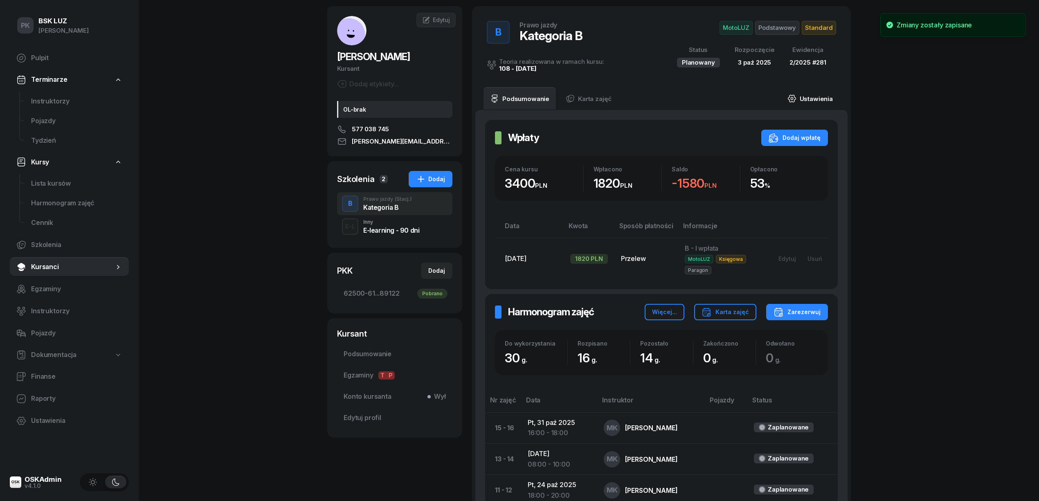
click at [807, 97] on link "Ustawienia" at bounding box center [810, 98] width 59 height 23
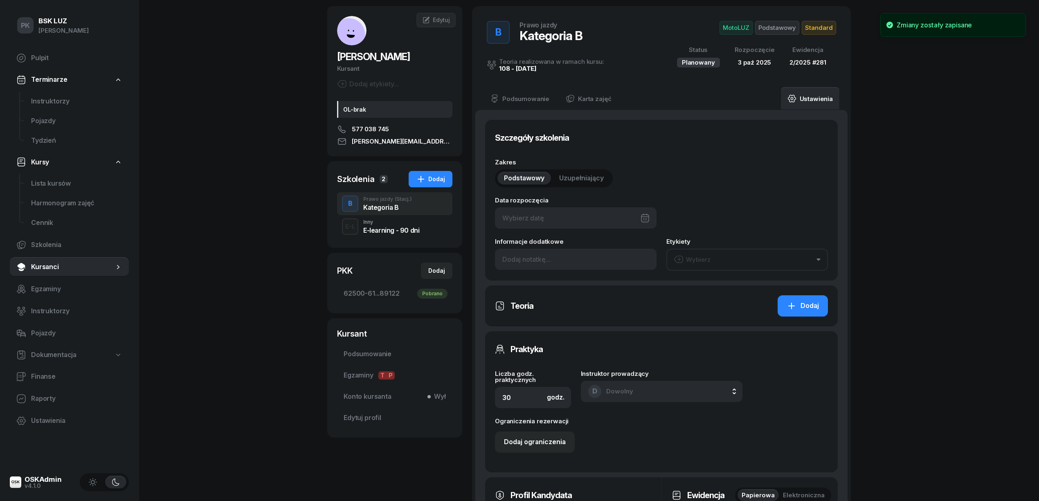
type input "[DATE]"
type input "281"
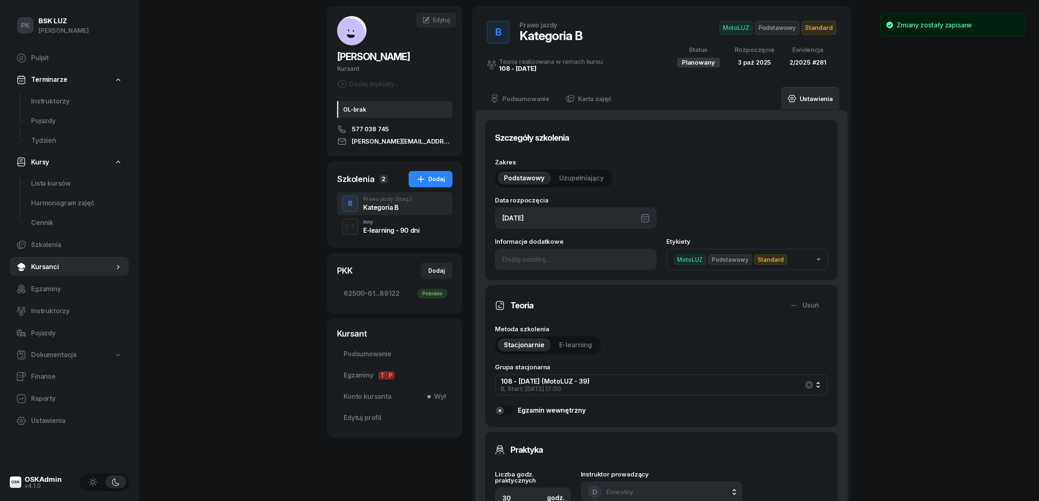
click at [602, 213] on div "[DATE]" at bounding box center [576, 217] width 162 height 21
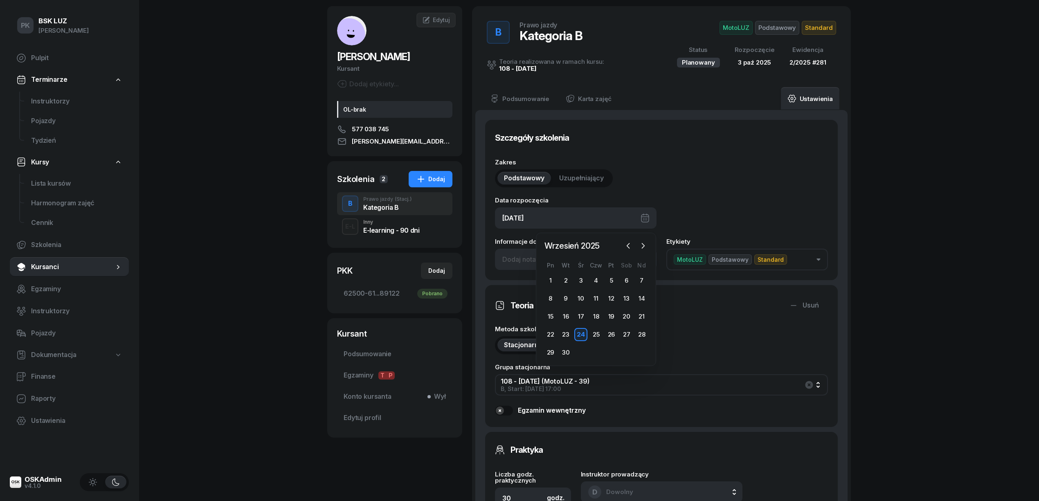
click at [581, 335] on div "24" at bounding box center [580, 334] width 13 height 13
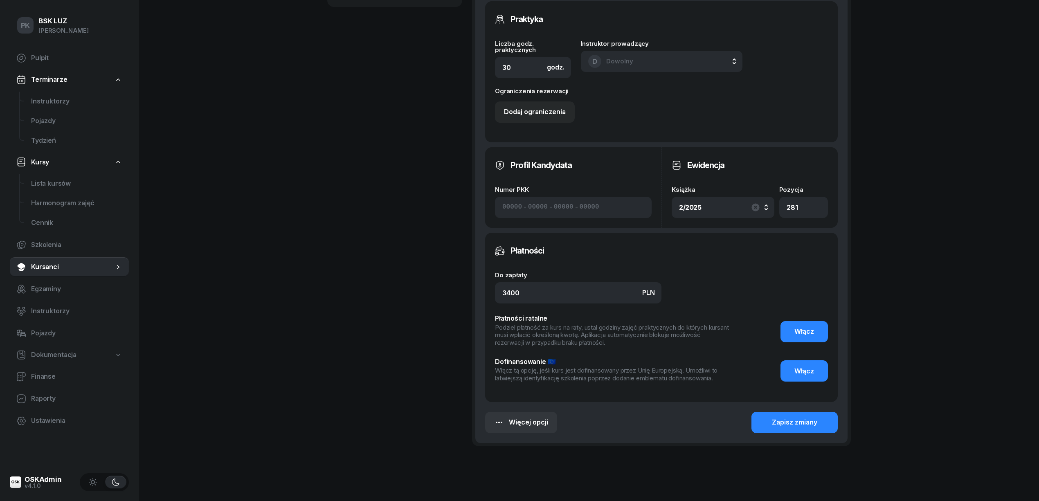
scroll to position [492, 0]
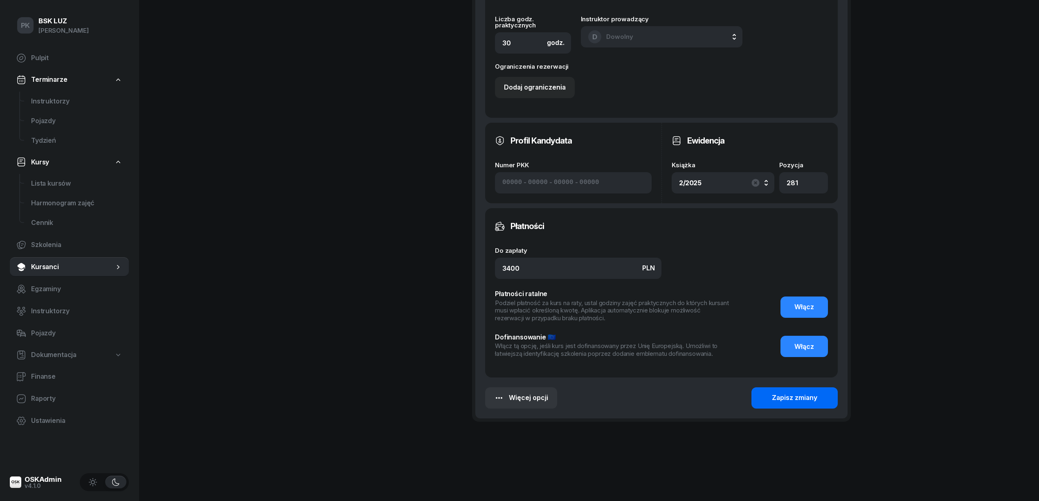
click at [803, 393] on div "Zapisz zmiany" at bounding box center [794, 398] width 45 height 11
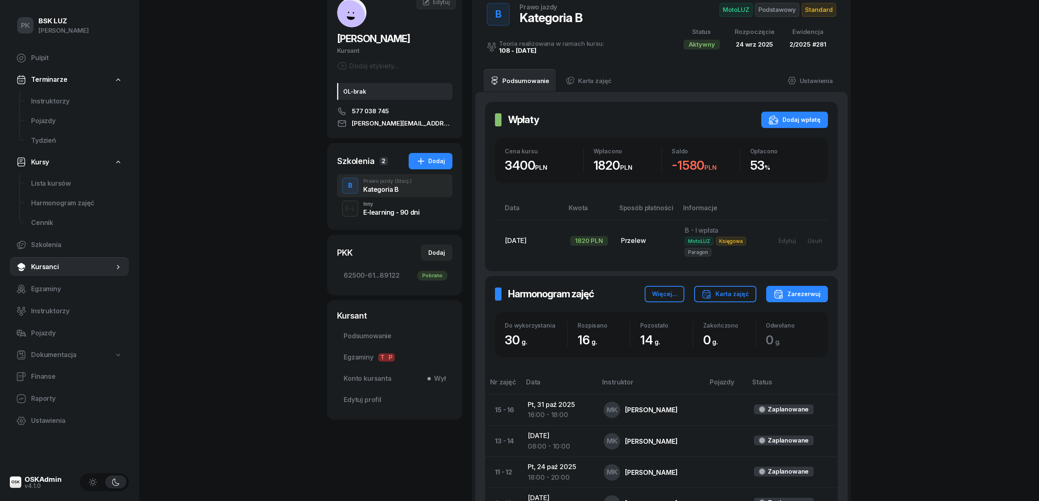
scroll to position [0, 0]
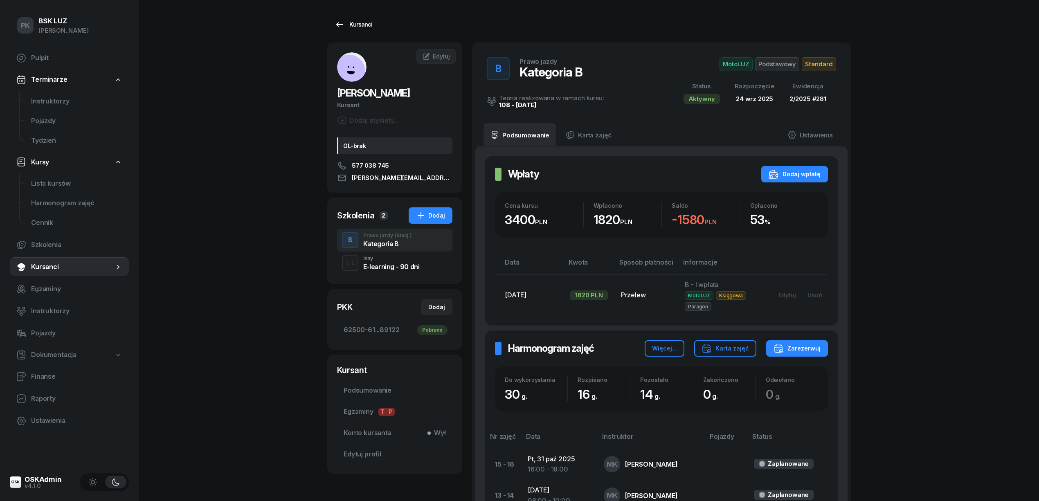
click at [333, 17] on link "Kursanci" at bounding box center [353, 24] width 52 height 16
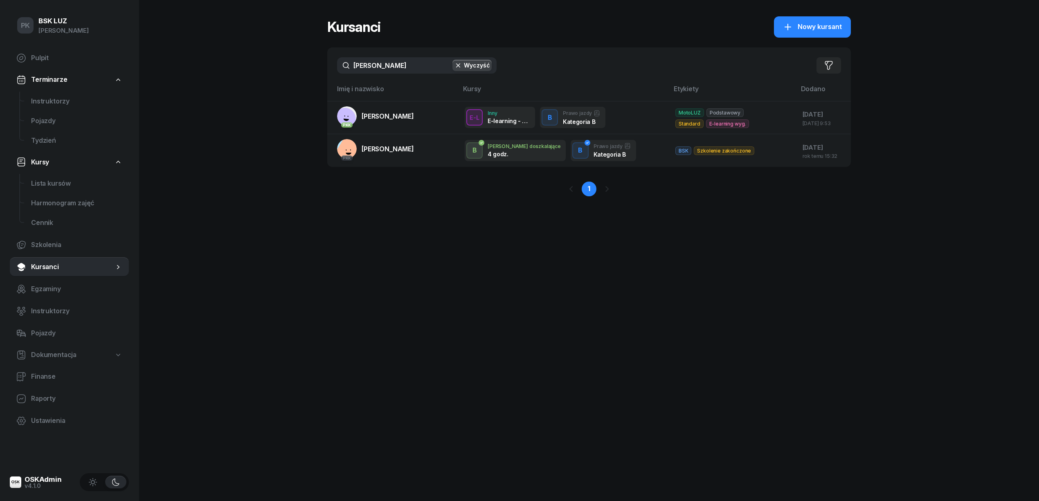
click at [283, 58] on div "PK BSK [PERSON_NAME] Pulpit Terminarze Instruktorzy Pojazdy Tydzień Kursy Lista…" at bounding box center [519, 250] width 1039 height 501
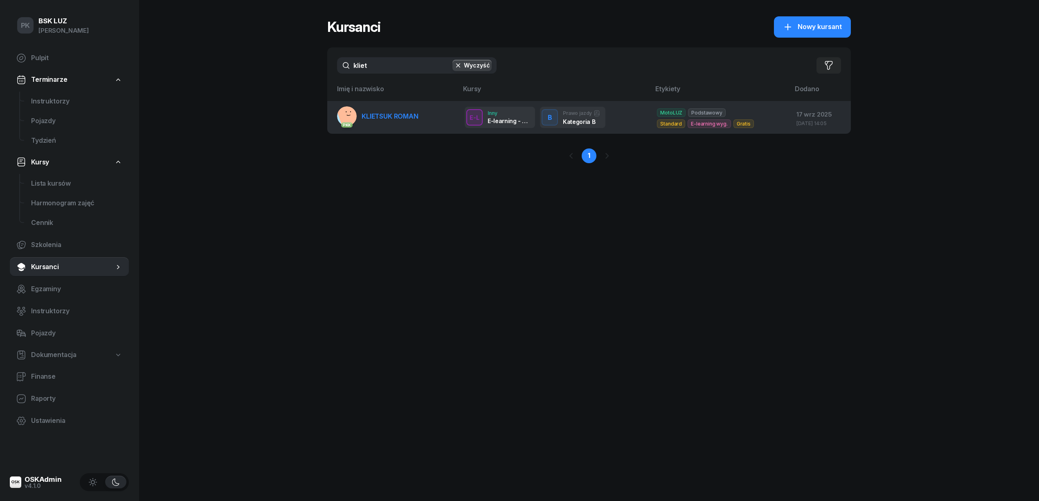
type input "kliet"
click at [395, 113] on span "KLIETSUK ROMAN" at bounding box center [390, 116] width 57 height 8
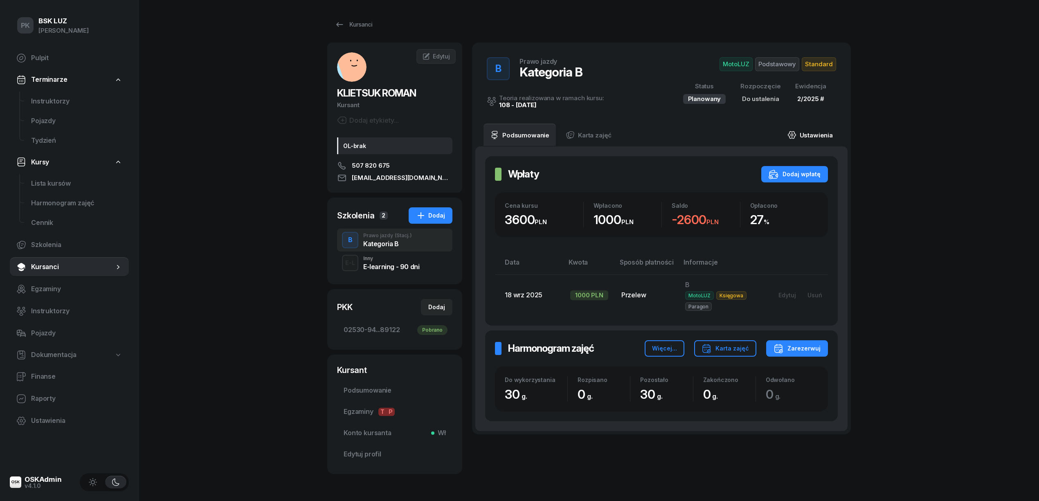
click at [831, 136] on link "Ustawienia" at bounding box center [810, 135] width 59 height 23
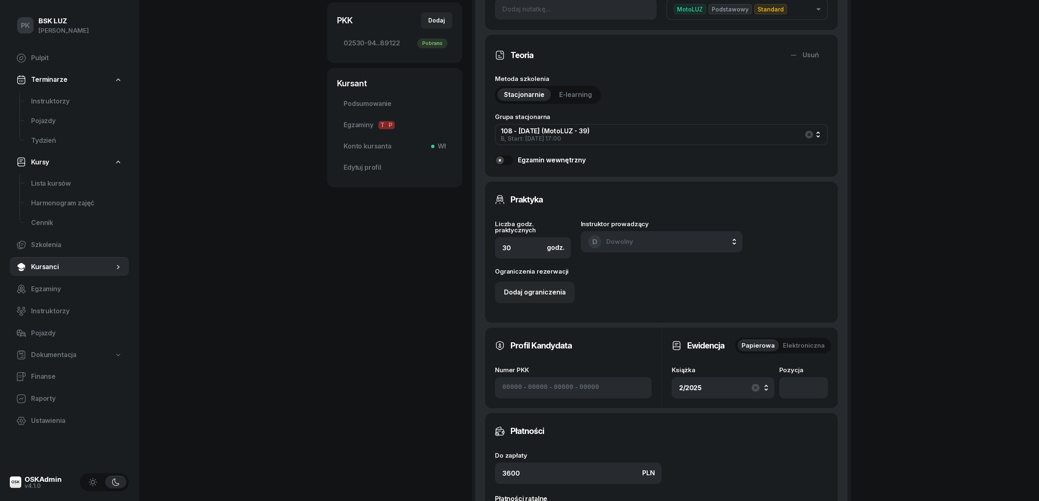
scroll to position [382, 0]
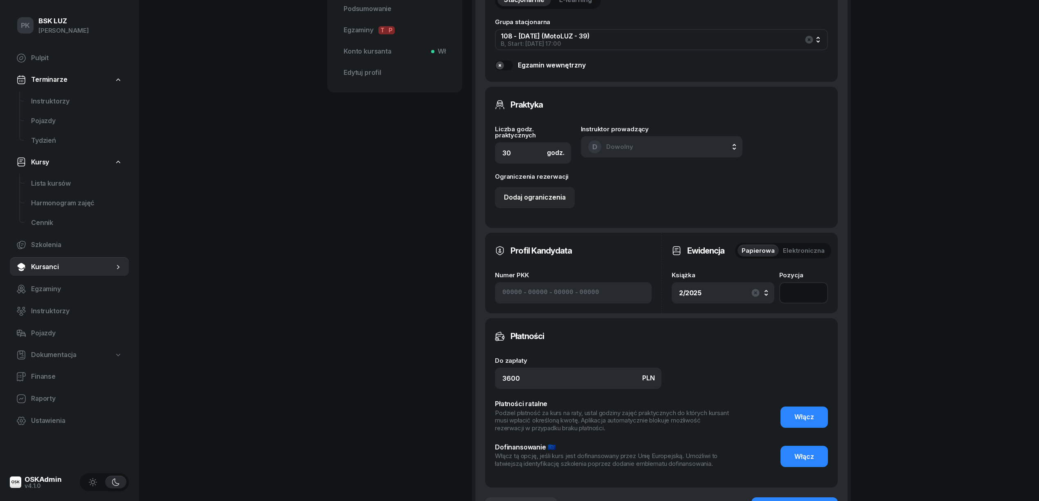
click at [797, 289] on input "number" at bounding box center [803, 292] width 49 height 21
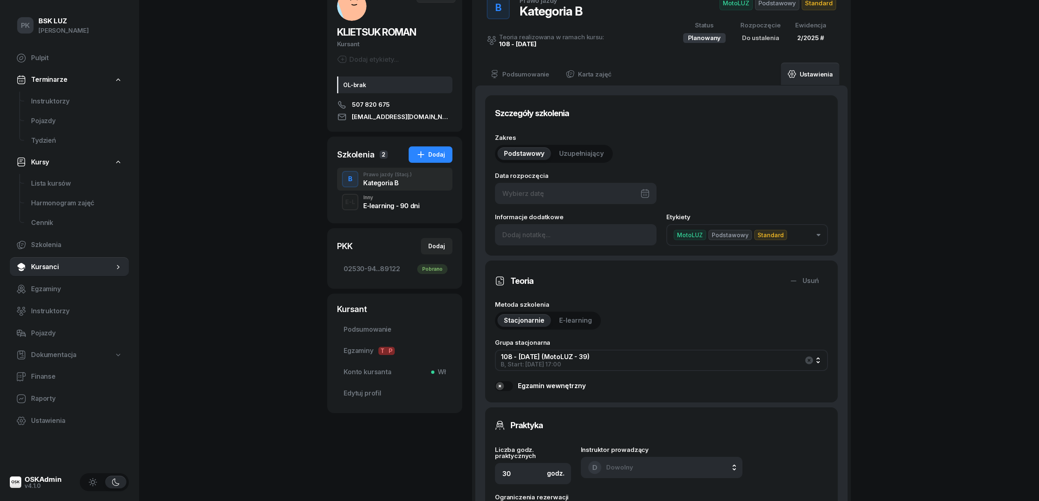
scroll to position [56, 0]
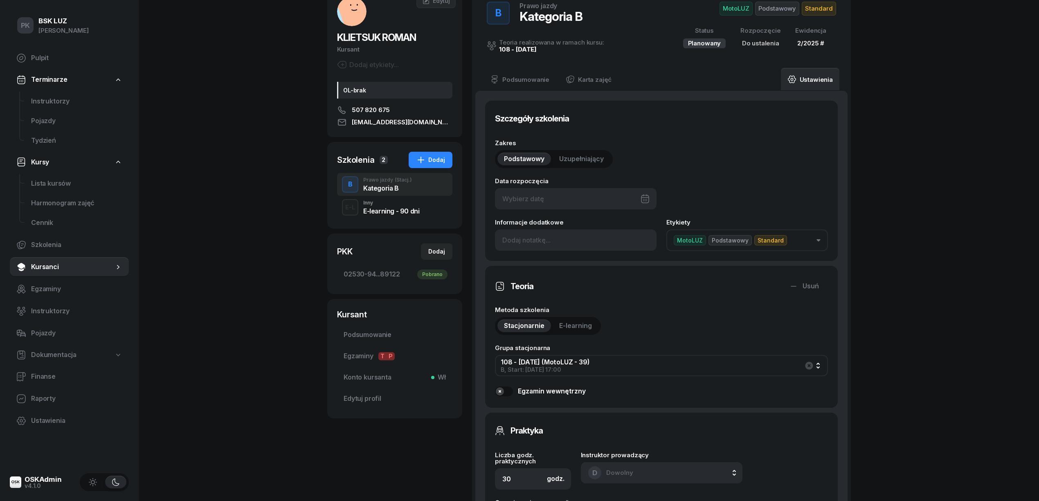
type input "282"
click at [614, 199] on div at bounding box center [576, 198] width 162 height 21
click at [580, 310] on div "24" at bounding box center [580, 315] width 13 height 13
type input "[DATE]"
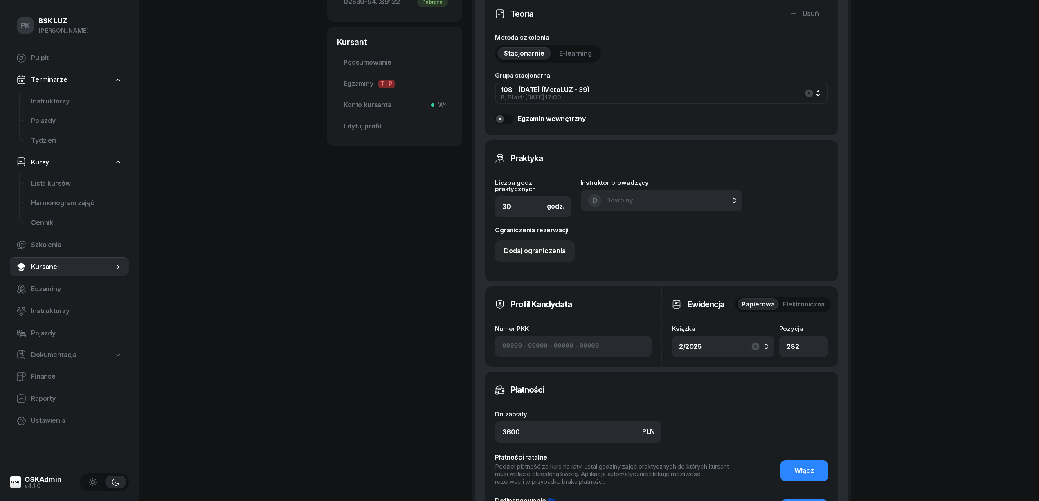
scroll to position [492, 0]
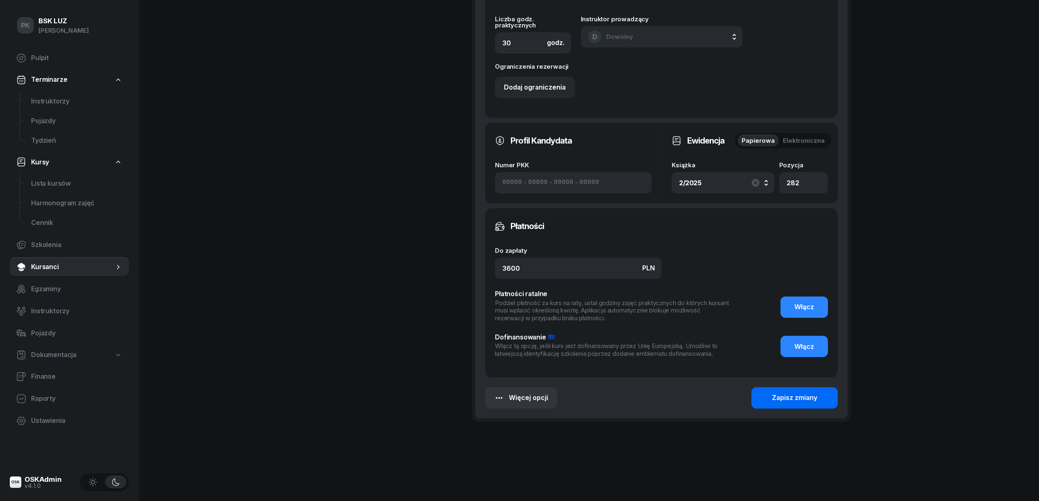
click at [790, 395] on div "Zapisz zmiany" at bounding box center [794, 398] width 45 height 11
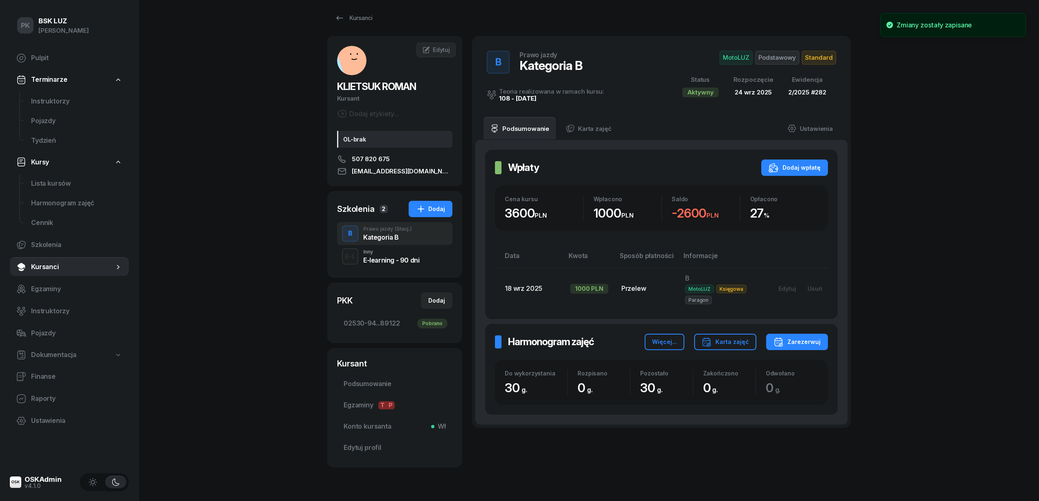
scroll to position [0, 0]
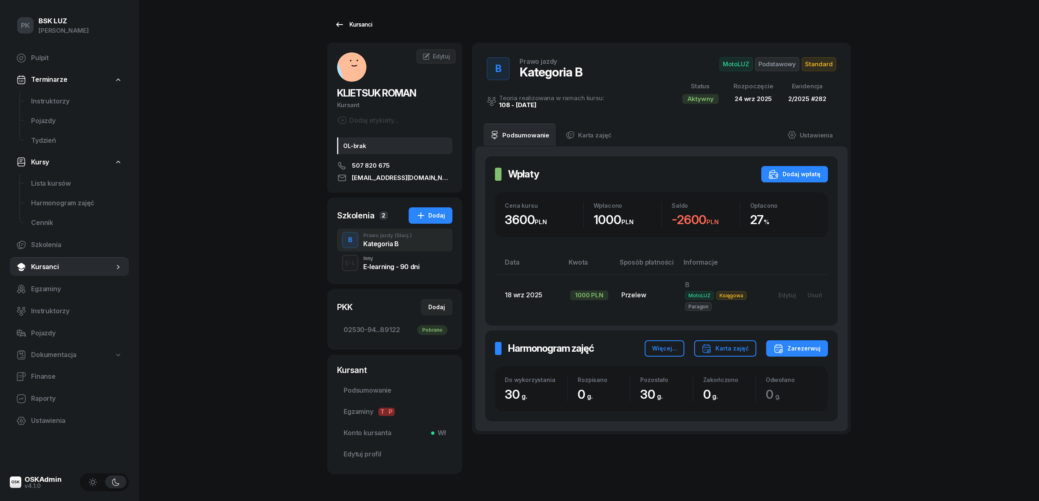
click at [367, 18] on link "Kursanci" at bounding box center [353, 24] width 52 height 16
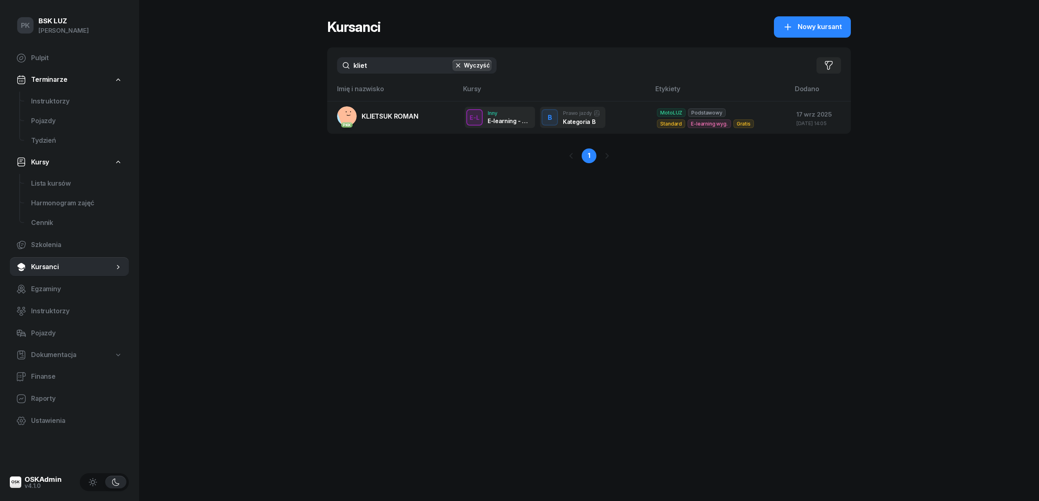
click at [311, 68] on div "PK BSK [PERSON_NAME] Pulpit Terminarze Instruktorzy Pojazdy Tydzień Kursy Lista…" at bounding box center [519, 250] width 1039 height 501
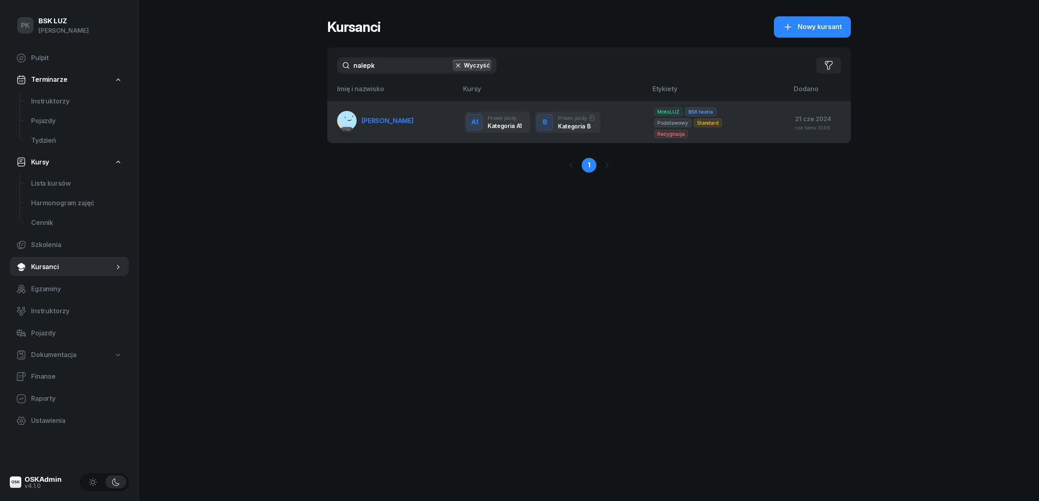
type input "nalepk"
click at [388, 120] on span "[PERSON_NAME]" at bounding box center [388, 121] width 52 height 8
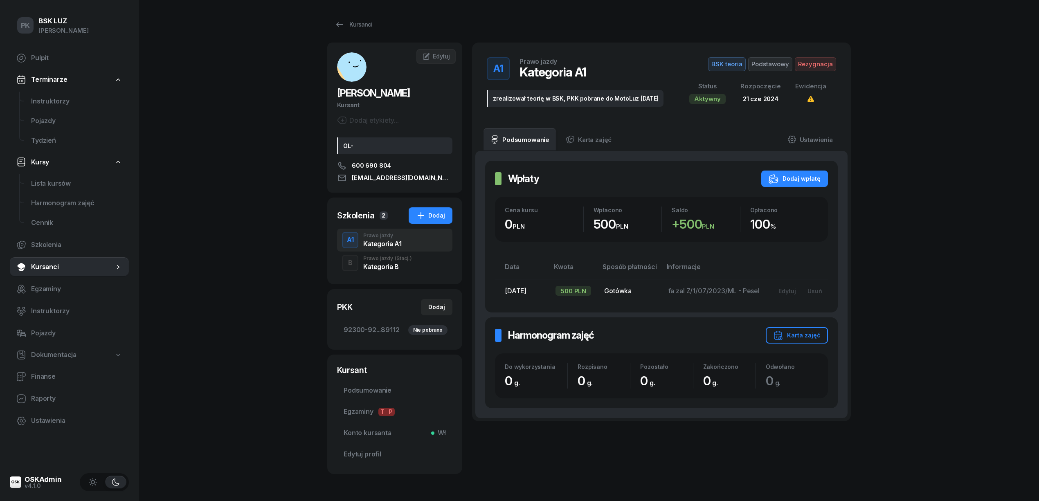
click at [377, 259] on div "Prawo jazdy (Stacj.)" at bounding box center [387, 258] width 49 height 5
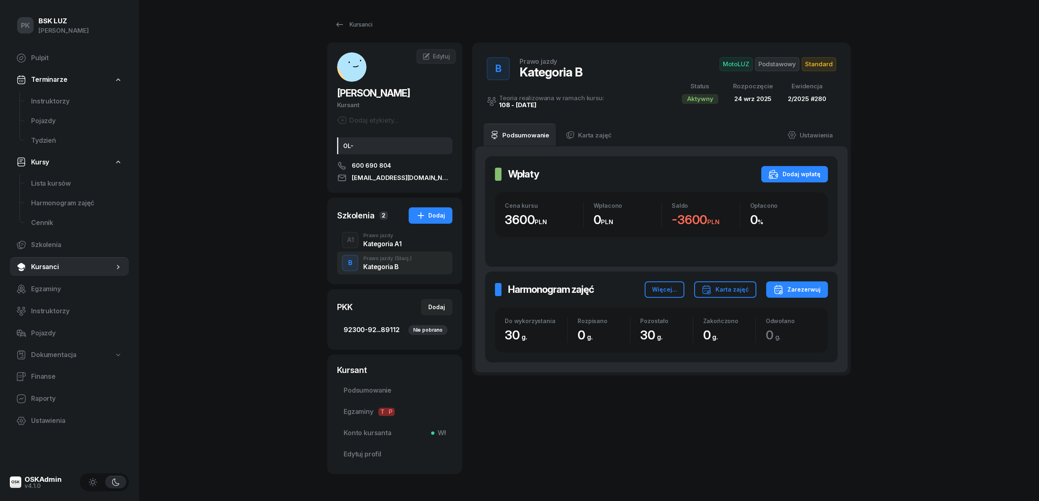
click at [388, 332] on span "92300-92...89112 Nie pobrano" at bounding box center [395, 330] width 102 height 11
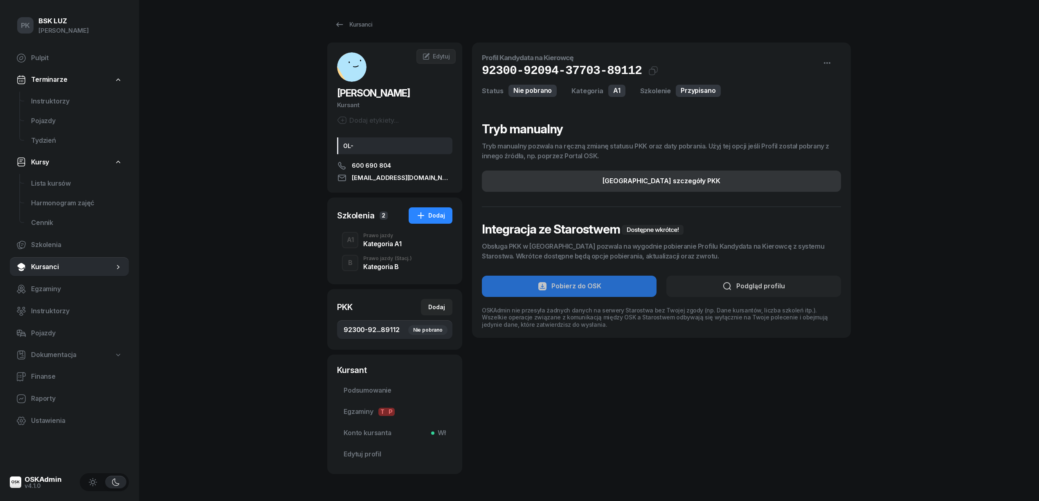
click at [642, 182] on div "[GEOGRAPHIC_DATA] szczegóły PKK" at bounding box center [662, 181] width 118 height 11
select select "A1"
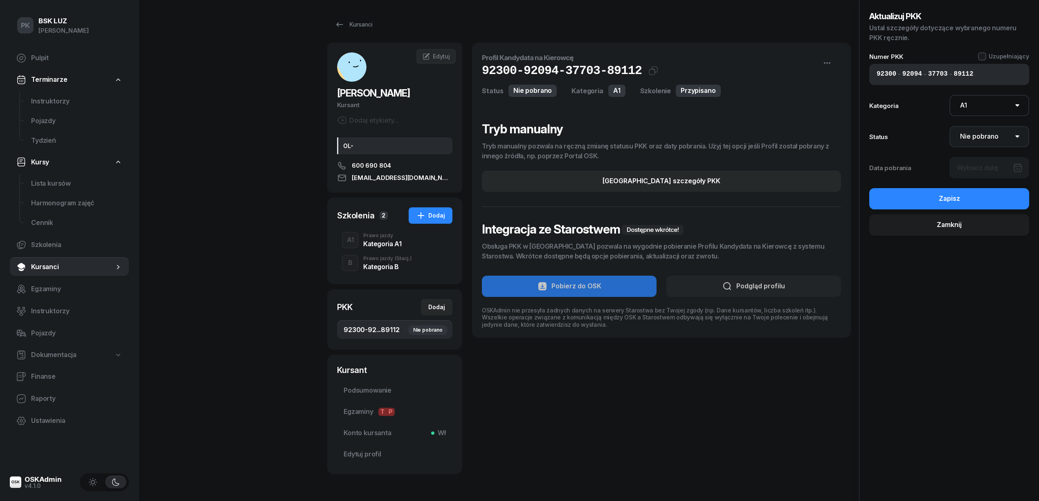
click at [989, 138] on select "Nie pobrano Pobrano Zwrócono Zaktualizowano" at bounding box center [990, 136] width 80 height 21
select select "Get"
click at [950, 126] on select "Nie pobrano Pobrano Zwrócono Zaktualizowano" at bounding box center [990, 136] width 80 height 21
click at [975, 166] on div at bounding box center [990, 167] width 80 height 21
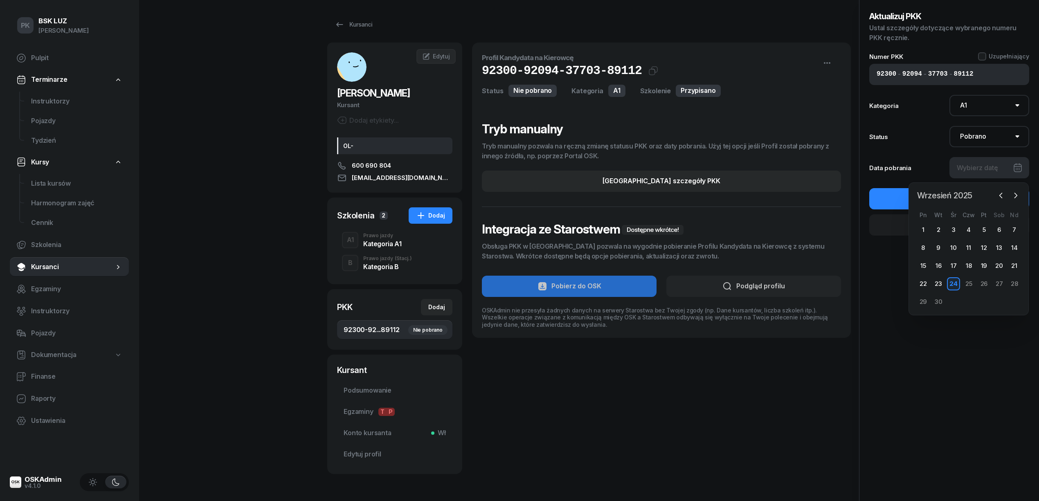
click at [968, 194] on span "Wrzesień 2025" at bounding box center [945, 195] width 62 height 13
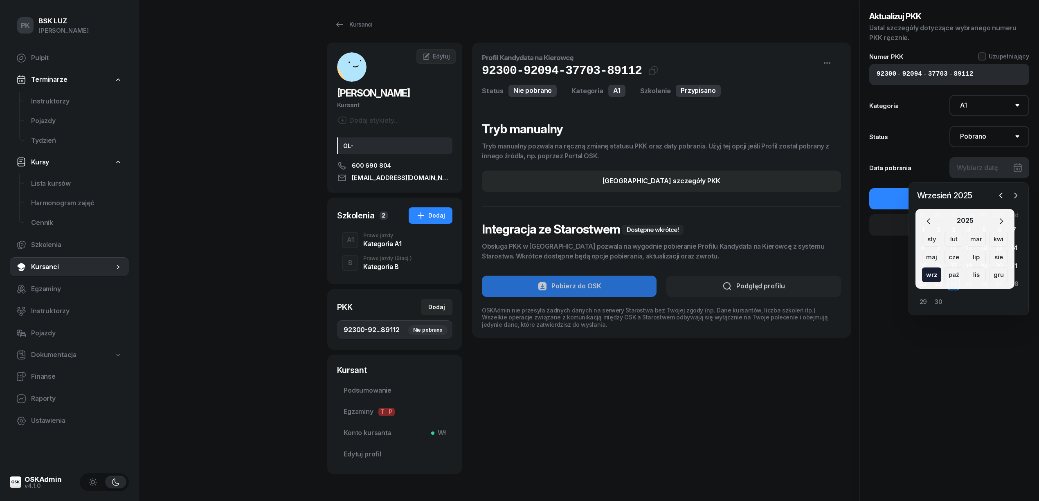
click at [957, 220] on div "2025" at bounding box center [965, 221] width 16 height 11
click at [930, 221] on icon "button" at bounding box center [929, 221] width 8 height 8
click at [940, 279] on div "wrz" at bounding box center [931, 275] width 19 height 15
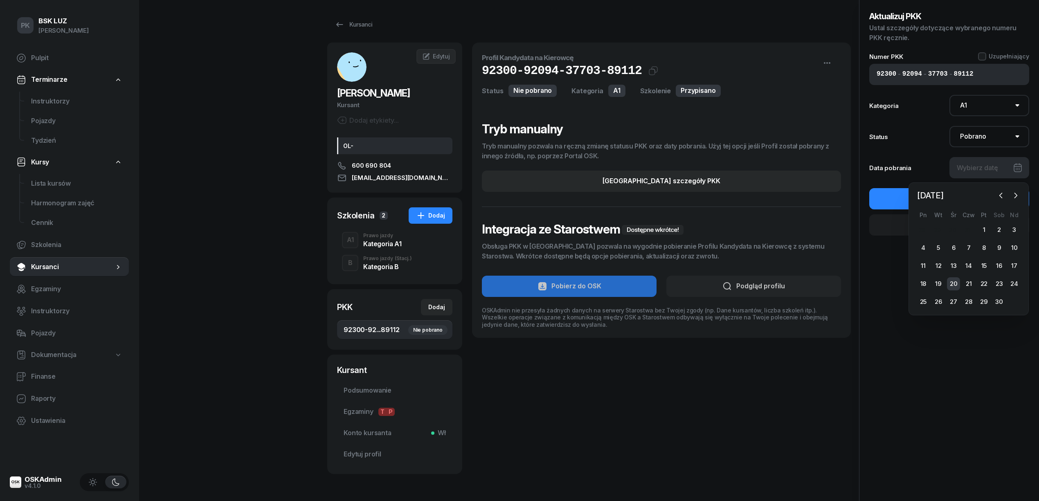
click at [954, 282] on div "20" at bounding box center [953, 283] width 13 height 13
type input "[DATE]"
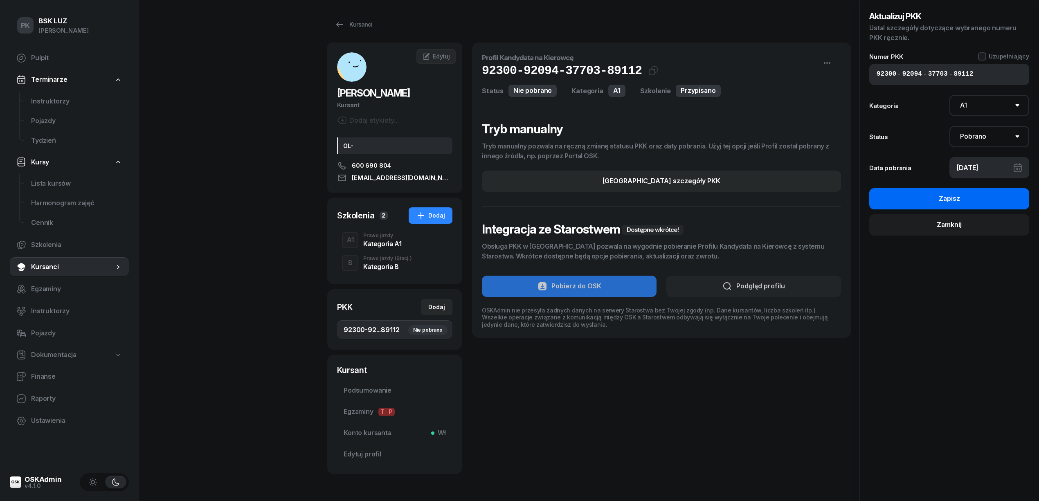
click at [991, 203] on button "Zapisz" at bounding box center [949, 198] width 160 height 21
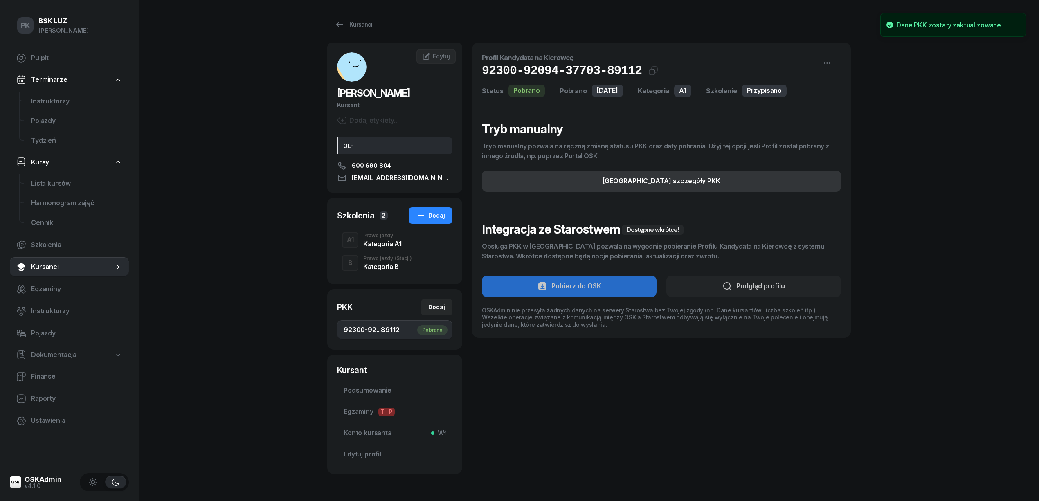
click at [583, 187] on button "[GEOGRAPHIC_DATA] szczegóły PKK" at bounding box center [661, 181] width 359 height 21
select select "A1"
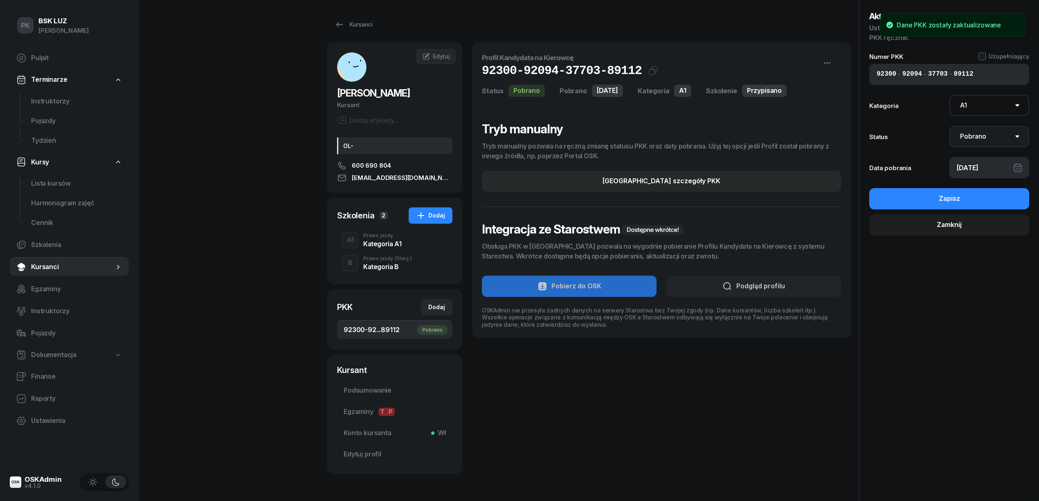
click at [979, 135] on select "Nie pobrano Pobrano Zwrócono Zaktualizowano" at bounding box center [990, 136] width 80 height 21
select select "Return"
click at [950, 126] on select "Nie pobrano Pobrano Zwrócono Zaktualizowano" at bounding box center [990, 136] width 80 height 21
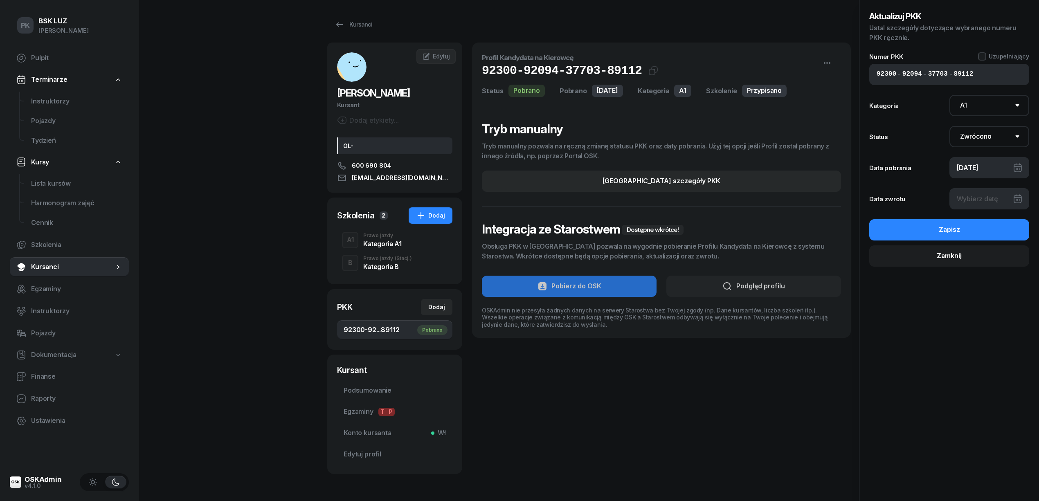
click at [979, 196] on div at bounding box center [990, 198] width 80 height 21
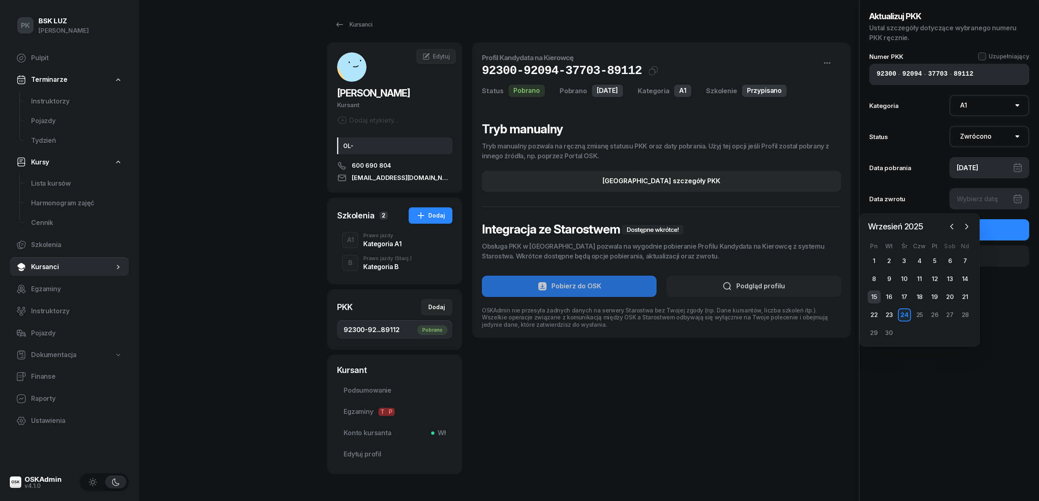
click at [876, 299] on div "15" at bounding box center [874, 296] width 13 height 13
type input "[DATE]"
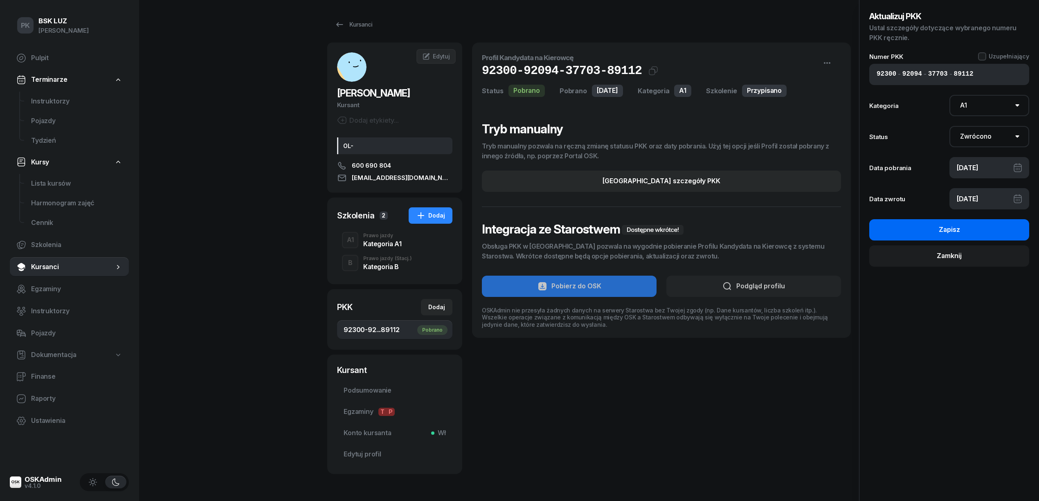
click at [927, 229] on button "Zapisz" at bounding box center [949, 229] width 160 height 21
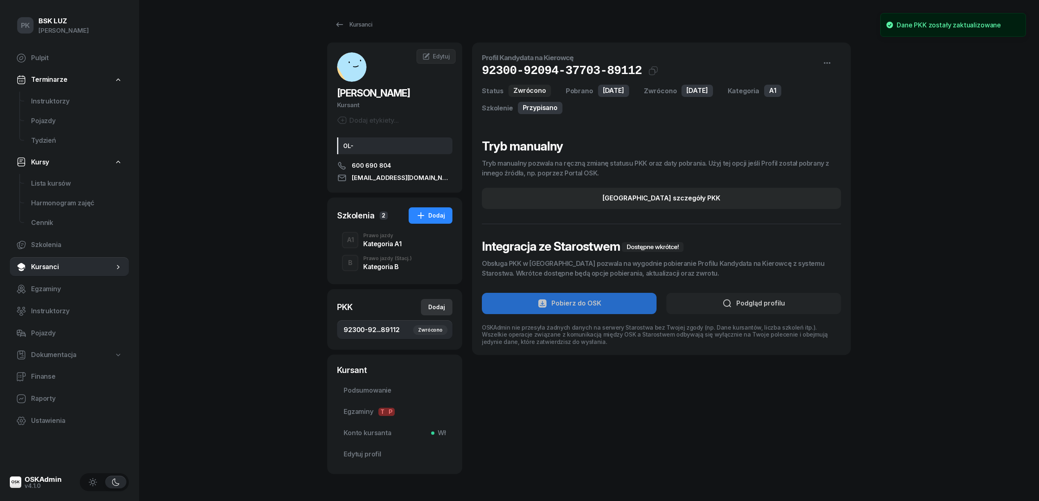
click at [437, 311] on div "Dodaj" at bounding box center [436, 307] width 17 height 10
select select
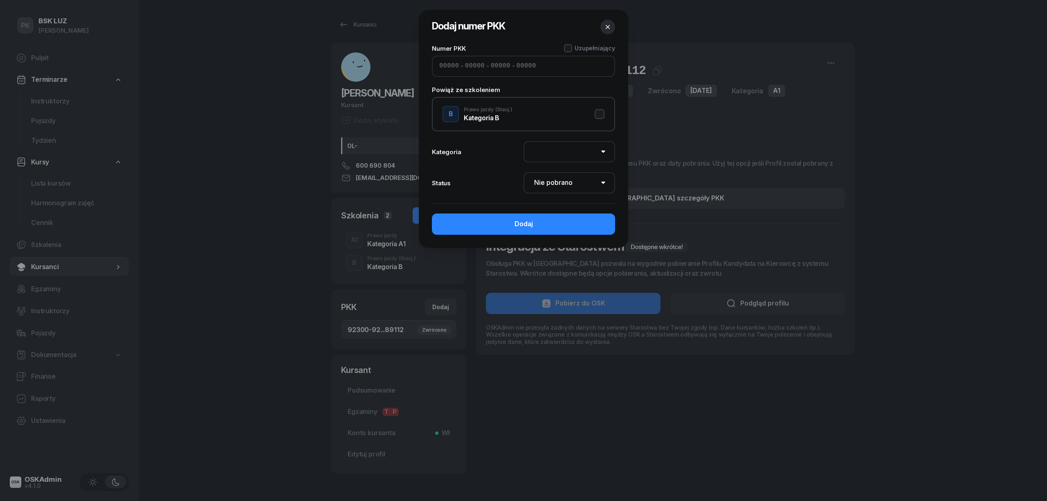
click at [450, 61] on input at bounding box center [449, 66] width 20 height 11
type input "v"
paste input "32520"
type input "32520"
type input "94132"
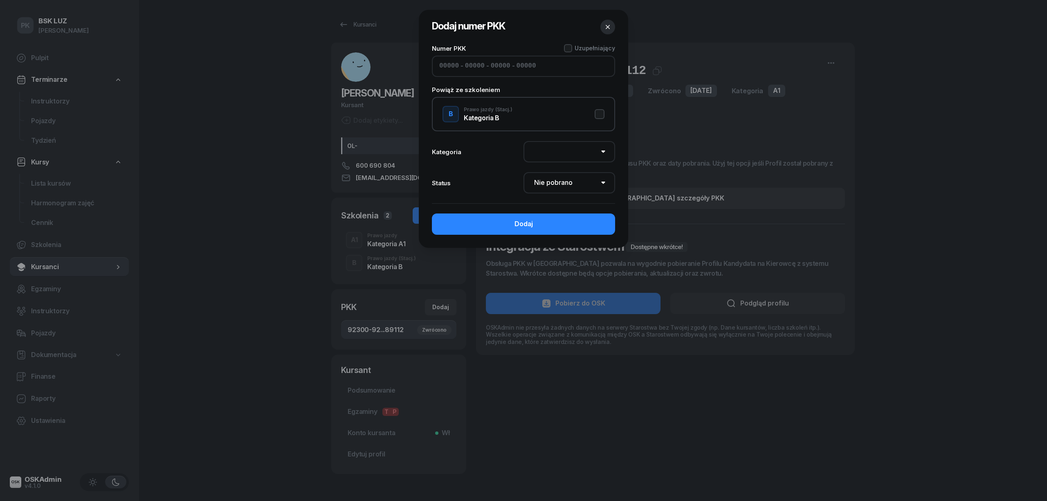
type input "54423"
type input "89122"
click at [596, 118] on button "B Prawo jazdy (Stacj.) Kategoria B" at bounding box center [524, 114] width 162 height 16
select select "B"
click at [578, 148] on select "AM A1 A2 A B1 B B+E C1 C1+E C C+E D1 D1+E D D+E T Tram C+CE C+D" at bounding box center [570, 151] width 92 height 21
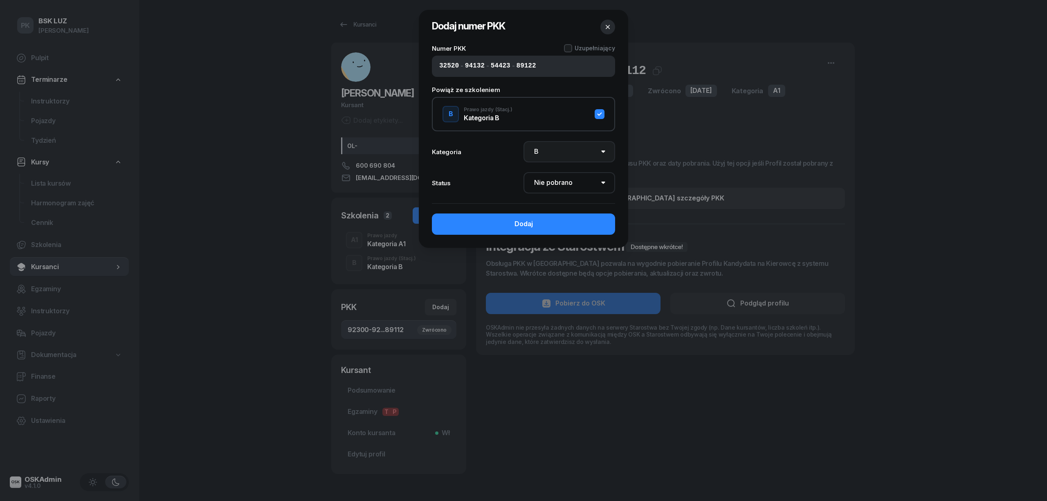
click at [524, 141] on select "AM A1 A2 A B1 B B+E C1 C1+E C C+E D1 D1+E D D+E T Tram C+CE C+D" at bounding box center [570, 151] width 92 height 21
click at [562, 183] on select "Nie pobrano Pobrano Zwrócono Zaktualizowano" at bounding box center [570, 182] width 92 height 21
select select "Get"
click at [524, 172] on select "Nie pobrano Pobrano Zwrócono Zaktualizowano" at bounding box center [570, 182] width 92 height 21
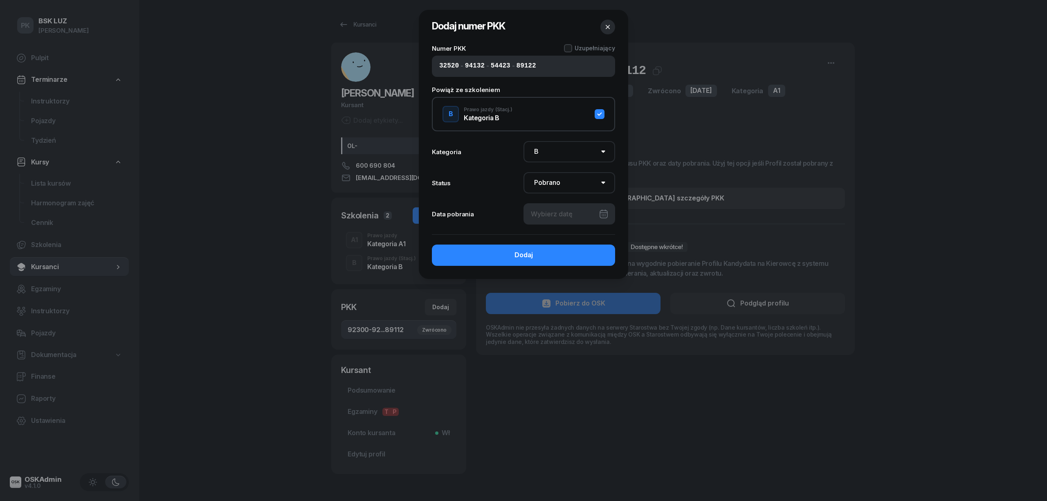
click at [565, 211] on div at bounding box center [570, 213] width 92 height 21
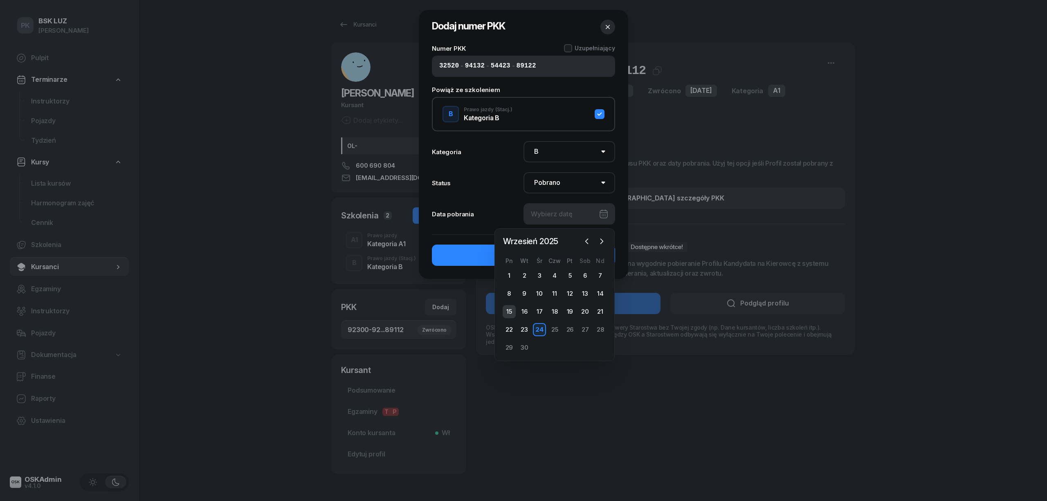
click at [509, 312] on div "15" at bounding box center [509, 311] width 13 height 13
type input "[DATE]"
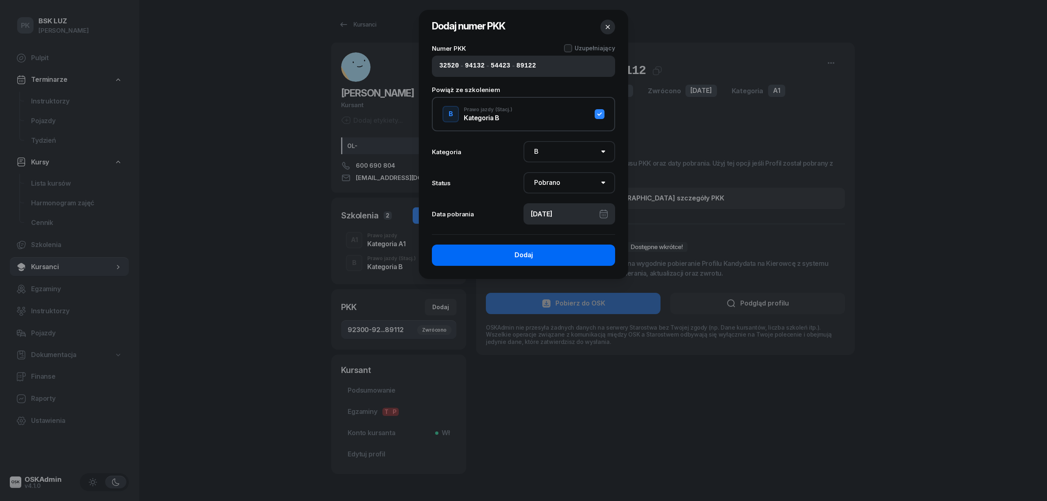
click at [550, 255] on button "Dodaj" at bounding box center [523, 255] width 183 height 21
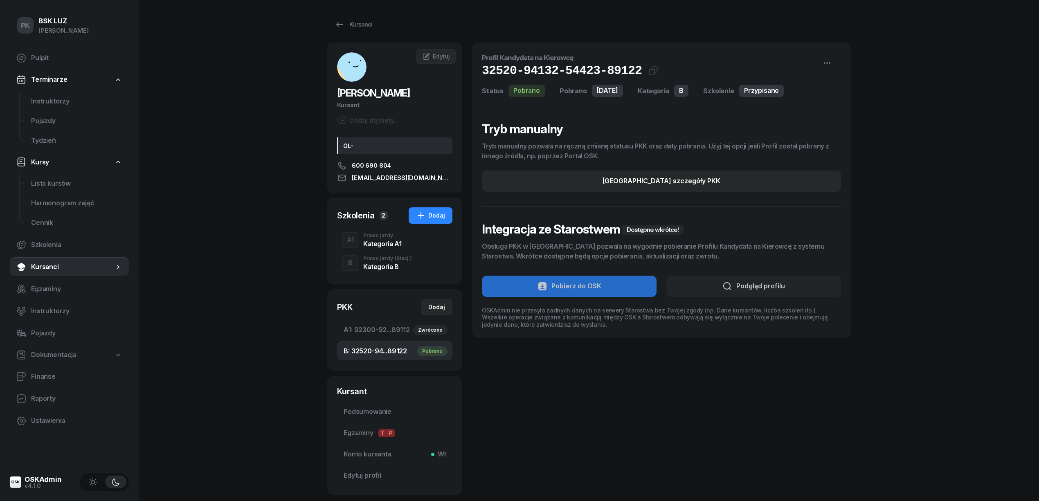
click at [413, 149] on div "OL-" at bounding box center [394, 145] width 115 height 17
click at [432, 47] on div "[PERSON_NAME] Kursant Dodaj etykiety... OL- 600 690 804 [EMAIL_ADDRESS][DOMAIN_…" at bounding box center [394, 118] width 135 height 150
click at [443, 54] on span "Edytuj" at bounding box center [441, 56] width 17 height 7
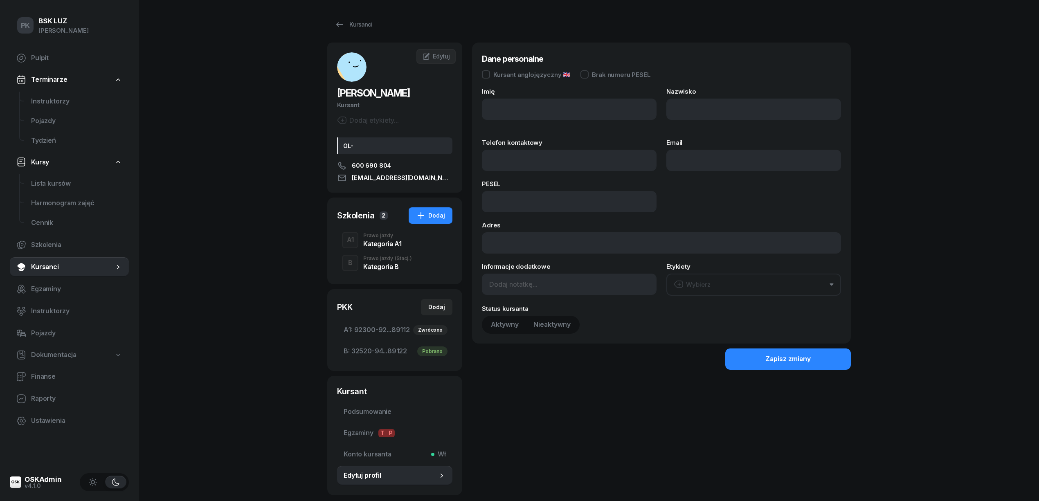
type input "[PERSON_NAME]"
type input "NALEPKA"
type input "600690804"
type input "[EMAIL_ADDRESS][DOMAIN_NAME]"
type input "07312906358"
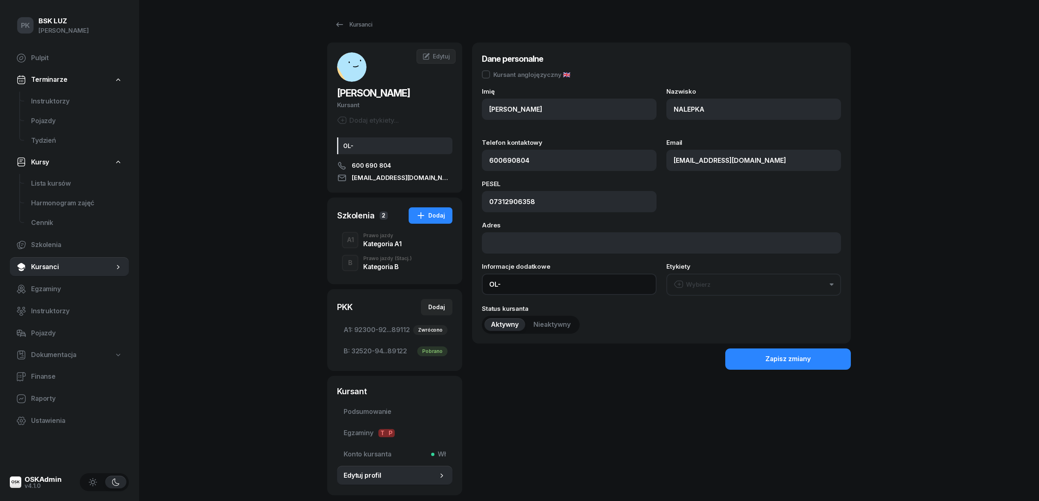
click at [520, 287] on input "OL-" at bounding box center [569, 284] width 175 height 21
type input "OL-brak"
click at [763, 357] on button "Zapisz zmiany" at bounding box center [788, 359] width 126 height 21
click at [388, 259] on div "Prawo jazdy (Stacj.)" at bounding box center [387, 258] width 49 height 5
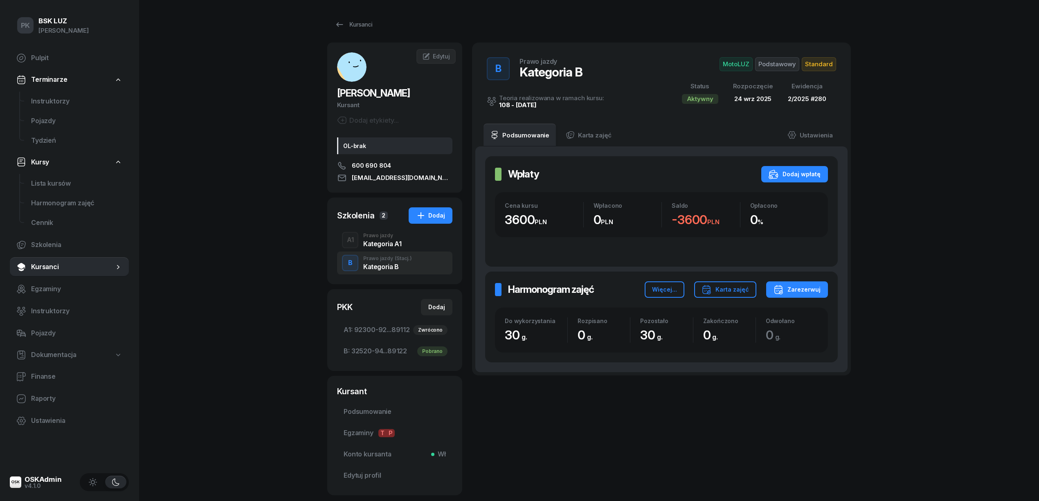
click at [384, 246] on div "Kategoria A1" at bounding box center [382, 244] width 38 height 7
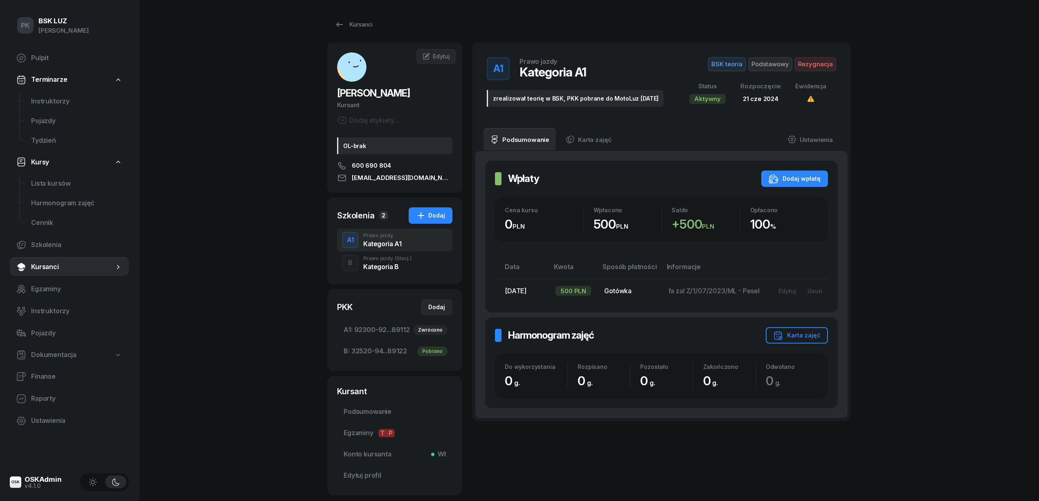
click at [389, 257] on div "Prawo jazdy (Stacj.)" at bounding box center [387, 258] width 49 height 5
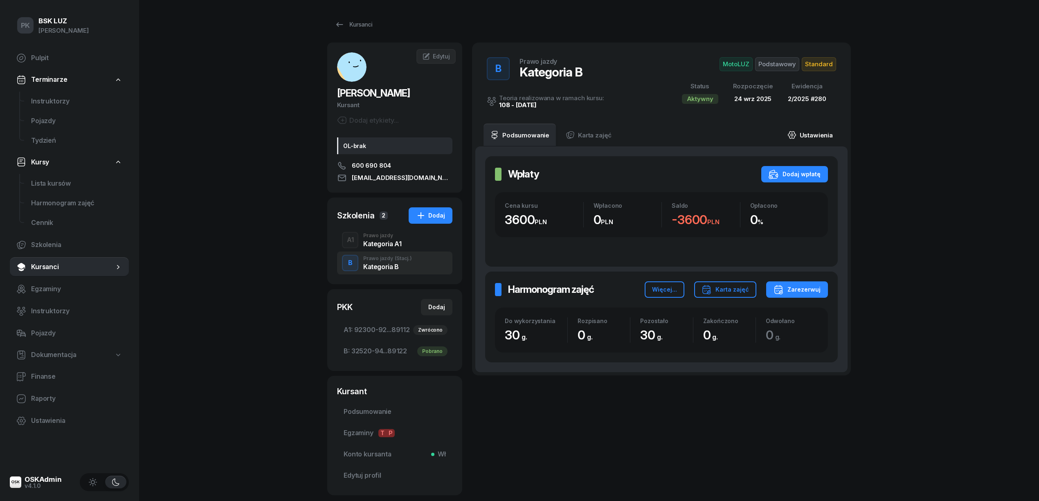
click at [812, 136] on link "Ustawienia" at bounding box center [810, 135] width 59 height 23
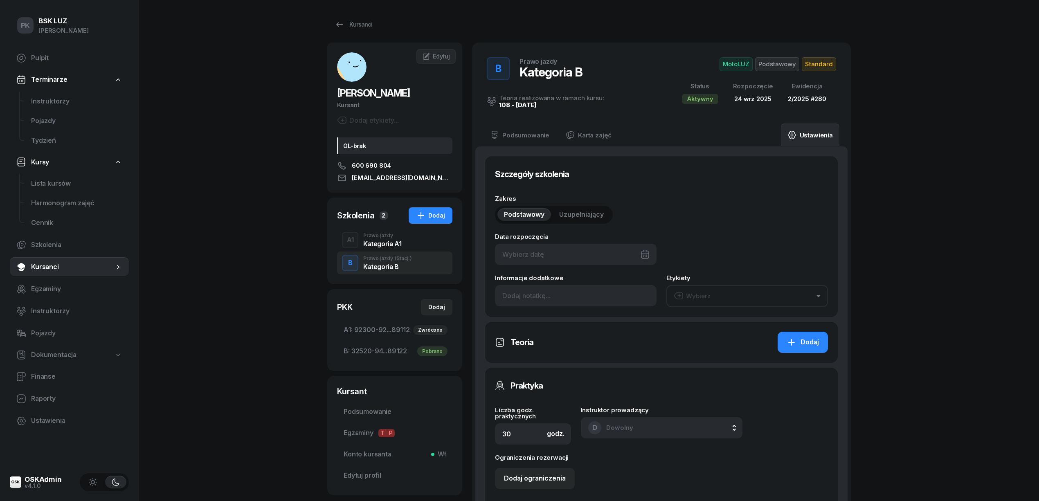
type input "[DATE]"
type input "32520"
type input "94132"
type input "54423"
type input "89122"
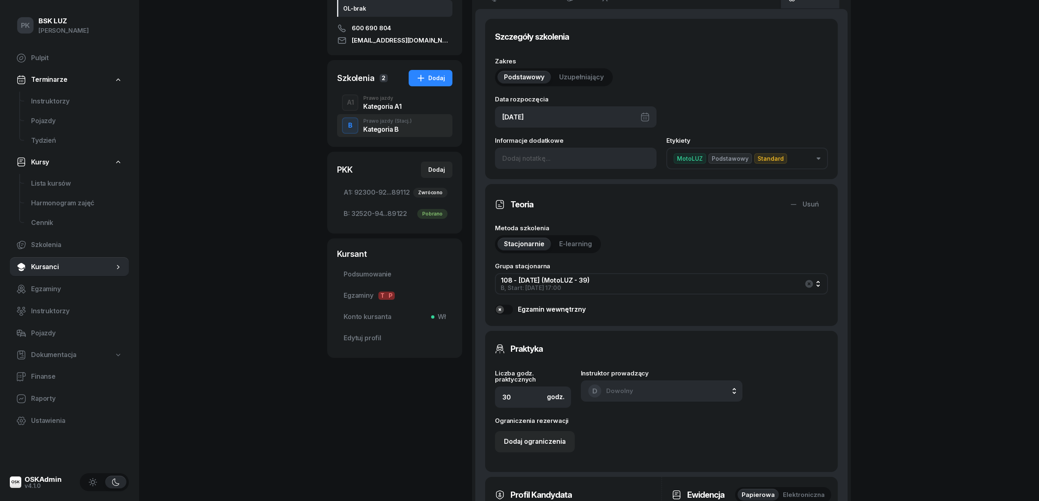
scroll to position [218, 0]
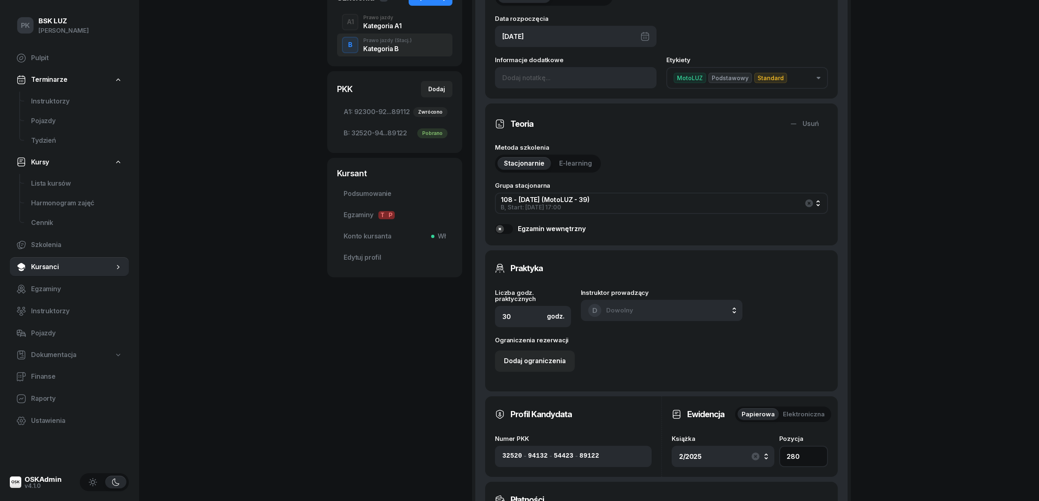
drag, startPoint x: 804, startPoint y: 448, endPoint x: 781, endPoint y: 452, distance: 24.0
click at [781, 452] on input "280" at bounding box center [803, 456] width 49 height 21
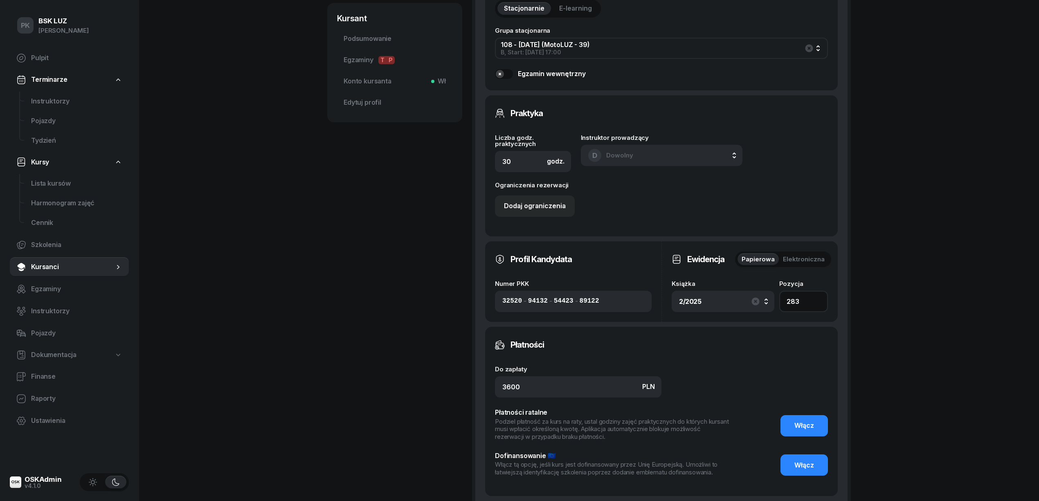
scroll to position [436, 0]
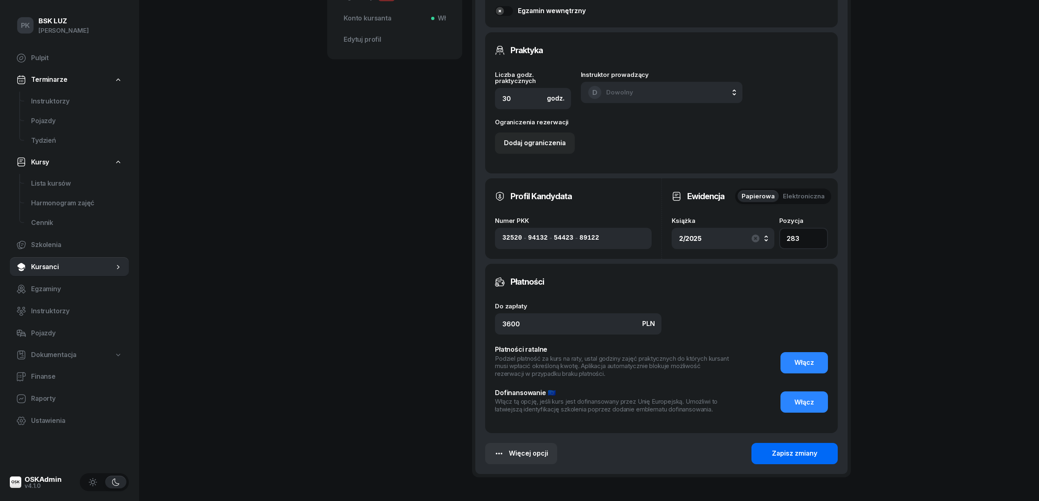
type input "283"
click at [765, 452] on button "Zapisz zmiany" at bounding box center [795, 453] width 86 height 21
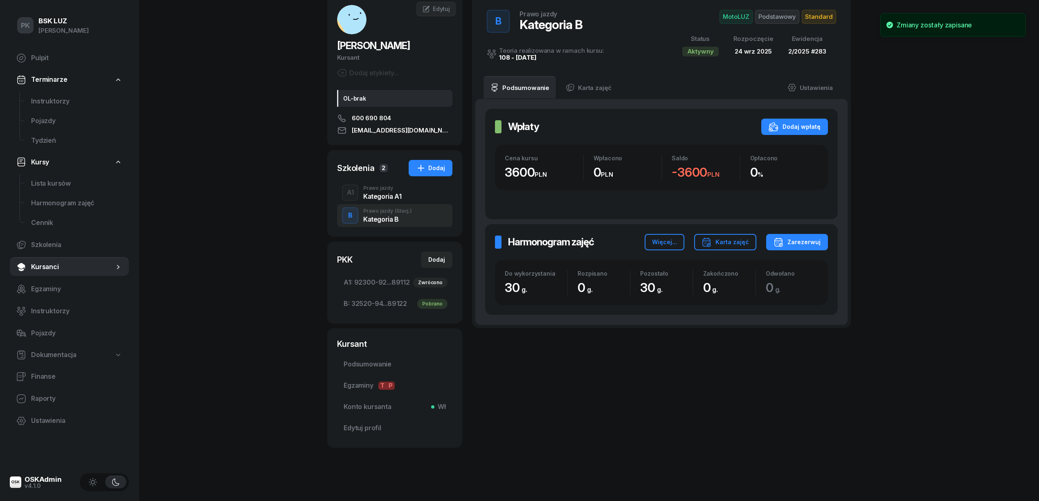
scroll to position [0, 0]
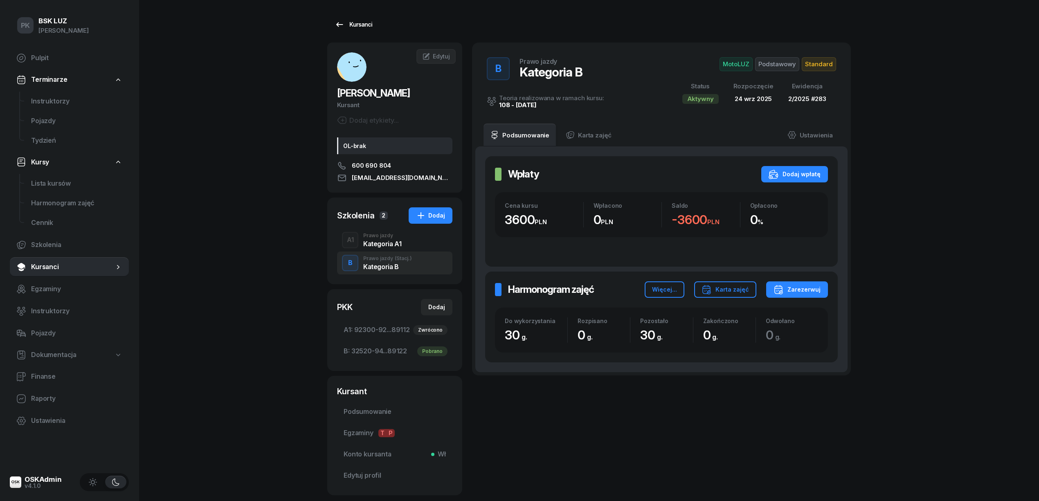
click at [356, 16] on link "Kursanci" at bounding box center [353, 24] width 52 height 16
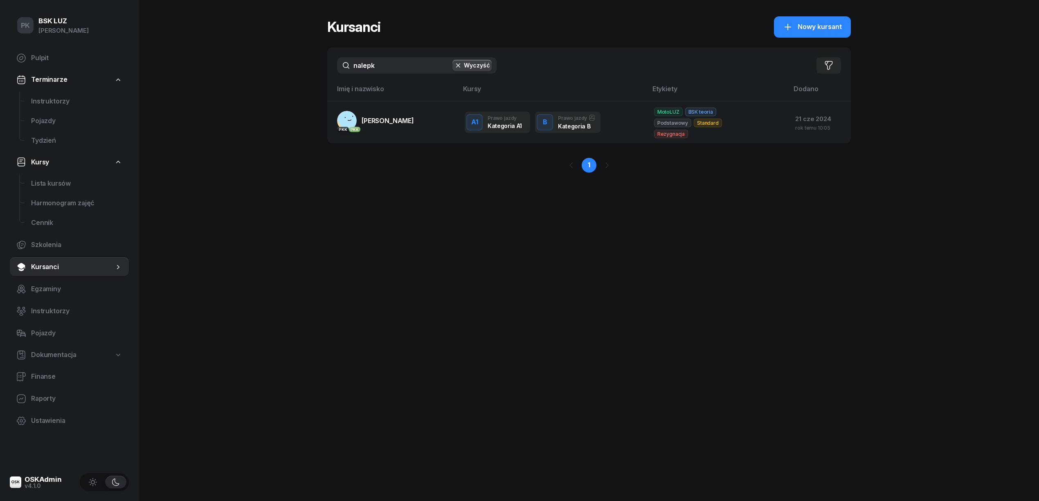
drag, startPoint x: 402, startPoint y: 65, endPoint x: 280, endPoint y: 74, distance: 122.3
click at [280, 74] on div "PK BSK [PERSON_NAME] Pulpit Terminarze Instruktorzy Pojazdy Tydzień Kursy Lista…" at bounding box center [519, 250] width 1039 height 501
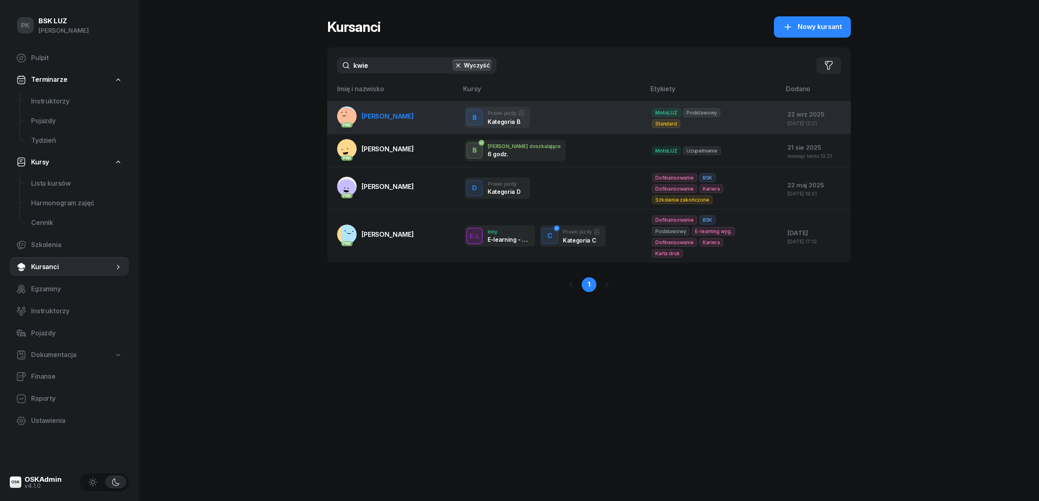
type input "kwie"
click at [414, 120] on link "PKK [PERSON_NAME]" at bounding box center [375, 116] width 77 height 20
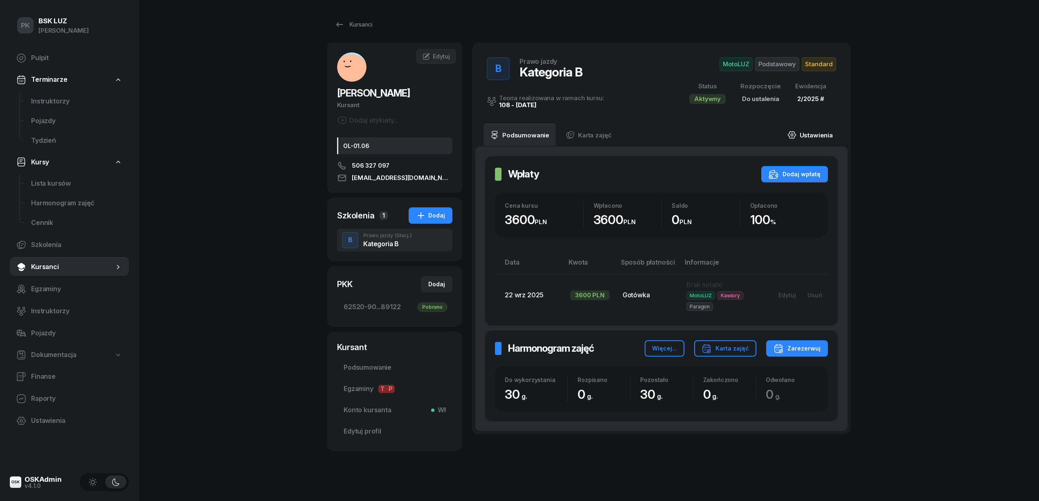
click at [825, 134] on link "Ustawienia" at bounding box center [810, 135] width 59 height 23
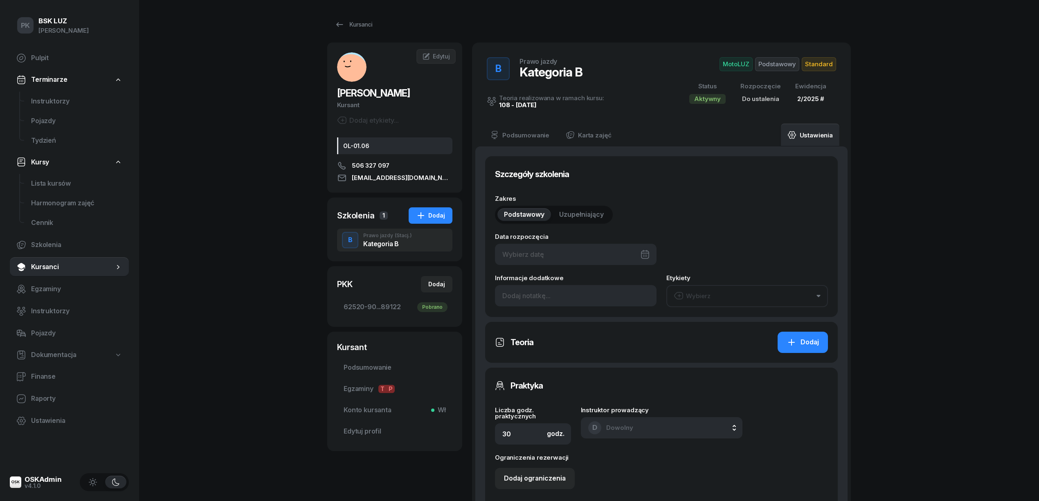
type input "62520"
type input "90186"
type input "27543"
type input "89122"
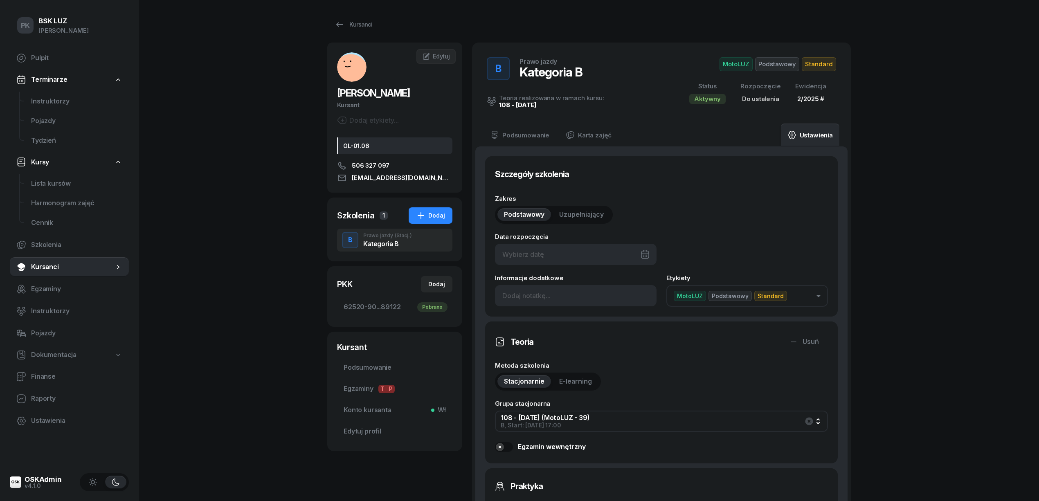
click at [593, 258] on div at bounding box center [576, 254] width 162 height 21
click at [582, 367] on div "24" at bounding box center [580, 371] width 13 height 13
type input "[DATE]"
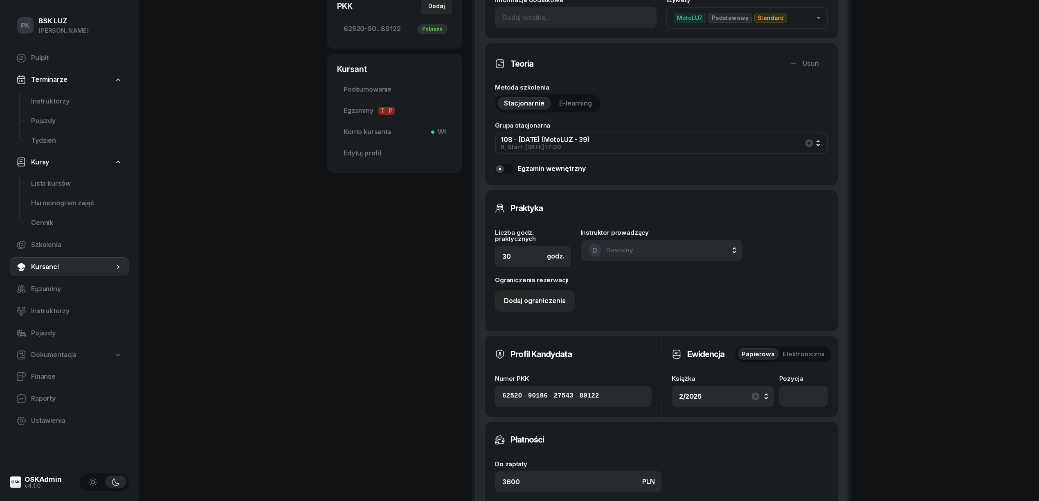
scroll to position [382, 0]
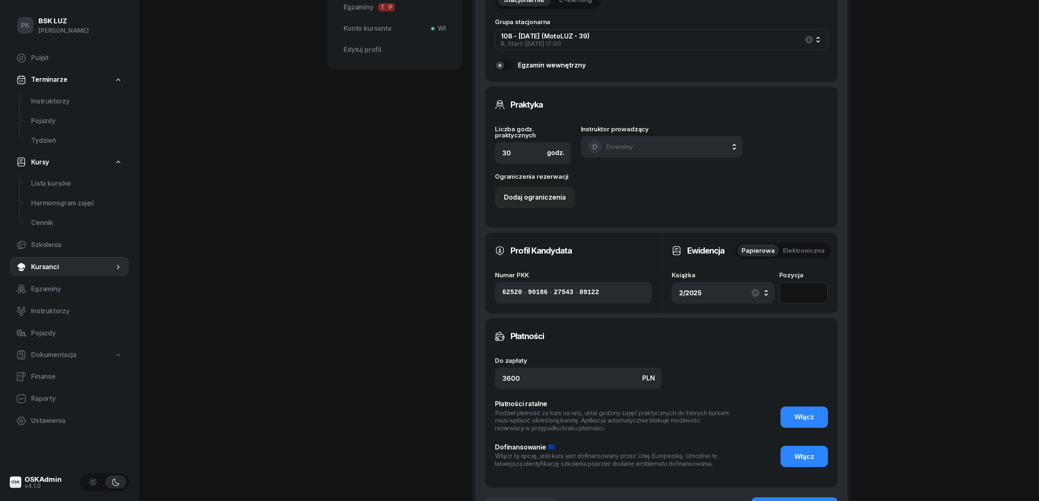
click at [827, 293] on input "number" at bounding box center [803, 292] width 49 height 21
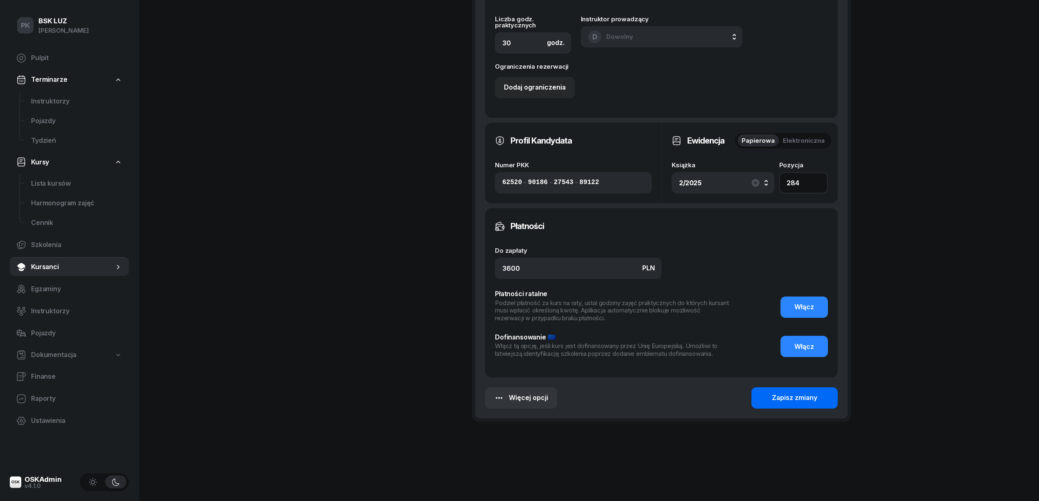
type input "284"
click at [777, 403] on div "Zapisz zmiany" at bounding box center [794, 398] width 45 height 11
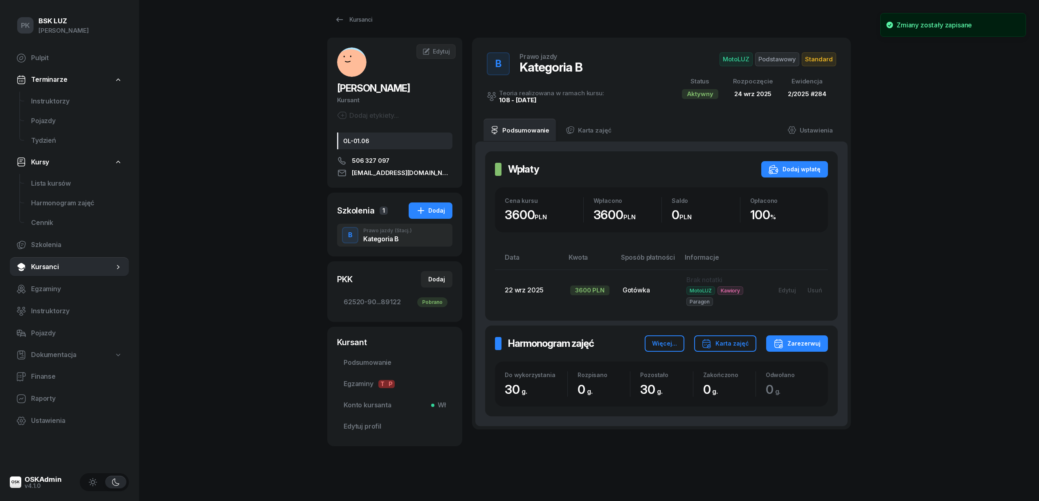
scroll to position [0, 0]
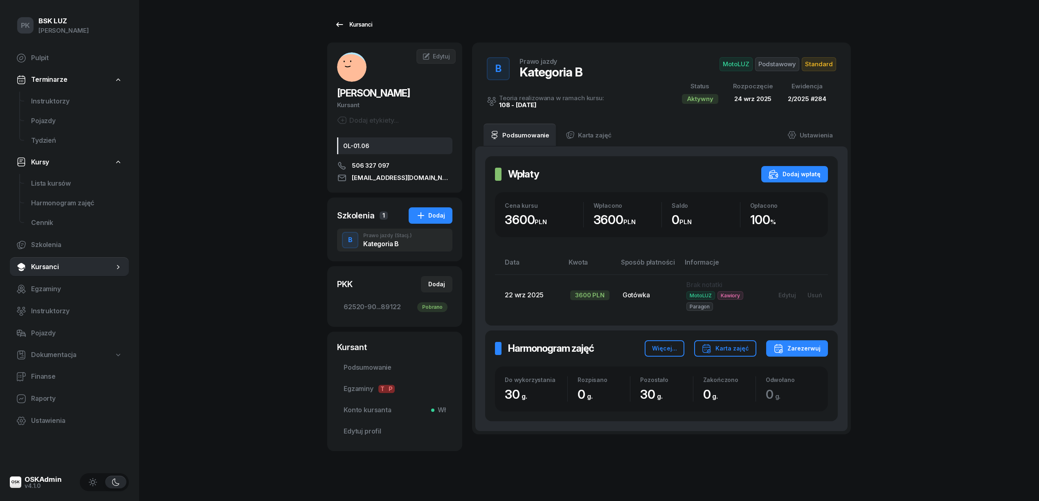
click at [357, 24] on div "Kursanci" at bounding box center [354, 25] width 38 height 10
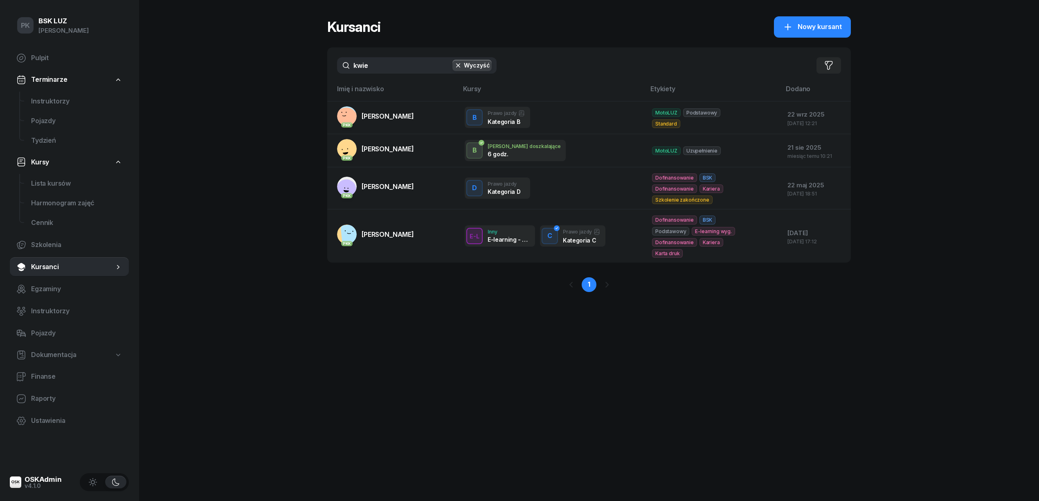
drag, startPoint x: 292, startPoint y: 72, endPoint x: 268, endPoint y: 72, distance: 24.1
click at [268, 72] on div "PK BSK [PERSON_NAME] Pulpit Terminarze Instruktorzy Pojazdy Tydzień Kursy Lista…" at bounding box center [519, 250] width 1039 height 501
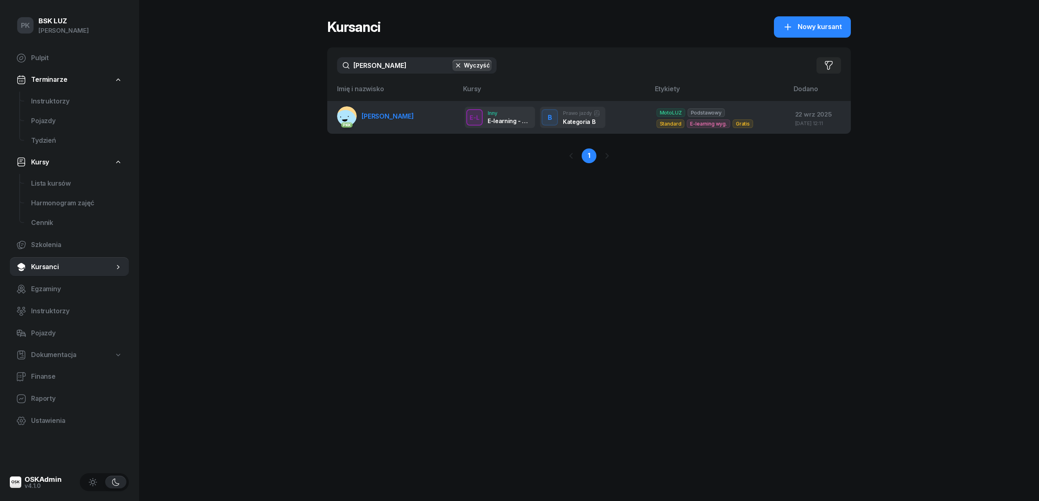
type input "[PERSON_NAME]"
click at [394, 121] on link "PKK [PERSON_NAME]" at bounding box center [375, 116] width 77 height 20
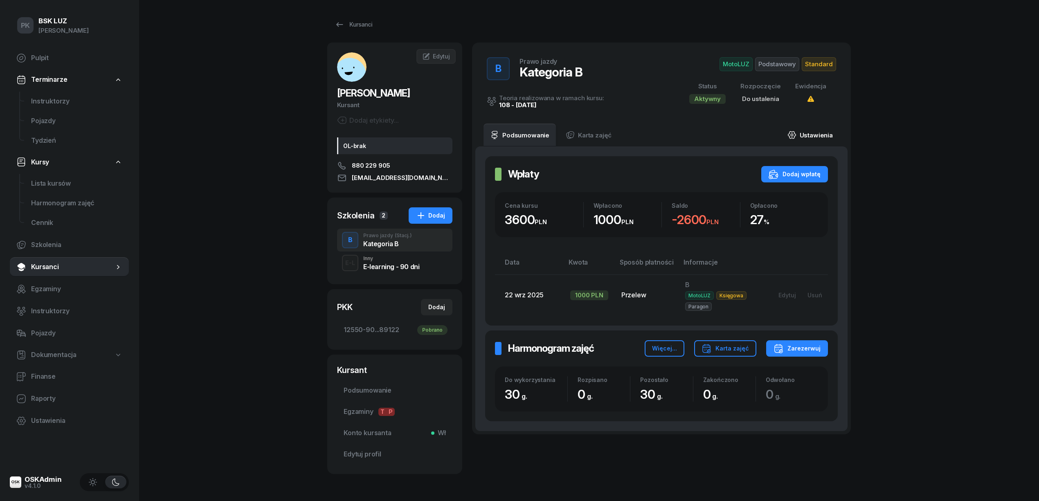
click at [820, 140] on link "Ustawienia" at bounding box center [810, 135] width 59 height 23
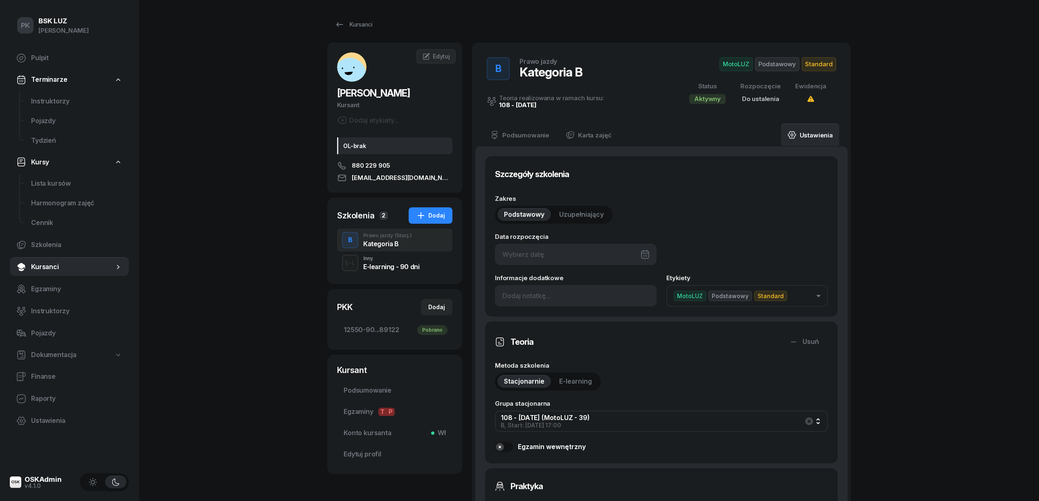
click at [602, 266] on div "Zakres Podstawowy Uzupełniający Data rozpoczęcia Informacje dodatkowe Etykiety …" at bounding box center [661, 251] width 333 height 111
click at [597, 258] on div at bounding box center [576, 254] width 162 height 21
click at [583, 370] on div "24" at bounding box center [580, 371] width 13 height 13
type input "[DATE]"
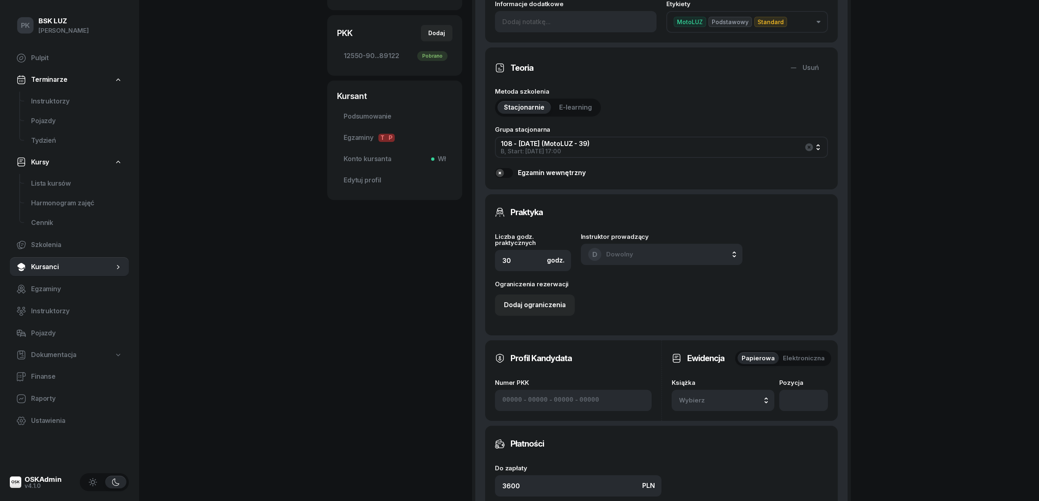
scroll to position [327, 0]
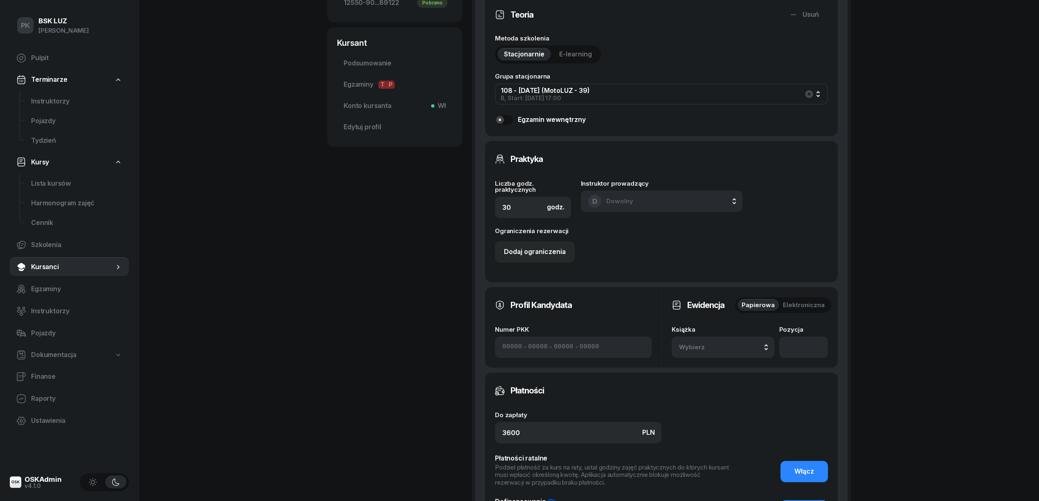
click at [741, 352] on div "Wybierz" at bounding box center [723, 347] width 88 height 11
click at [729, 250] on li "2/2025" at bounding box center [737, 258] width 117 height 21
click at [796, 349] on input "number" at bounding box center [803, 347] width 49 height 21
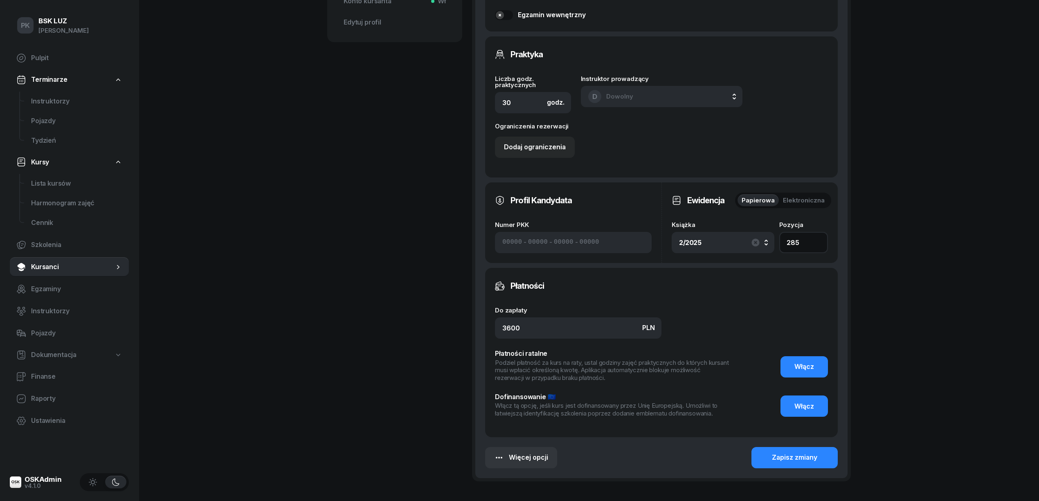
scroll to position [436, 0]
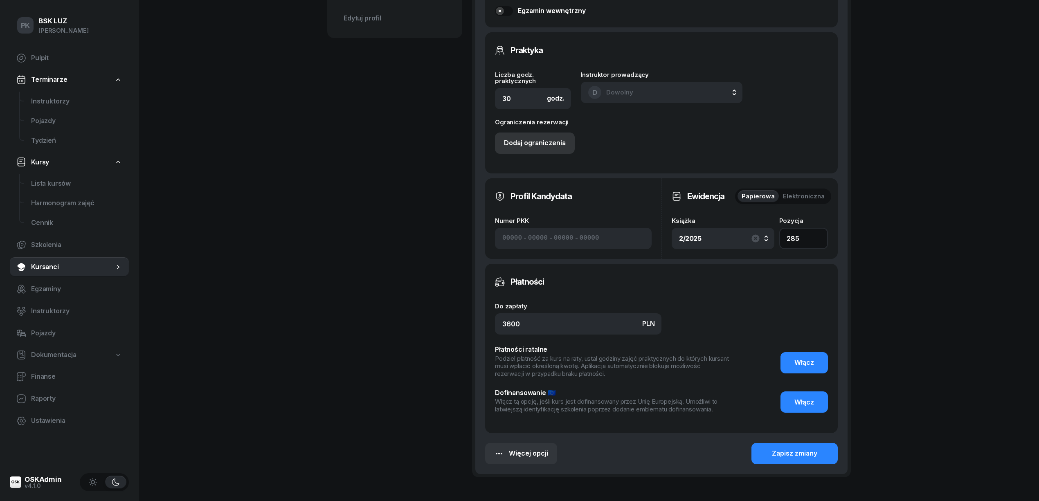
type input "285"
click at [520, 149] on button "Dodaj ograniczenia" at bounding box center [535, 143] width 80 height 21
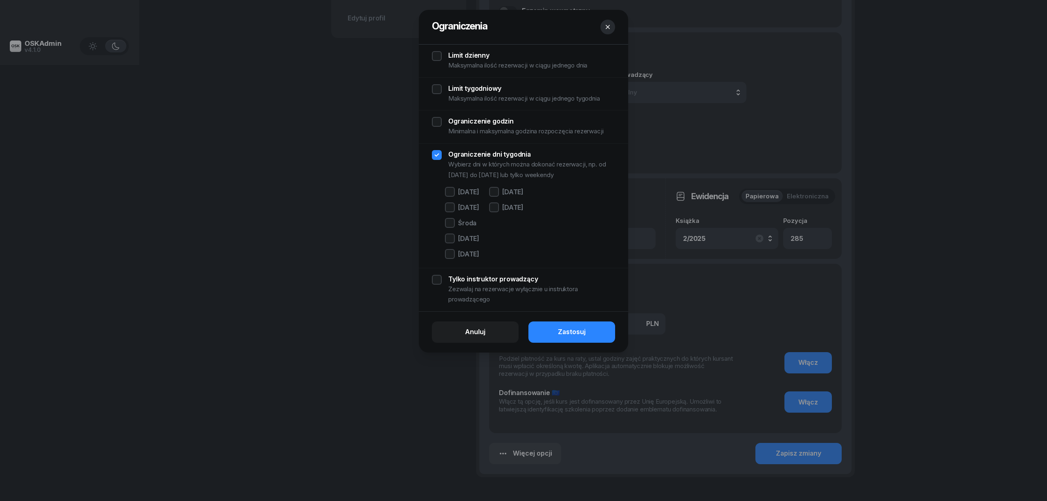
click at [606, 25] on icon "button" at bounding box center [608, 27] width 8 height 8
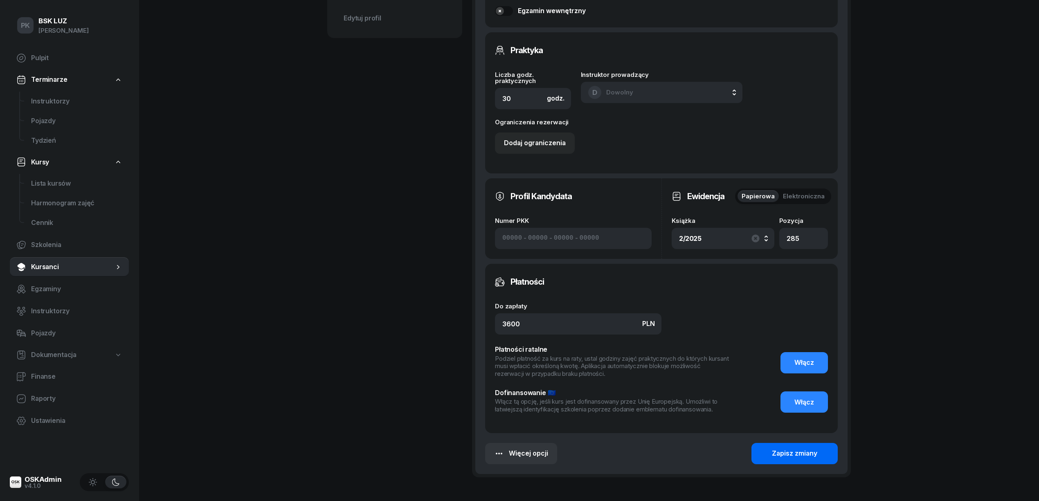
click at [814, 447] on button "Zapisz zmiany" at bounding box center [795, 453] width 86 height 21
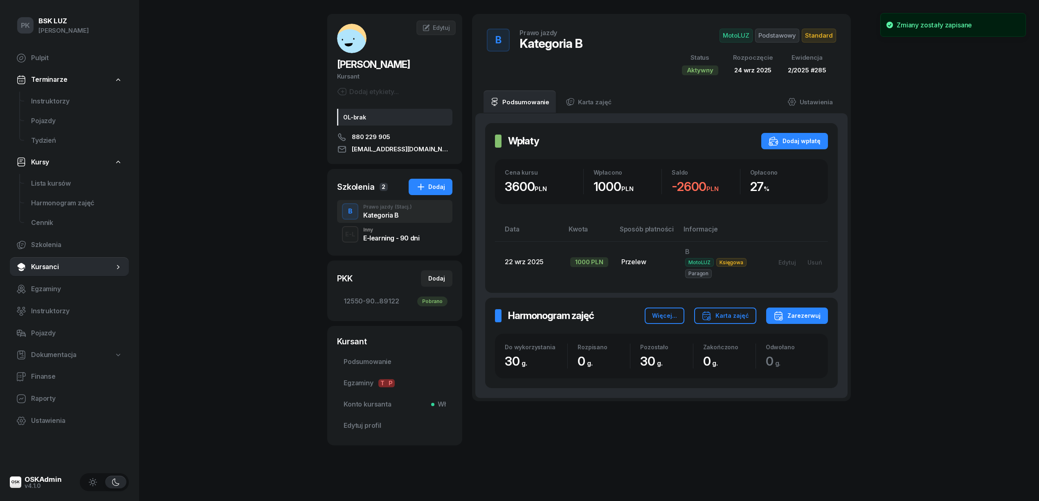
scroll to position [29, 0]
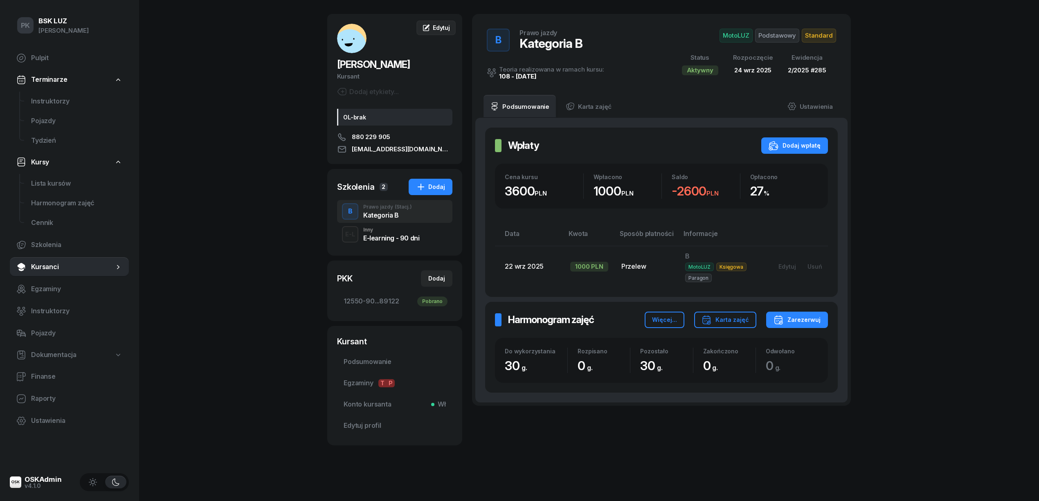
click at [437, 28] on span "Edytuj" at bounding box center [441, 27] width 17 height 7
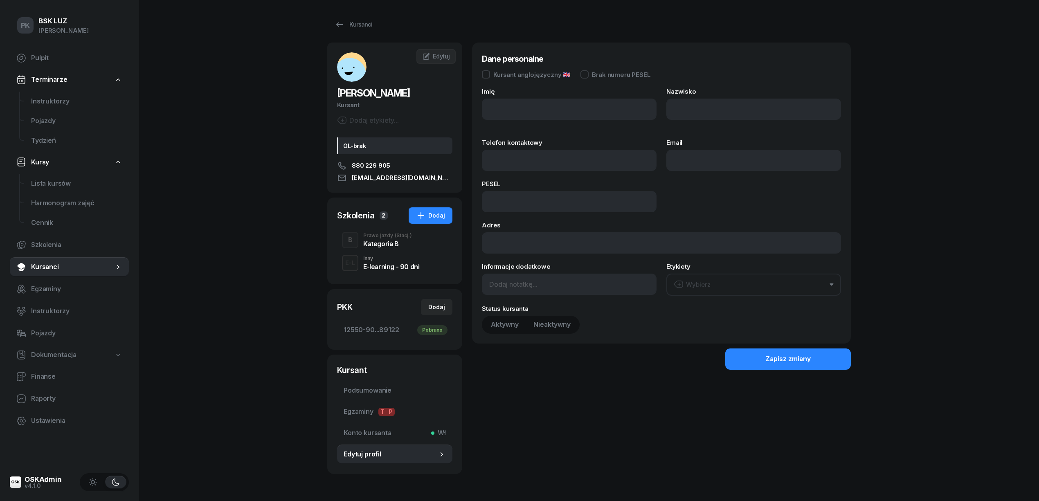
type input "[PERSON_NAME]"
type input "880229905"
type input "[EMAIL_ADDRESS][DOMAIN_NAME]"
type input "07320202532"
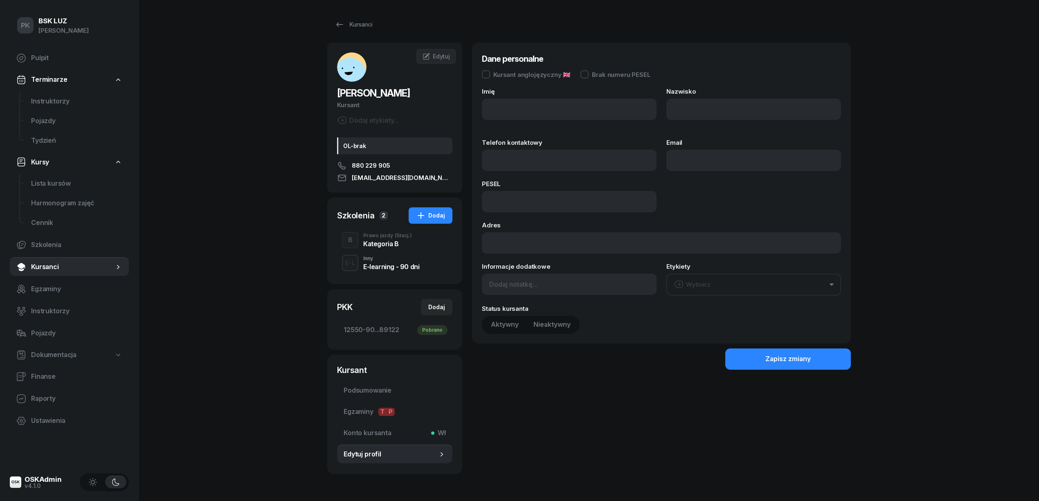
type input "OL-brak"
type input "880 229 905"
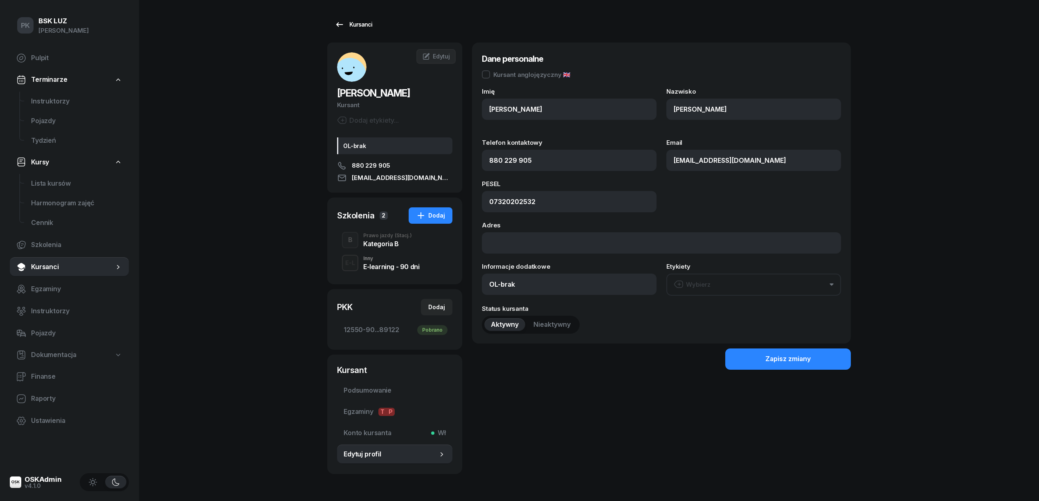
click at [352, 24] on div "Kursanci" at bounding box center [354, 25] width 38 height 10
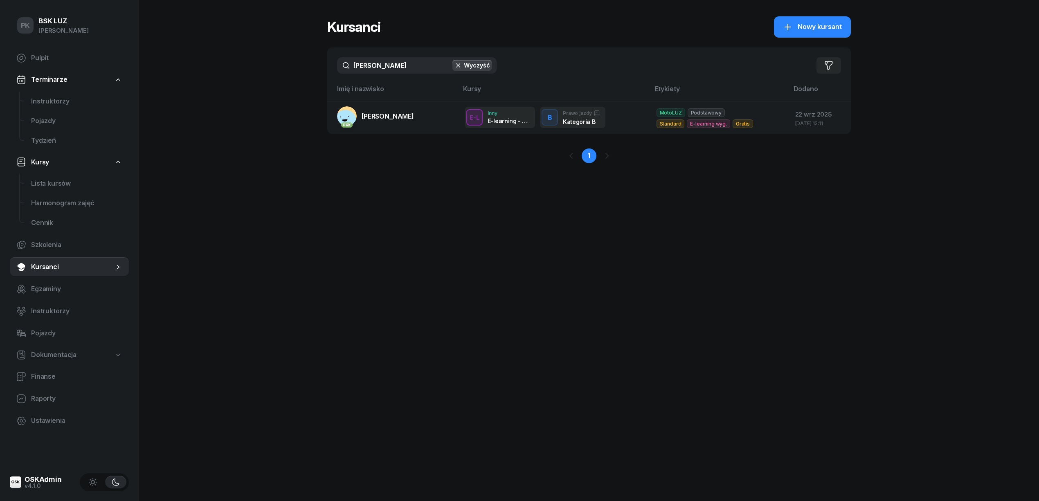
click at [462, 61] on icon "button" at bounding box center [458, 65] width 8 height 8
drag, startPoint x: 366, startPoint y: 67, endPoint x: 303, endPoint y: 69, distance: 62.6
click at [303, 69] on div "PK BSK [PERSON_NAME] Pulpit Terminarze Instruktorzy Pojazdy Tydzień Kursy Lista…" at bounding box center [519, 250] width 1039 height 501
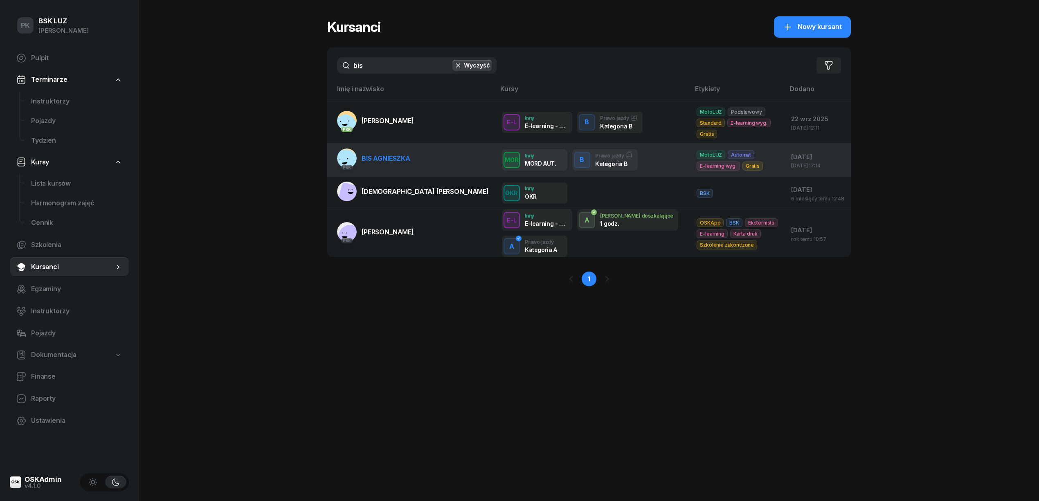
type input "bis"
click at [400, 157] on link "PKK BIS [PERSON_NAME]" at bounding box center [373, 159] width 73 height 20
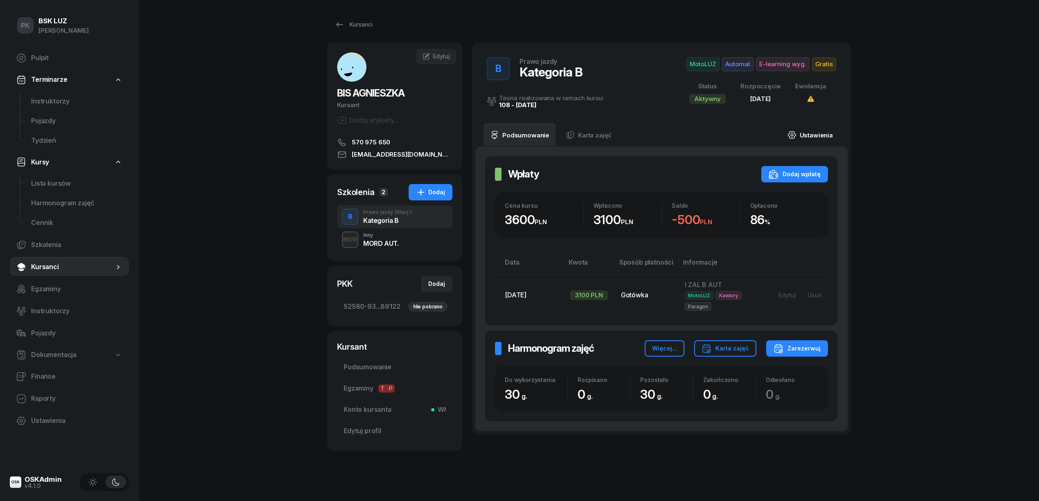
click at [819, 136] on link "Ustawienia" at bounding box center [810, 135] width 59 height 23
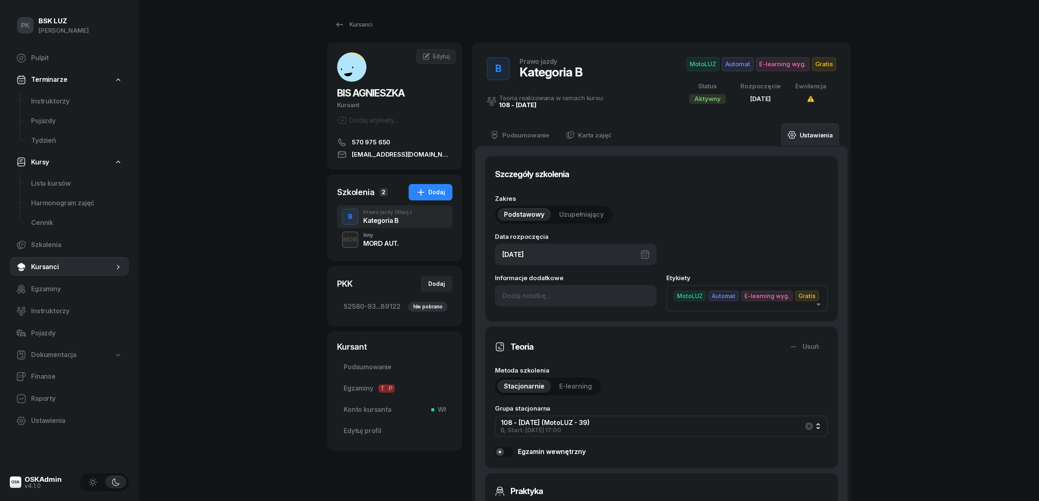
click at [560, 256] on div "[DATE]" at bounding box center [576, 254] width 162 height 21
click at [644, 285] on icon "button" at bounding box center [643, 283] width 8 height 8
click at [642, 281] on icon "button" at bounding box center [643, 282] width 2 height 5
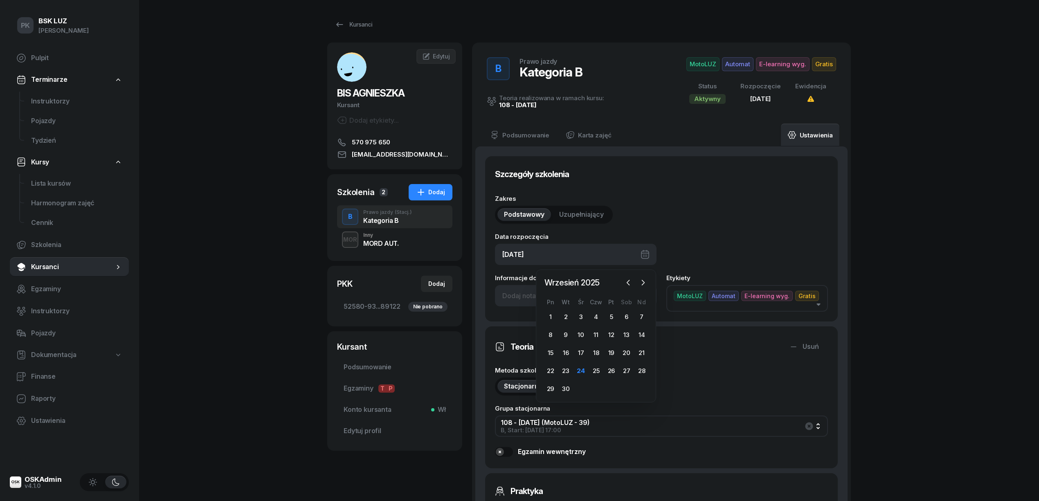
click at [583, 363] on div "1 2 3 4 5 6 7 8 9 10 11 12 13 14 15 16 17 18 19 20 21 22 23 24 25 26 27 28 29 30" at bounding box center [596, 353] width 106 height 85
click at [580, 367] on div "24" at bounding box center [580, 371] width 13 height 13
type input "[DATE]"
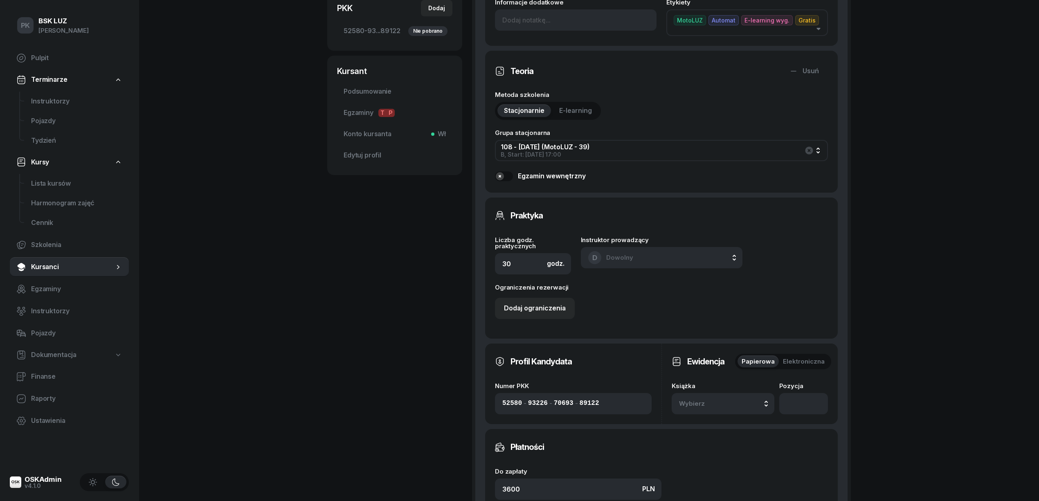
scroll to position [327, 0]
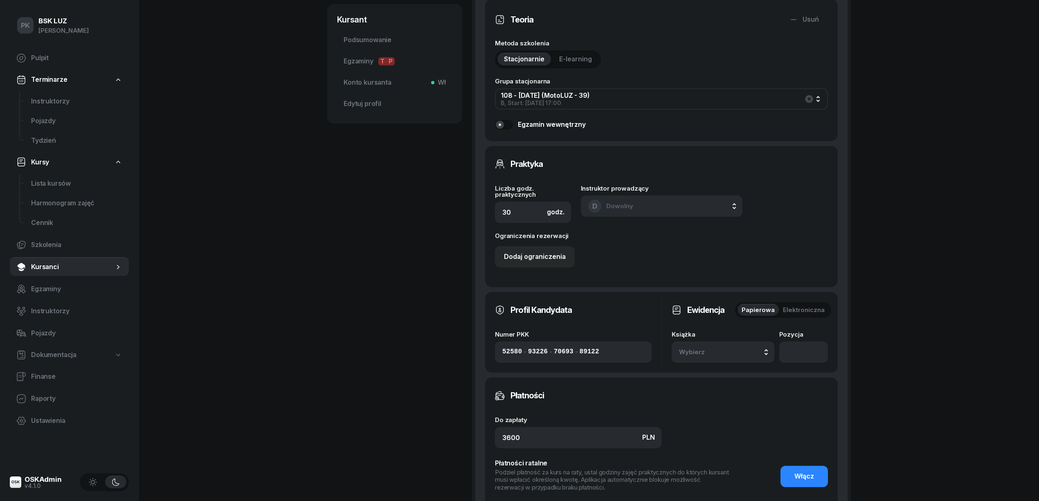
click at [696, 351] on span "Wybierz" at bounding box center [703, 352] width 48 height 11
click at [714, 267] on div "2/2025" at bounding box center [732, 263] width 97 height 11
click at [791, 345] on input "number" at bounding box center [803, 352] width 49 height 21
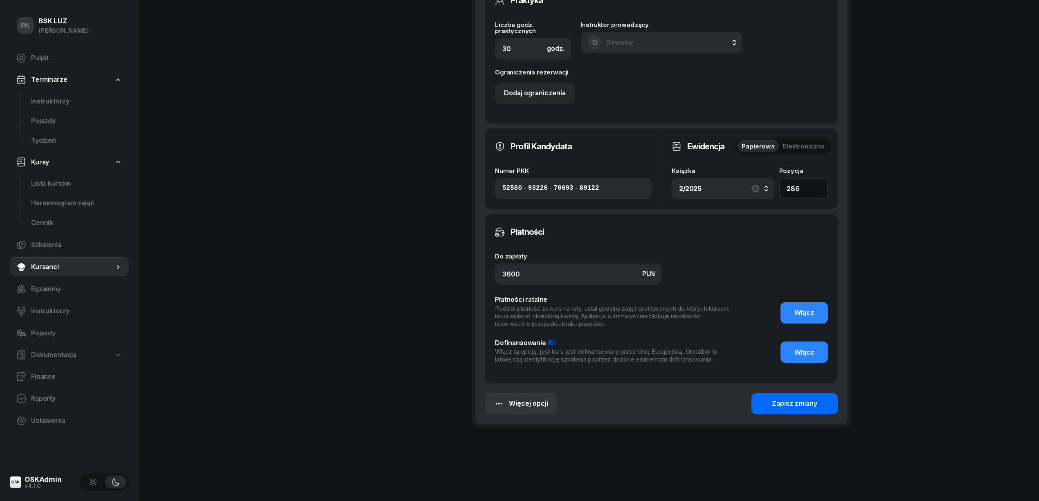
type input "286"
click at [781, 401] on div "Zapisz zmiany" at bounding box center [794, 403] width 45 height 11
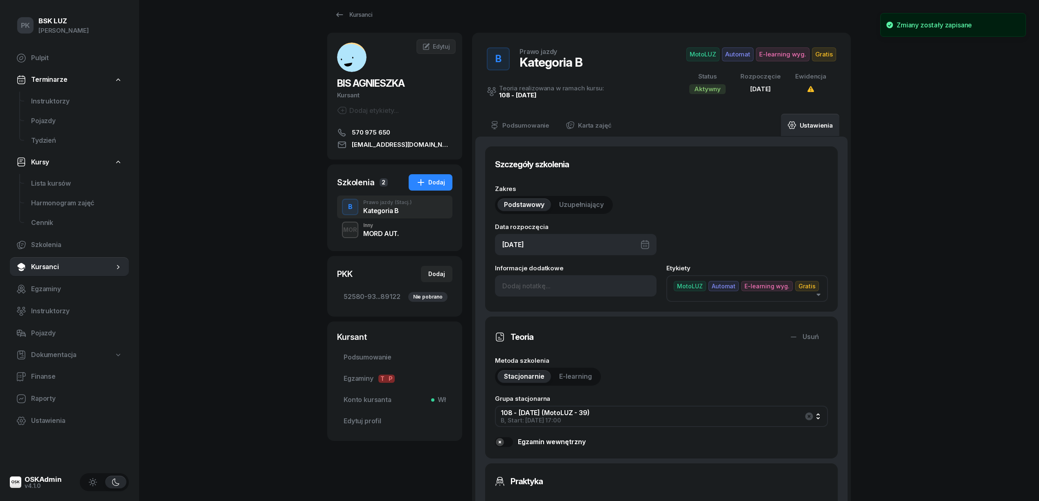
scroll to position [15, 0]
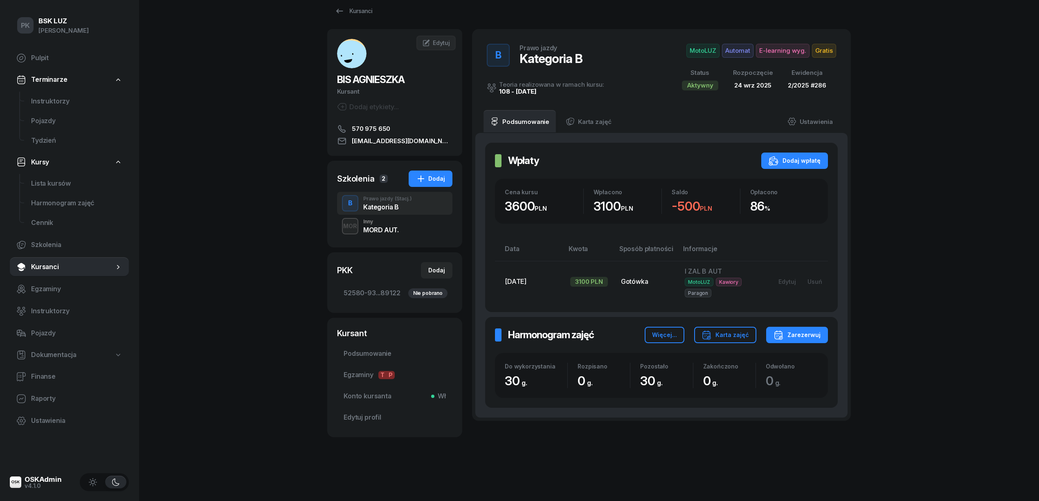
click at [767, 47] on span "E-learning wyg." at bounding box center [783, 51] width 54 height 14
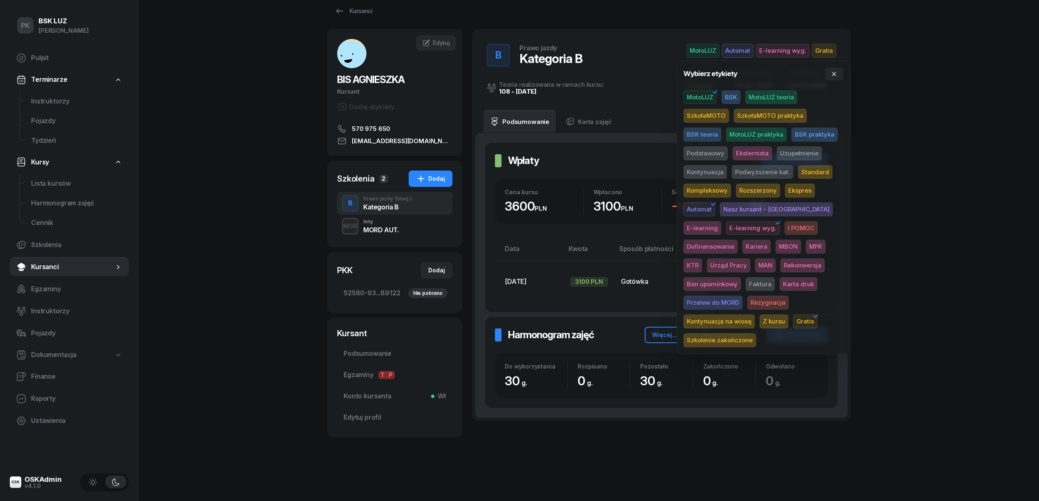
click at [712, 151] on span "Podstawowy" at bounding box center [706, 153] width 44 height 14
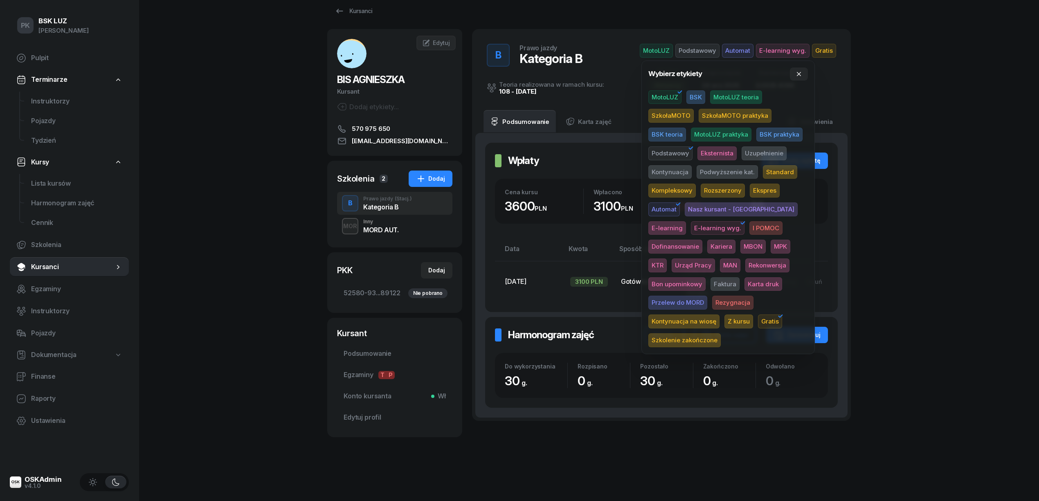
click at [910, 169] on div "PK BSK [PERSON_NAME] Pulpit Terminarze Instruktorzy Pojazdy Tydzień Kursy Lista…" at bounding box center [519, 243] width 1039 height 515
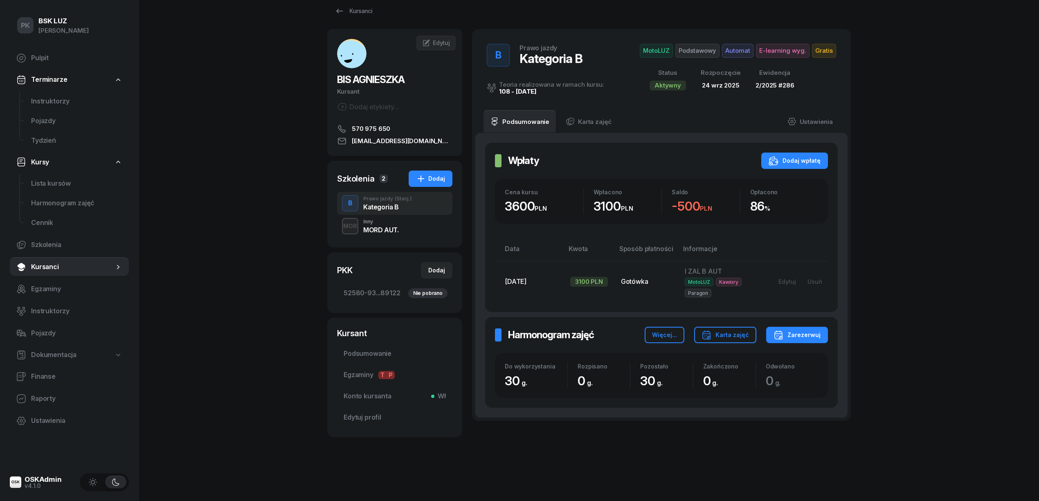
click at [385, 292] on span "52580-93...89122 Nie pobrano" at bounding box center [395, 293] width 102 height 11
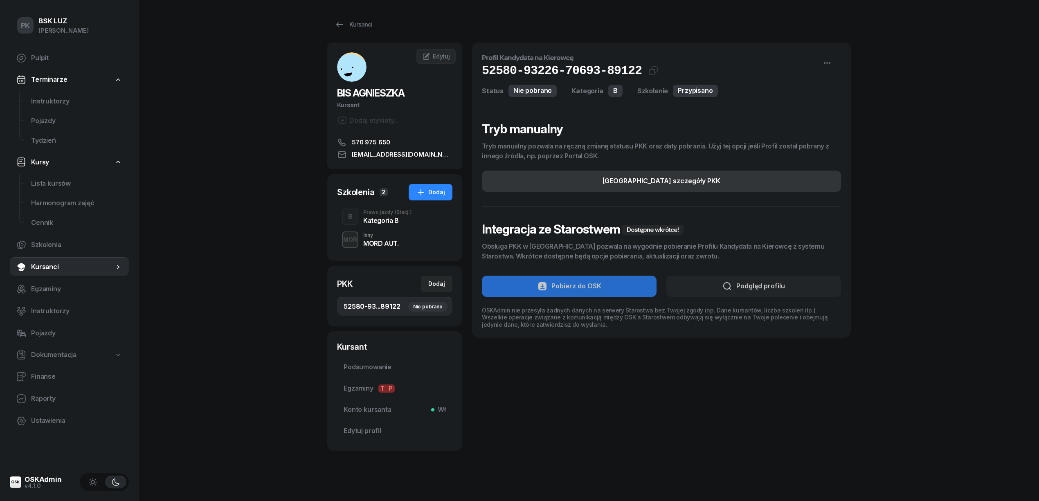
click at [662, 173] on button "[GEOGRAPHIC_DATA] szczegóły PKK" at bounding box center [661, 181] width 359 height 21
select select "B"
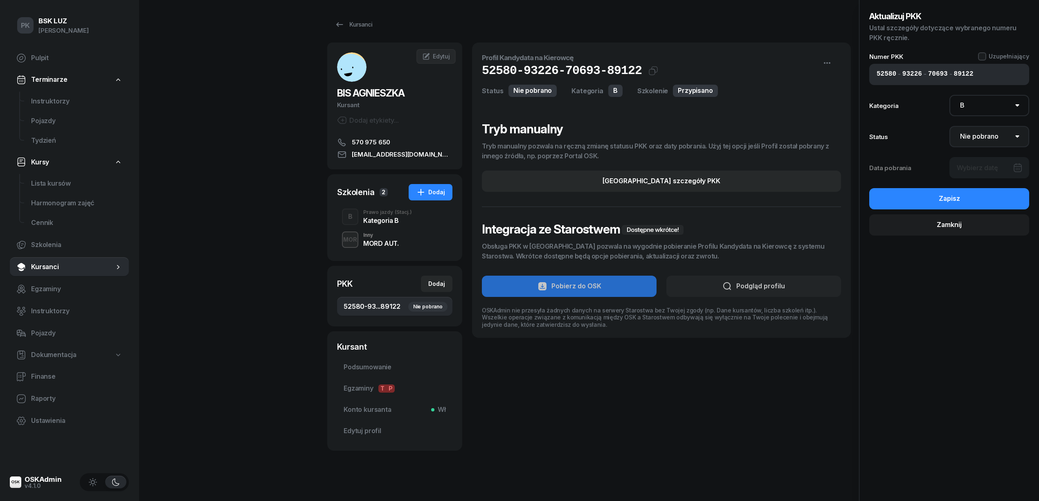
drag, startPoint x: 984, startPoint y: 131, endPoint x: 985, endPoint y: 136, distance: 5.1
click at [985, 136] on select "Nie pobrano Pobrano Zwrócono Zaktualizowano" at bounding box center [990, 136] width 80 height 21
select select "Get"
click at [950, 126] on select "Nie pobrano Pobrano Zwrócono Zaktualizowano" at bounding box center [990, 136] width 80 height 21
click at [983, 164] on div at bounding box center [990, 167] width 80 height 21
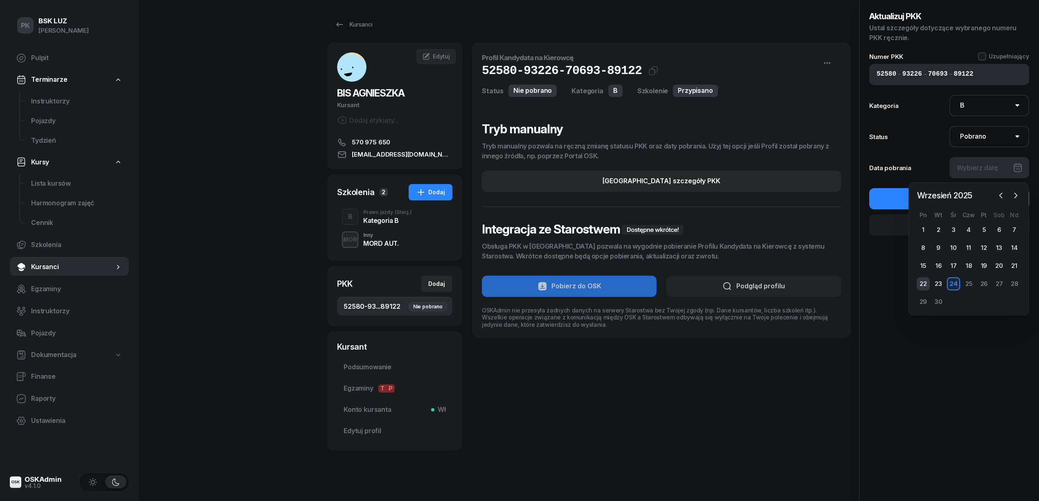
click at [928, 283] on div "22" at bounding box center [923, 283] width 13 height 13
type input "[DATE]"
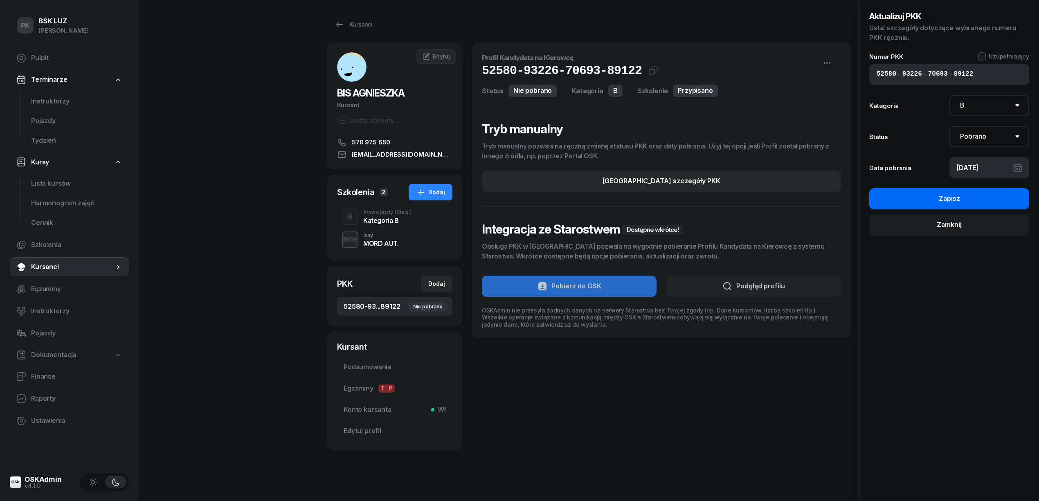
click at [951, 203] on div "Zapisz" at bounding box center [949, 199] width 21 height 11
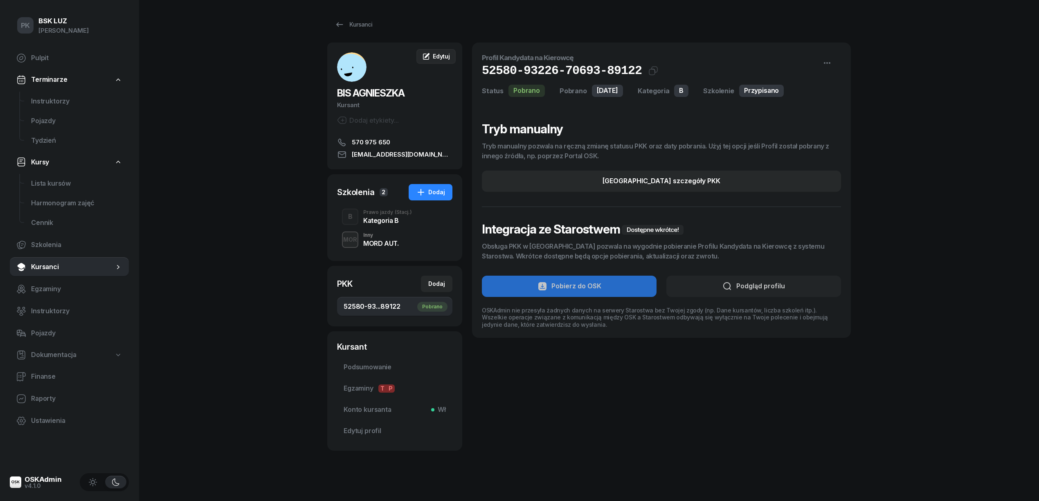
click at [433, 56] on span "Edytuj" at bounding box center [441, 56] width 17 height 7
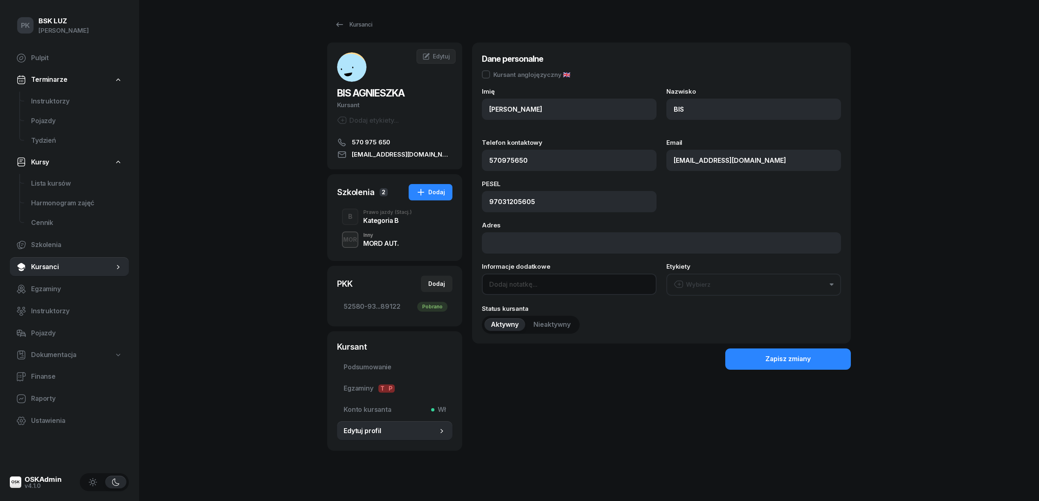
click at [544, 287] on input at bounding box center [569, 284] width 175 height 21
type input "OL-01.06"
click at [741, 361] on button "Zapisz zmiany" at bounding box center [788, 359] width 126 height 21
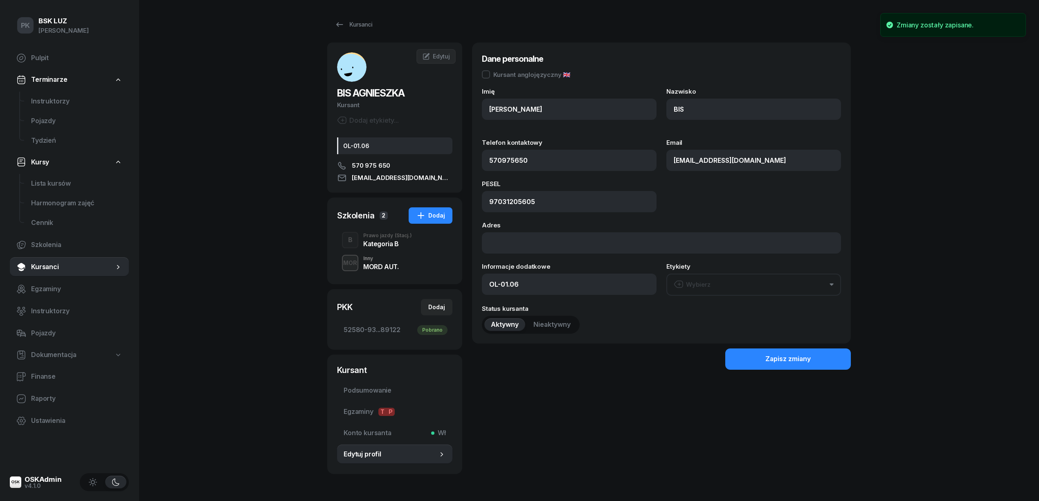
click at [388, 243] on div "Kategoria B" at bounding box center [387, 244] width 49 height 7
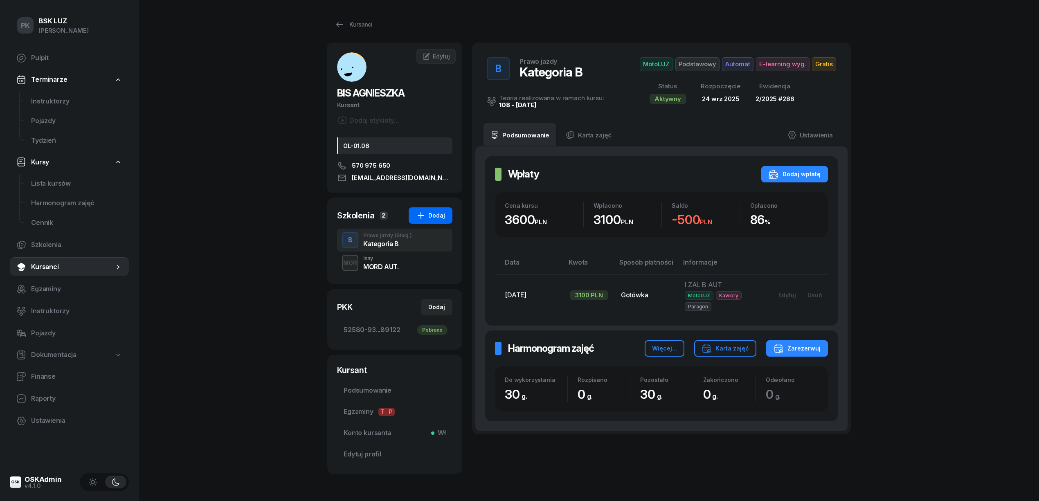
click at [444, 215] on div "Dodaj" at bounding box center [430, 216] width 29 height 10
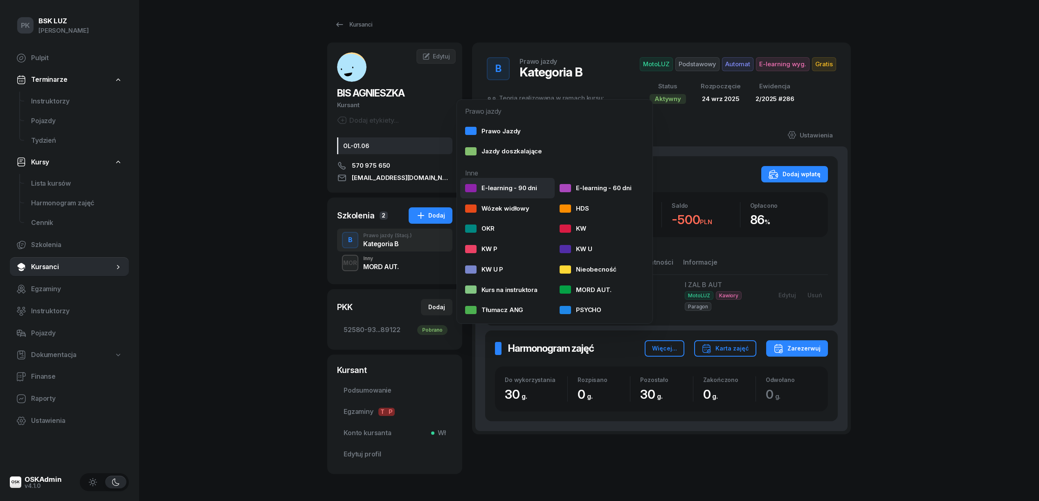
click at [496, 190] on div "E-learning - 90 dni" at bounding box center [501, 188] width 72 height 11
select select
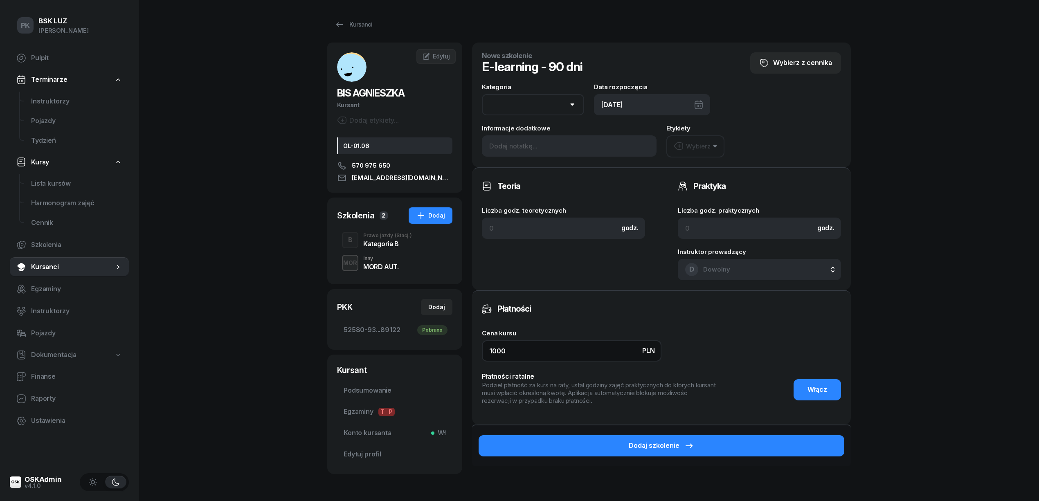
click at [411, 351] on div "BIS [PERSON_NAME] etykiety... OL-01.06 570 975 650 [EMAIL_ADDRESS][DOMAIN_NAME]…" at bounding box center [589, 277] width 524 height 468
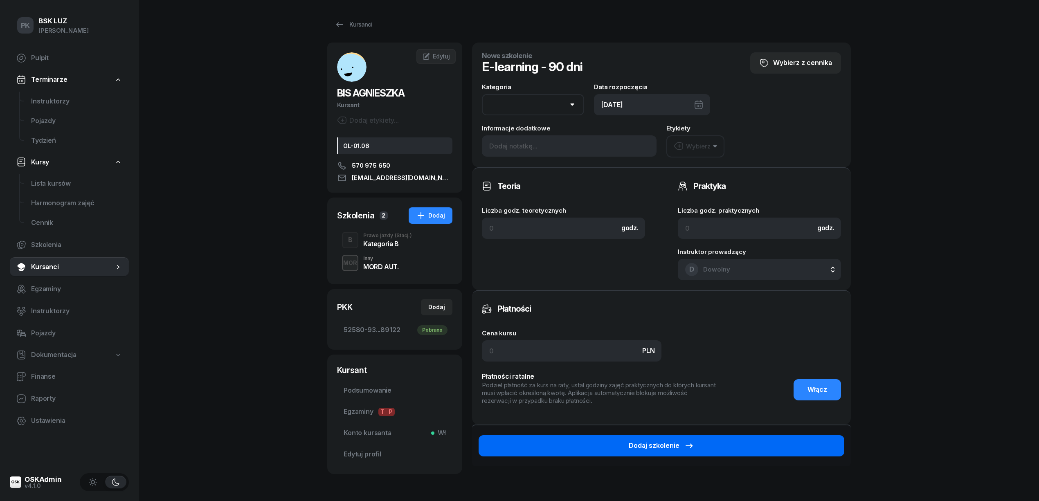
click at [601, 444] on button "Dodaj szkolenie" at bounding box center [662, 445] width 366 height 21
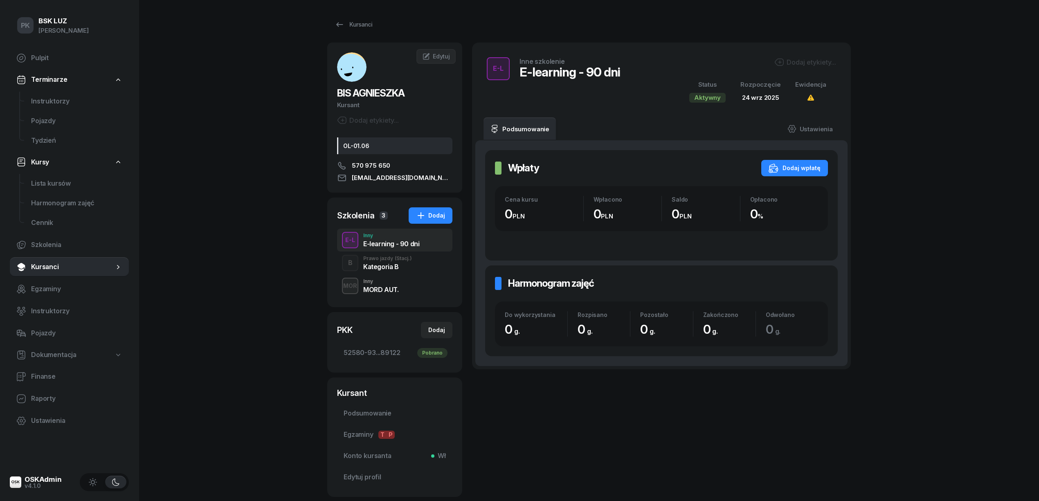
click at [381, 248] on div "E-L Inny E-learning - 90 dni" at bounding box center [394, 240] width 115 height 23
click at [785, 59] on div "Dodaj etykiety..." at bounding box center [805, 62] width 62 height 10
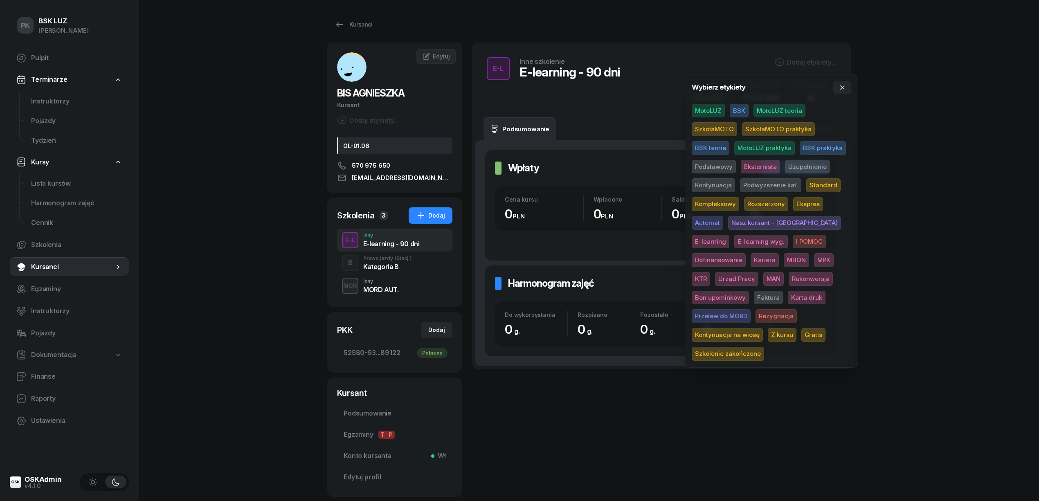
drag, startPoint x: 701, startPoint y: 335, endPoint x: 703, endPoint y: 330, distance: 5.3
click at [801, 333] on span "Gratis" at bounding box center [813, 335] width 24 height 14
click at [734, 242] on span "E-learning wyg." at bounding box center [761, 243] width 54 height 14
click at [957, 108] on div "PK BSK [PERSON_NAME] Pulpit Terminarze Instruktorzy Pojazdy Tydzień Kursy Lista…" at bounding box center [519, 276] width 1039 height 553
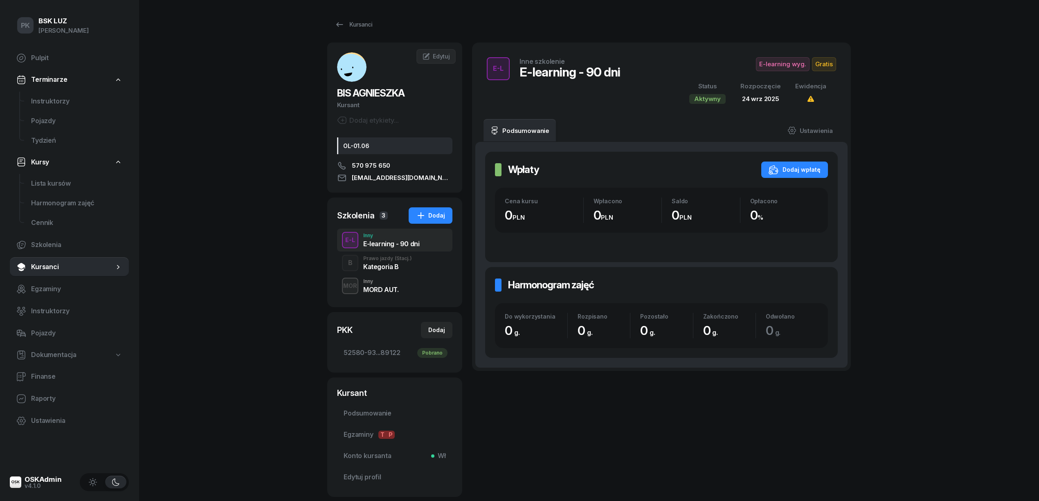
drag, startPoint x: 381, startPoint y: 269, endPoint x: 381, endPoint y: 264, distance: 4.5
click at [382, 269] on div "Kategoria B" at bounding box center [387, 266] width 49 height 7
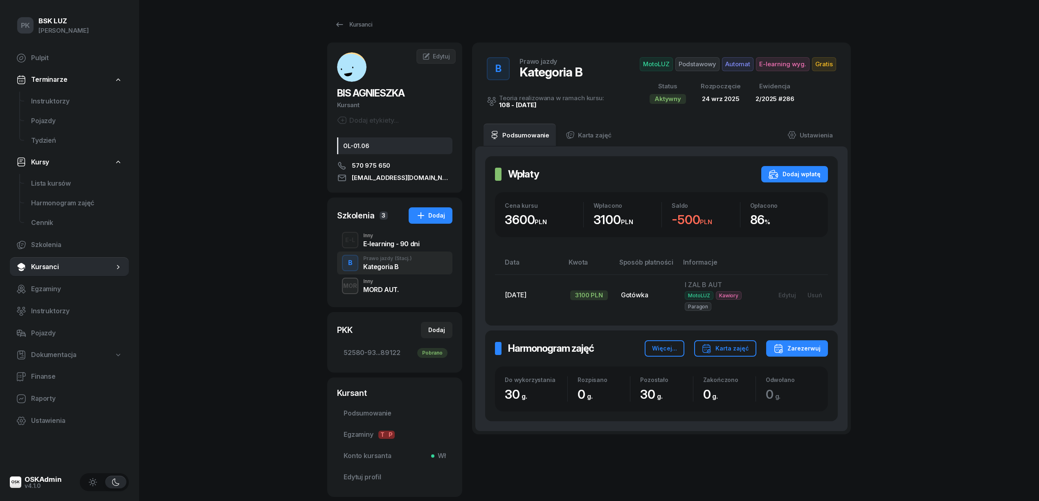
click at [785, 65] on span "E-learning wyg." at bounding box center [783, 64] width 54 height 14
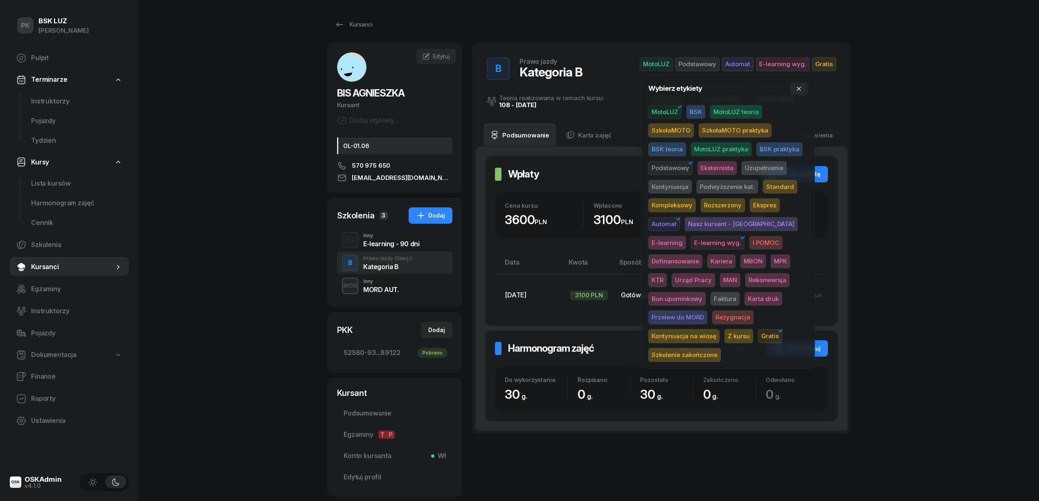
click at [691, 243] on span "E-learning wyg." at bounding box center [718, 243] width 54 height 14
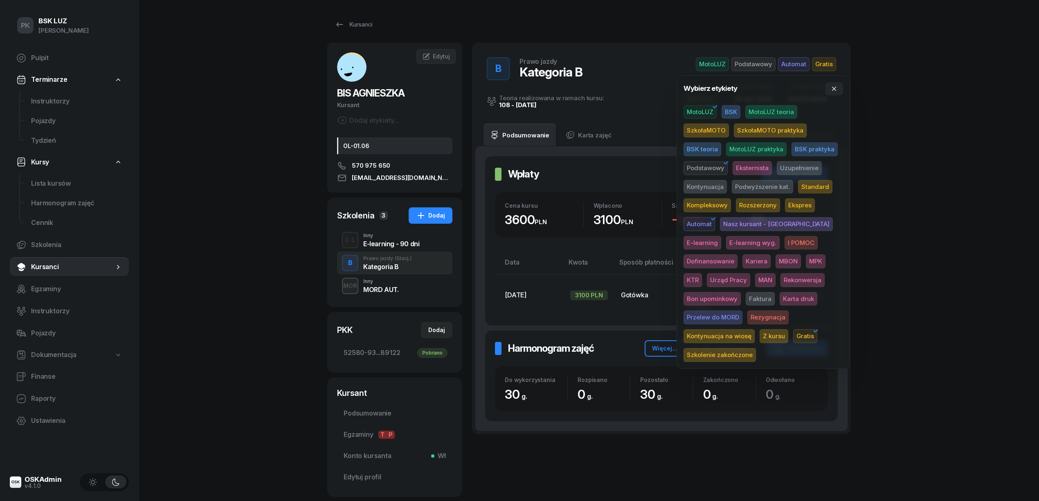
click at [793, 334] on span "Gratis" at bounding box center [805, 336] width 24 height 14
click at [919, 224] on div "PK BSK [PERSON_NAME] Pulpit Terminarze Instruktorzy Pojazdy Tydzień Kursy Lista…" at bounding box center [519, 276] width 1039 height 553
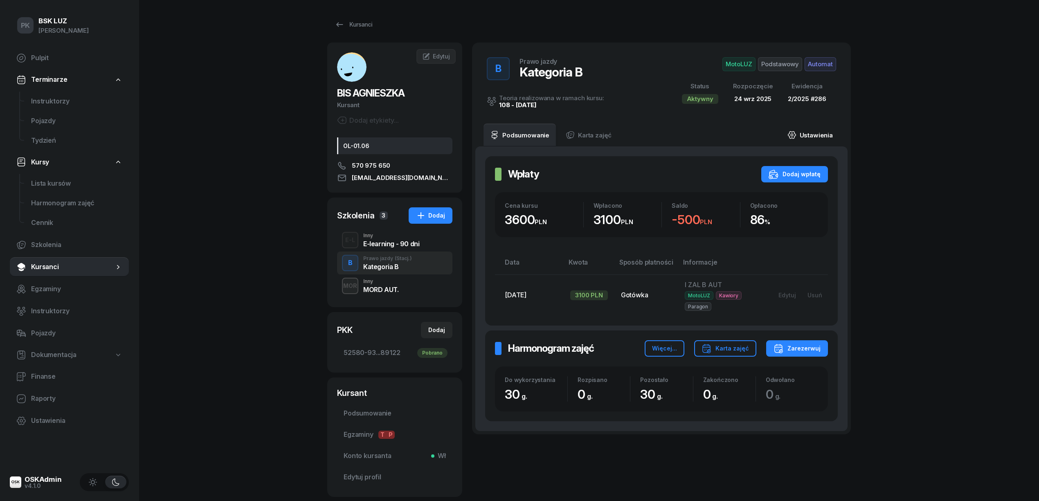
click at [812, 136] on link "Ustawienia" at bounding box center [810, 135] width 59 height 23
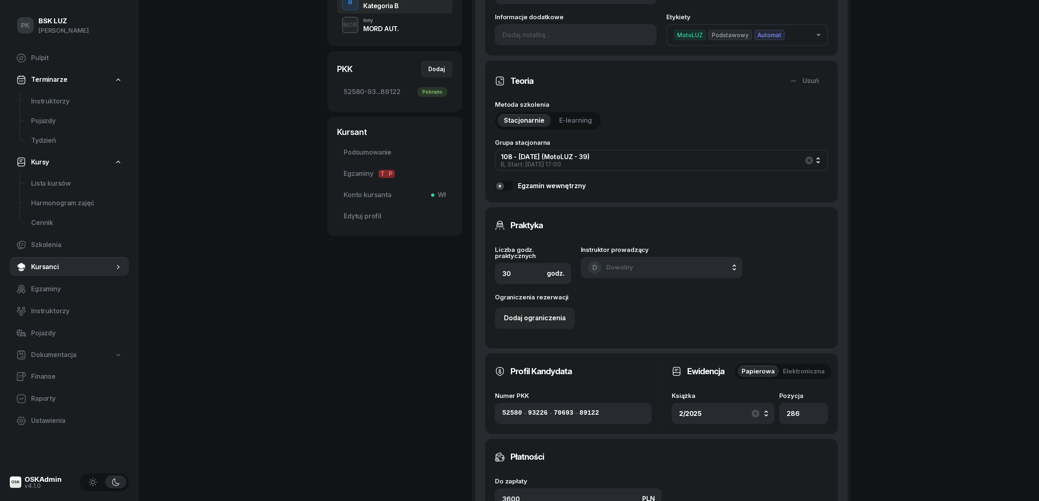
scroll to position [327, 0]
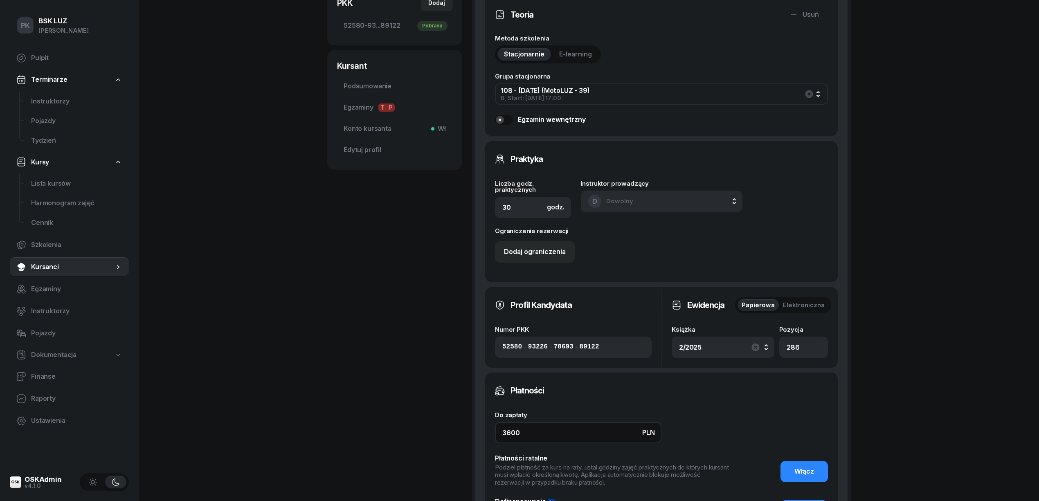
click at [448, 431] on div "BIS [PERSON_NAME] etykiety... OL-01.06 570 975 650 [EMAIL_ADDRESS][DOMAIN_NAME]…" at bounding box center [589, 163] width 524 height 896
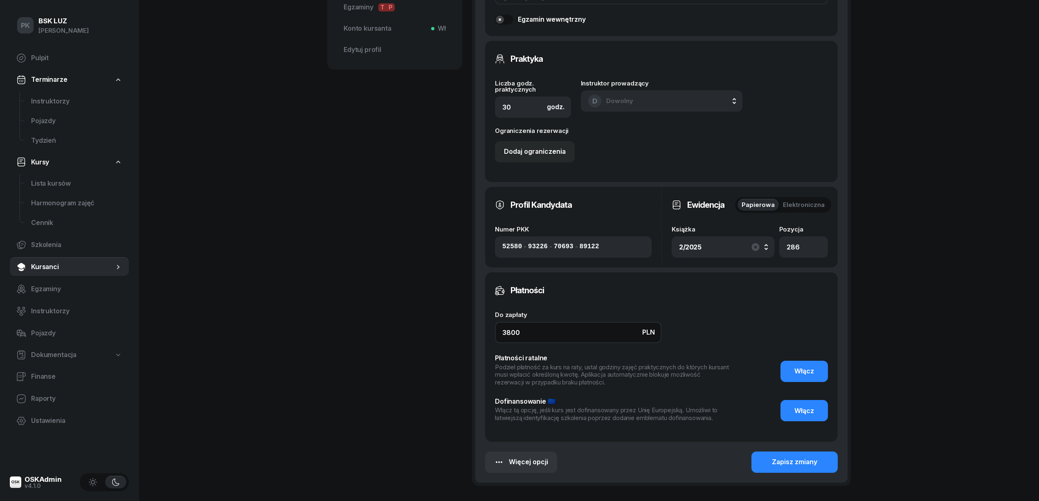
scroll to position [491, 0]
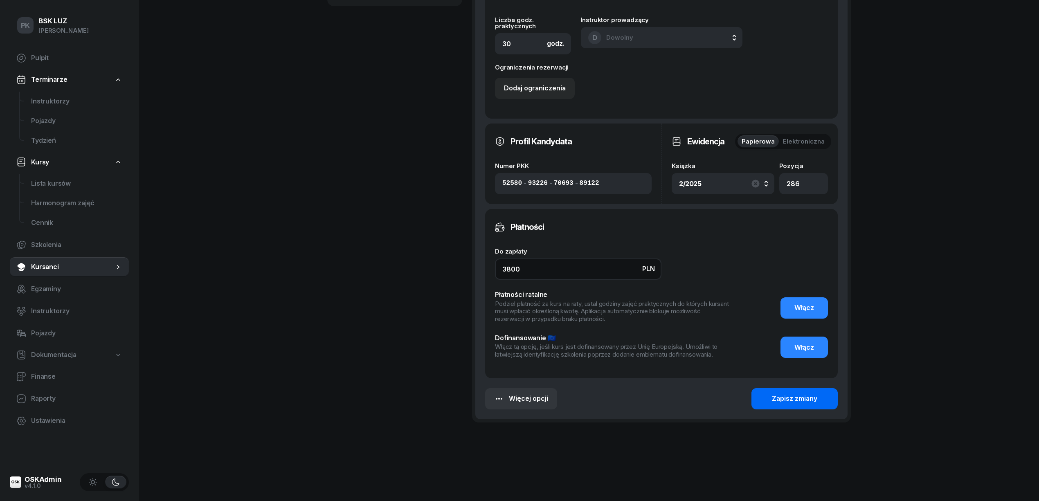
type input "3800"
click at [779, 403] on div "Zapisz zmiany" at bounding box center [794, 399] width 45 height 11
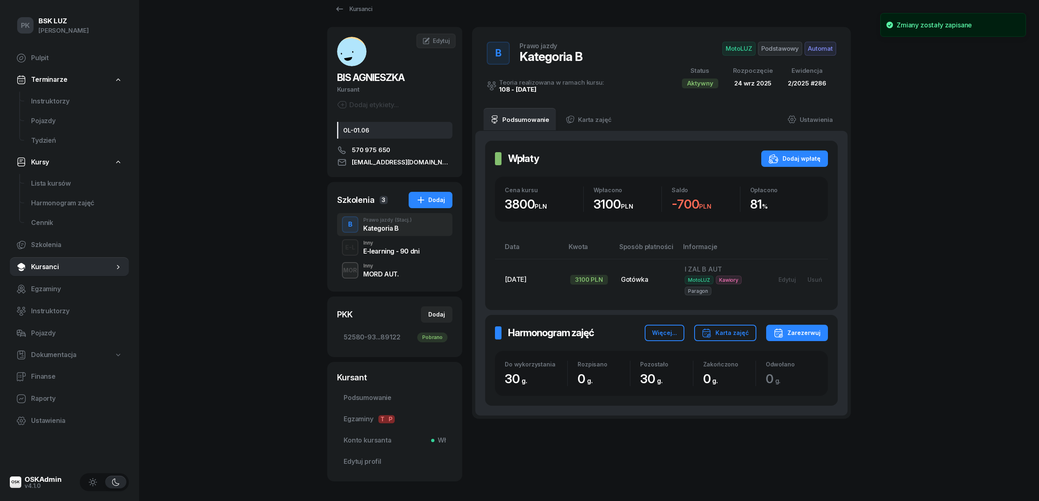
scroll to position [0, 0]
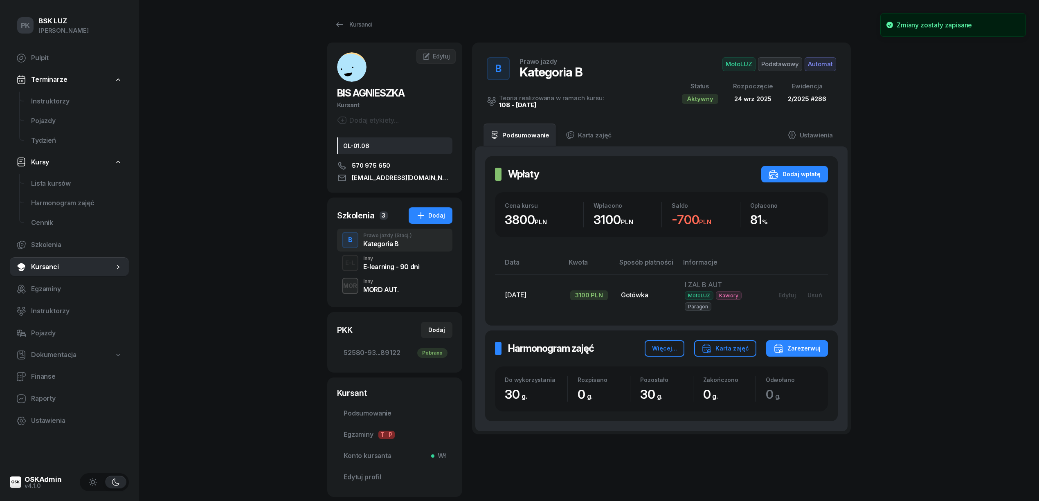
click at [777, 65] on span "Podstawowy" at bounding box center [780, 64] width 44 height 14
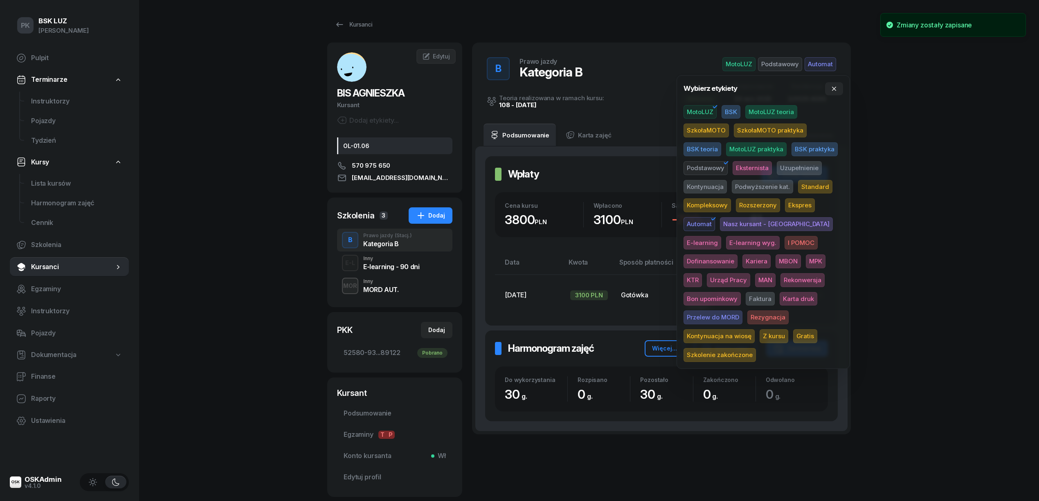
click at [822, 184] on span "Standard" at bounding box center [815, 187] width 34 height 14
click at [930, 188] on div "PK BSK [PERSON_NAME] Pulpit Terminarze Instruktorzy Pojazdy Tydzień Kursy Lista…" at bounding box center [519, 276] width 1039 height 553
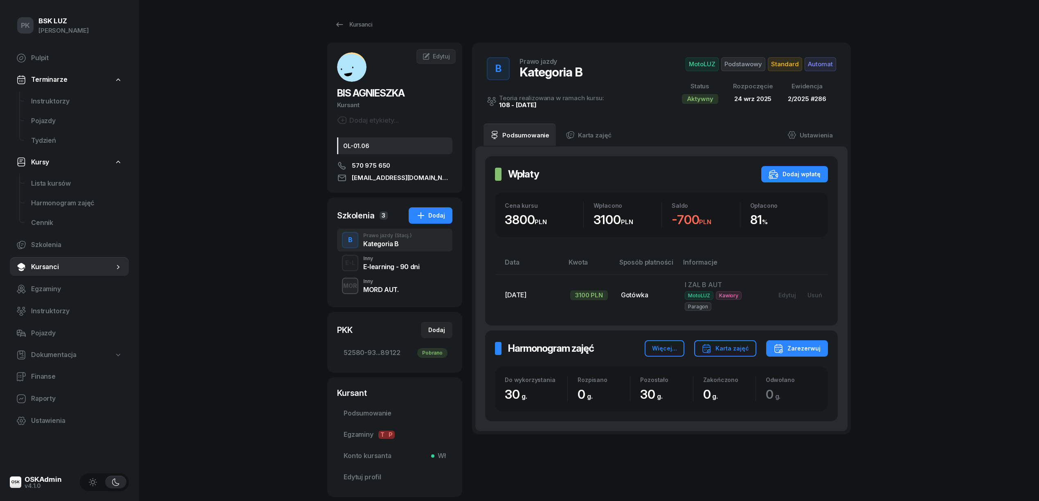
click at [209, 213] on div "PK BSK [PERSON_NAME] Pulpit Terminarze Instruktorzy Pojazdy Tydzień Kursy Lista…" at bounding box center [519, 276] width 1039 height 553
click at [342, 25] on icon at bounding box center [340, 25] width 10 height 10
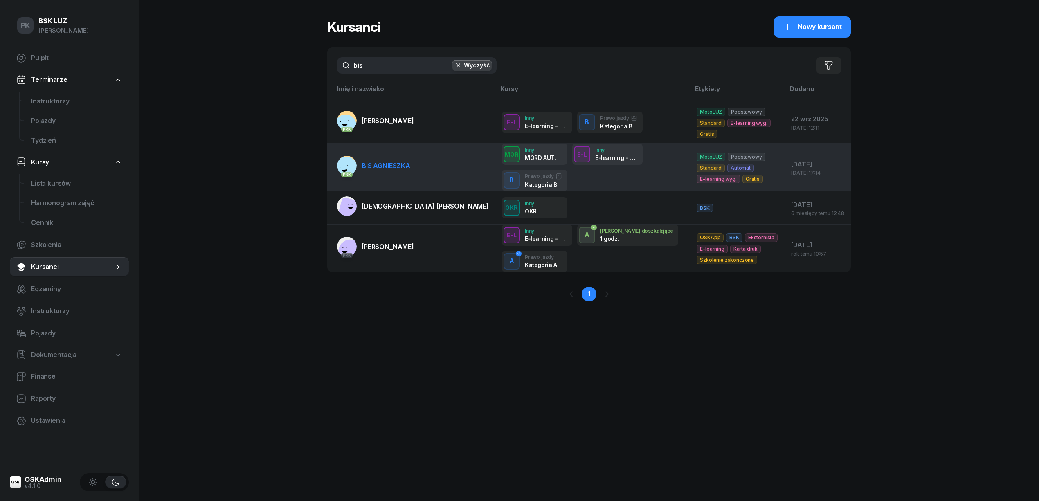
click at [395, 164] on link "PKK BIS [PERSON_NAME]" at bounding box center [373, 166] width 73 height 20
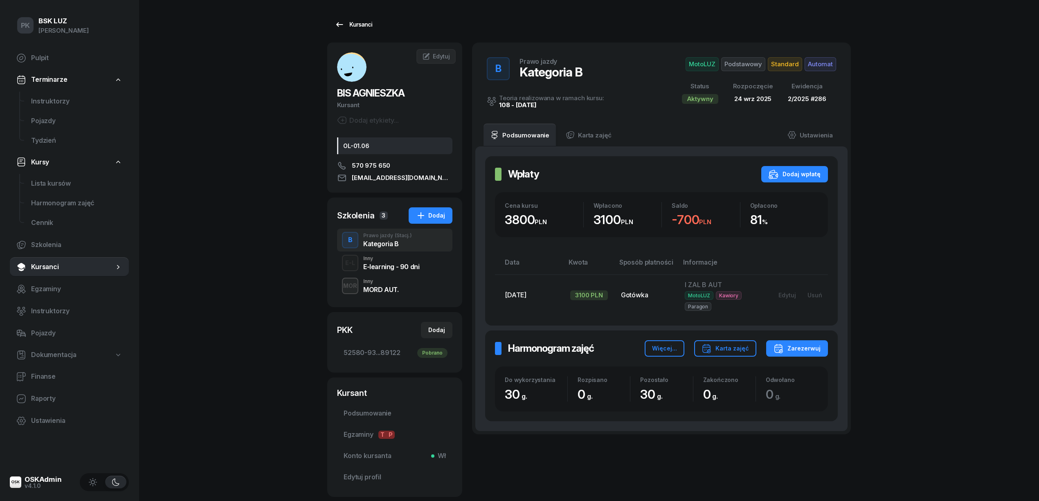
click at [352, 27] on div "Kursanci" at bounding box center [354, 25] width 38 height 10
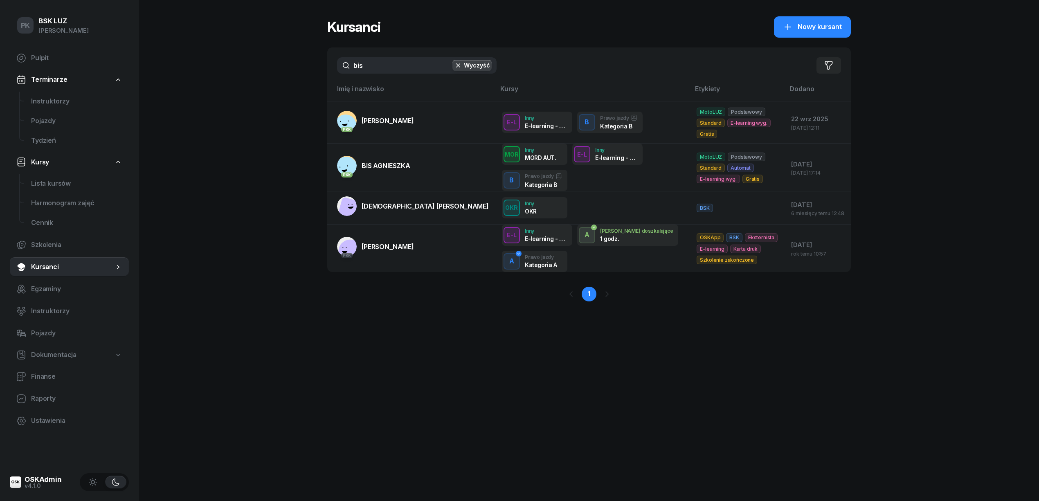
click at [305, 63] on div "PK BSK [PERSON_NAME] Pulpit Terminarze Instruktorzy Pojazdy Tydzień Kursy Lista…" at bounding box center [519, 250] width 1039 height 501
drag, startPoint x: 367, startPoint y: 61, endPoint x: 303, endPoint y: 66, distance: 63.6
click at [303, 66] on div "PK BSK [PERSON_NAME] Pulpit Terminarze Instruktorzy Pojazdy Tydzień Kursy Lista…" at bounding box center [519, 250] width 1039 height 501
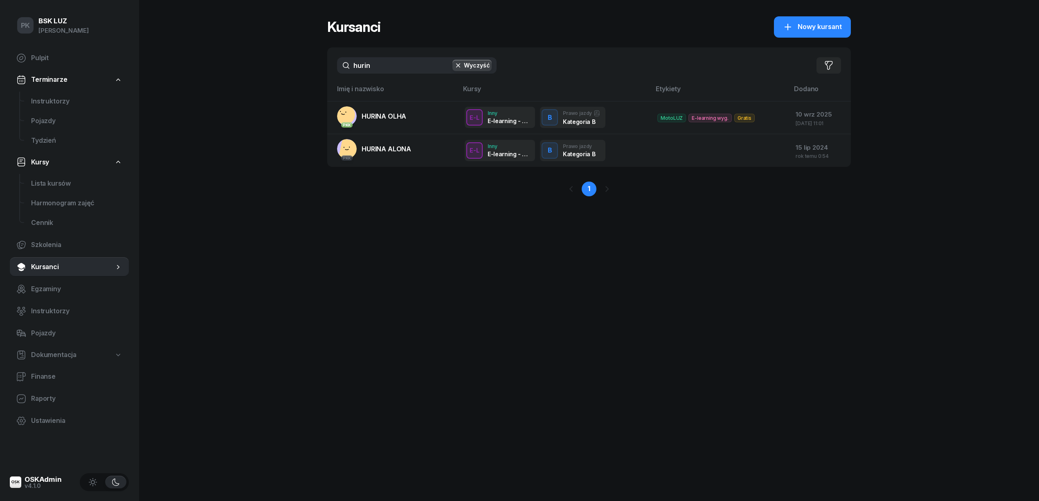
type input "hurin"
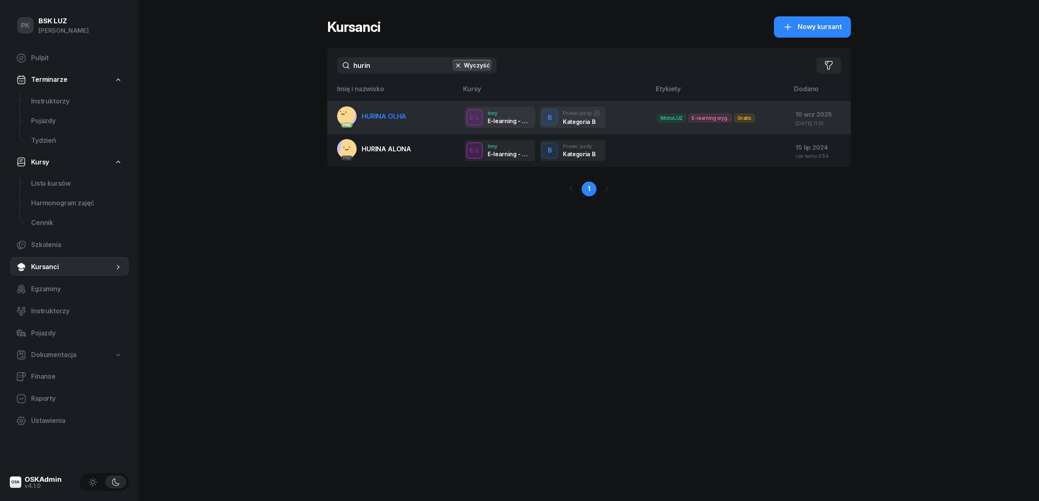
click at [372, 118] on span "HURINA OLHA" at bounding box center [384, 116] width 45 height 8
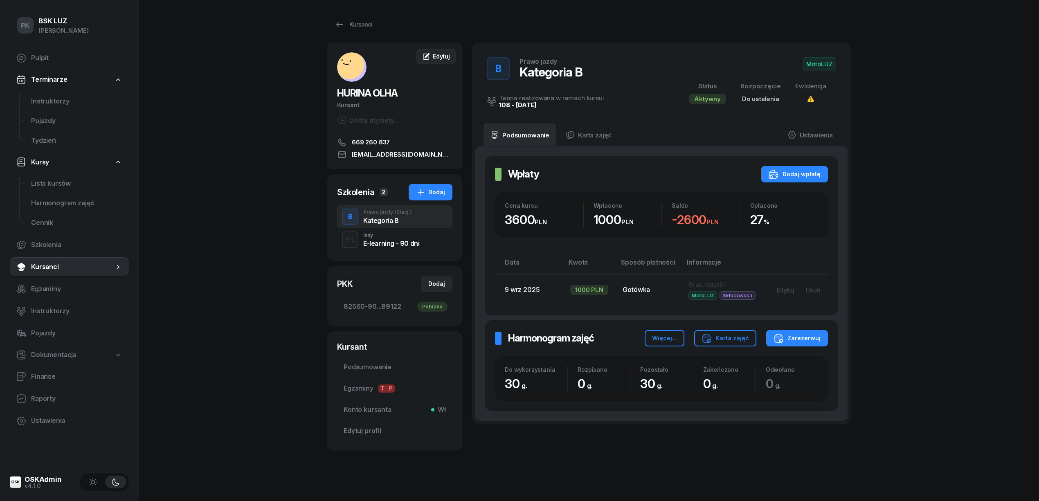
click at [446, 56] on span "Edytuj" at bounding box center [441, 56] width 17 height 7
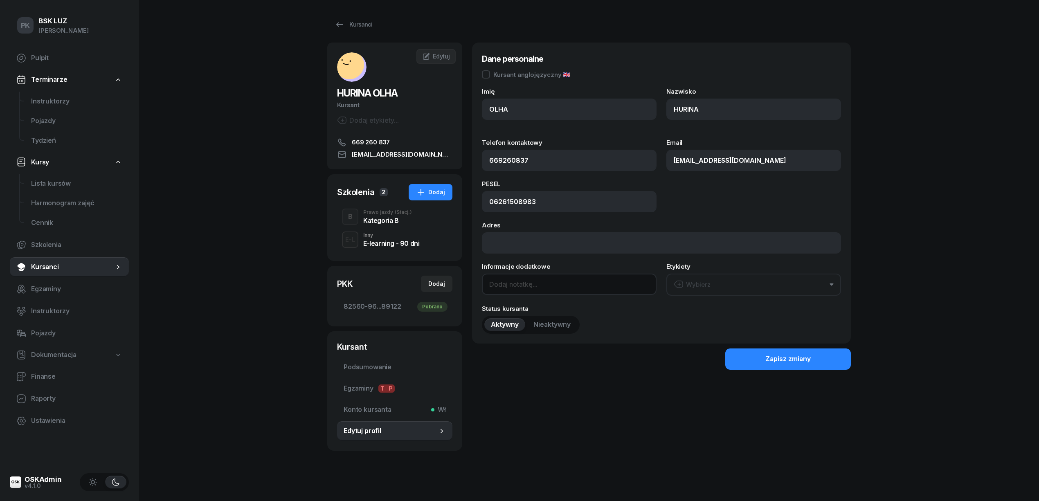
click at [536, 291] on input at bounding box center [569, 284] width 175 height 21
type input "OL-brak"
click at [755, 362] on button "Zapisz zmiany" at bounding box center [788, 359] width 126 height 21
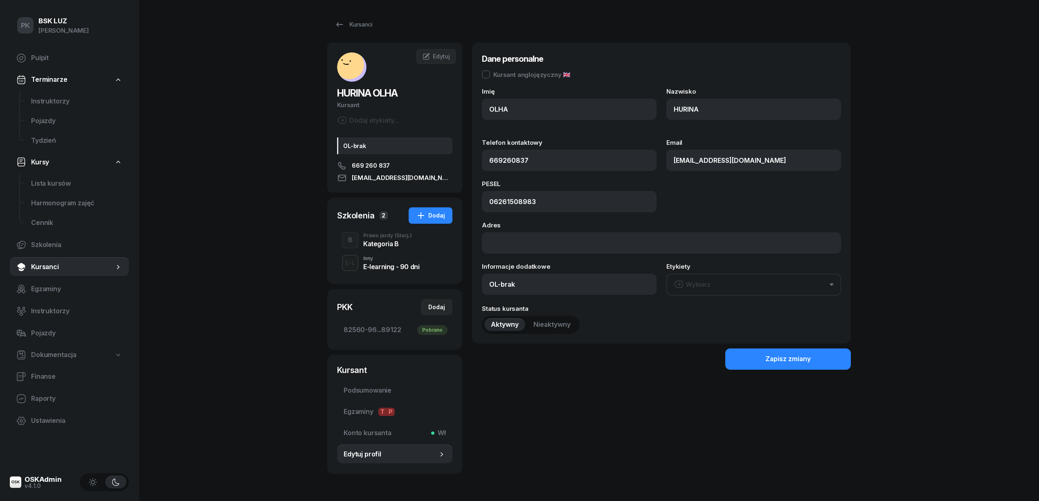
click at [359, 236] on div "B Prawo jazdy (Stacj.) Kategoria B" at bounding box center [394, 240] width 115 height 23
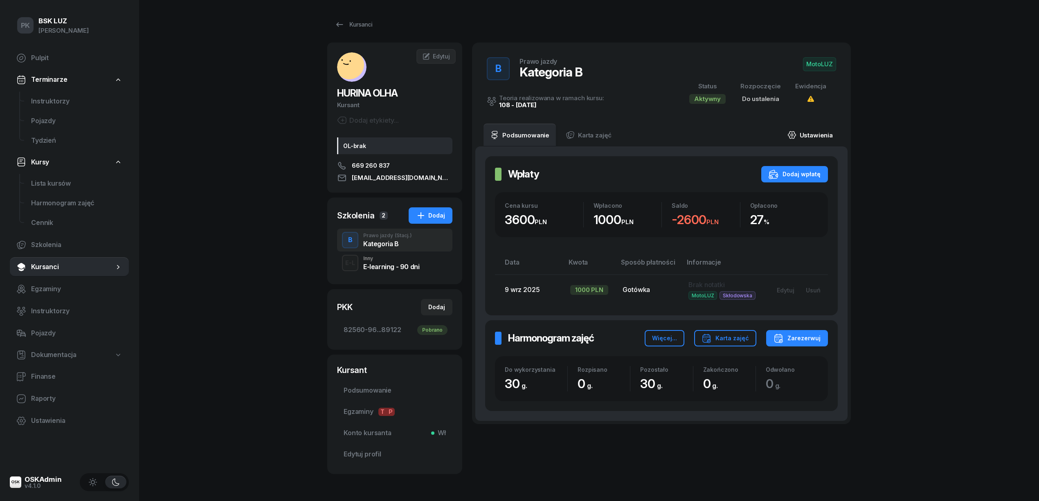
click at [817, 133] on link "Ustawienia" at bounding box center [810, 135] width 59 height 23
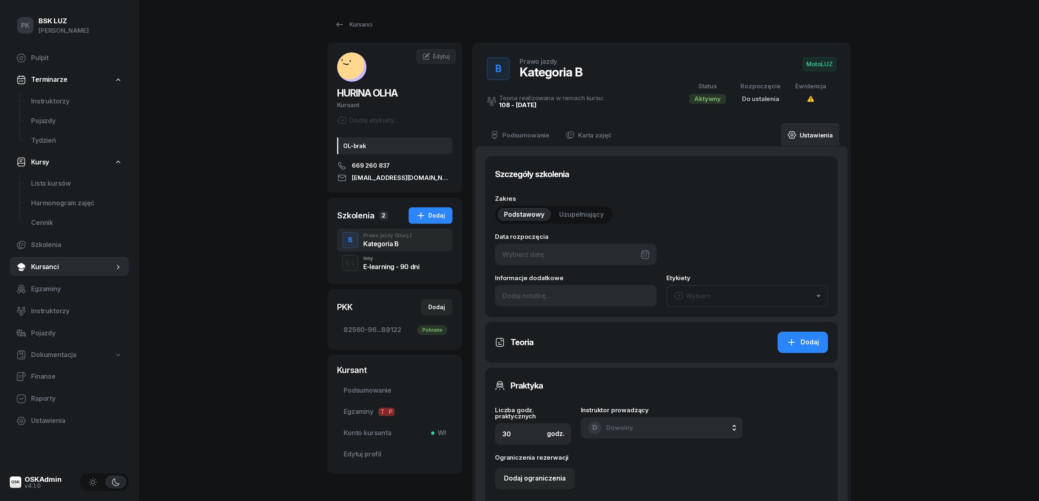
type input "82560"
type input "96170"
type input "99903"
type input "89122"
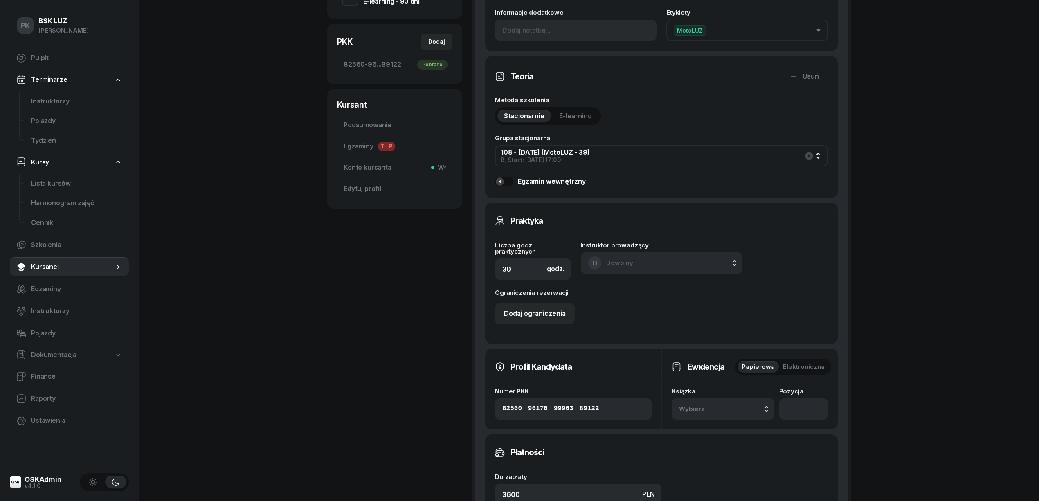
scroll to position [382, 0]
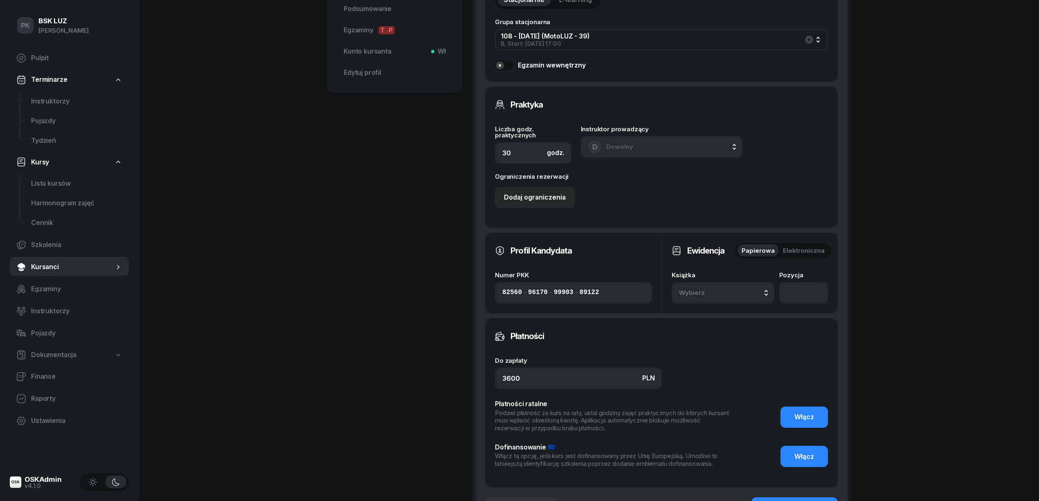
click at [712, 295] on span "Wybierz" at bounding box center [703, 293] width 48 height 11
click at [707, 204] on div "2/2025" at bounding box center [695, 204] width 23 height 11
click at [806, 290] on input "number" at bounding box center [803, 292] width 49 height 21
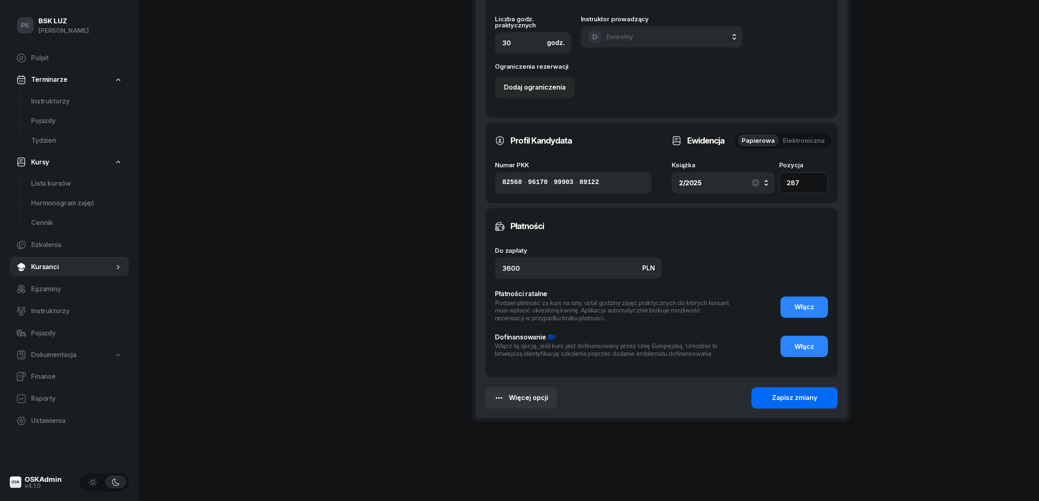
type input "287"
click at [780, 394] on div "Zapisz zmiany" at bounding box center [794, 398] width 45 height 11
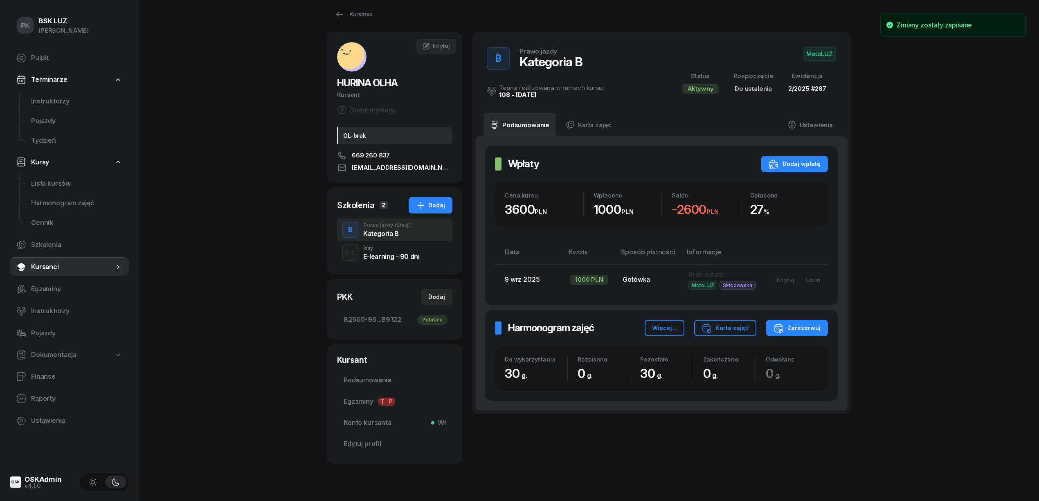
scroll to position [0, 0]
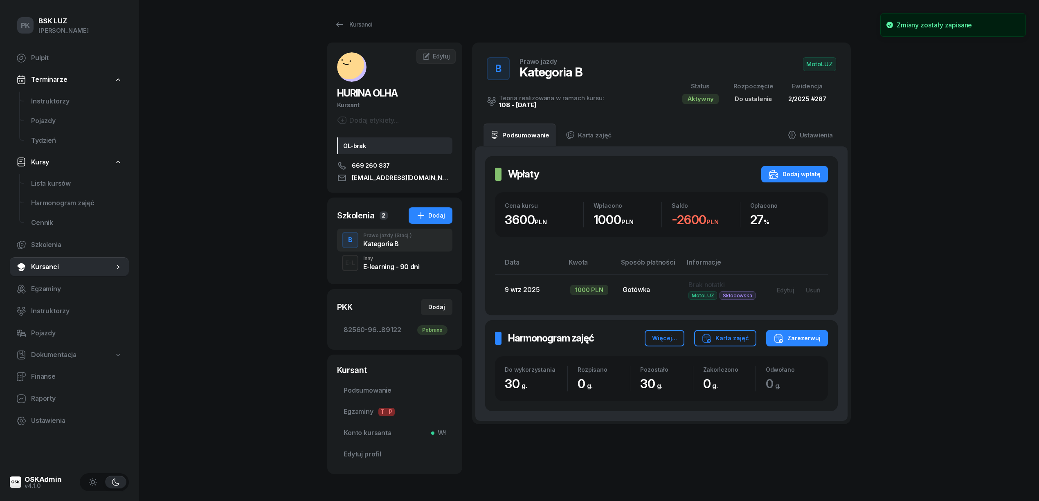
click at [813, 63] on span "MotoLUZ" at bounding box center [819, 64] width 33 height 14
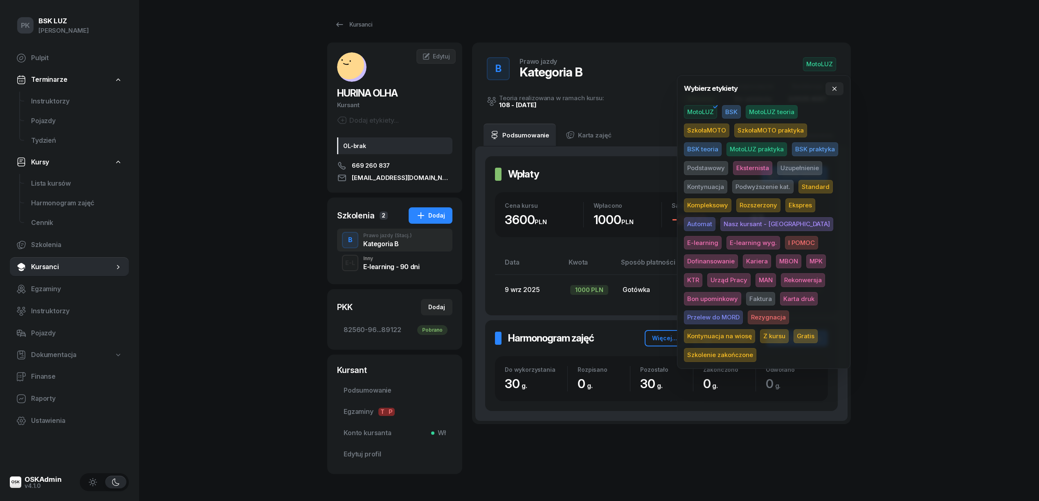
click at [715, 164] on span "Podstawowy" at bounding box center [706, 168] width 44 height 14
click at [827, 184] on span "Standard" at bounding box center [816, 187] width 34 height 14
click at [950, 141] on div "PK BSK [PERSON_NAME] Pulpit Terminarze Instruktorzy Pojazdy Tydzień Kursy Lista…" at bounding box center [519, 265] width 1039 height 530
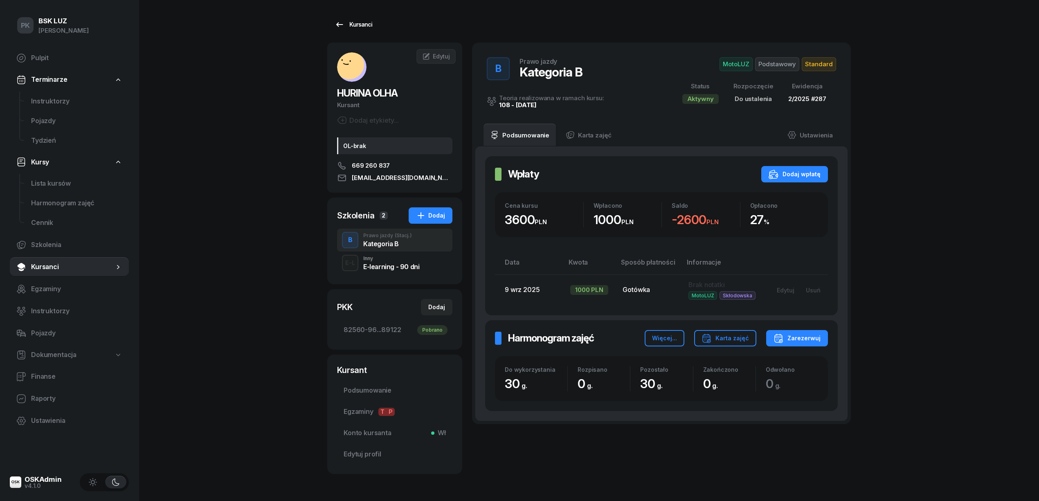
click at [355, 24] on div "Kursanci" at bounding box center [354, 25] width 38 height 10
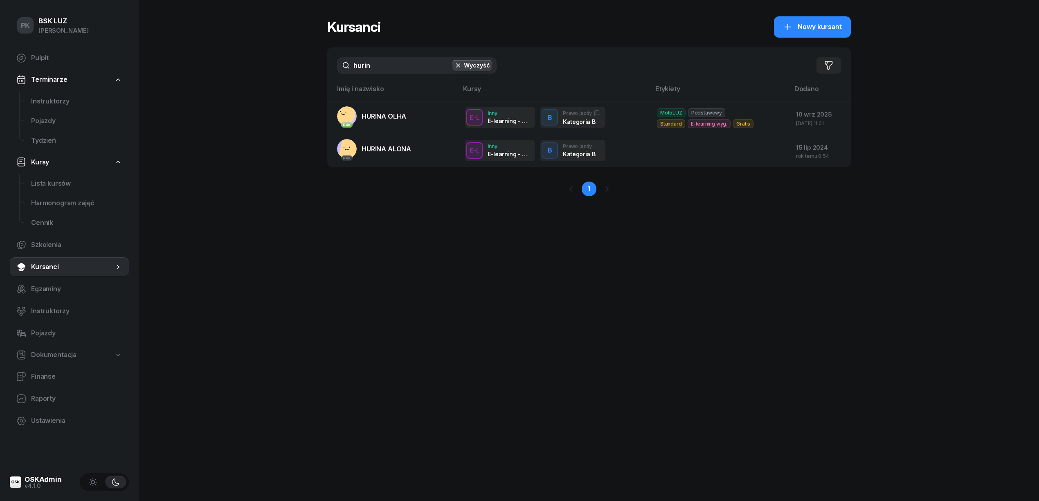
drag, startPoint x: 394, startPoint y: 64, endPoint x: 324, endPoint y: 79, distance: 70.6
click at [324, 79] on div "PK BSK [PERSON_NAME] Pulpit Terminarze Instruktorzy Pojazdy Tydzień Kursy Lista…" at bounding box center [519, 250] width 1039 height 501
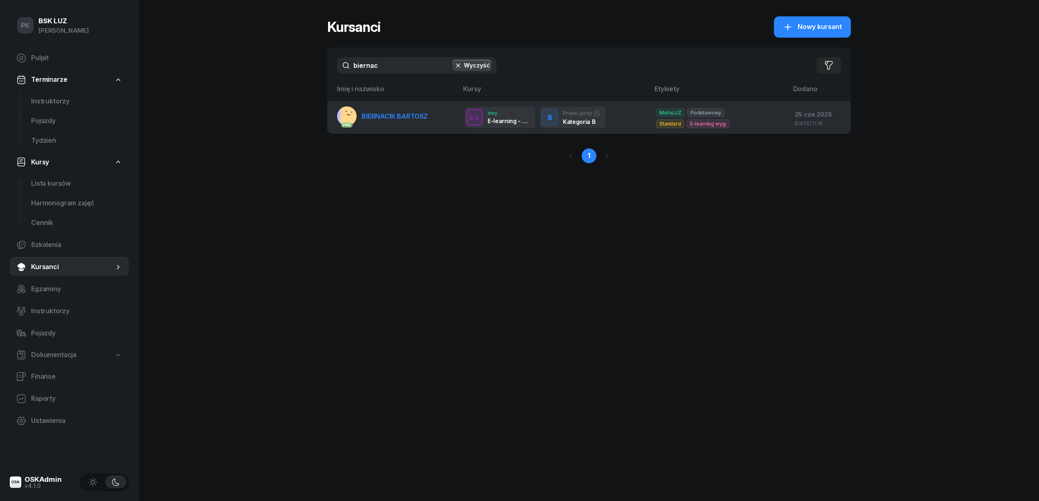
type input "biernac"
click at [362, 128] on td "PKK [PERSON_NAME]" at bounding box center [392, 117] width 131 height 33
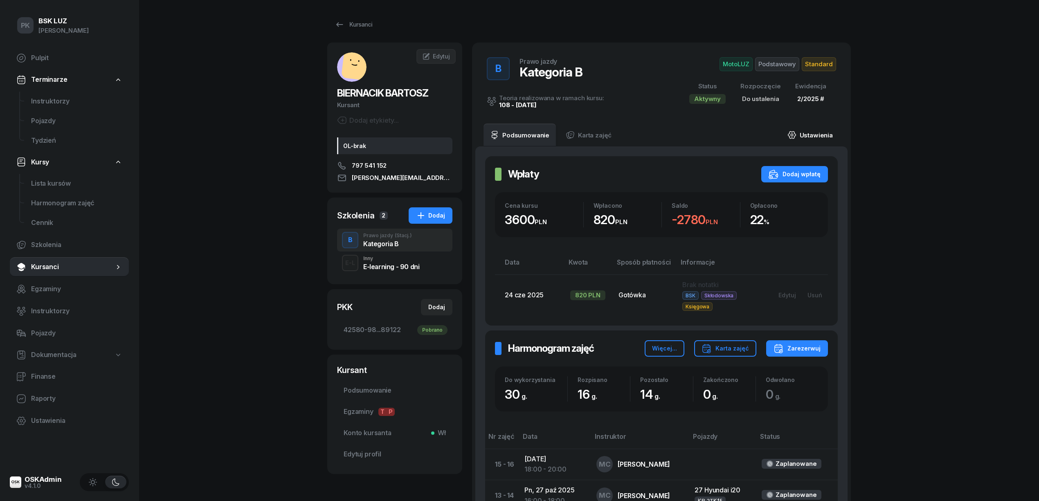
click at [824, 135] on link "Ustawienia" at bounding box center [810, 135] width 59 height 23
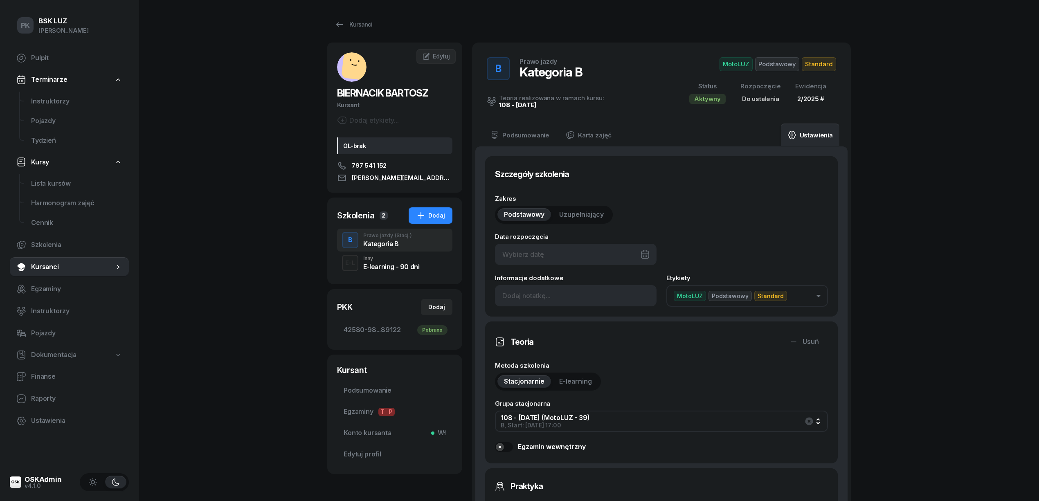
click at [573, 259] on div at bounding box center [576, 254] width 162 height 21
click at [581, 369] on div "24" at bounding box center [580, 371] width 13 height 13
type input "[DATE]"
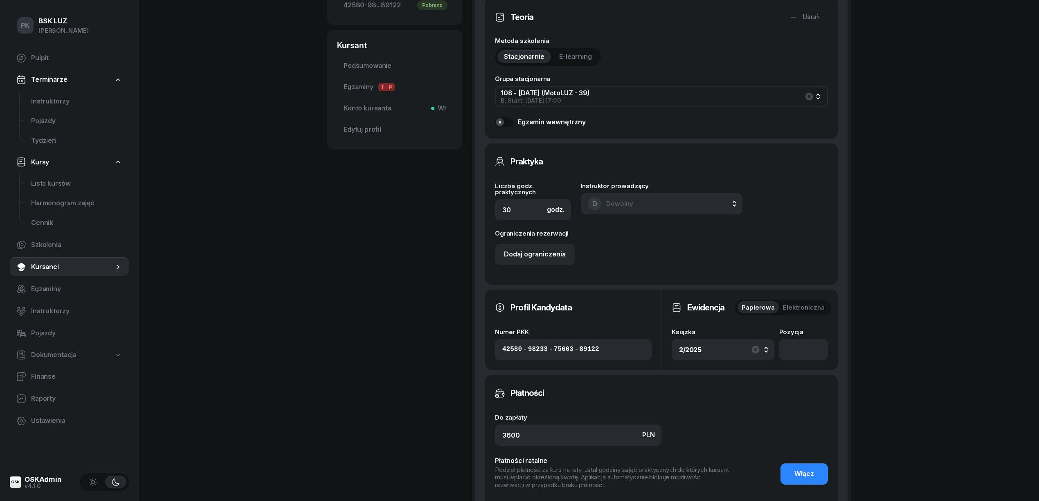
scroll to position [327, 0]
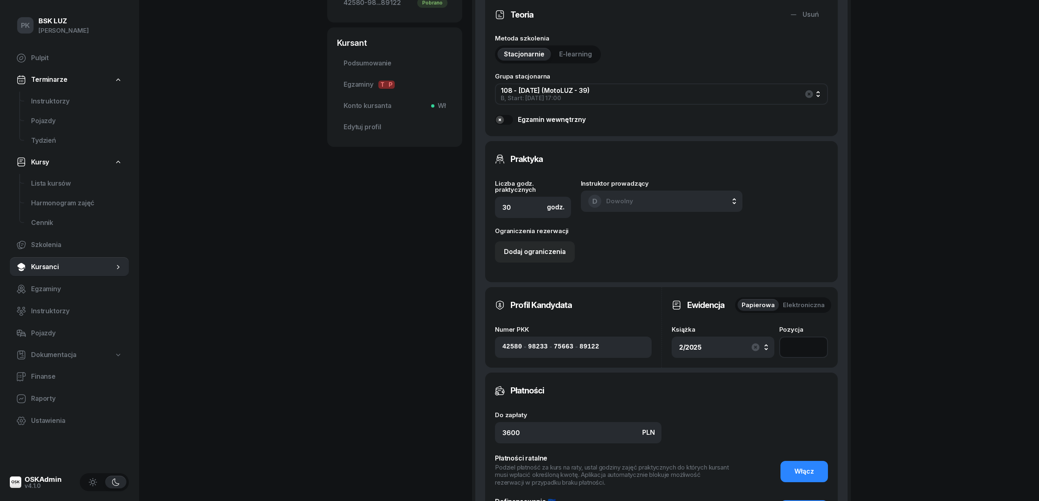
click at [809, 346] on input "number" at bounding box center [803, 347] width 49 height 21
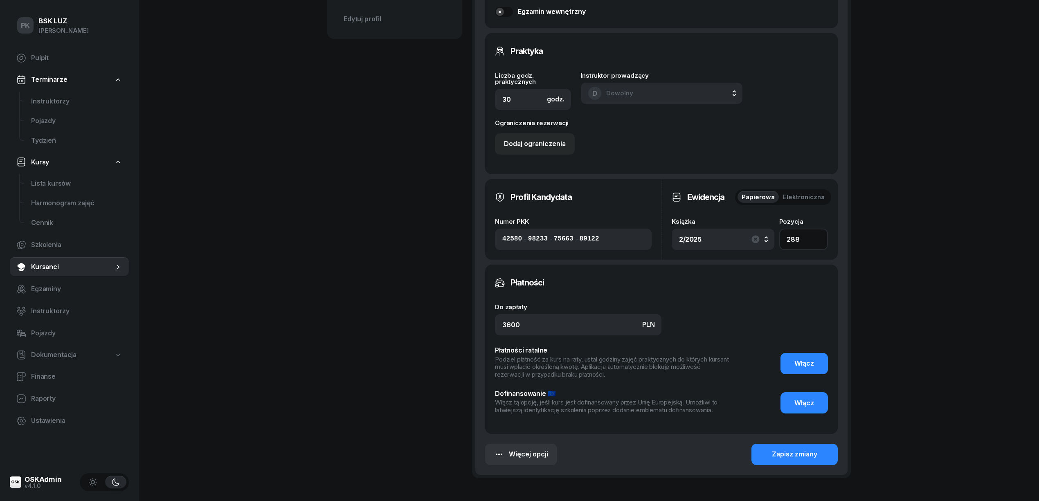
scroll to position [436, 0]
type input "288"
click at [784, 455] on div "Zapisz zmiany" at bounding box center [794, 453] width 45 height 11
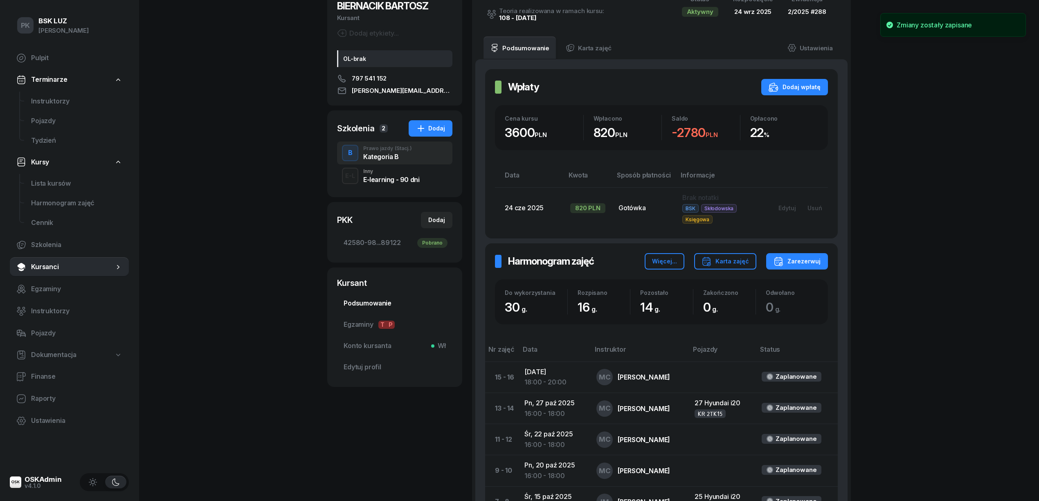
scroll to position [84, 0]
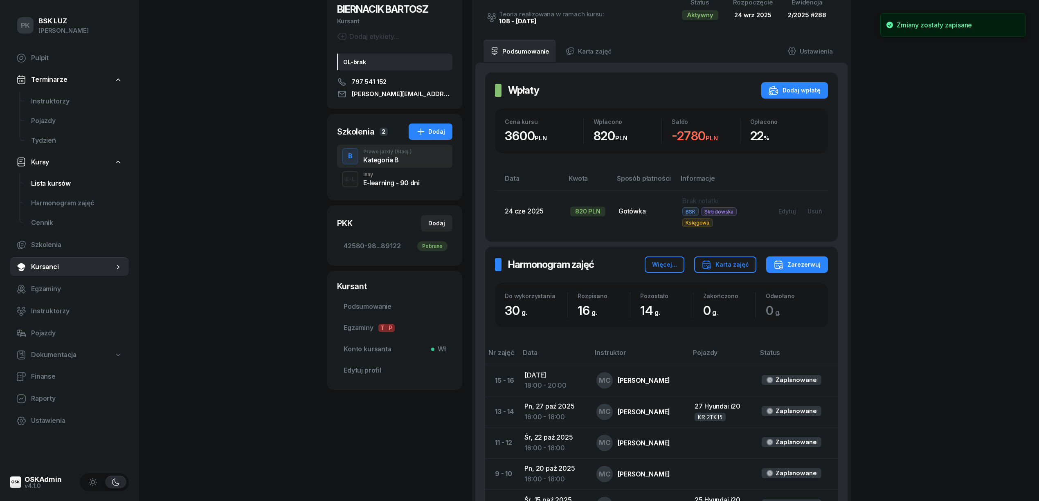
click at [50, 185] on span "Lista kursów" at bounding box center [76, 183] width 91 height 11
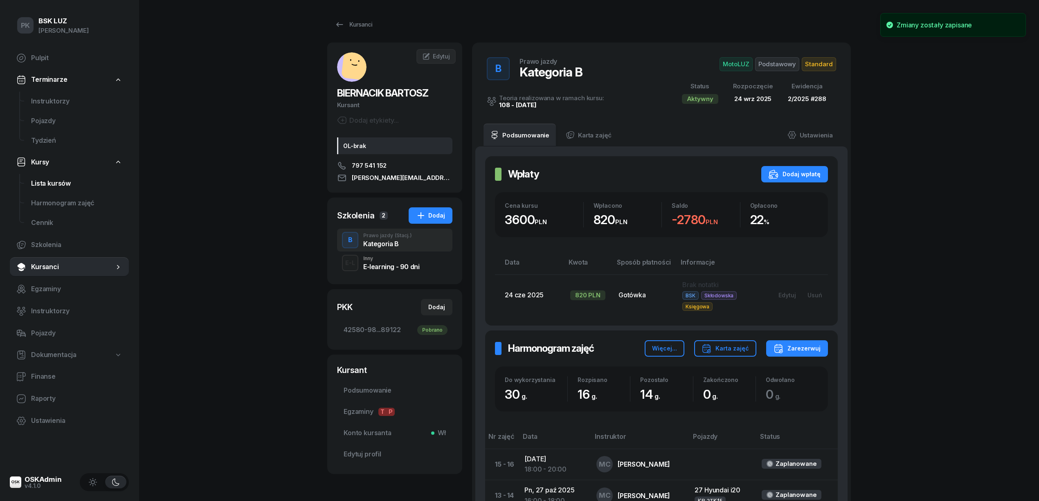
select select
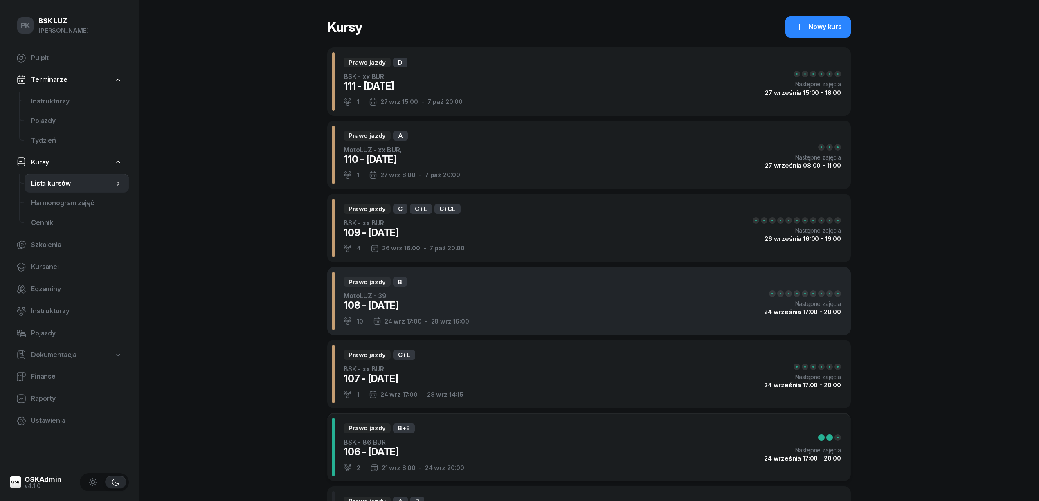
click at [509, 304] on div "Prawo jazdy B MotoLUZ - 39 108 - [DATE] 10 [DATE] 17:00 - [DATE] 16:00 Następne…" at bounding box center [589, 301] width 524 height 68
